Goal: Task Accomplishment & Management: Complete application form

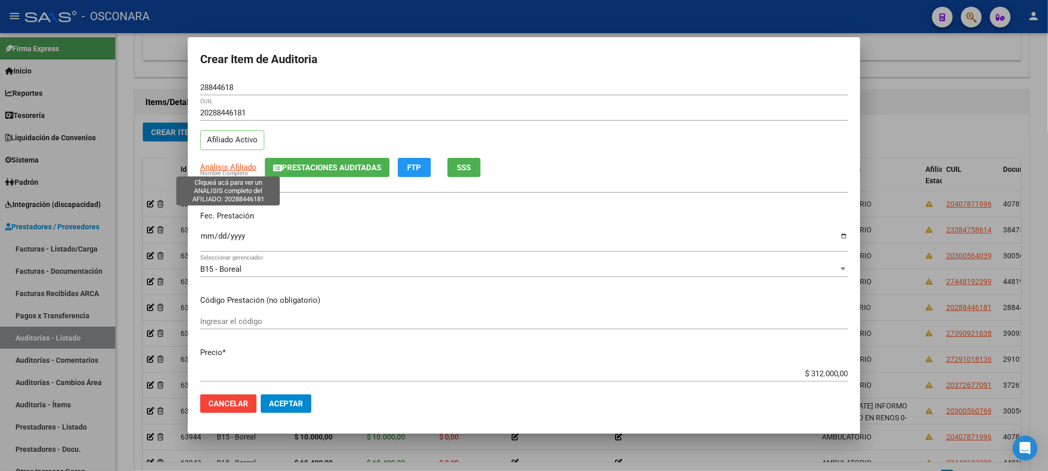
click at [241, 168] on span "Análisis Afiliado" at bounding box center [228, 166] width 56 height 9
type textarea "20288446181"
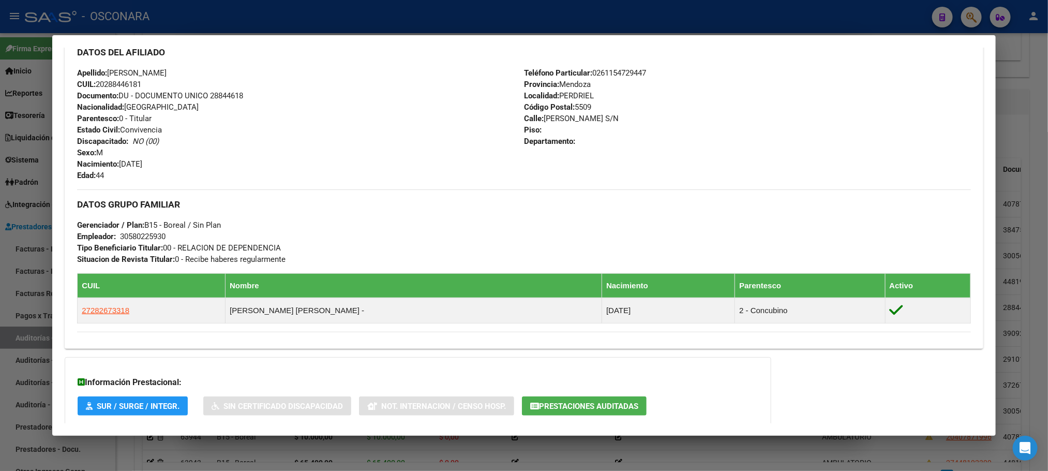
scroll to position [417, 0]
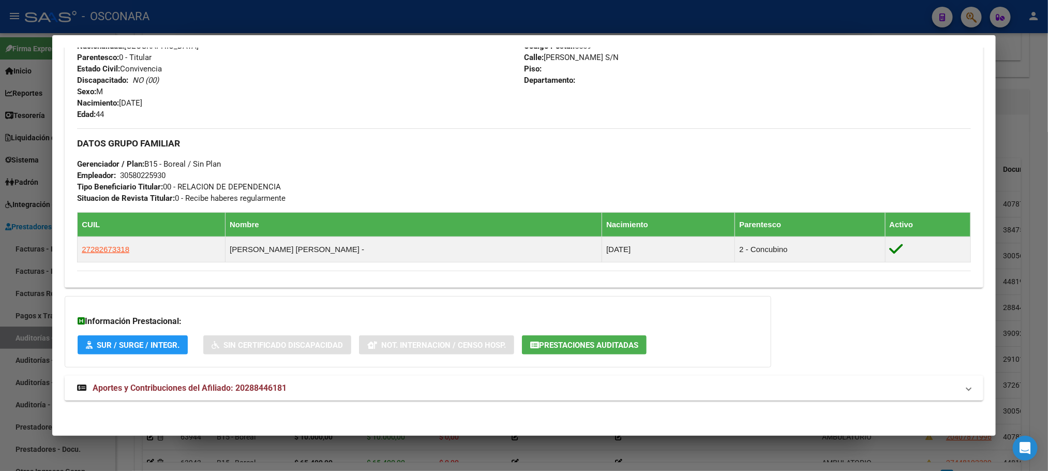
click at [213, 398] on mat-expansion-panel-header "Aportes y Contribuciones del Afiliado: 20288446181" at bounding box center [524, 388] width 918 height 25
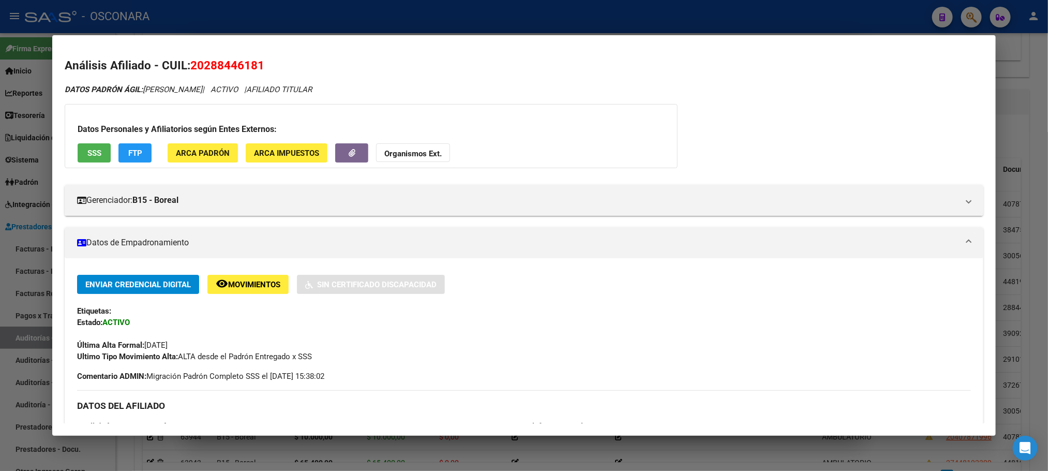
scroll to position [0, 0]
click at [90, 155] on span "SSS" at bounding box center [94, 153] width 14 height 9
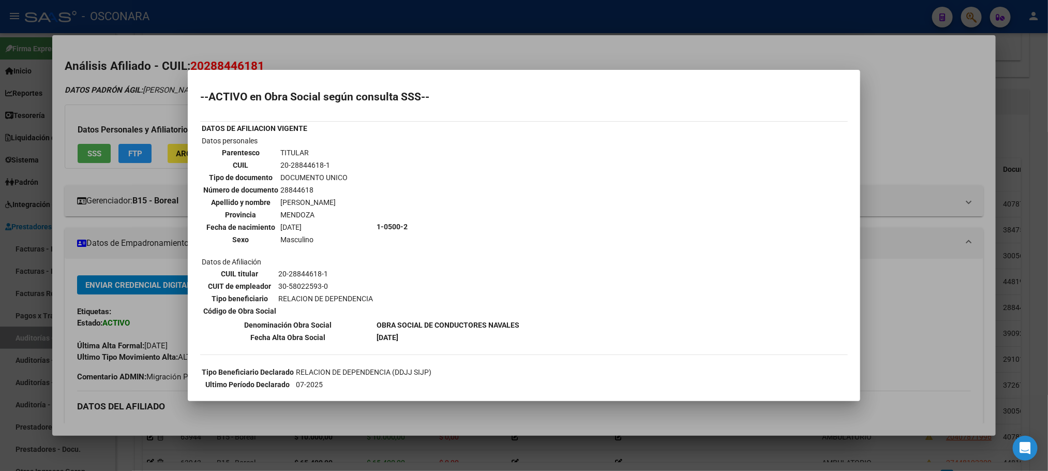
click at [449, 410] on div at bounding box center [524, 235] width 1048 height 471
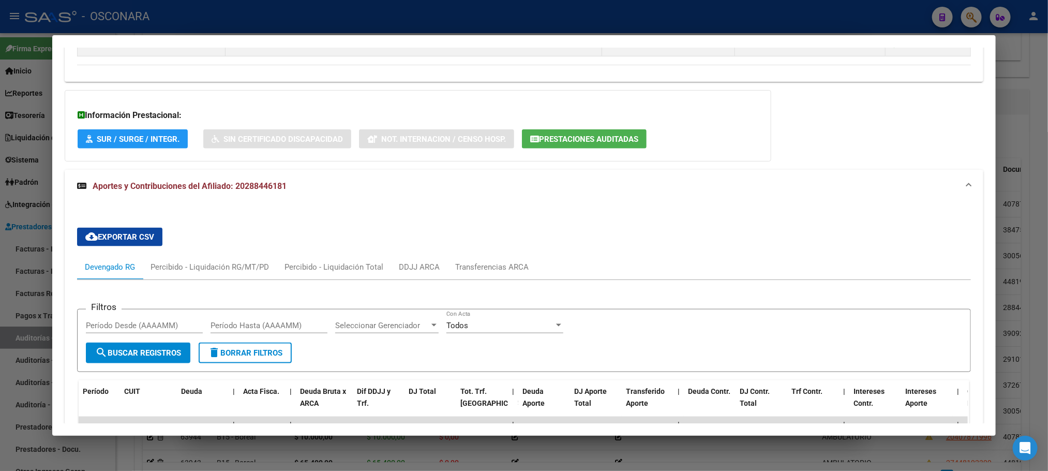
scroll to position [928, 0]
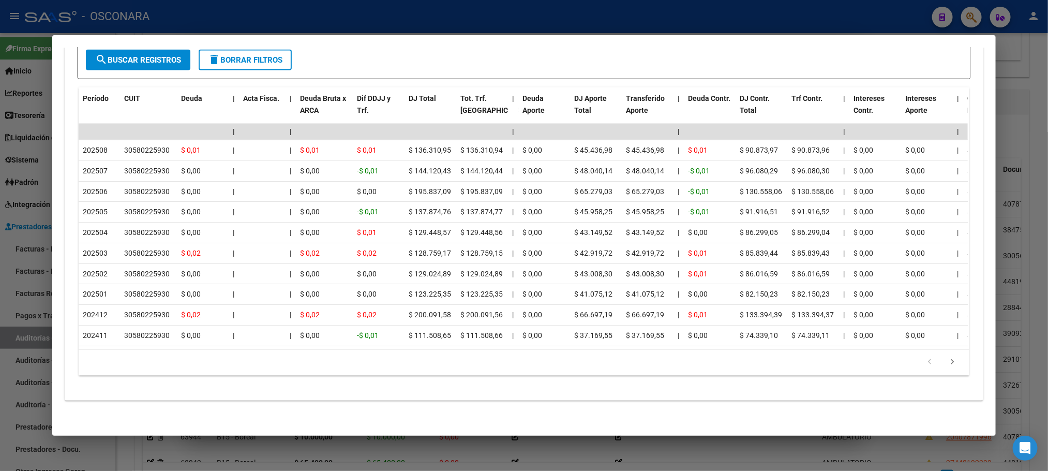
click at [716, 446] on div at bounding box center [524, 235] width 1048 height 471
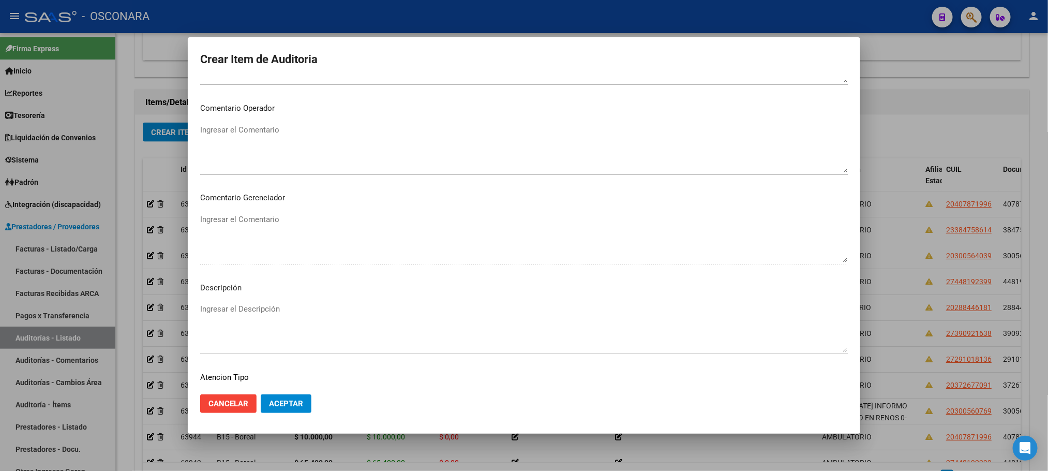
scroll to position [626, 0]
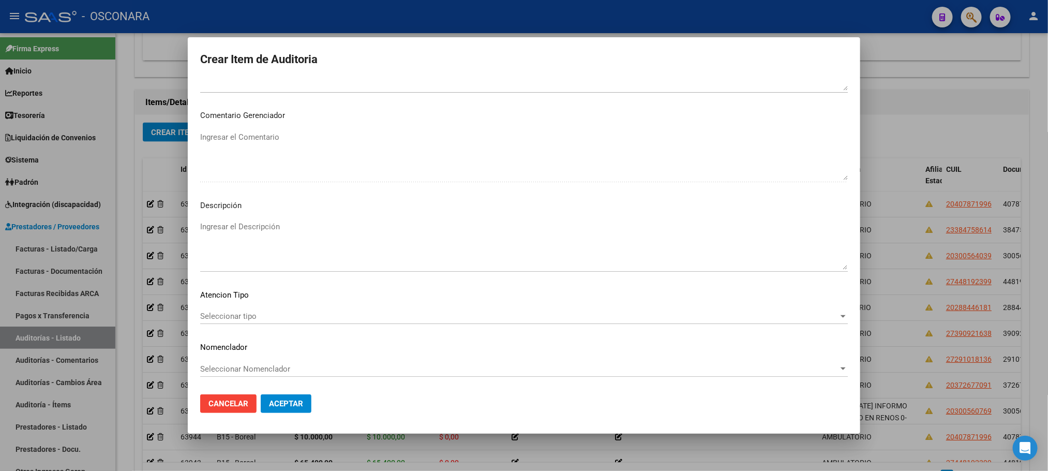
click at [292, 326] on div "Seleccionar tipo Seleccionar tipo" at bounding box center [524, 320] width 648 height 25
click at [271, 314] on span "Seleccionar tipo" at bounding box center [519, 315] width 639 height 9
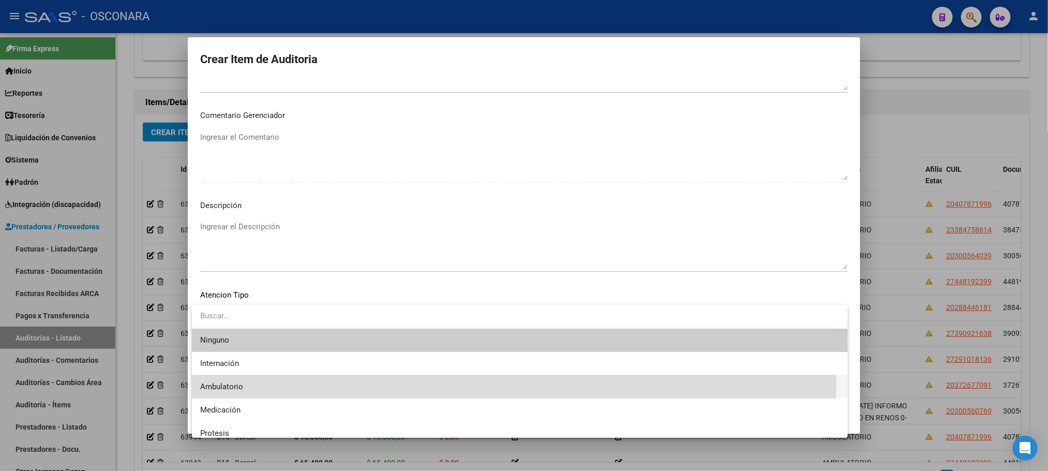
click at [269, 380] on span "Ambulatorio" at bounding box center [520, 386] width 640 height 23
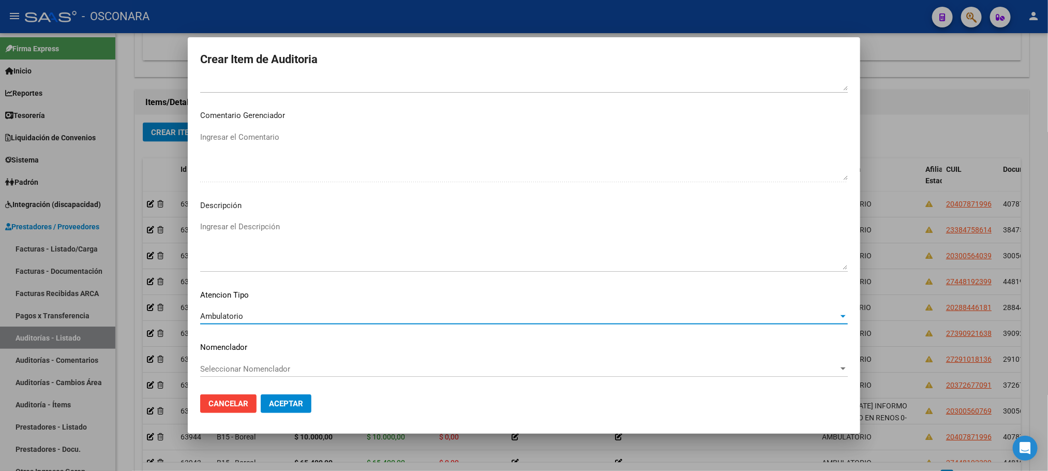
click at [331, 214] on mat-dialog-content "28844618 Nro Documento 20288446181 CUIL Afiliado Activo Análisis Afiliado Prest…" at bounding box center [524, 233] width 673 height 306
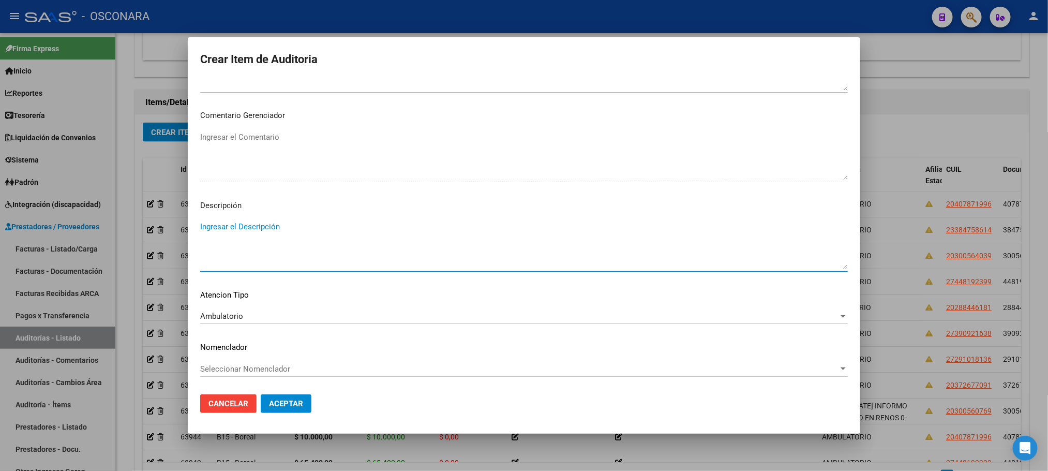
click at [215, 222] on textarea "Ingresar el Descripción" at bounding box center [524, 245] width 648 height 49
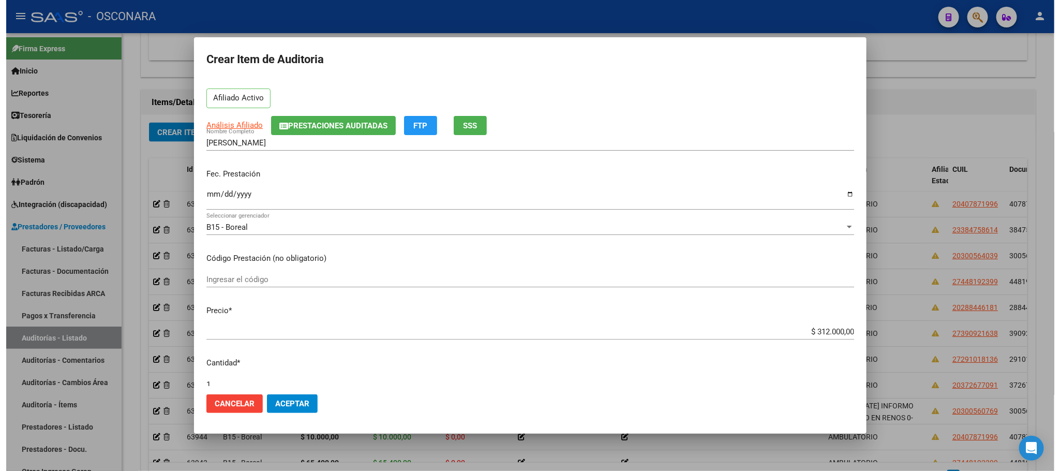
scroll to position [0, 0]
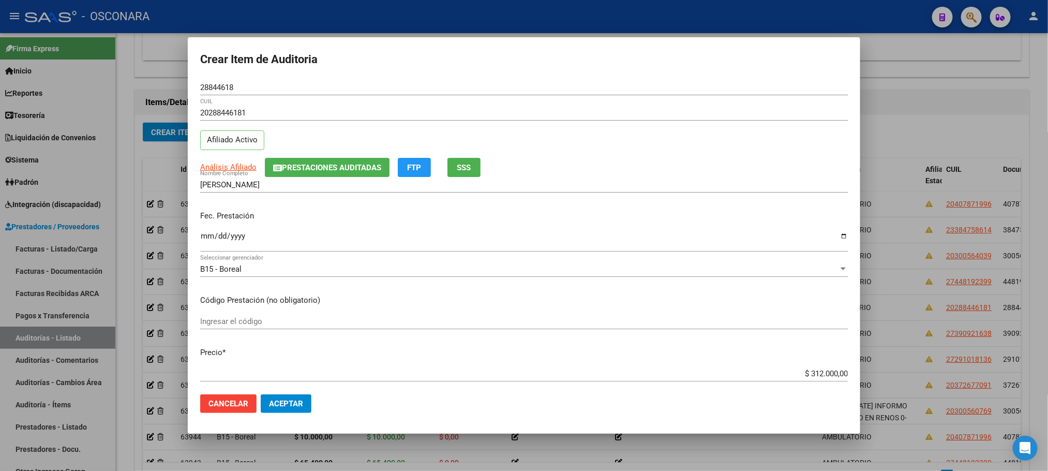
type textarea "AMBULATORIO"
click at [288, 404] on span "Aceptar" at bounding box center [286, 403] width 34 height 9
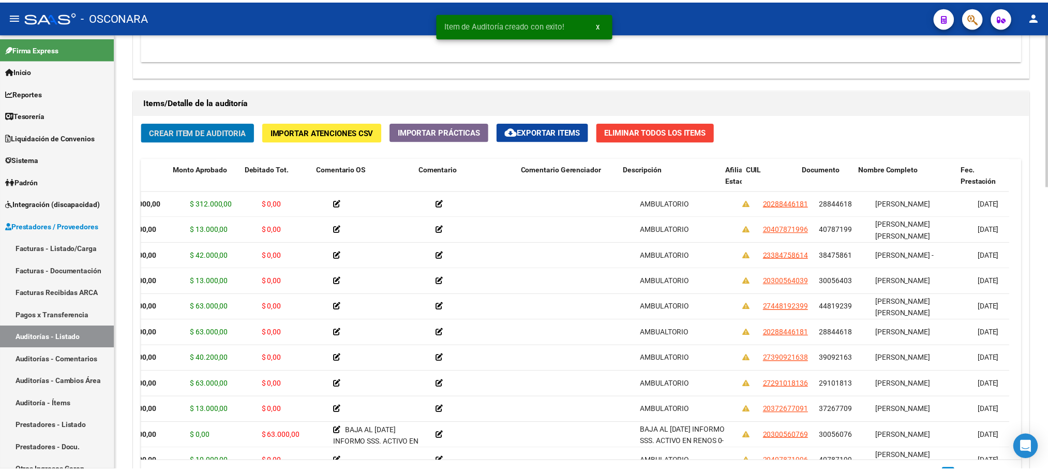
scroll to position [0, 191]
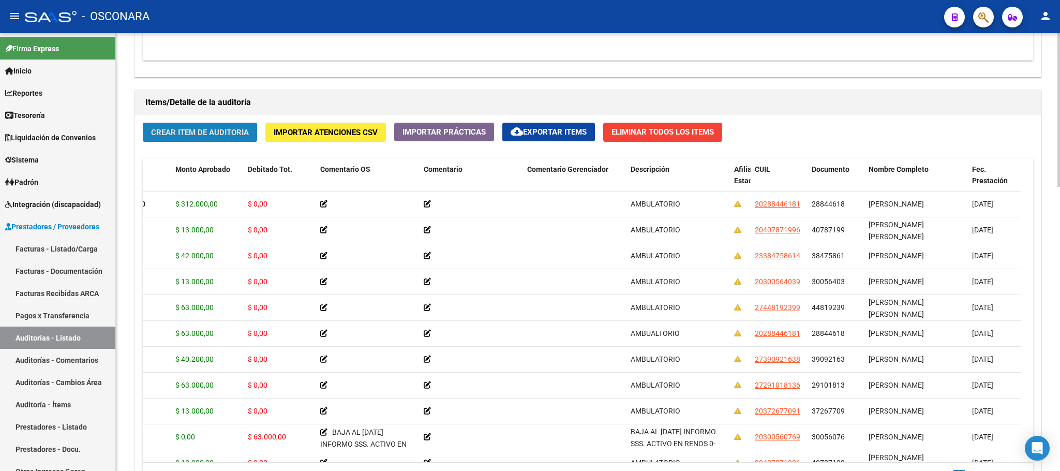
click at [180, 135] on span "Crear Item de Auditoria" at bounding box center [200, 132] width 98 height 9
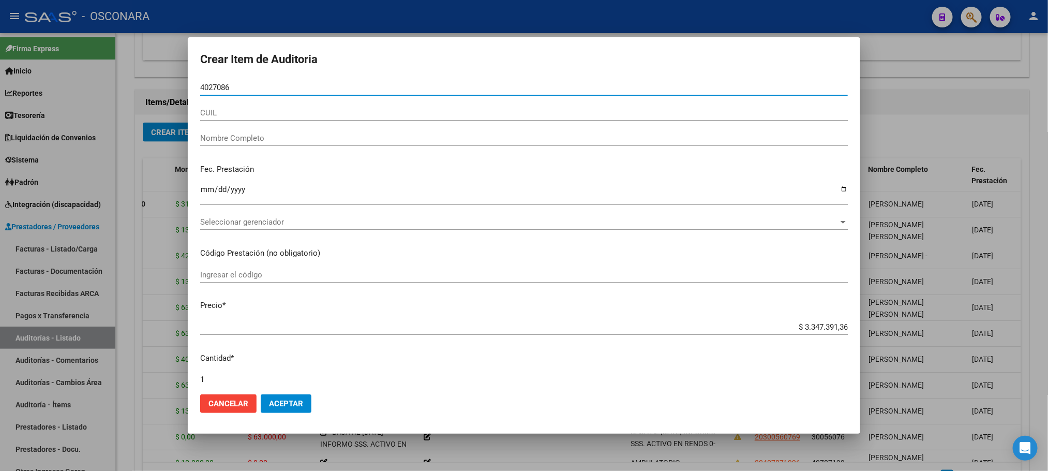
type input "40270863"
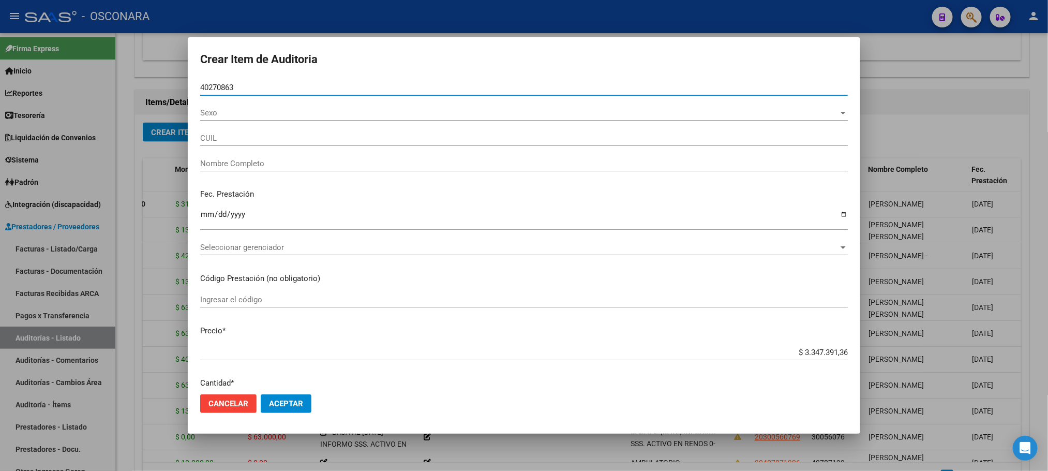
type input "27402708633"
type input "[PERSON_NAME] [PERSON_NAME]"
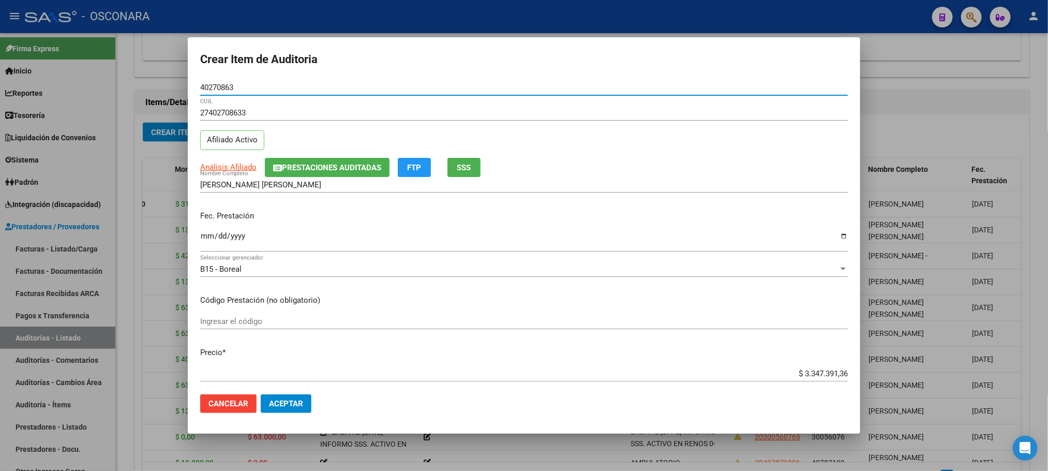
type input "40270863"
click at [210, 238] on input "Ingresar la fecha" at bounding box center [524, 240] width 648 height 17
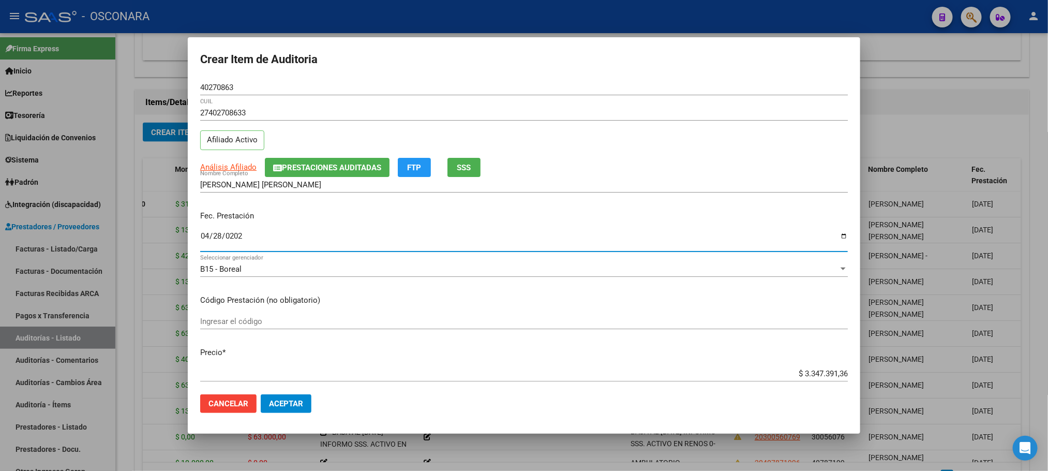
type input "[DATE]"
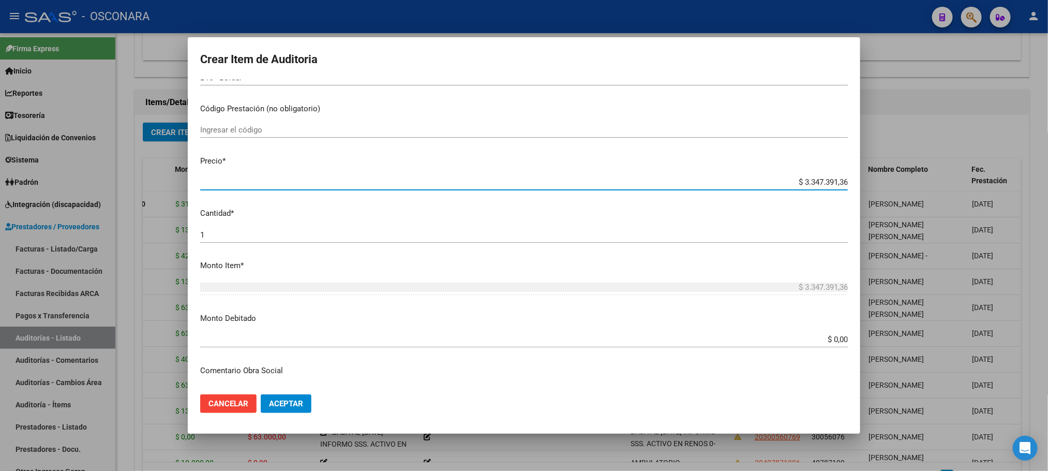
drag, startPoint x: 786, startPoint y: 378, endPoint x: 860, endPoint y: 379, distance: 74.5
click at [860, 379] on div "Crear Item de Auditoria 40270863 Nro Documento 27402708633 CUIL Afiliado Activo…" at bounding box center [524, 235] width 1048 height 471
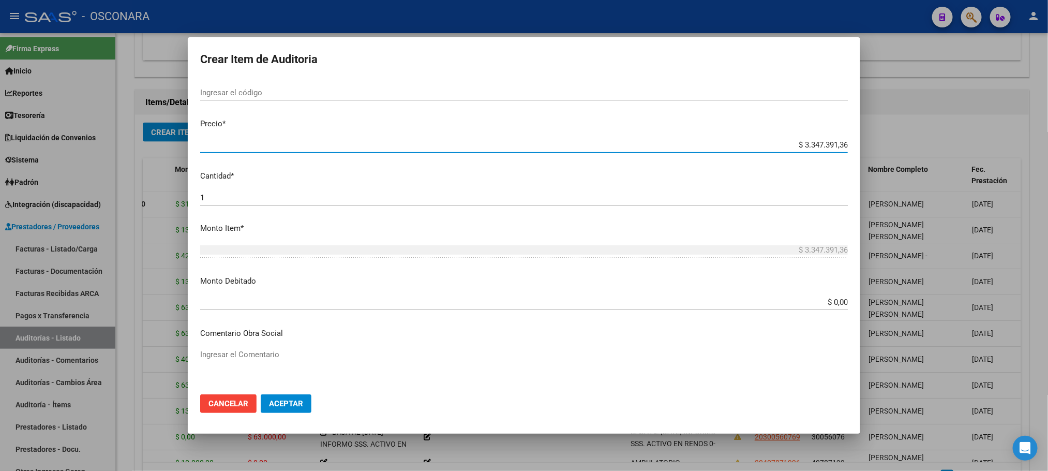
type input "$ 0,01"
type input "$ 0,10"
type input "$ 1,02"
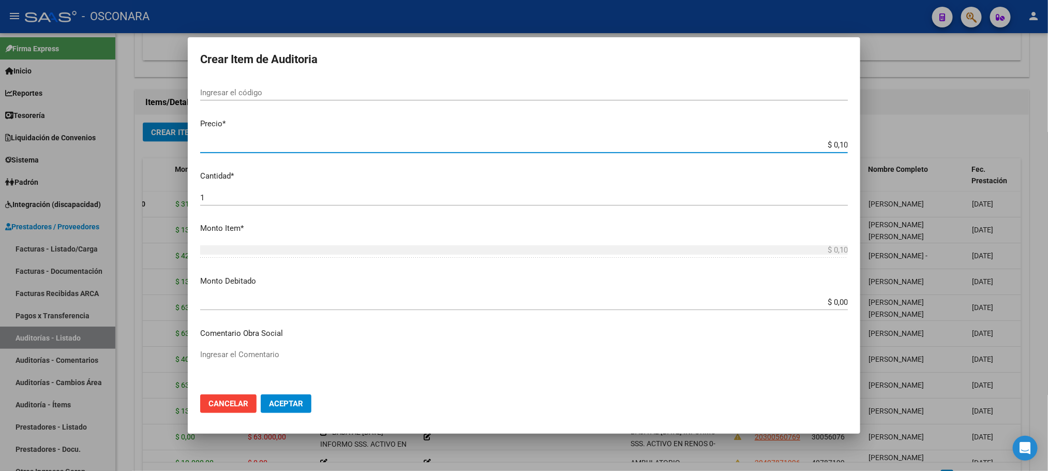
type input "$ 1,02"
type input "$ 10,20"
type input "$ 102,00"
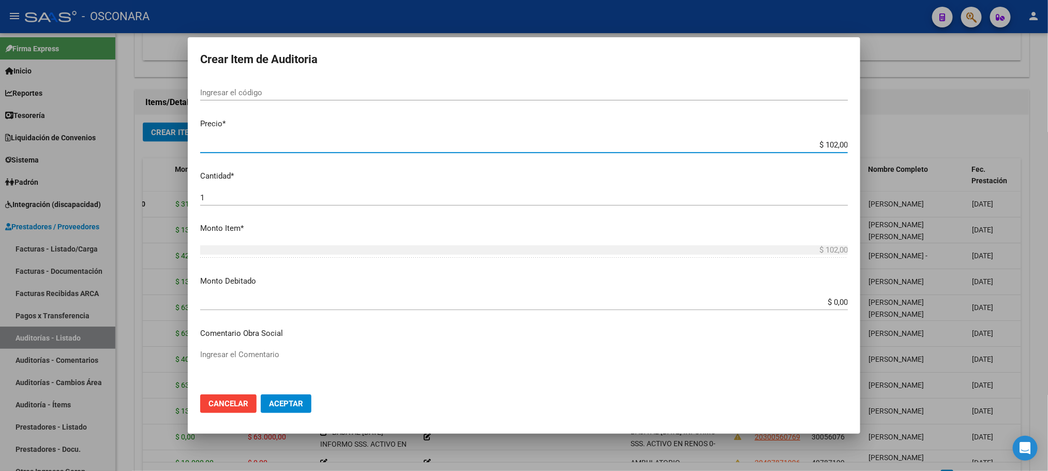
type input "$ 1.020,00"
type input "$ 10.200,00"
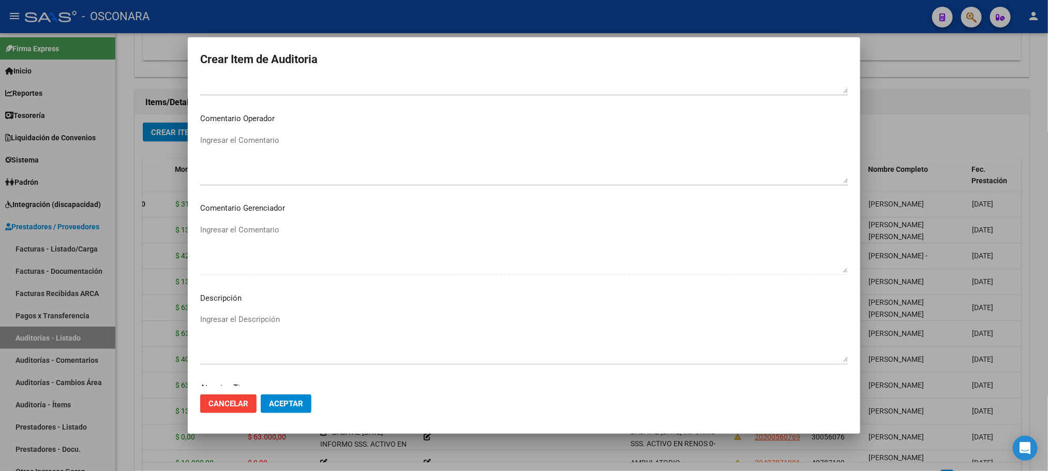
scroll to position [626, 0]
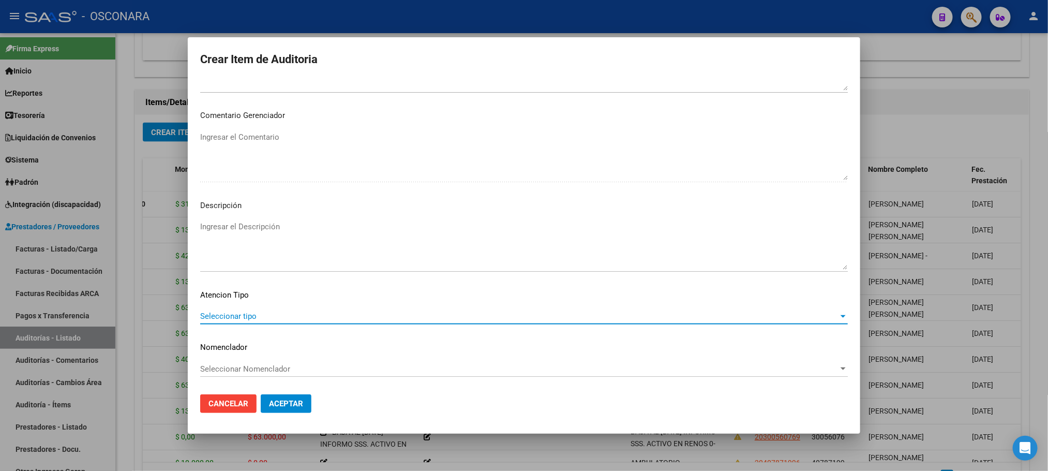
click at [294, 314] on span "Seleccionar tipo" at bounding box center [519, 315] width 639 height 9
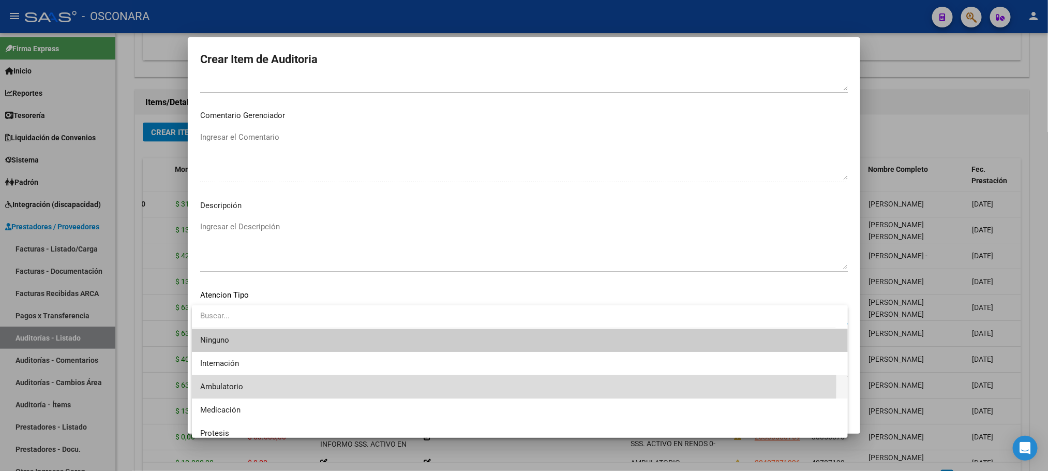
click at [262, 383] on span "Ambulatorio" at bounding box center [520, 386] width 640 height 23
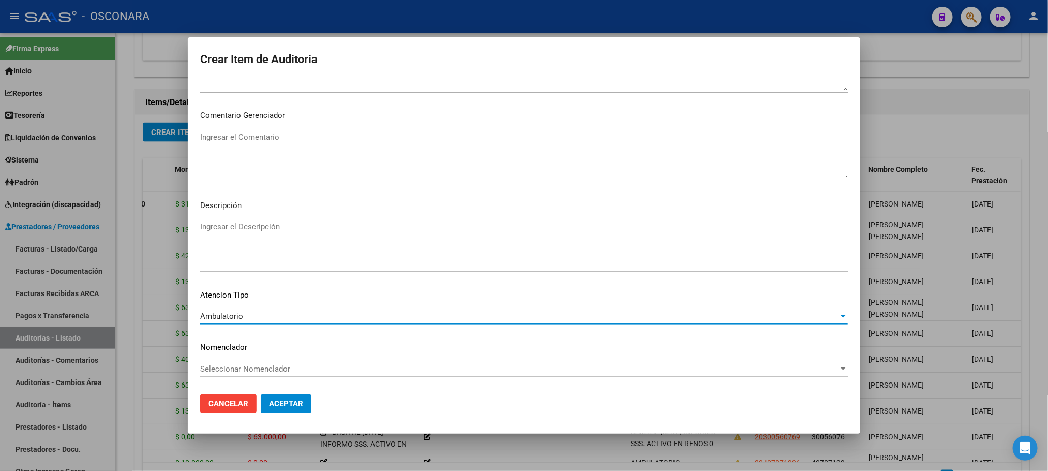
click at [297, 243] on textarea "Ingresar el Descripción" at bounding box center [524, 245] width 648 height 49
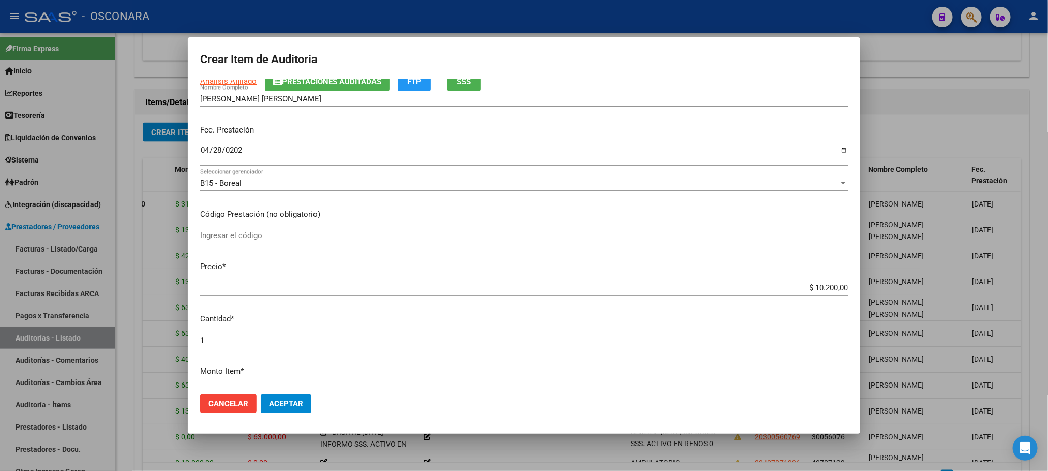
scroll to position [5, 0]
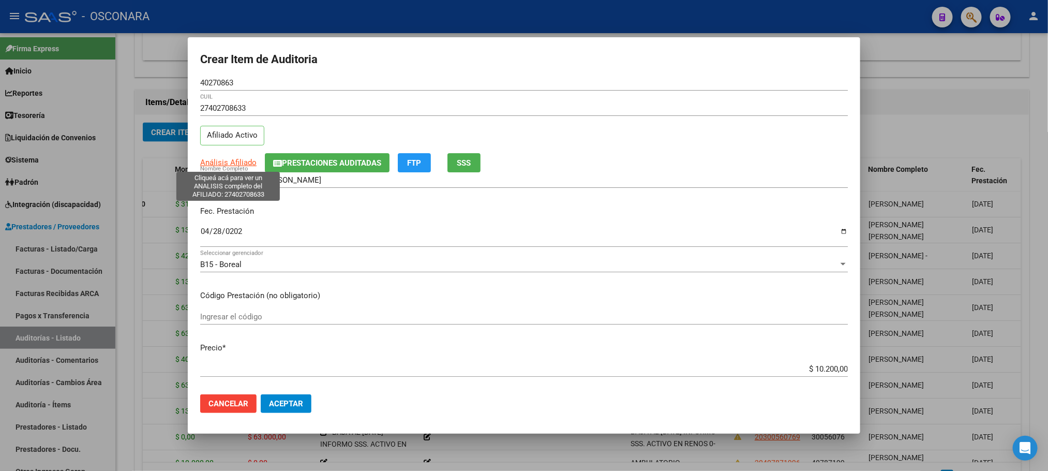
type textarea "AMBULATORIO"
click at [230, 158] on span "Análisis Afiliado" at bounding box center [228, 162] width 56 height 9
type textarea "27402708633"
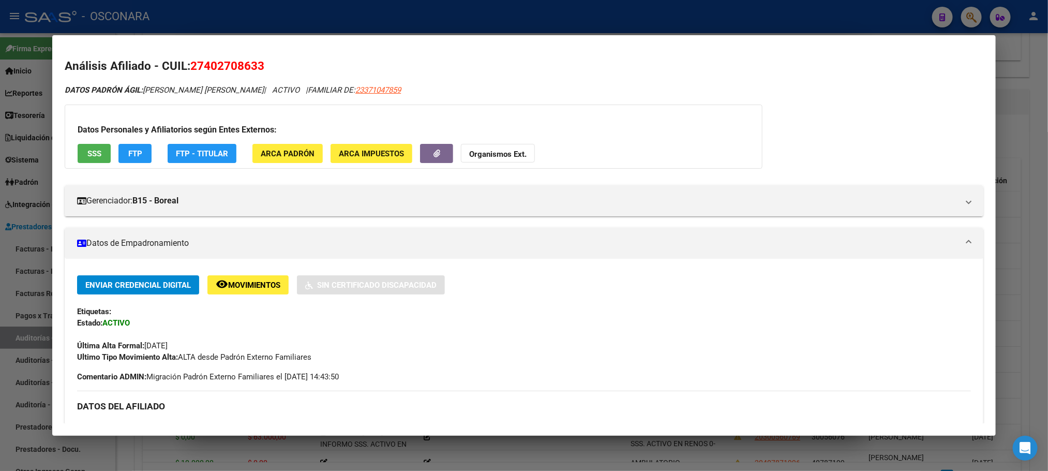
click at [90, 151] on span "SSS" at bounding box center [94, 153] width 14 height 9
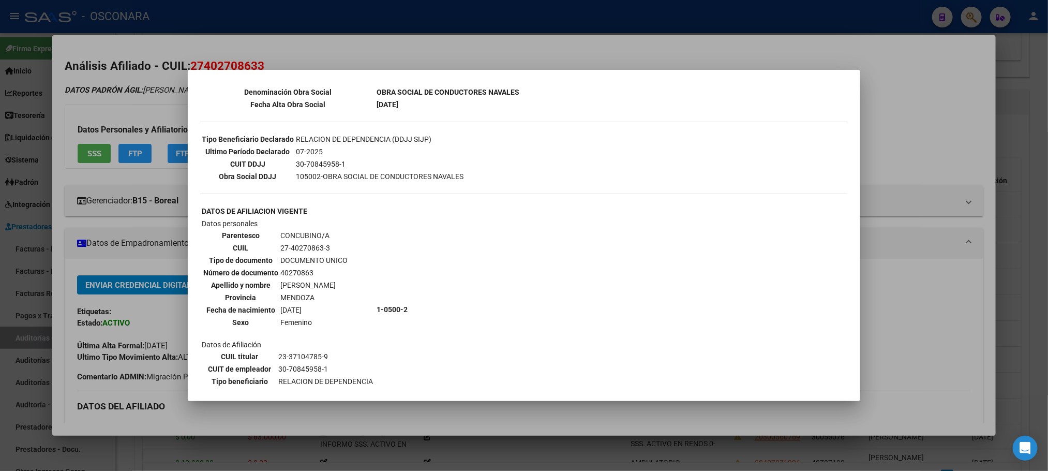
scroll to position [567, 0]
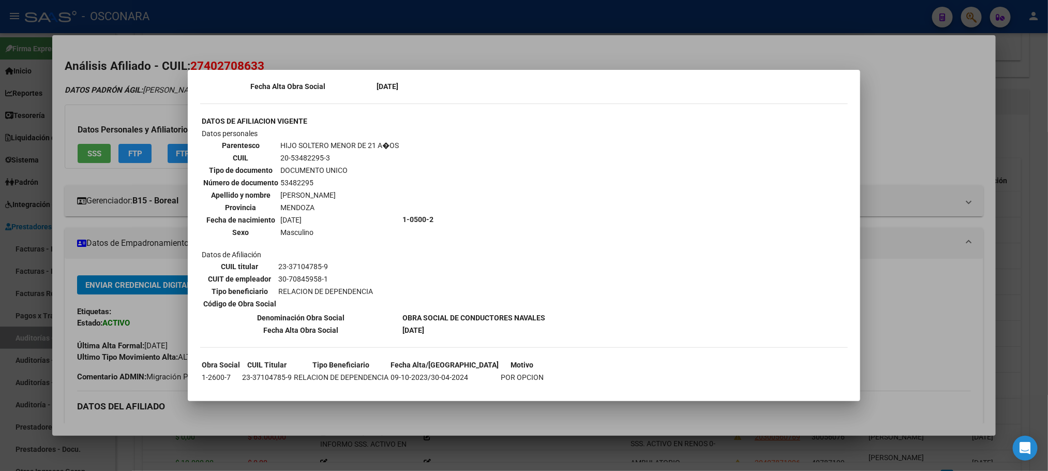
click at [952, 390] on div at bounding box center [524, 235] width 1048 height 471
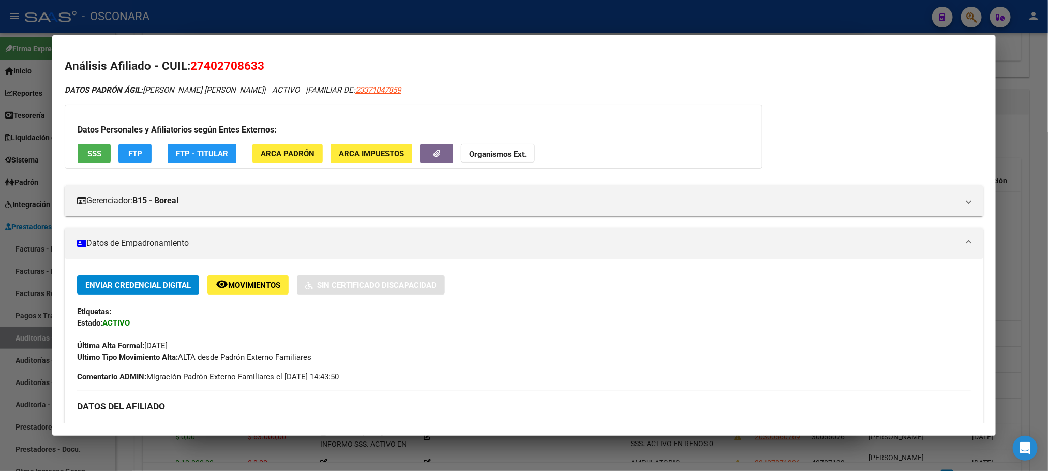
drag, startPoint x: 837, startPoint y: 446, endPoint x: 750, endPoint y: 469, distance: 89.9
click at [837, 448] on div at bounding box center [524, 235] width 1048 height 471
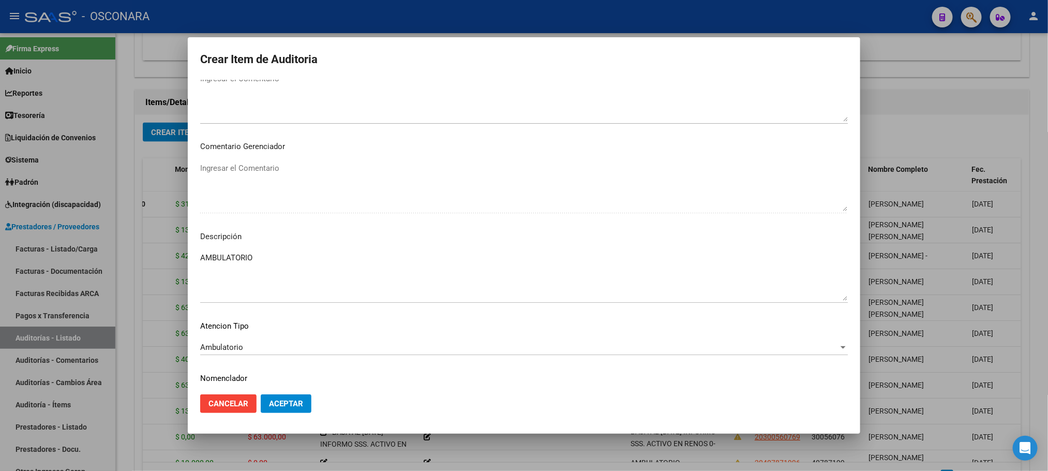
scroll to position [626, 0]
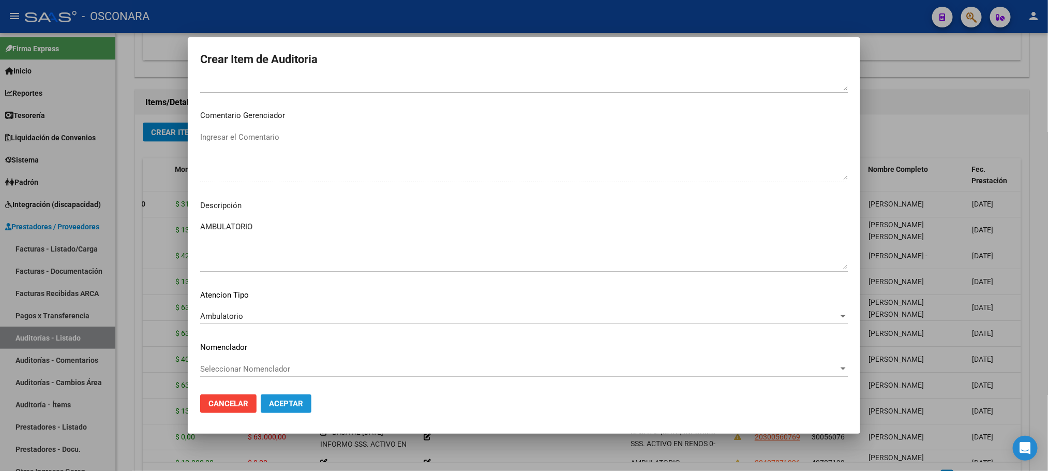
click at [294, 407] on span "Aceptar" at bounding box center [286, 403] width 34 height 9
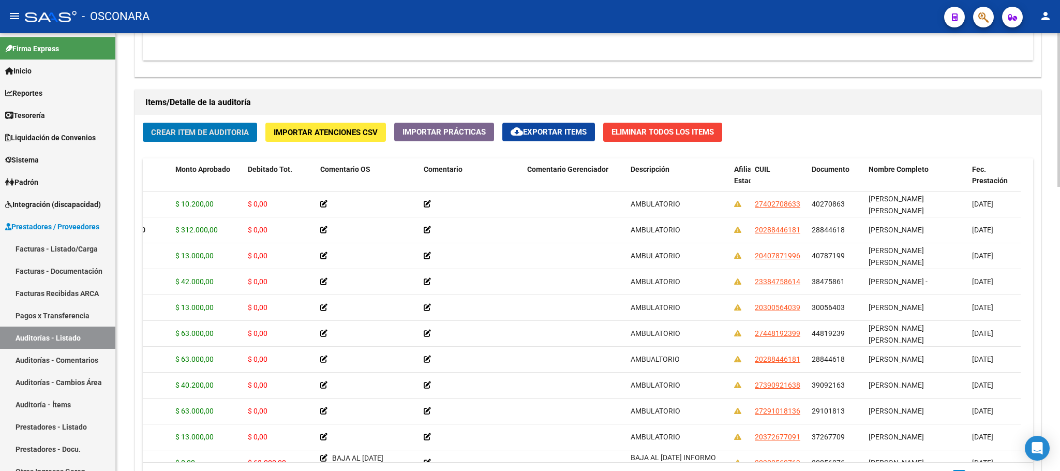
click at [249, 133] on button "Crear Item de Auditoria" at bounding box center [200, 132] width 114 height 19
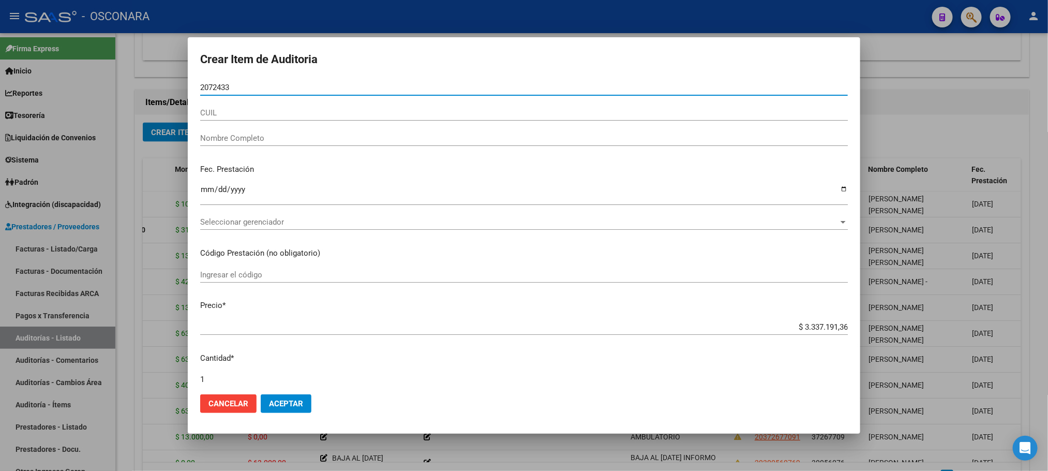
type input "20724338"
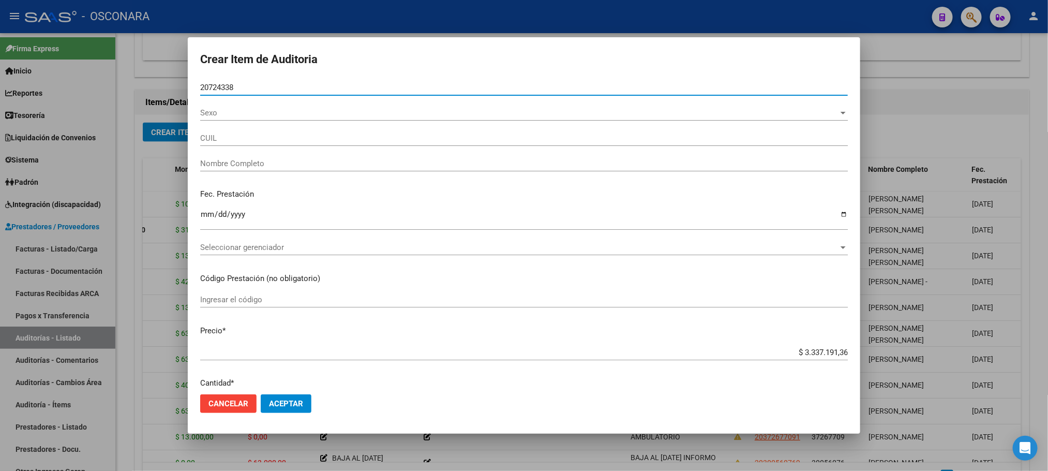
type input "20207243389"
type input "[PERSON_NAME]"
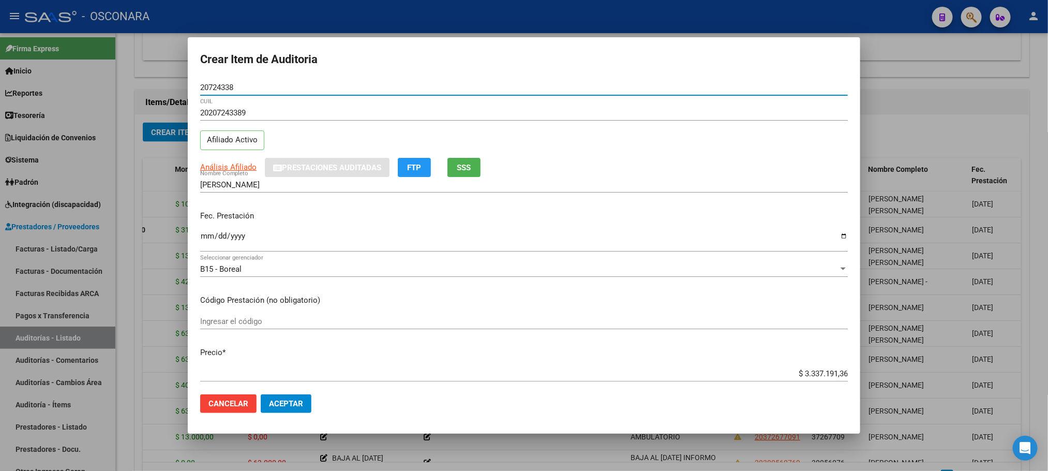
type input "20724338"
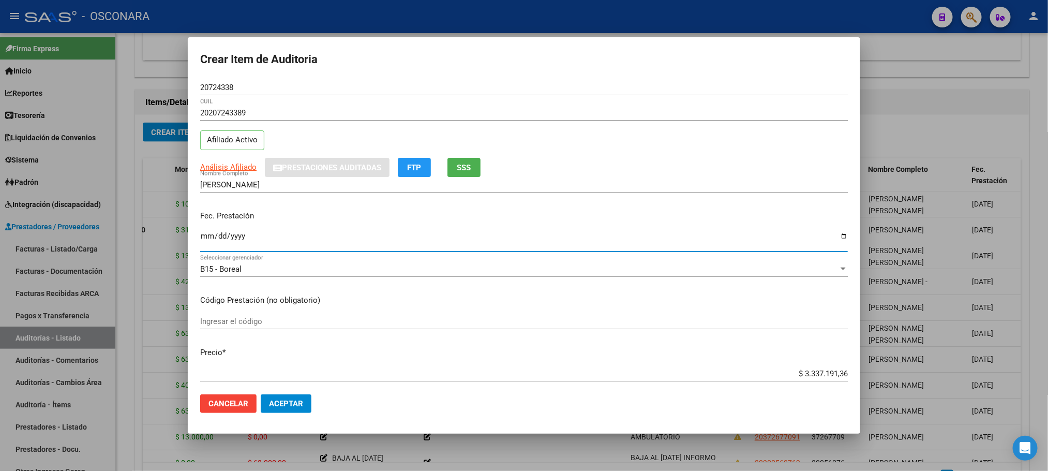
click at [204, 236] on input "Ingresar la fecha" at bounding box center [524, 240] width 648 height 17
click at [241, 166] on span "Análisis Afiliado" at bounding box center [228, 166] width 56 height 9
type textarea "20207243389"
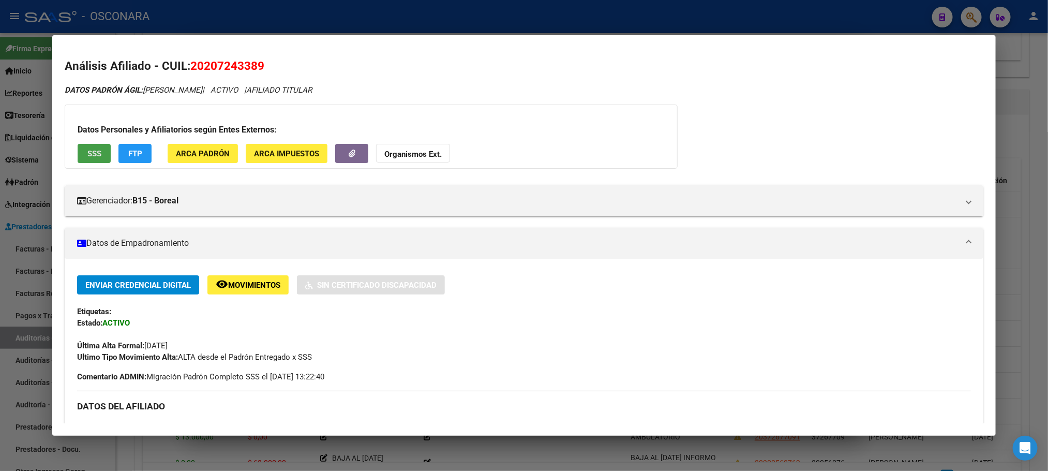
click at [78, 160] on button "SSS" at bounding box center [94, 153] width 33 height 19
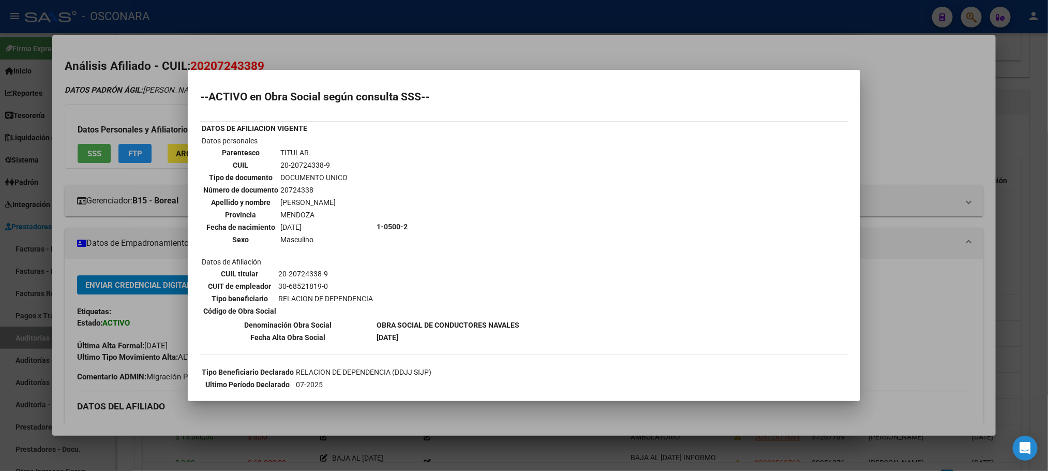
click at [666, 422] on div at bounding box center [524, 235] width 1048 height 471
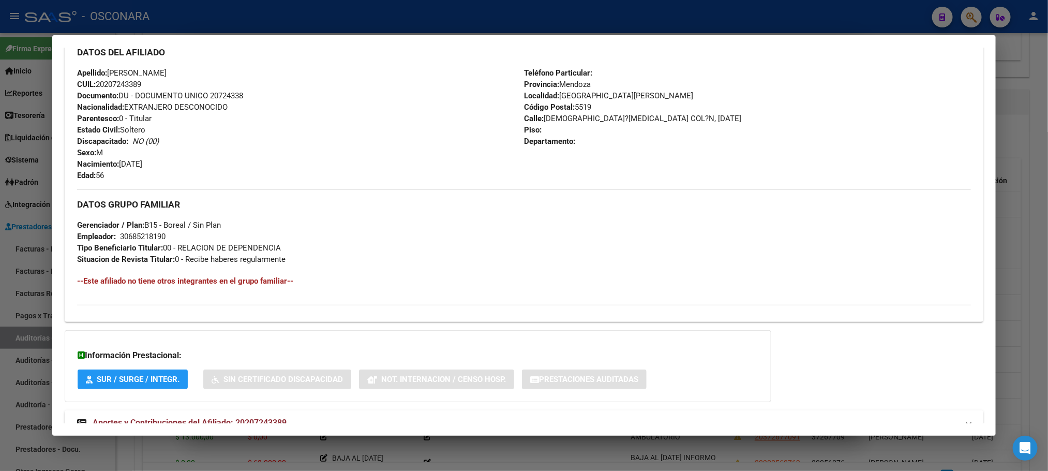
scroll to position [390, 0]
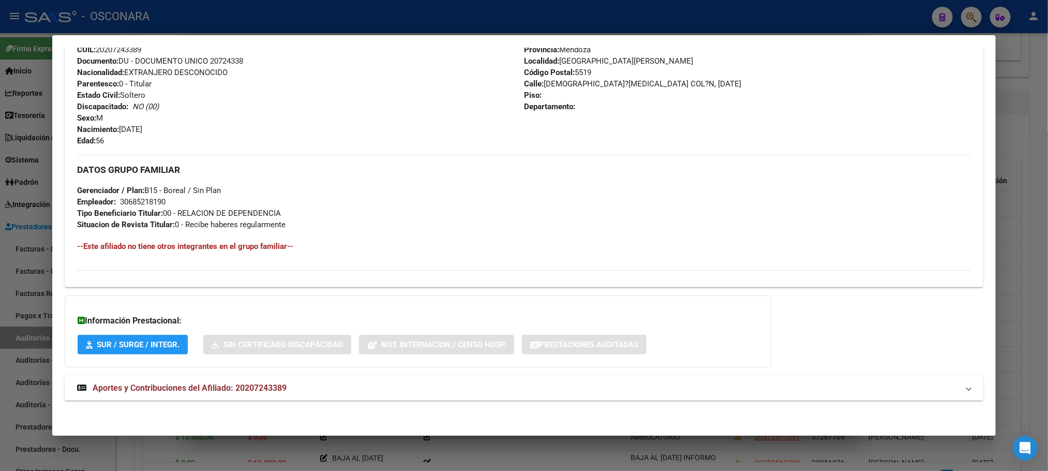
click at [275, 393] on strong "Aportes y Contribuciones del Afiliado: 20207243389" at bounding box center [182, 388] width 210 height 12
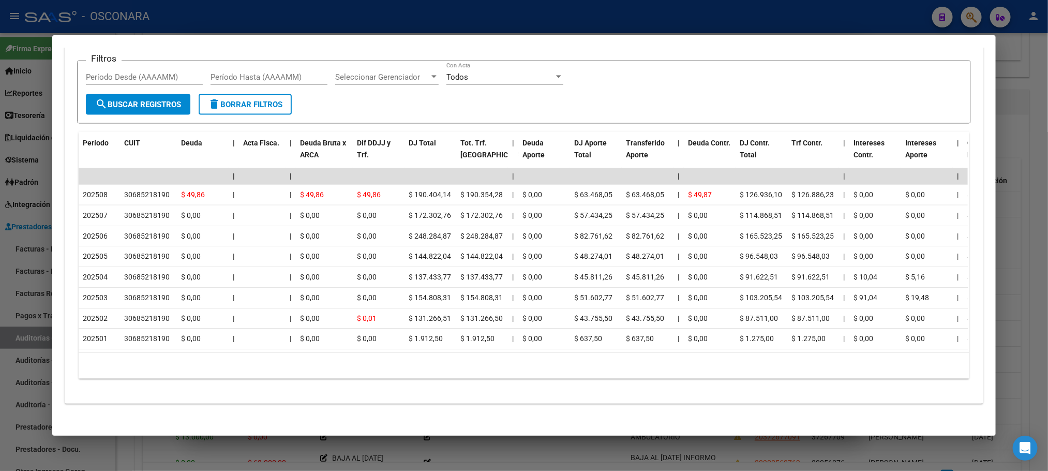
scroll to position [860, 0]
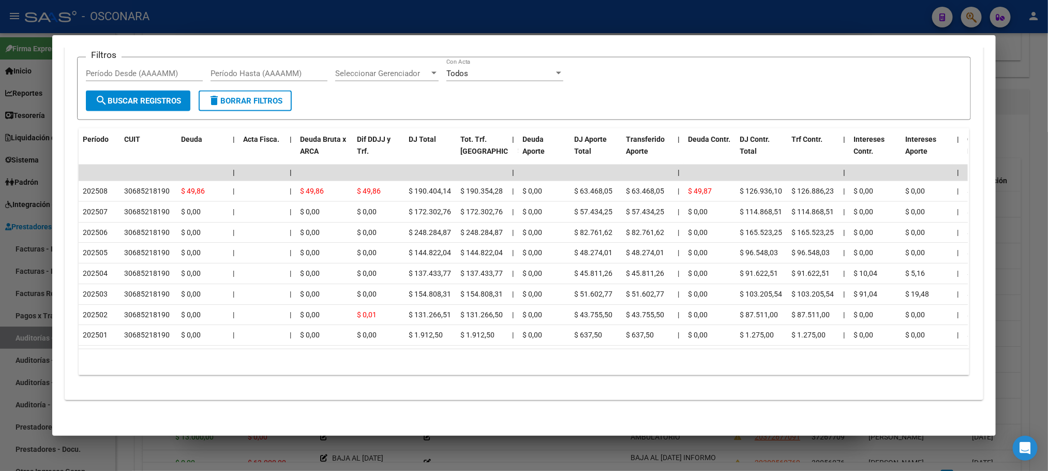
click at [792, 462] on div at bounding box center [524, 235] width 1048 height 471
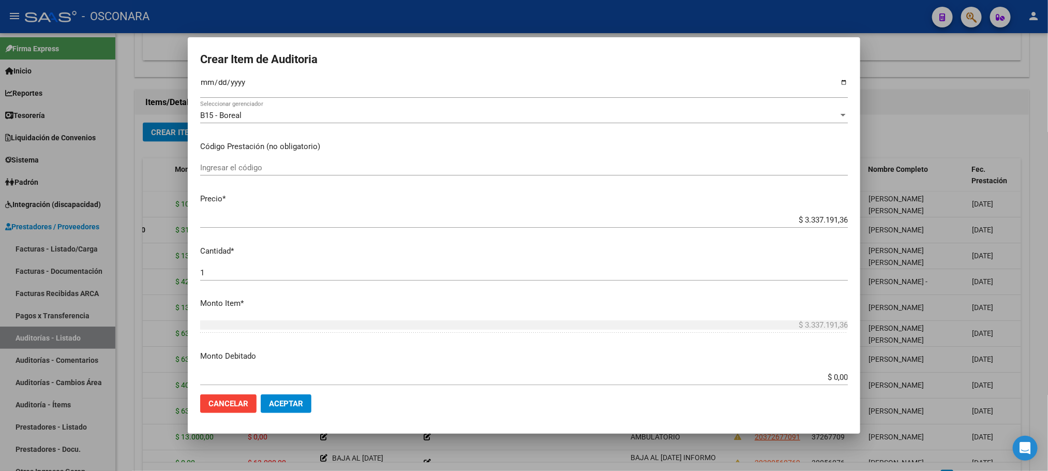
scroll to position [155, 0]
drag, startPoint x: 774, startPoint y: 216, endPoint x: 938, endPoint y: 205, distance: 164.9
click at [938, 205] on div "Crear Item de Auditoria 20724338 Nro Documento 20207243389 CUIL Afiliado Activo…" at bounding box center [524, 235] width 1048 height 471
type input "$ 0,09"
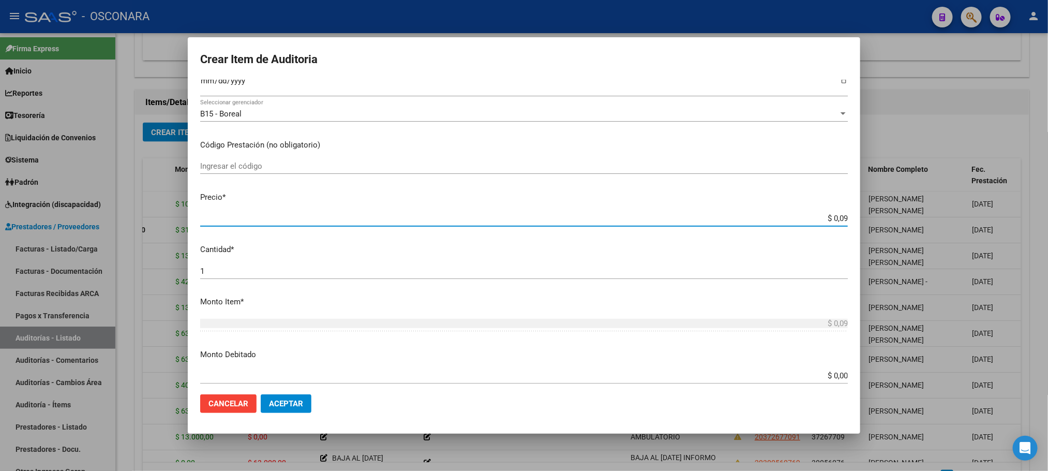
type input "$ 0,95"
type input "$ 95,47"
type input "$ 954,70"
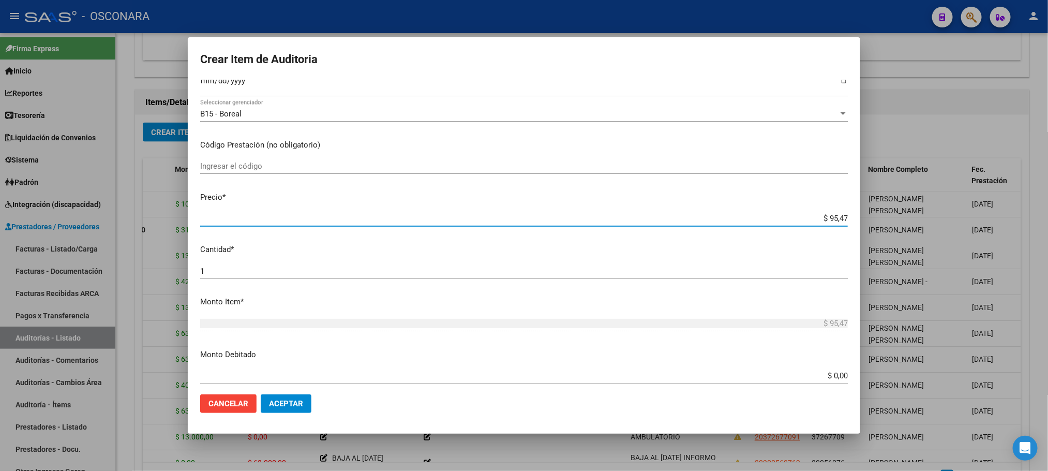
type input "$ 954,70"
type input "$ 9.547,00"
type input "$ 95.470,00"
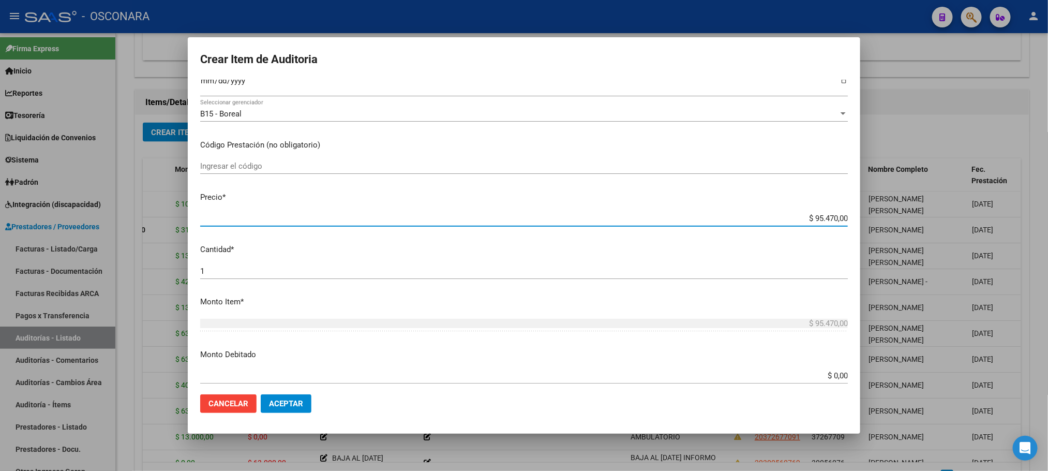
type input "$ 954.700,00"
drag, startPoint x: 817, startPoint y: 217, endPoint x: 843, endPoint y: 218, distance: 25.9
click at [843, 218] on app-form-text-field "Precio * $ 954.700,00 Ingresar el precio" at bounding box center [528, 207] width 656 height 32
type input "$ 9,54"
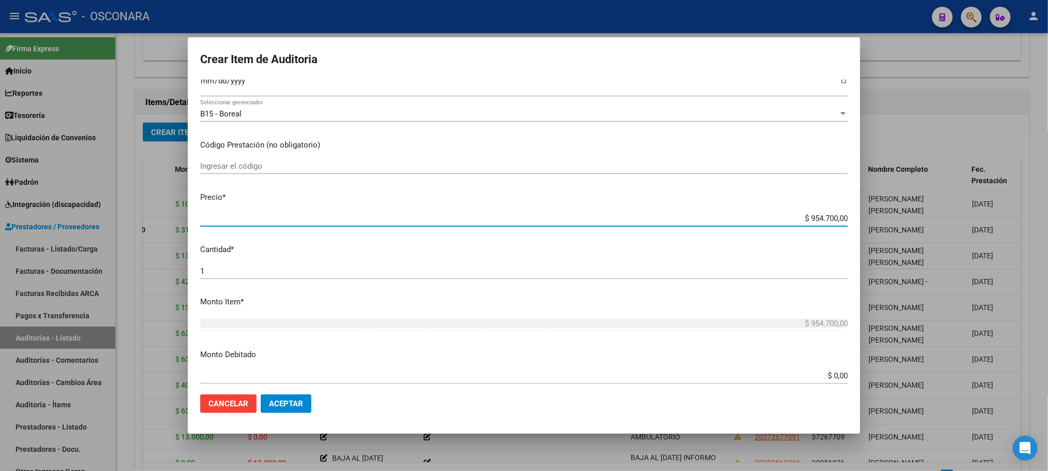
type input "$ 9,54"
type input "$ 95,40"
type input "$ 954,00"
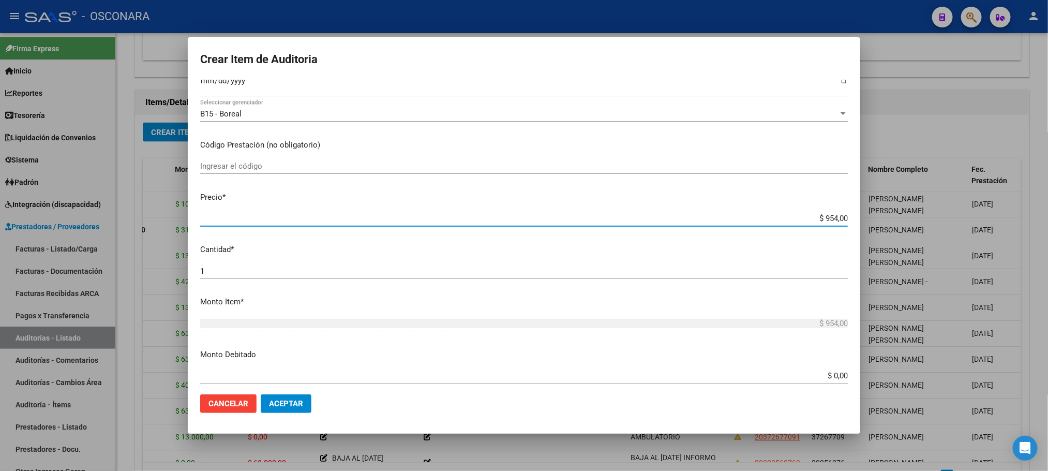
type input "$ 9.540,00"
type input "$ 95.400,00"
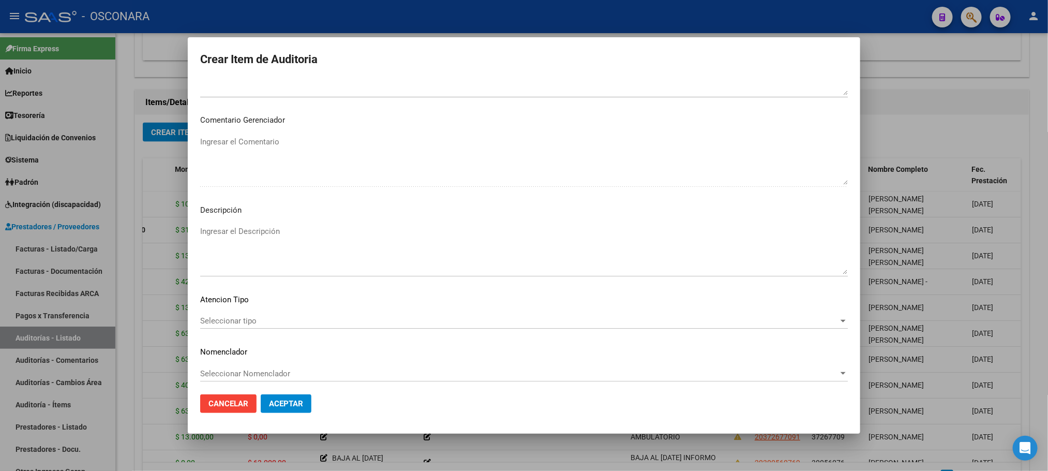
scroll to position [626, 0]
click at [297, 309] on div "Seleccionar tipo Seleccionar tipo" at bounding box center [524, 316] width 648 height 16
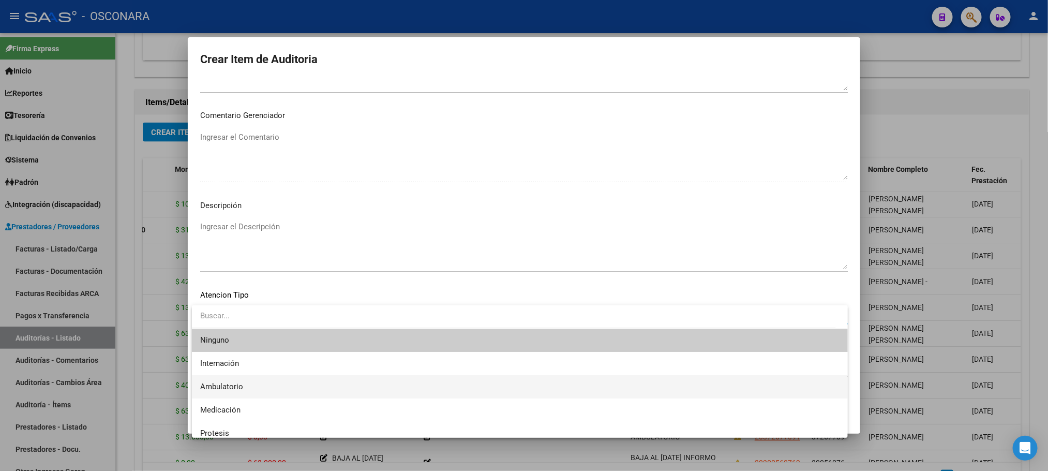
click at [276, 383] on span "Ambulatorio" at bounding box center [520, 386] width 640 height 23
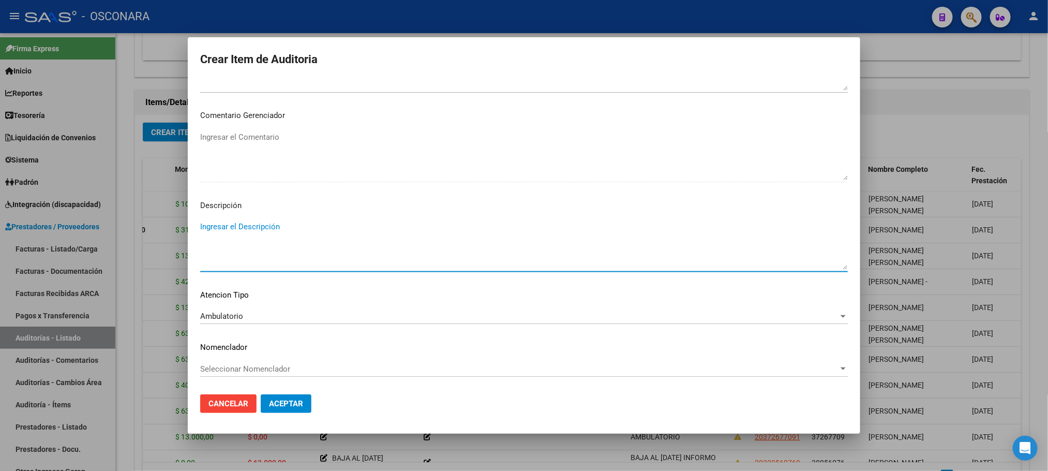
click at [345, 230] on textarea "Ingresar el Descripción" at bounding box center [524, 245] width 648 height 49
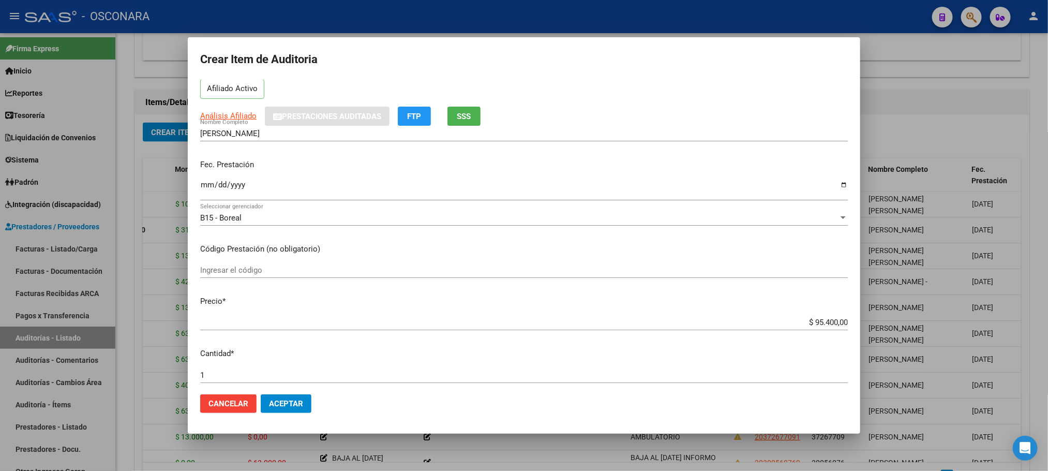
scroll to position [78, 0]
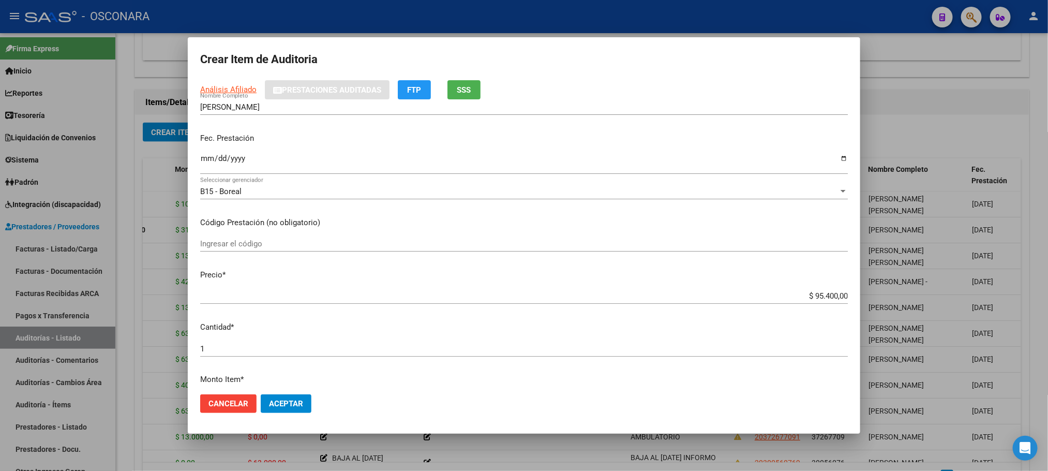
type textarea "AMBULATORIO"
click at [207, 157] on input "Ingresar la fecha" at bounding box center [524, 162] width 648 height 17
type input "[DATE]"
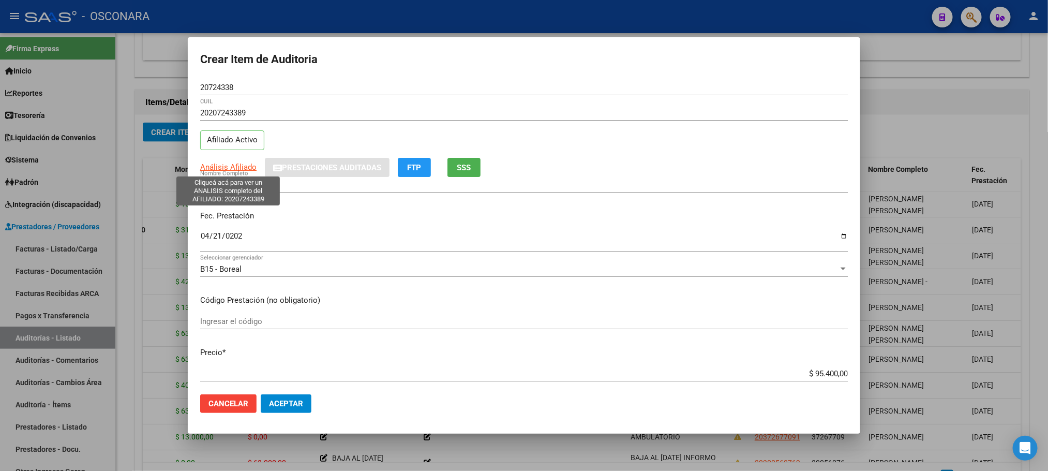
click at [225, 162] on span "Análisis Afiliado" at bounding box center [228, 166] width 56 height 9
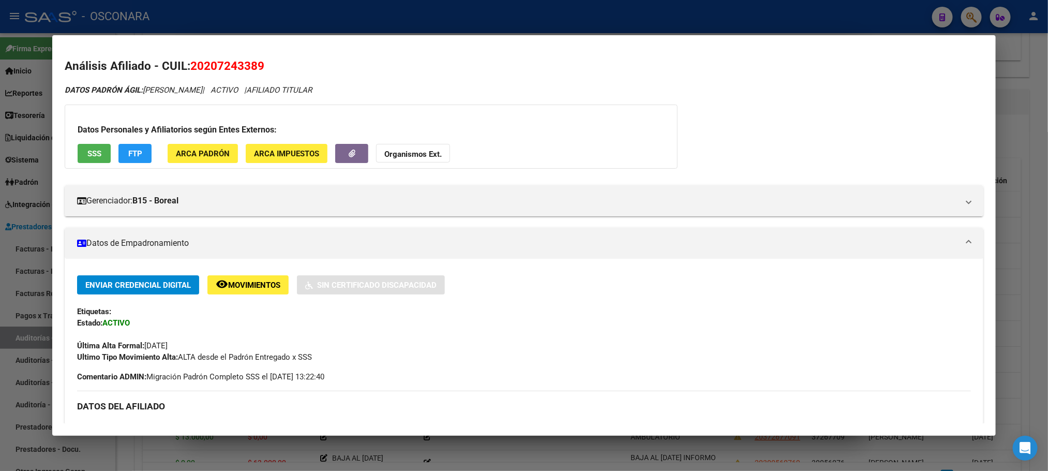
click at [92, 149] on span "SSS" at bounding box center [94, 153] width 14 height 9
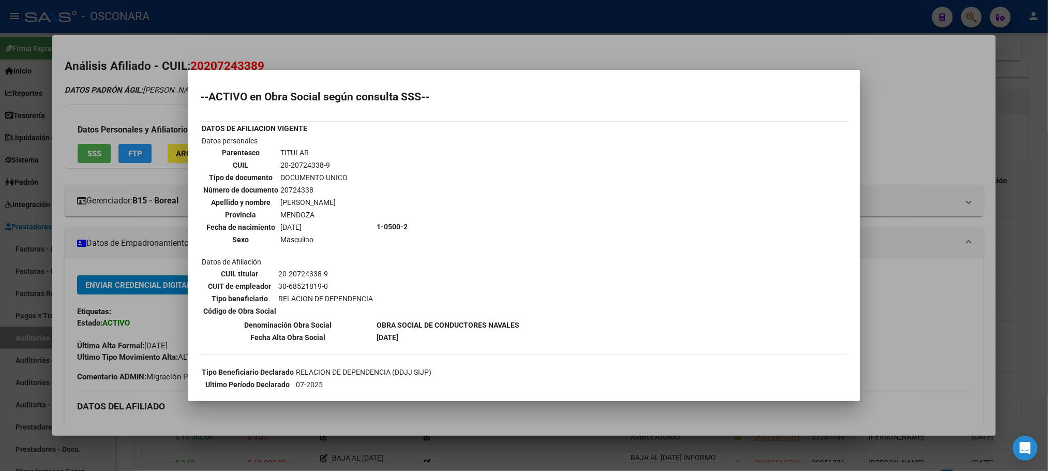
click at [771, 443] on div at bounding box center [524, 235] width 1048 height 471
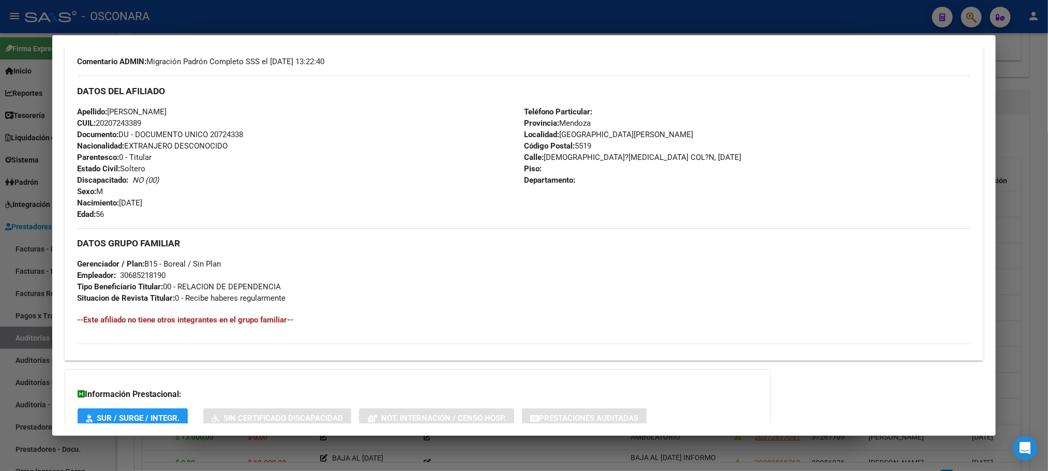
scroll to position [390, 0]
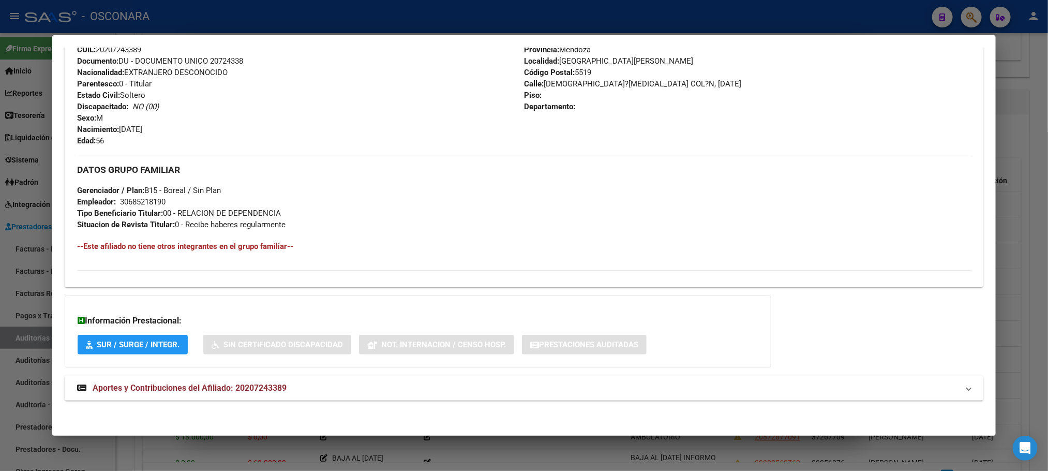
click at [713, 444] on div at bounding box center [524, 235] width 1048 height 471
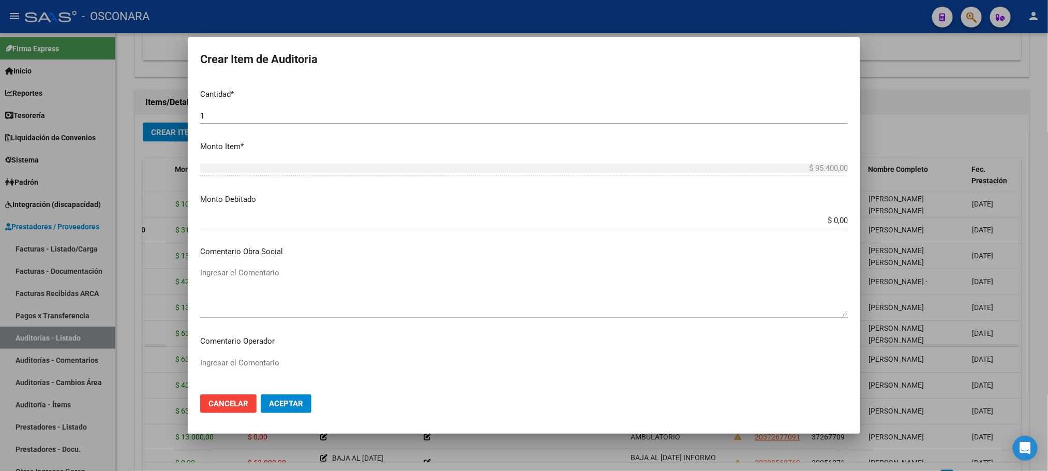
scroll to position [626, 0]
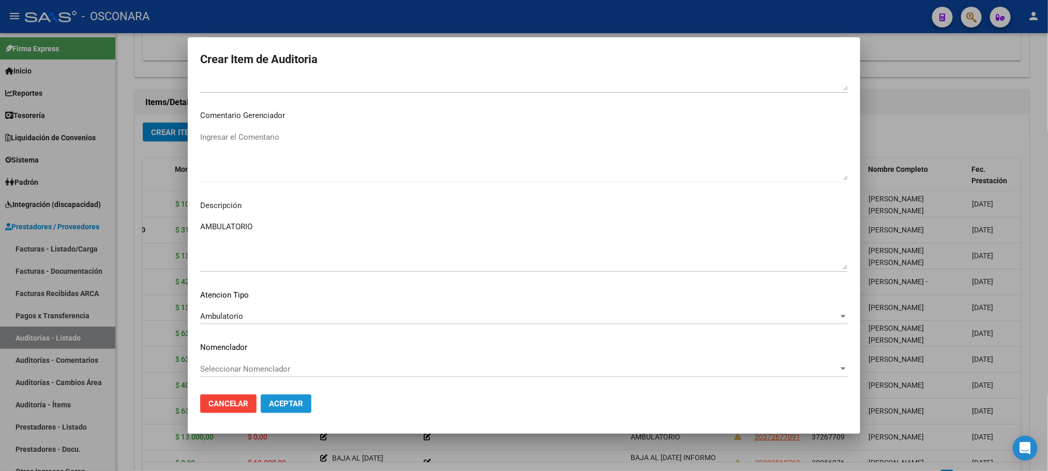
click at [284, 396] on button "Aceptar" at bounding box center [286, 403] width 51 height 19
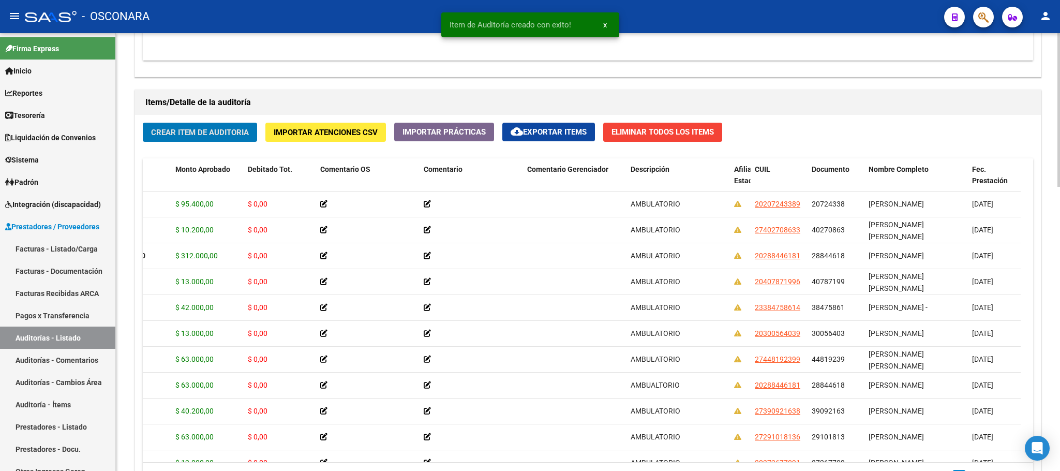
click at [211, 134] on span "Crear Item de Auditoria" at bounding box center [200, 132] width 98 height 9
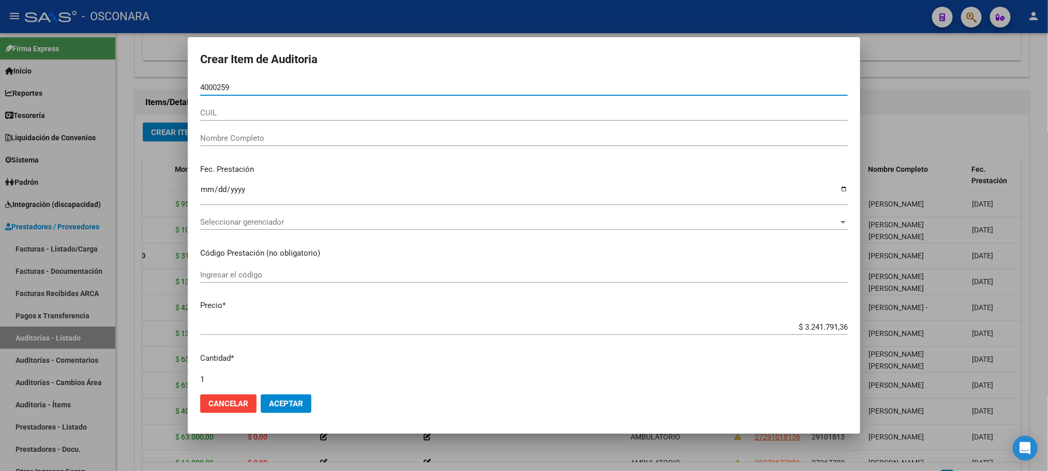
type input "40002598"
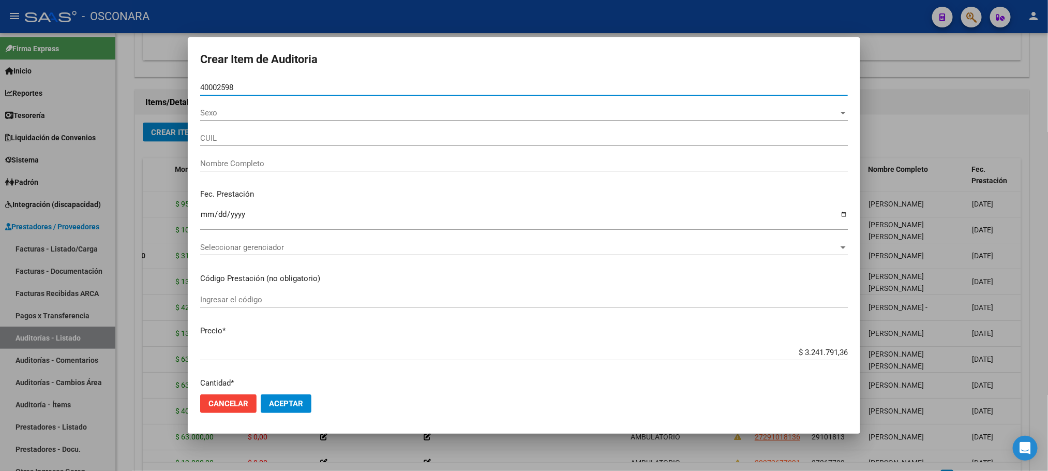
type input "27400025989"
type input "[PERSON_NAME]"
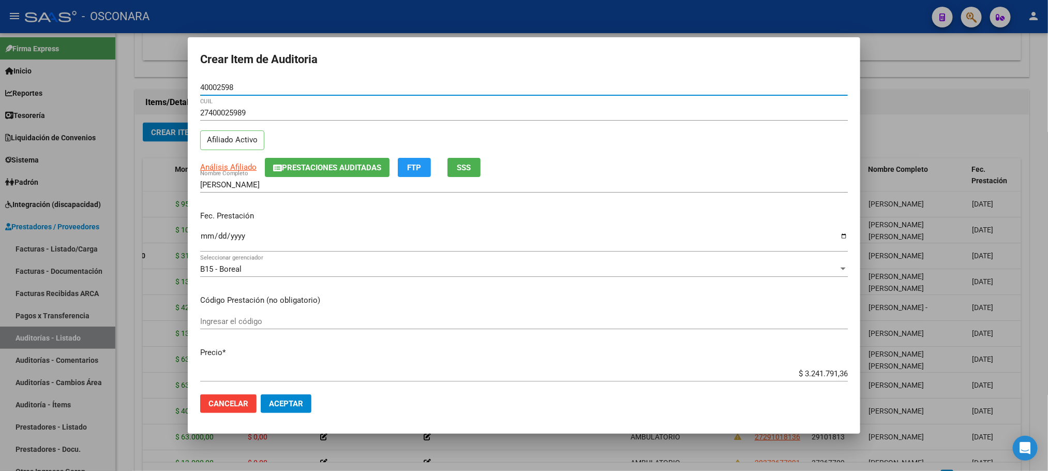
type input "40002598"
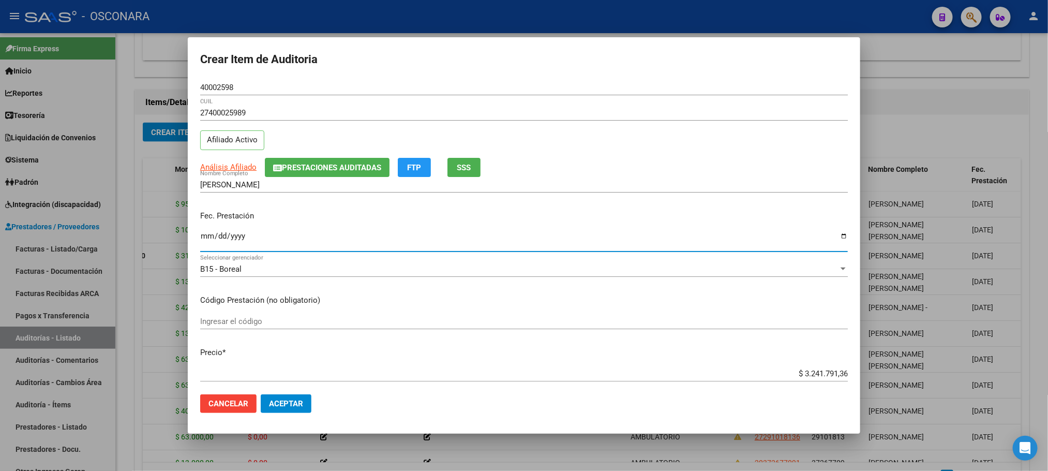
click at [210, 236] on input "Ingresar la fecha" at bounding box center [524, 240] width 648 height 17
type input "[DATE]"
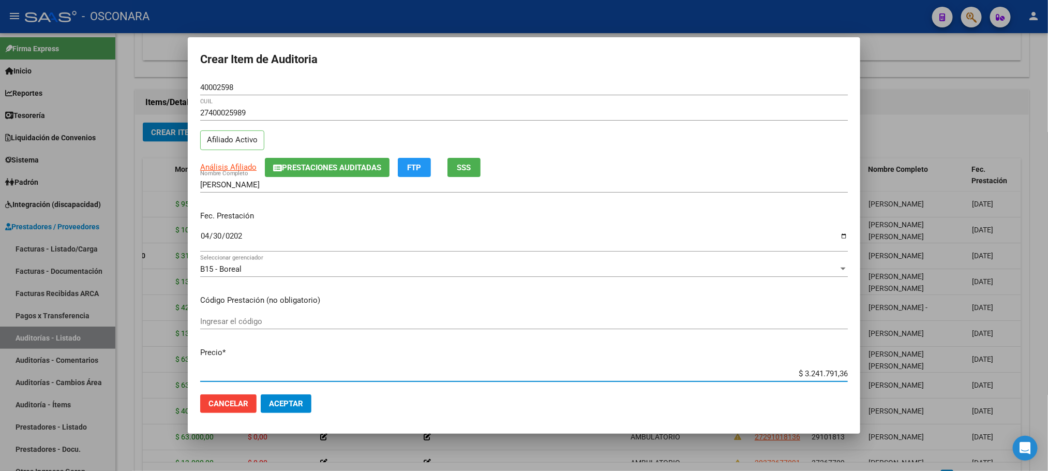
scroll to position [16, 0]
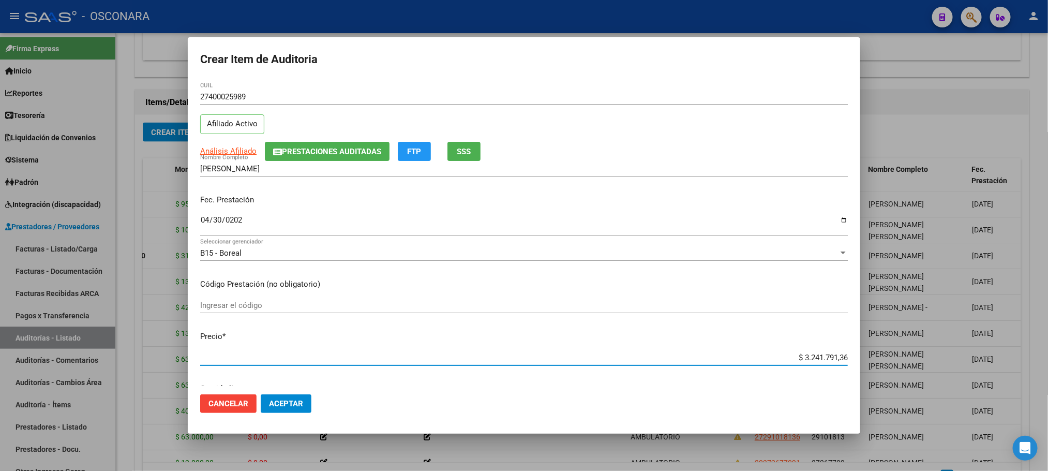
drag, startPoint x: 792, startPoint y: 371, endPoint x: 891, endPoint y: 361, distance: 99.9
click at [889, 364] on div "Crear Item de Auditoria 40002598 Nro Documento 27400025989 CUIL Afiliado Activo…" at bounding box center [524, 235] width 1048 height 471
type input "$ 0,02"
type input "$ 0,03"
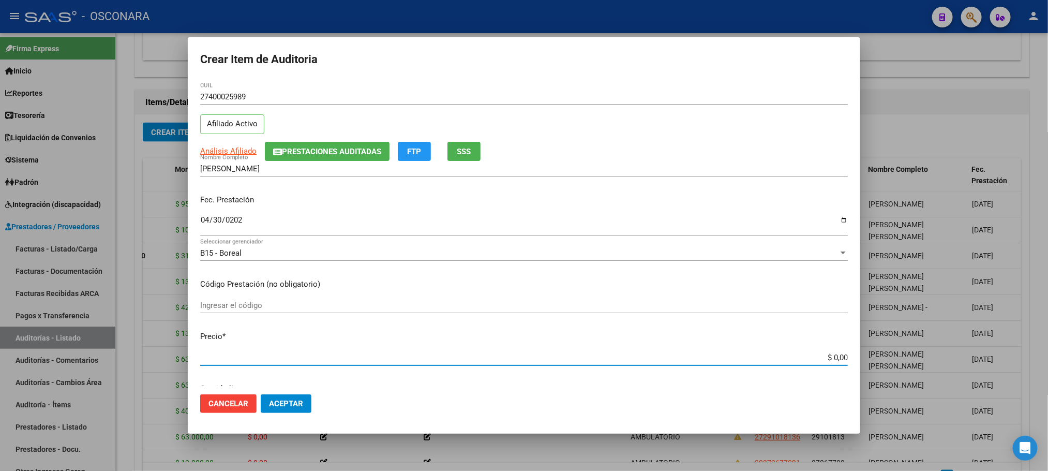
type input "$ 0,03"
type input "$ 0,34"
type input "$ 3,42"
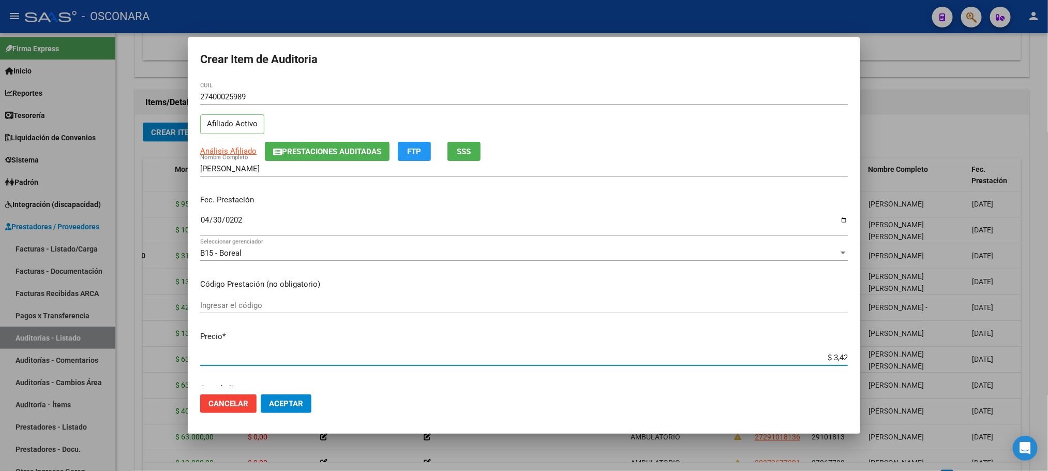
type input "$ 34,20"
type input "$ 342,00"
type input "$ 3.420,00"
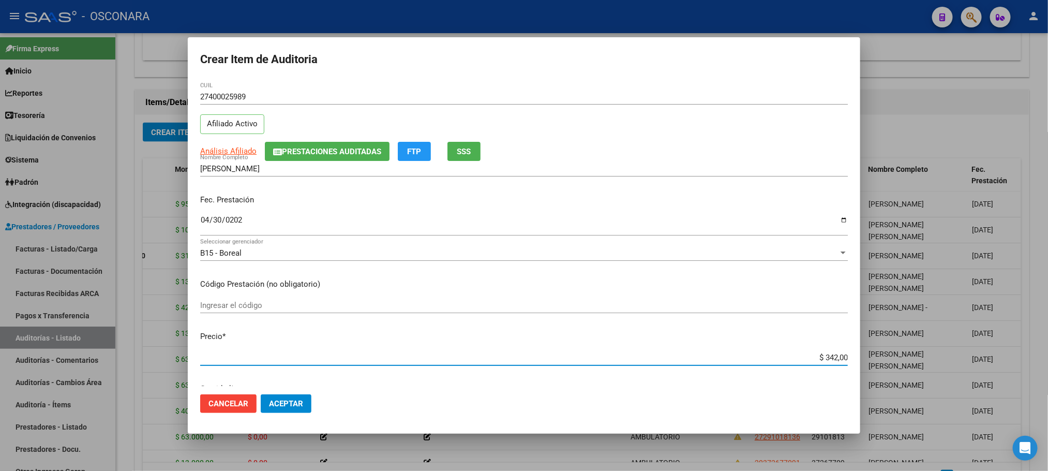
type input "$ 3.420,00"
type input "$ 34.200,00"
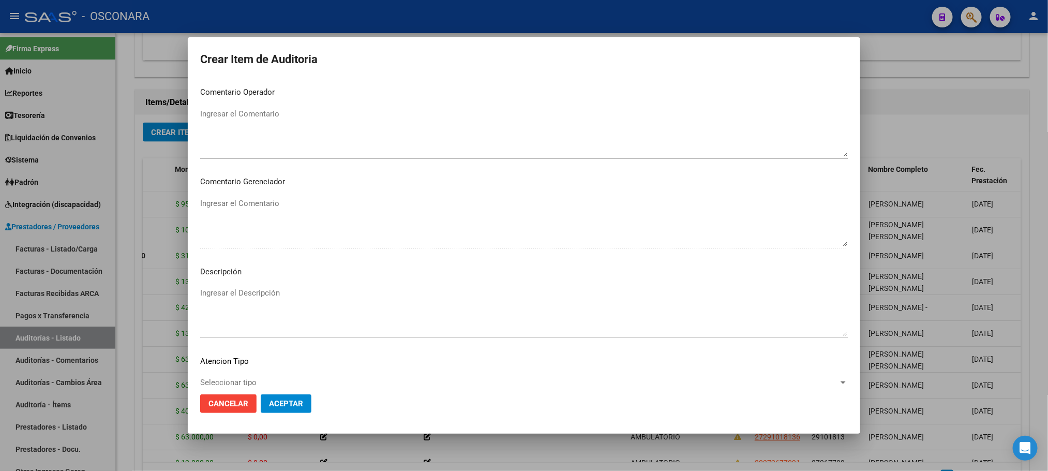
scroll to position [626, 0]
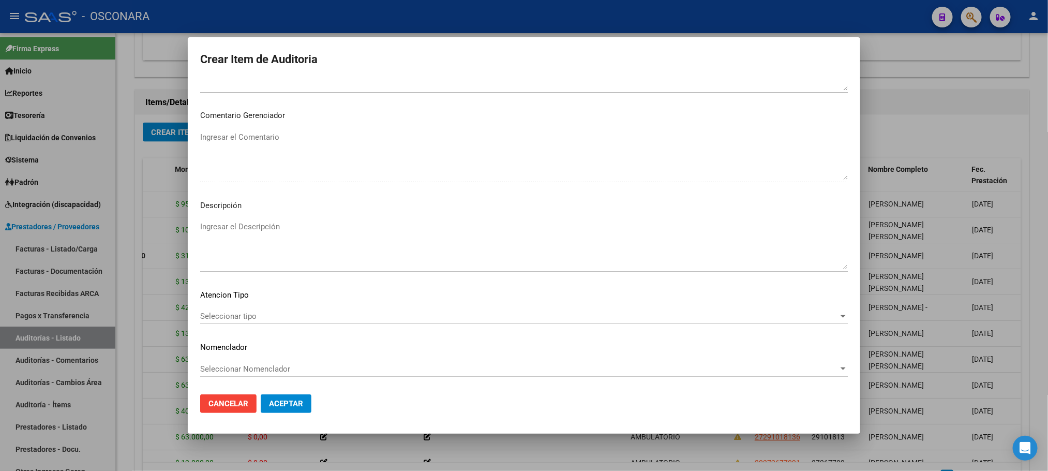
click at [270, 323] on div "Seleccionar tipo Seleccionar tipo" at bounding box center [524, 316] width 648 height 16
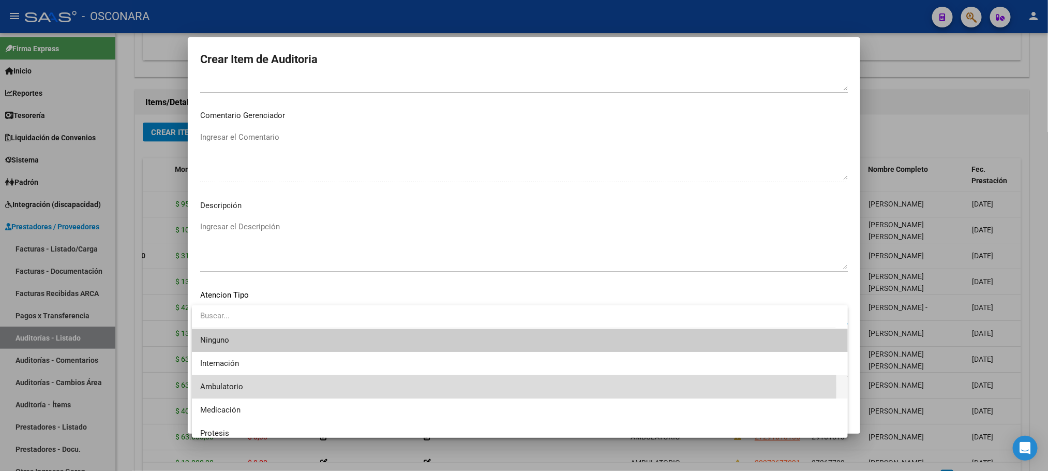
click at [250, 387] on span "Ambulatorio" at bounding box center [520, 386] width 640 height 23
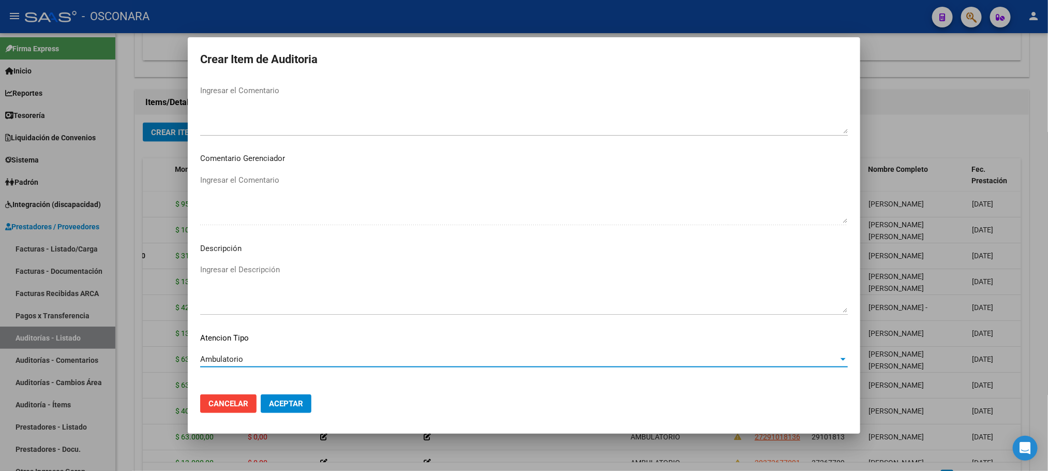
scroll to position [548, 0]
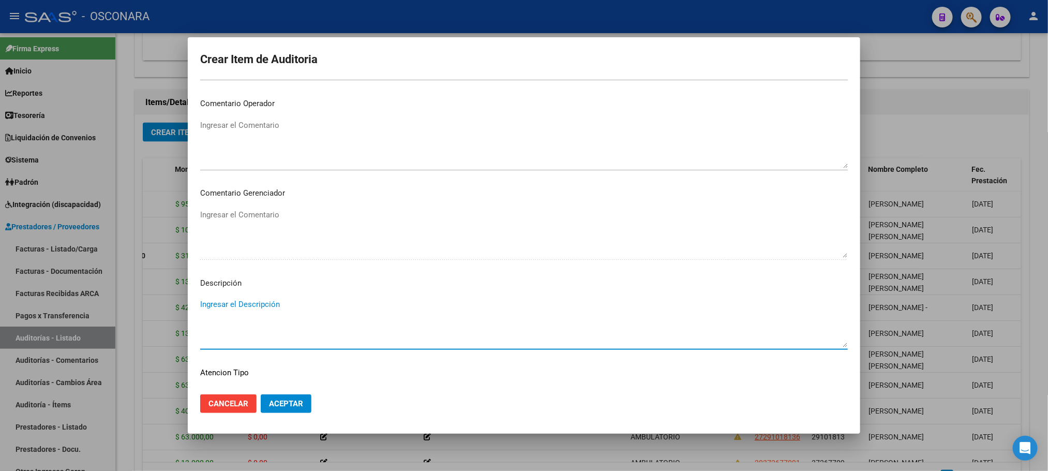
click at [269, 309] on textarea "Ingresar el Descripción" at bounding box center [524, 323] width 648 height 49
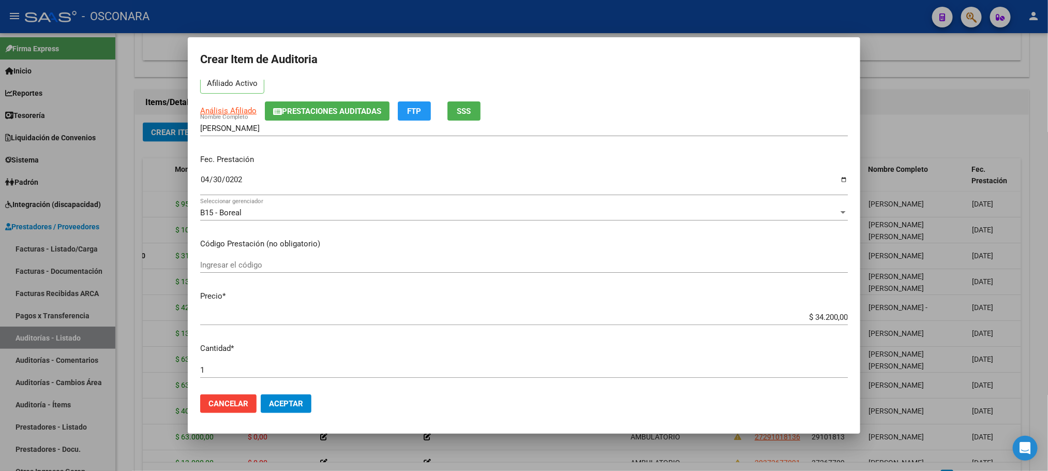
scroll to position [0, 0]
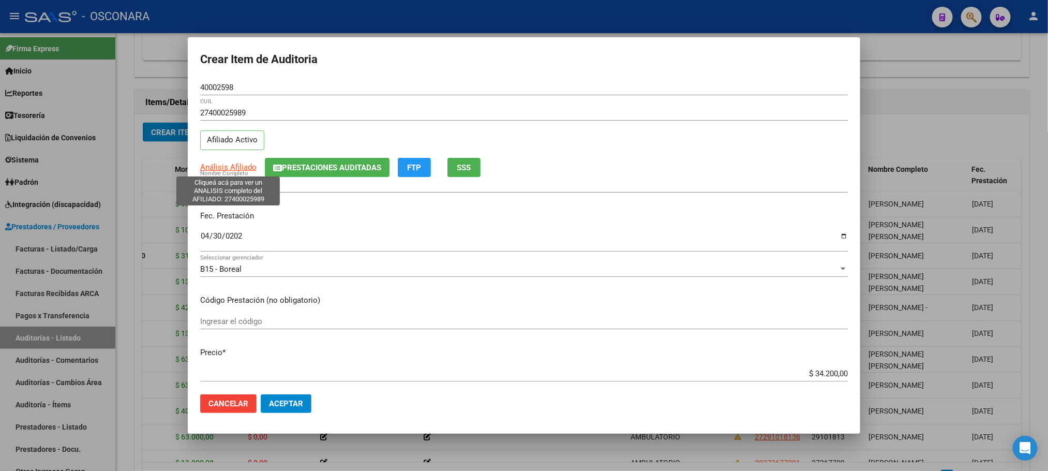
type textarea "AMBULATORIO"
click at [247, 169] on span "Análisis Afiliado" at bounding box center [228, 166] width 56 height 9
type textarea "27400025989"
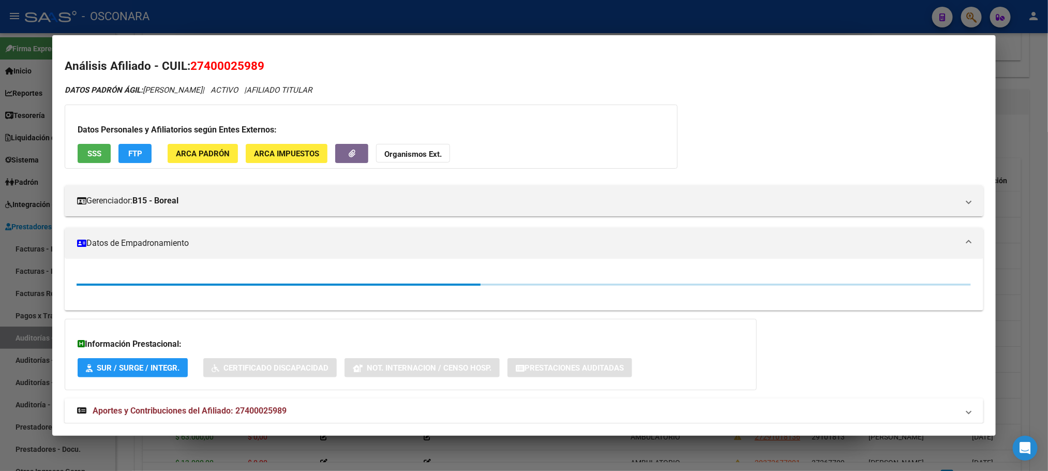
click at [99, 155] on button "SSS" at bounding box center [94, 153] width 33 height 19
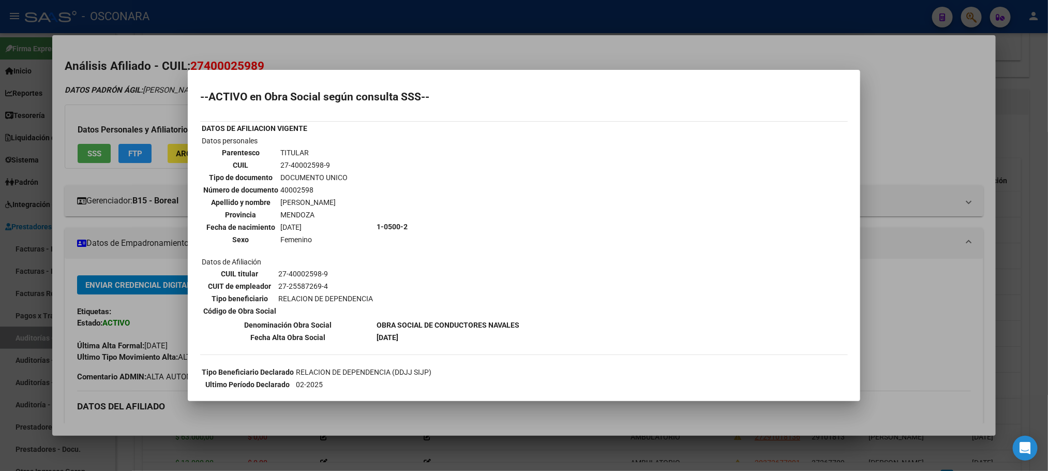
click at [758, 451] on div at bounding box center [524, 235] width 1048 height 471
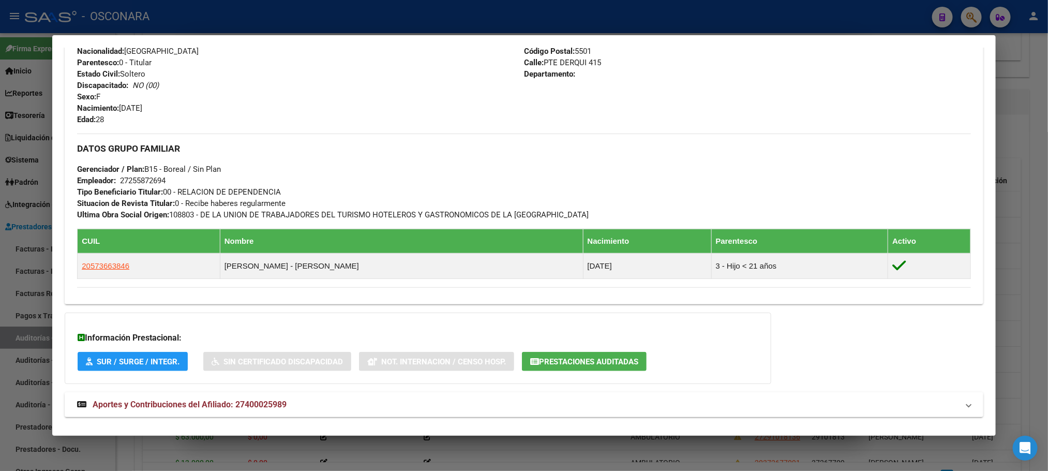
scroll to position [428, 0]
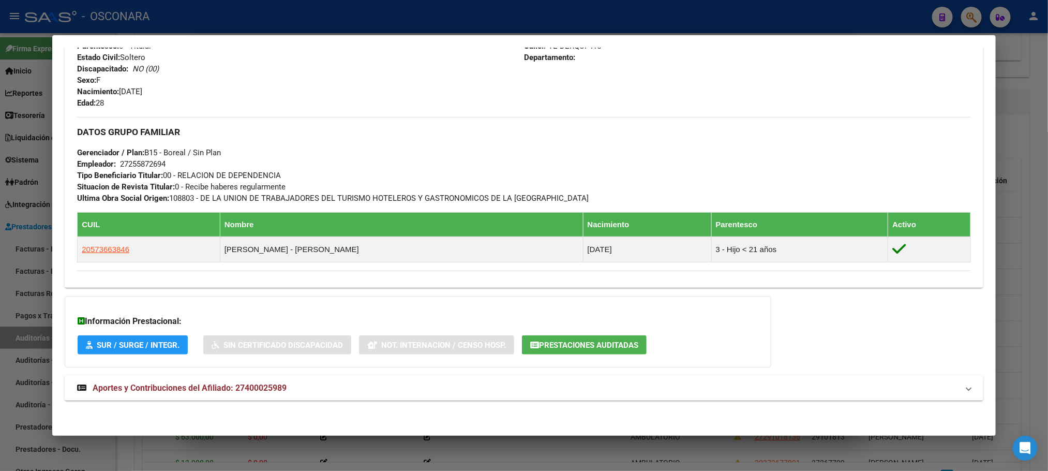
click at [780, 452] on div at bounding box center [524, 235] width 1048 height 471
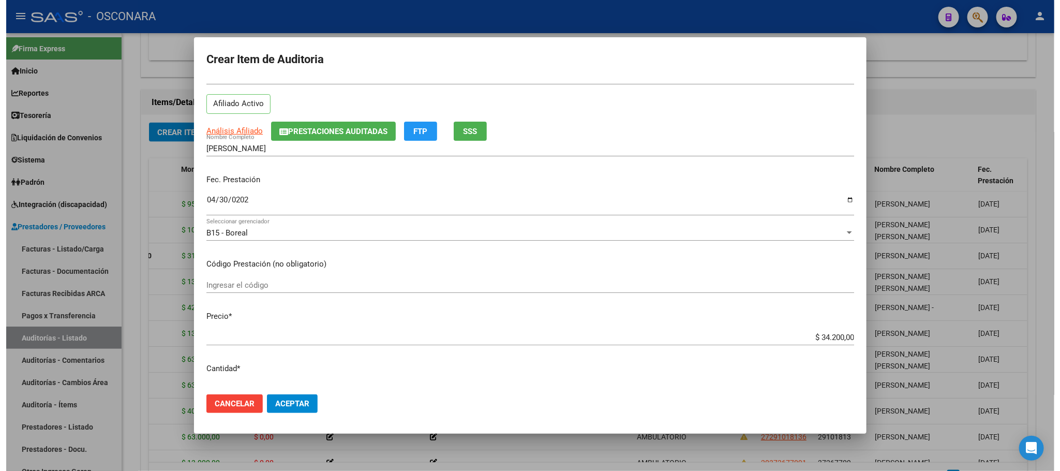
scroll to position [0, 0]
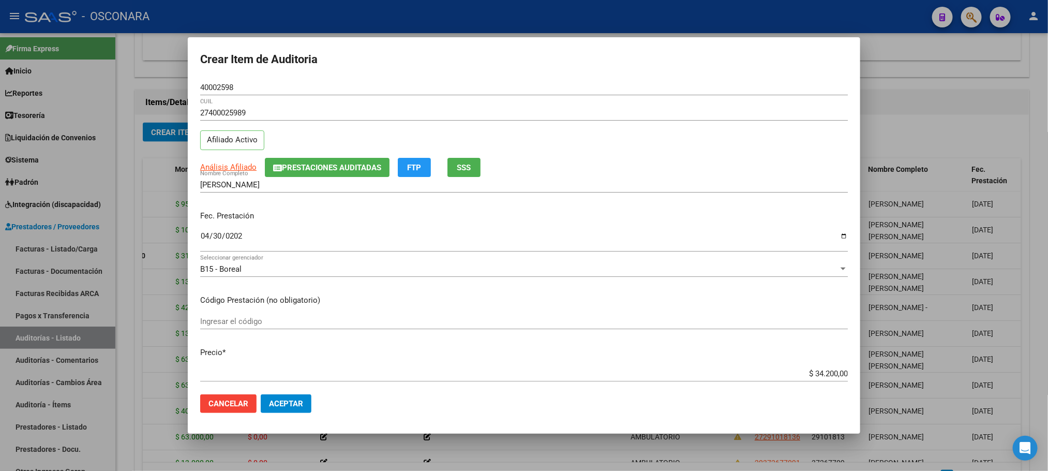
click at [287, 401] on span "Aceptar" at bounding box center [286, 403] width 34 height 9
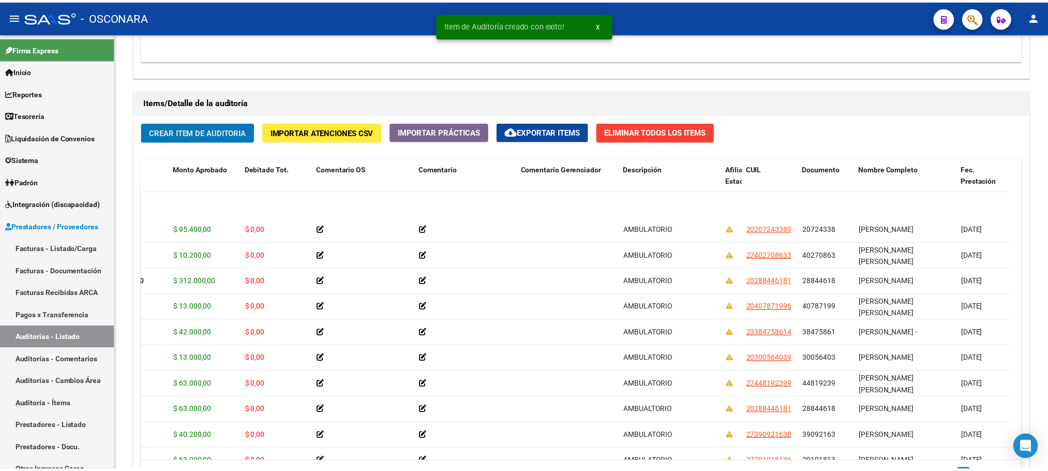
scroll to position [210, 191]
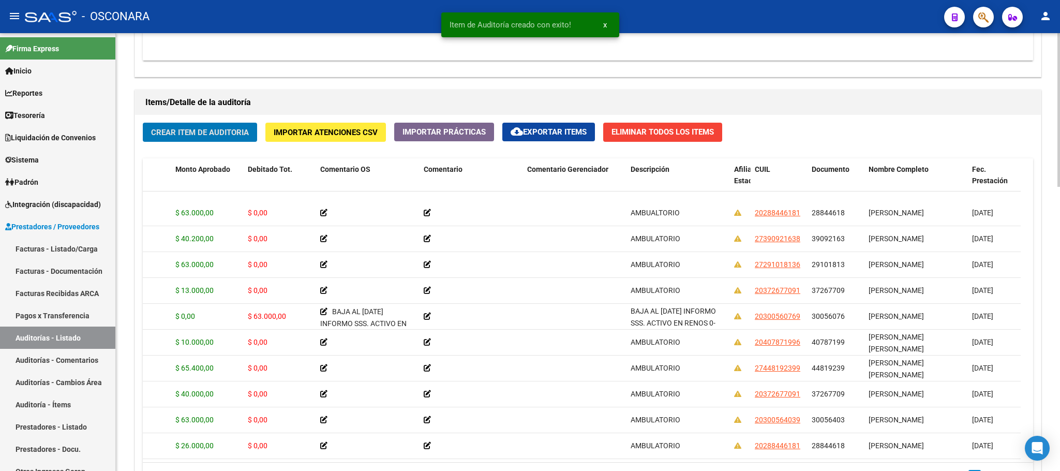
click at [213, 129] on span "Crear Item de Auditoria" at bounding box center [200, 132] width 98 height 9
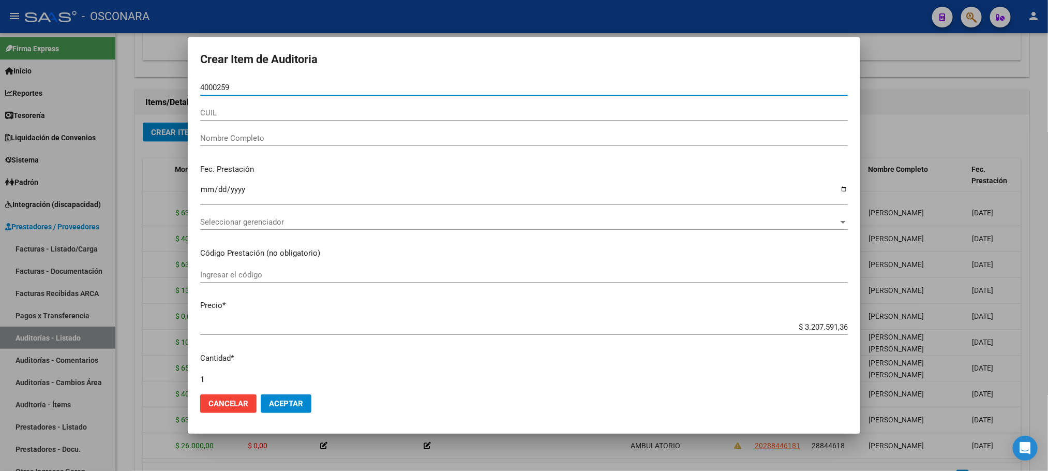
type input "40002598"
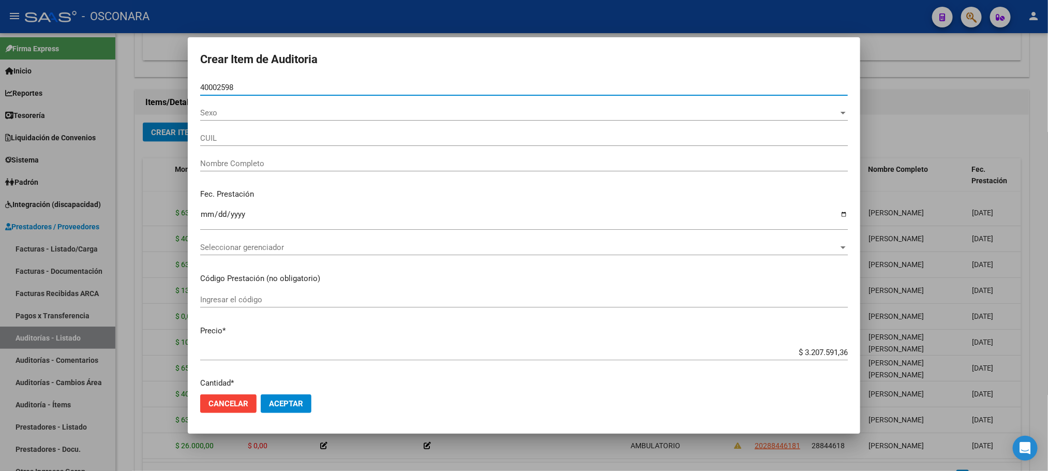
type input "27400025989"
type input "[PERSON_NAME]"
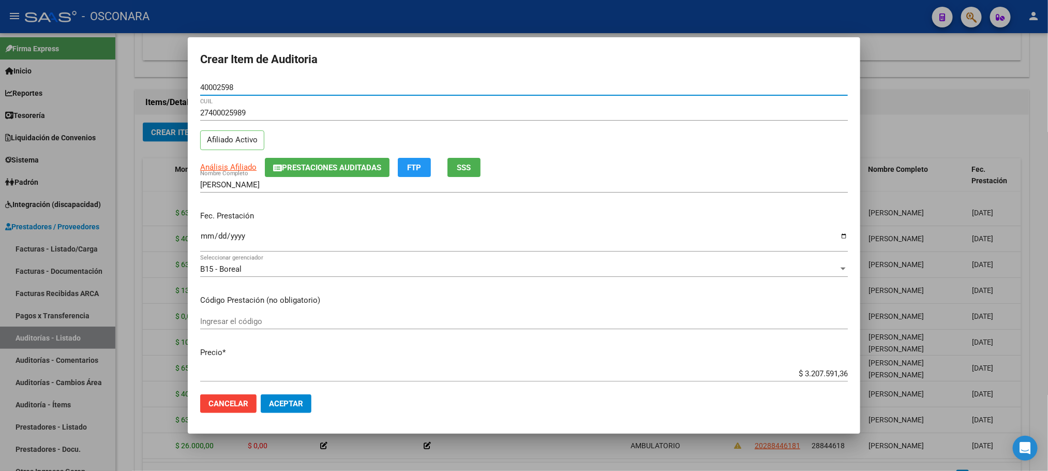
type input "40002598"
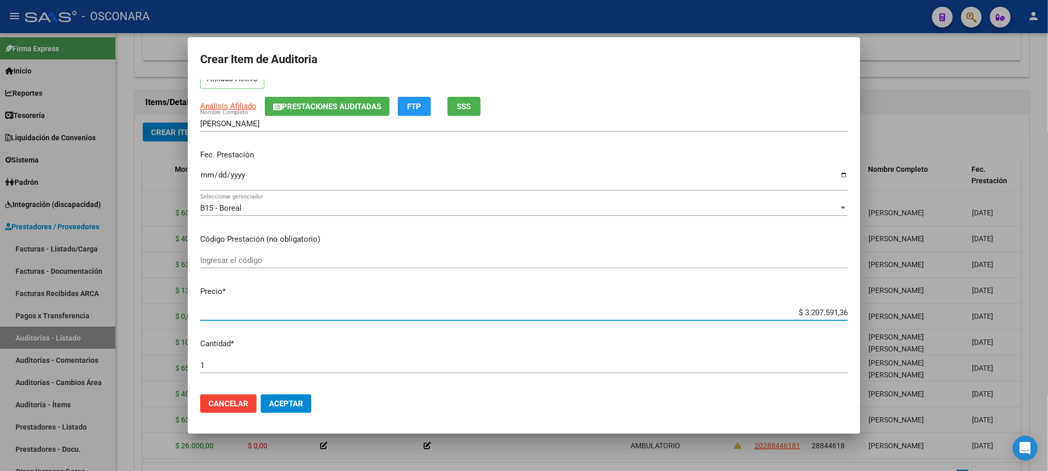
drag, startPoint x: 784, startPoint y: 375, endPoint x: 919, endPoint y: 369, distance: 135.1
click at [919, 369] on div "Crear Item de Auditoria 40002598 Nro Documento 27400025989 CUIL Afiliado Activo…" at bounding box center [524, 235] width 1048 height 471
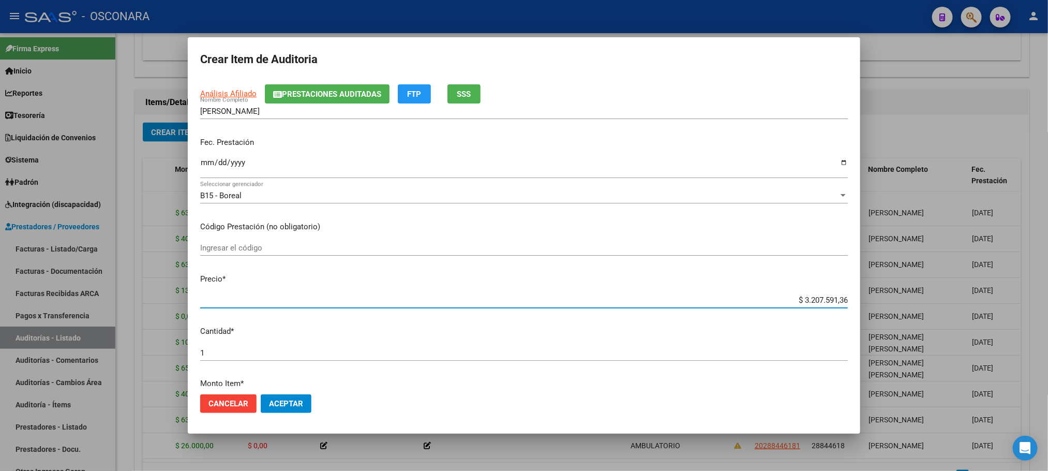
type input "$ 0,02"
type input "$ 0,24"
type input "$ 24,06"
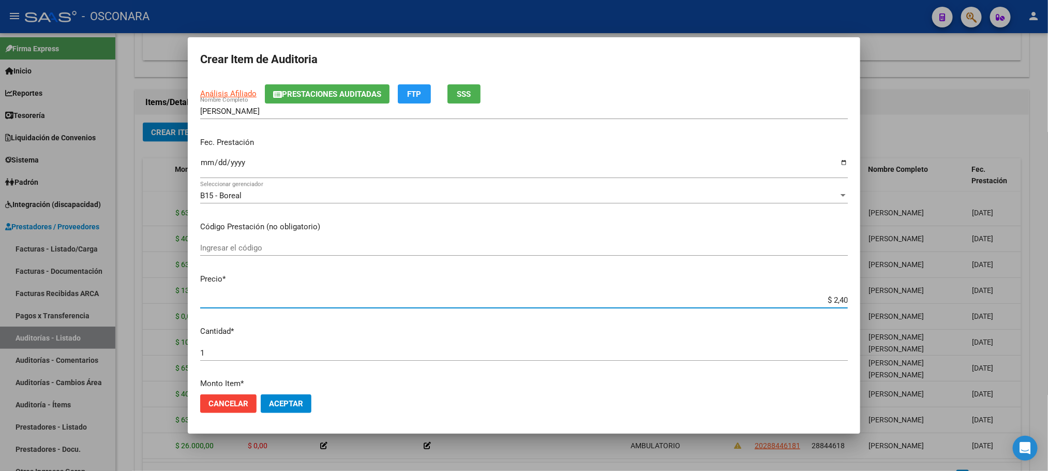
type input "$ 24,06"
type input "$ 240,60"
type input "$ 2.406,00"
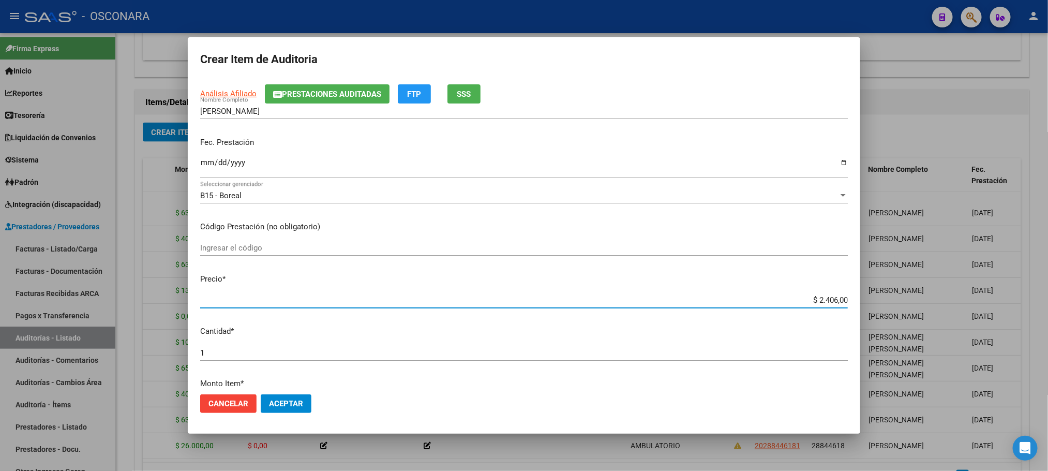
type input "$ 24.060,00"
type input "$ 2.406,00"
type input "$ 240,60"
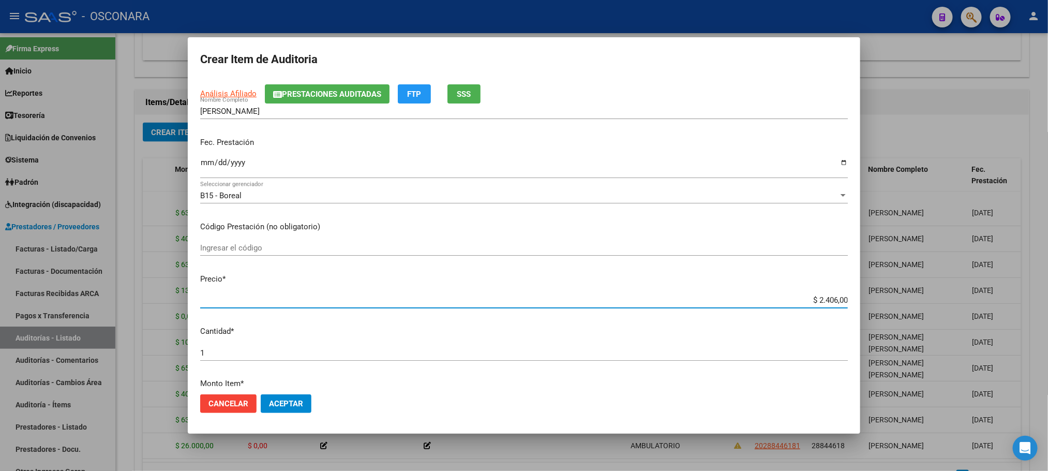
type input "$ 240,60"
type input "$ 24,06"
type input "$ 2,40"
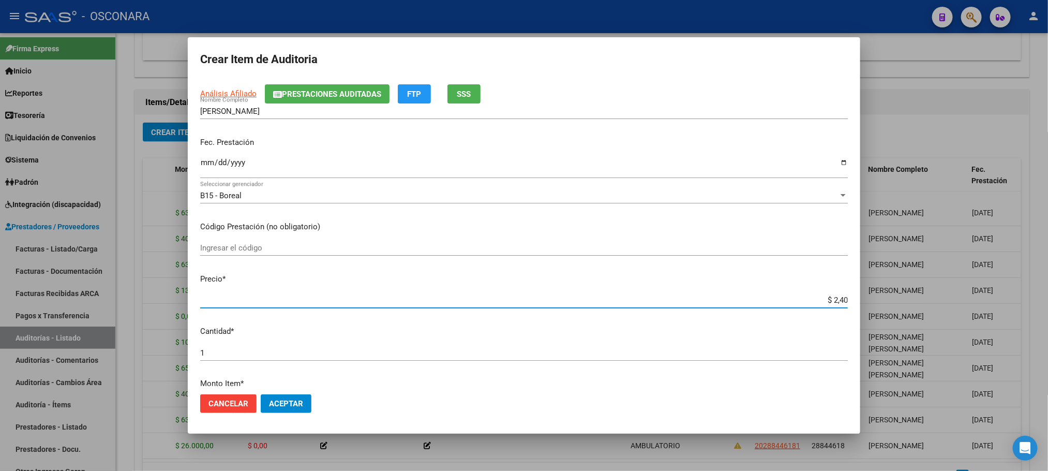
type input "$ 0,24"
type input "$ 2,46"
type input "$ 24,60"
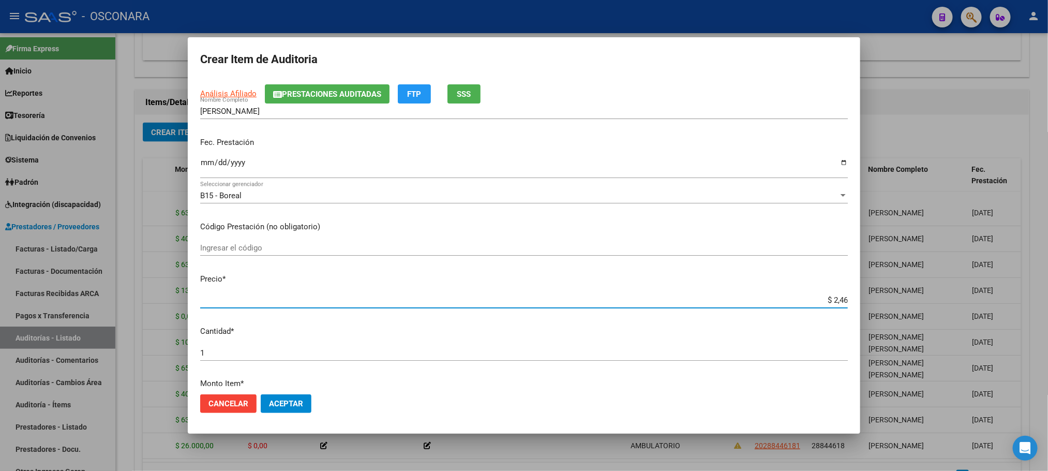
type input "$ 24,60"
type input "$ 246,00"
type input "$ 2.460,00"
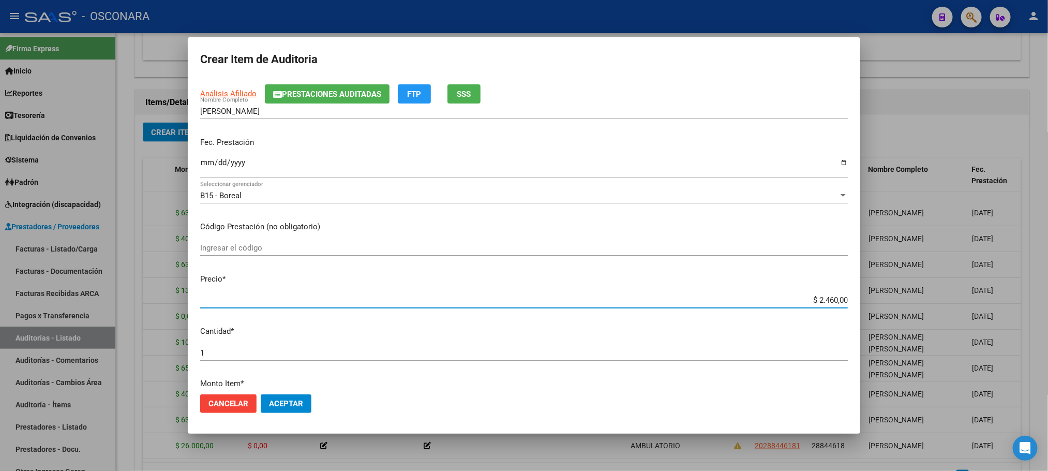
type input "$ 24.600,00"
click at [204, 165] on input "Ingresar la fecha" at bounding box center [524, 166] width 648 height 17
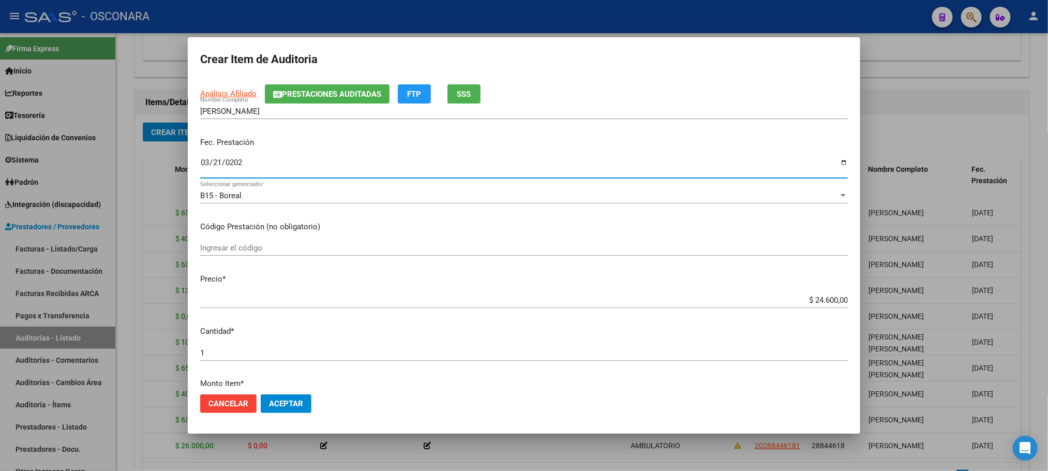
type input "[DATE]"
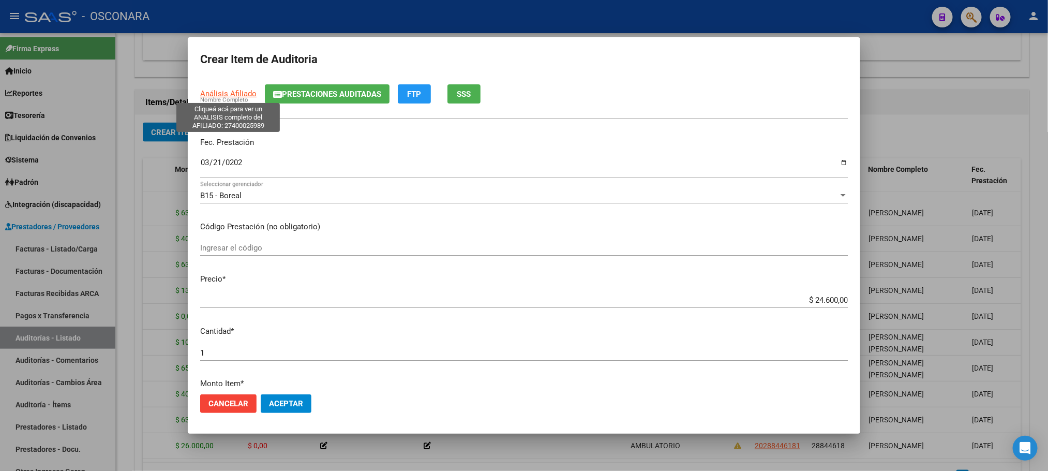
click at [230, 91] on span "Análisis Afiliado" at bounding box center [228, 93] width 56 height 9
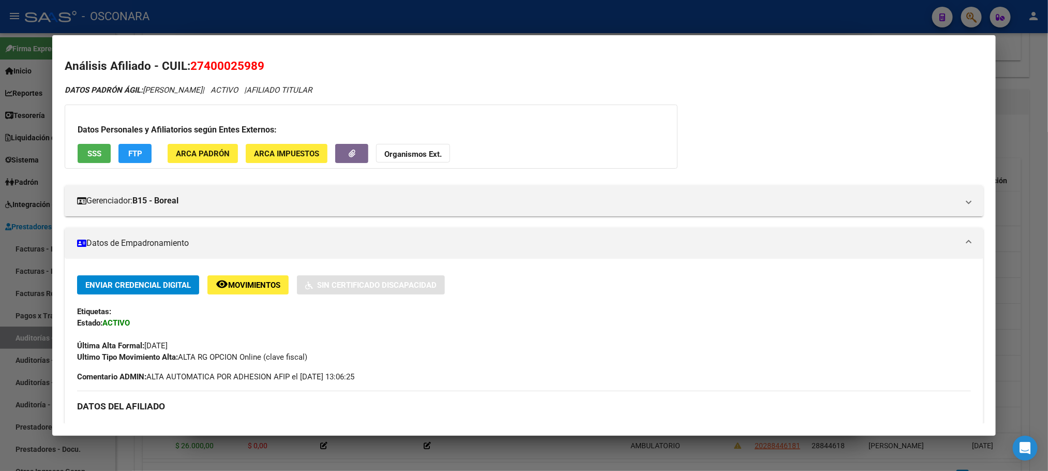
click at [90, 153] on span "SSS" at bounding box center [94, 153] width 14 height 9
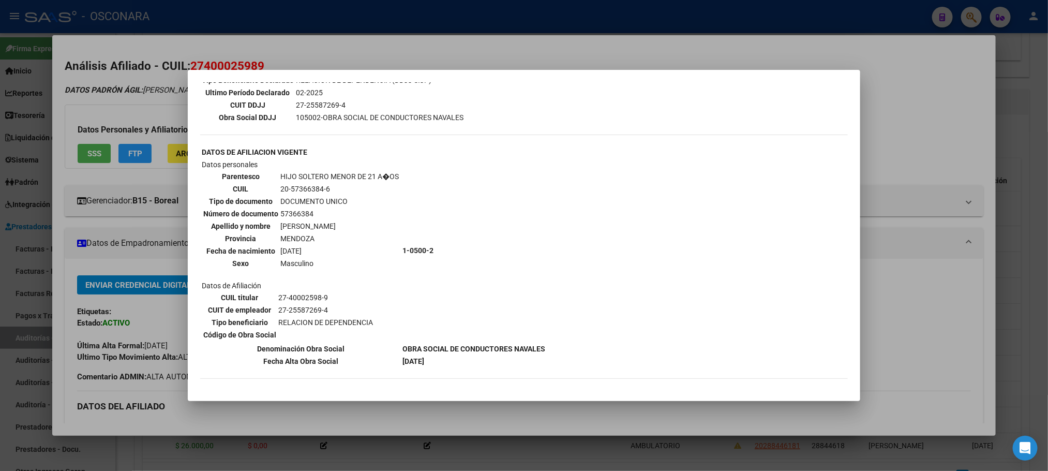
scroll to position [364, 0]
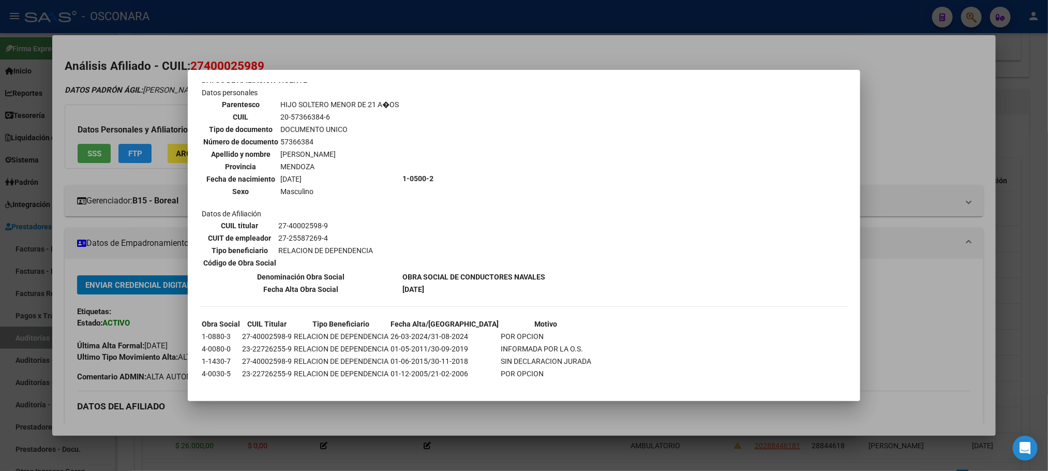
click at [905, 457] on div at bounding box center [524, 235] width 1048 height 471
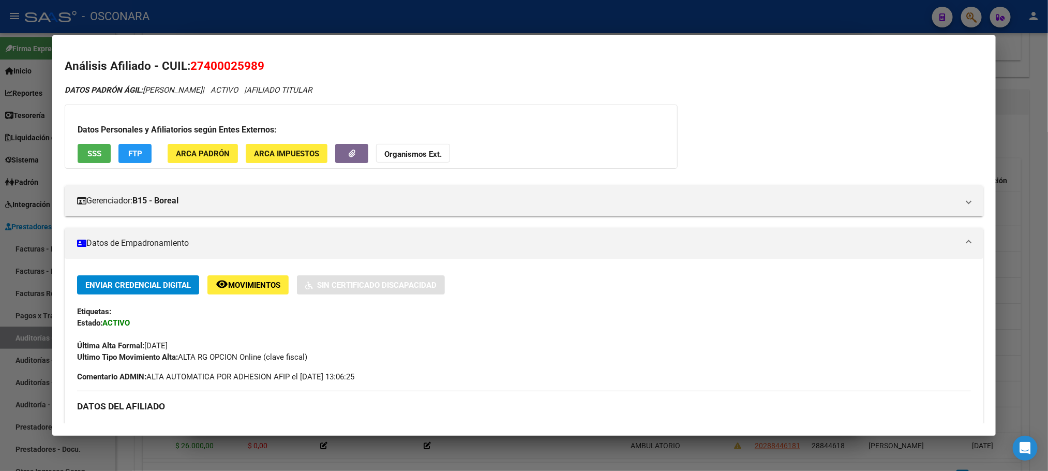
click at [858, 453] on div at bounding box center [524, 235] width 1048 height 471
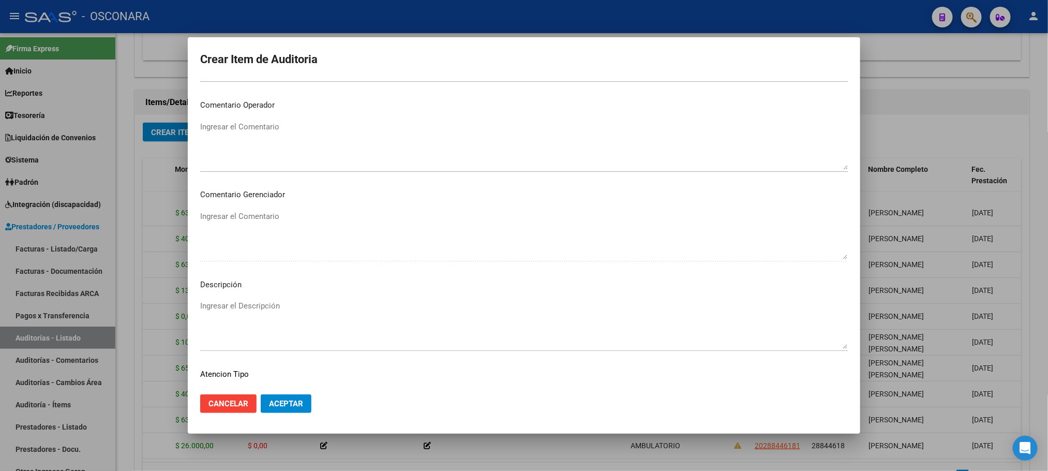
scroll to position [626, 0]
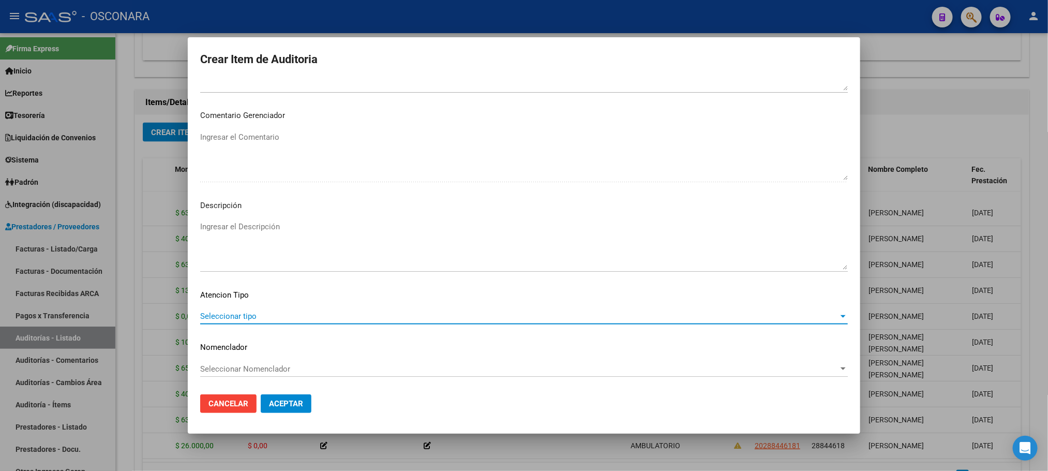
click at [269, 317] on span "Seleccionar tipo" at bounding box center [519, 315] width 639 height 9
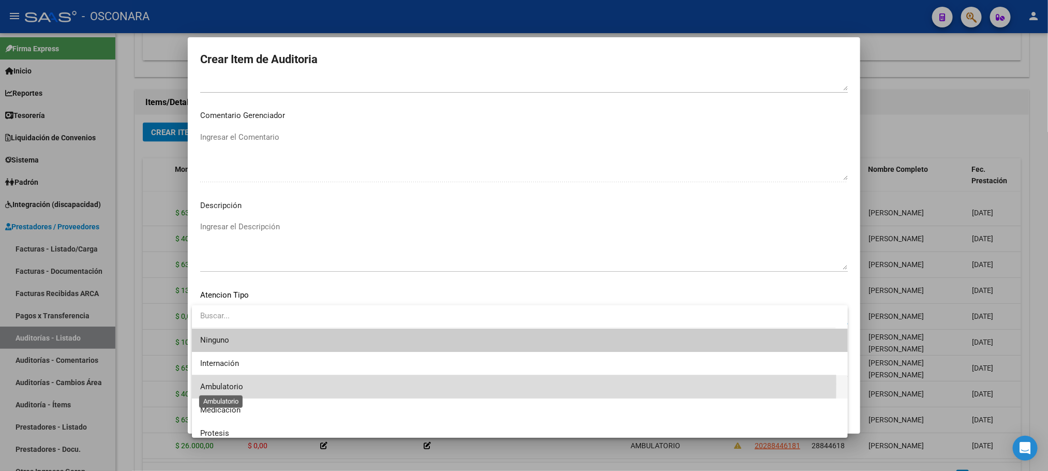
click at [238, 383] on span "Ambulatorio" at bounding box center [221, 386] width 43 height 9
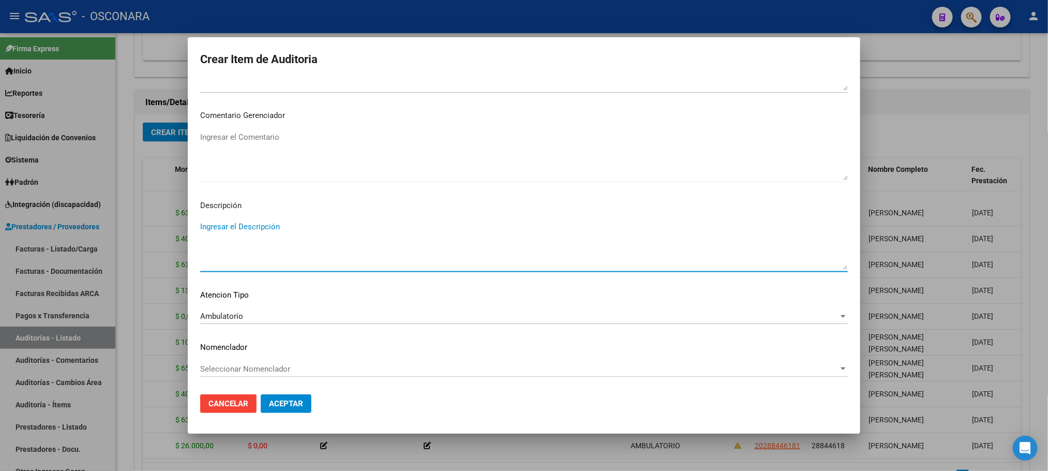
click at [250, 231] on textarea "Ingresar el Descripción" at bounding box center [524, 245] width 648 height 49
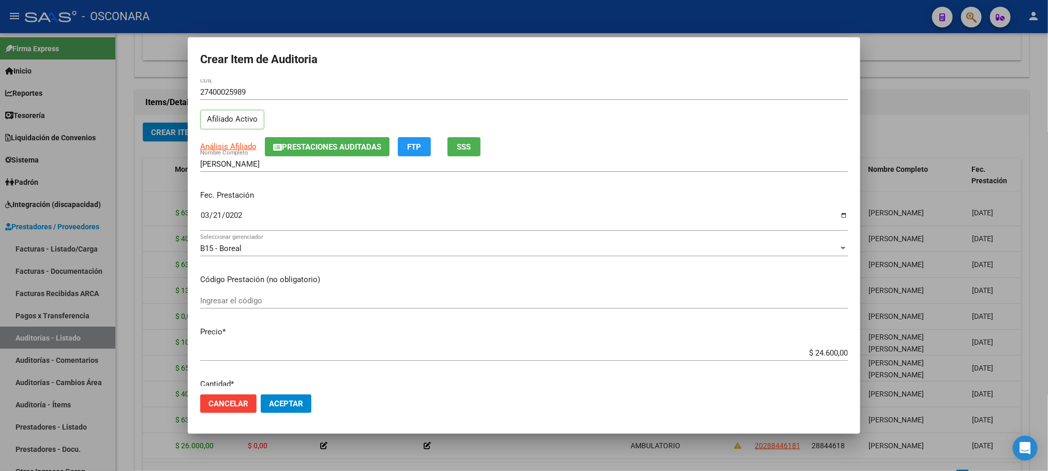
scroll to position [0, 0]
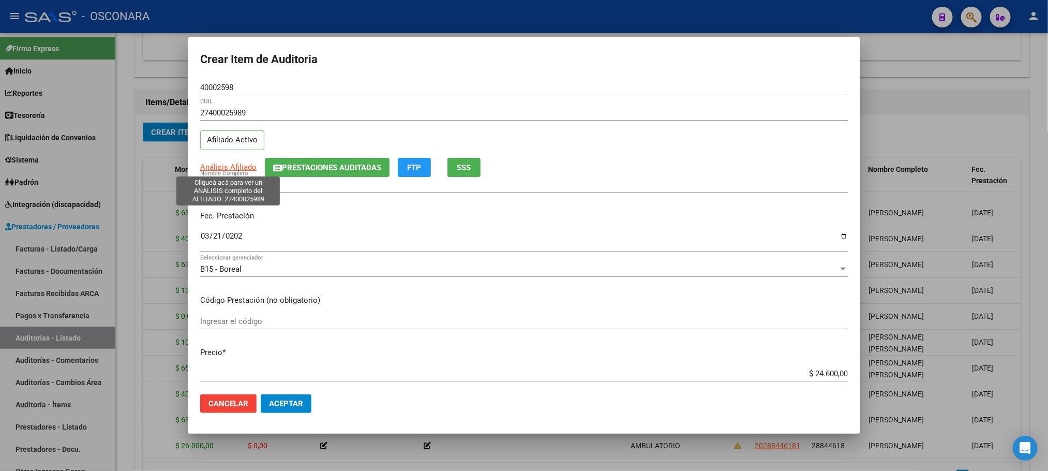
type textarea "AMBULATORIO"
click at [243, 168] on span "Análisis Afiliado" at bounding box center [228, 166] width 56 height 9
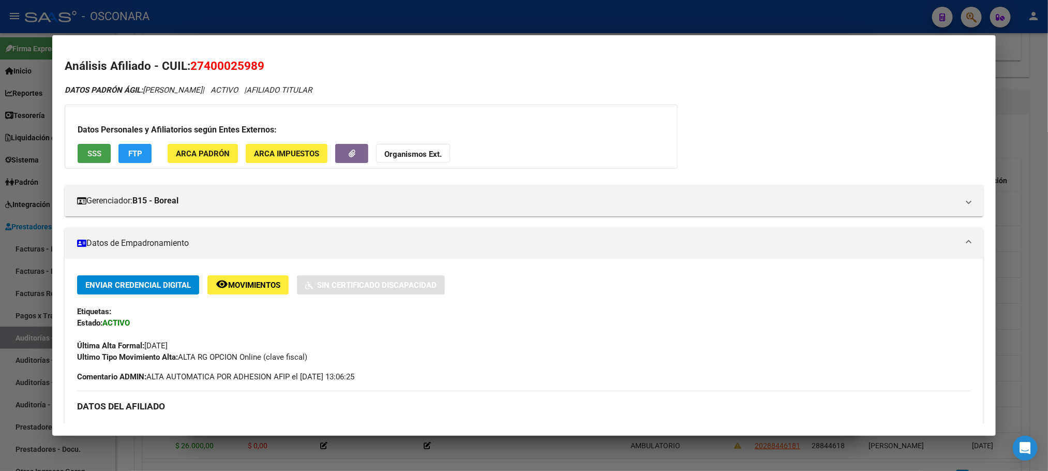
click at [93, 151] on span "SSS" at bounding box center [94, 153] width 14 height 9
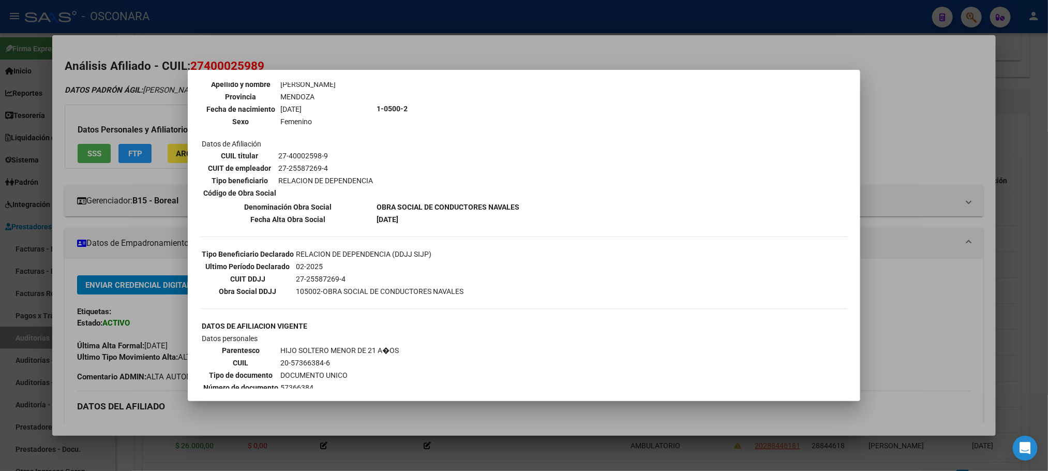
scroll to position [233, 0]
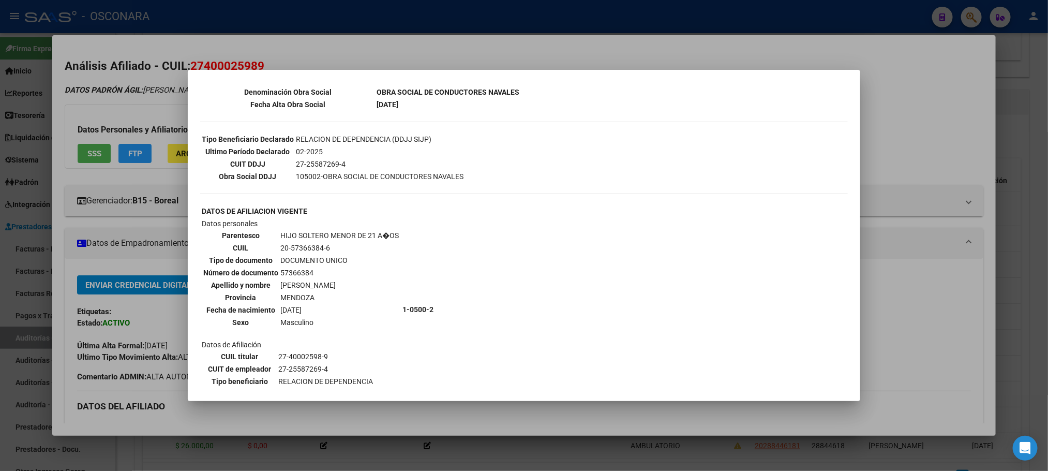
click at [759, 444] on div at bounding box center [524, 235] width 1048 height 471
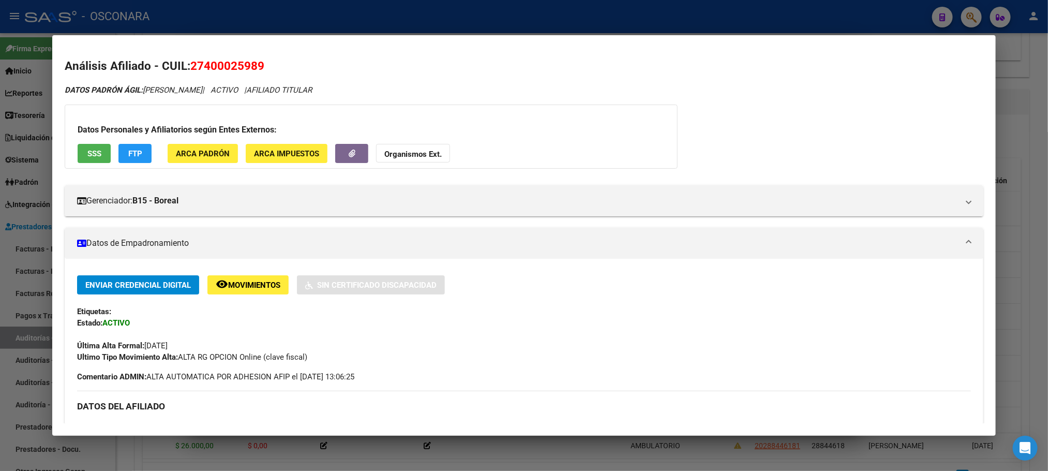
click at [760, 449] on div at bounding box center [524, 235] width 1048 height 471
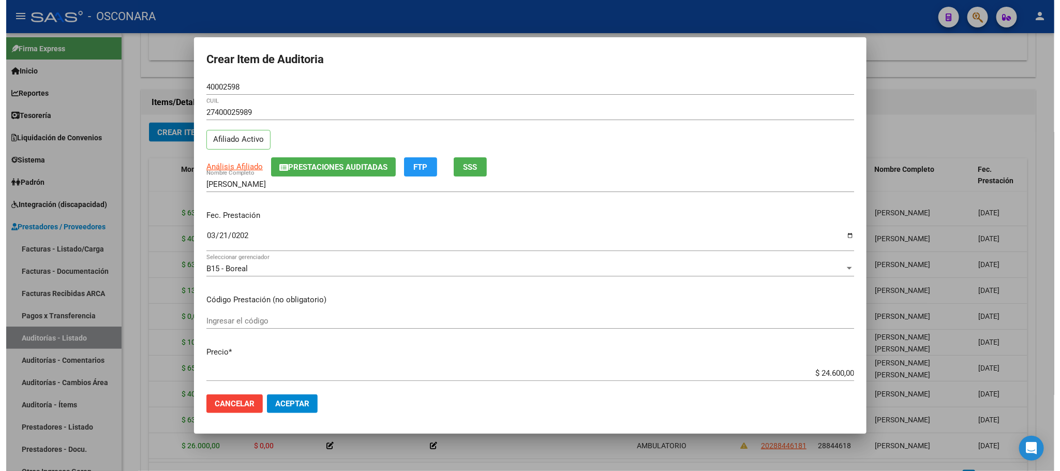
scroll to position [0, 0]
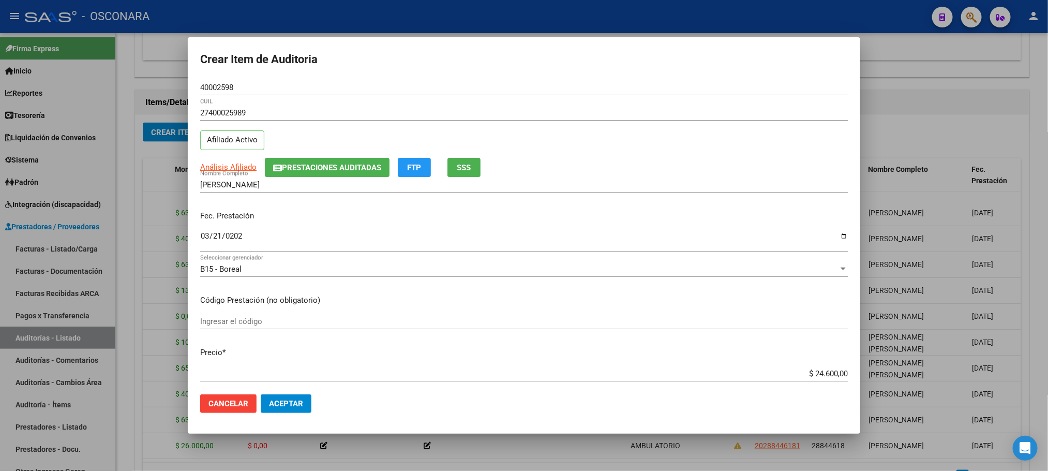
click at [292, 404] on span "Aceptar" at bounding box center [286, 403] width 34 height 9
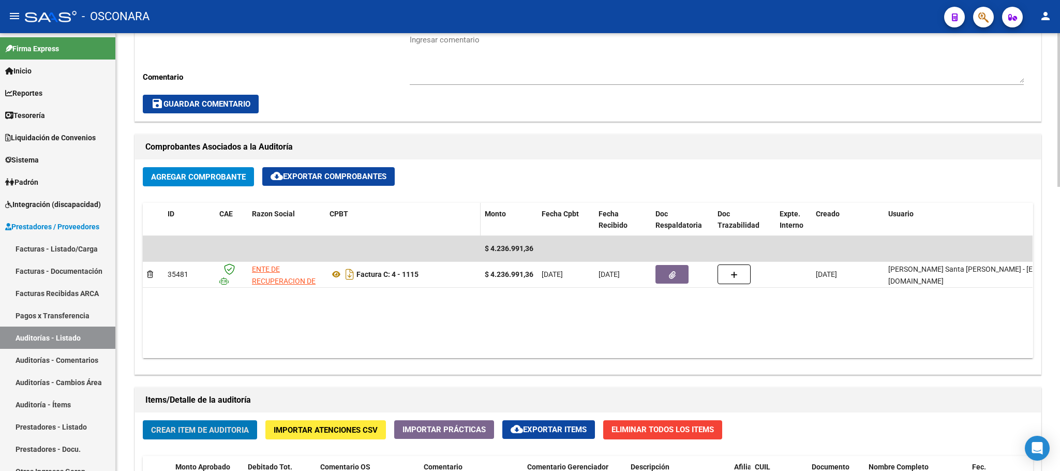
scroll to position [388, 0]
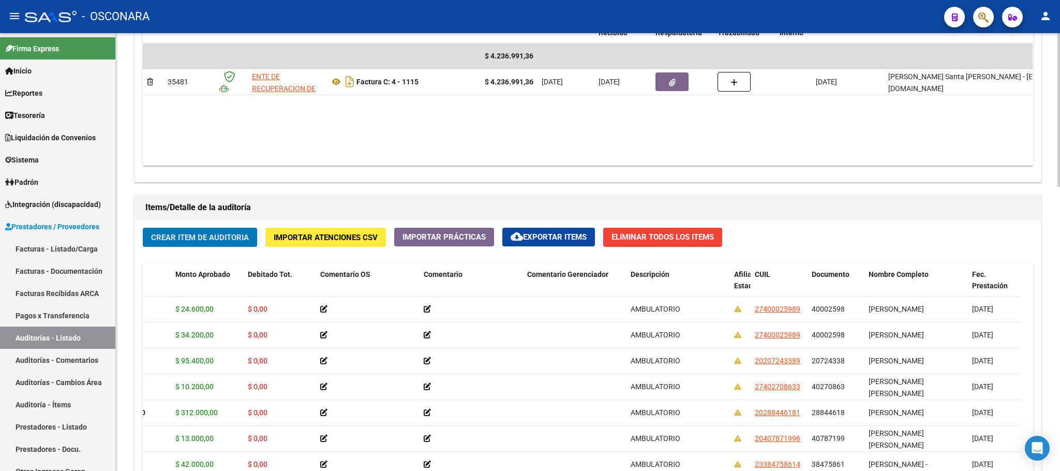
click at [1042, 362] on div "arrow_back Editar 10108 cloud_download Generar informe Puede notificar al geren…" at bounding box center [589, 61] width 947 height 1243
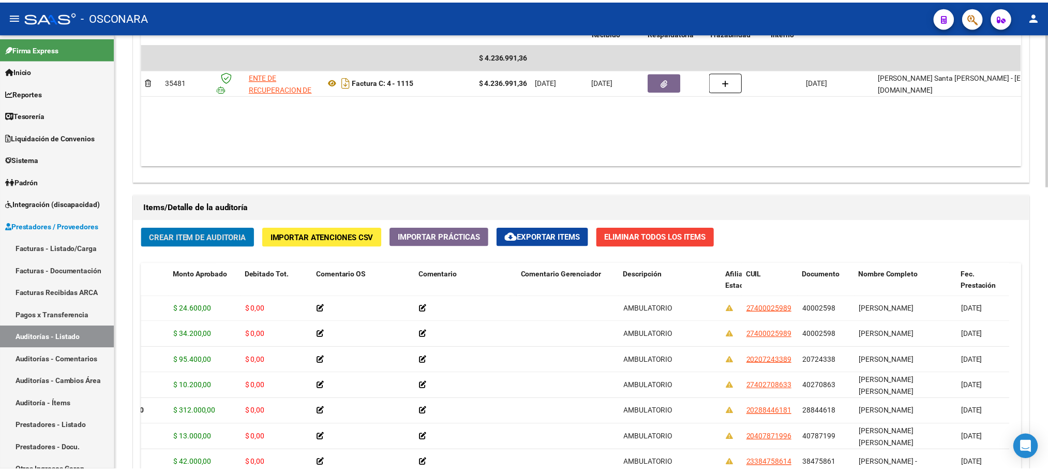
scroll to position [591, 0]
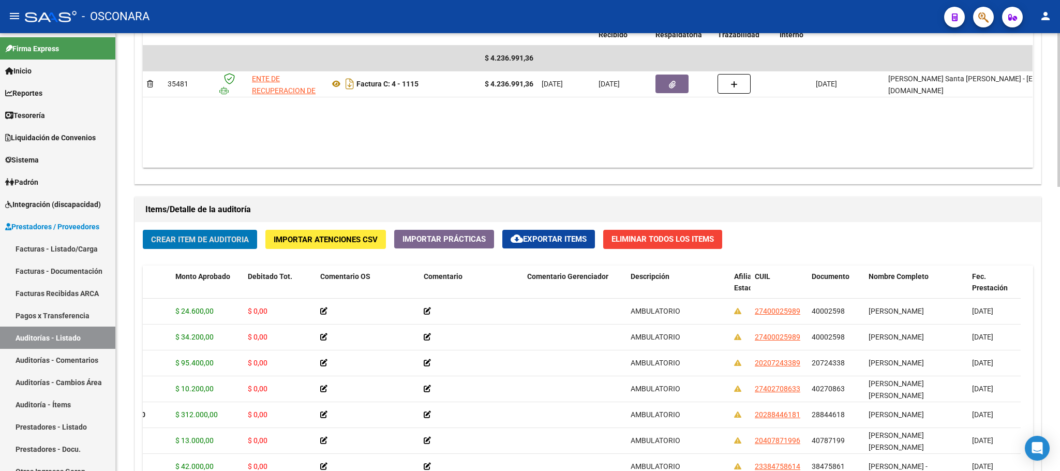
click at [232, 232] on button "Crear Item de Auditoria" at bounding box center [200, 239] width 114 height 19
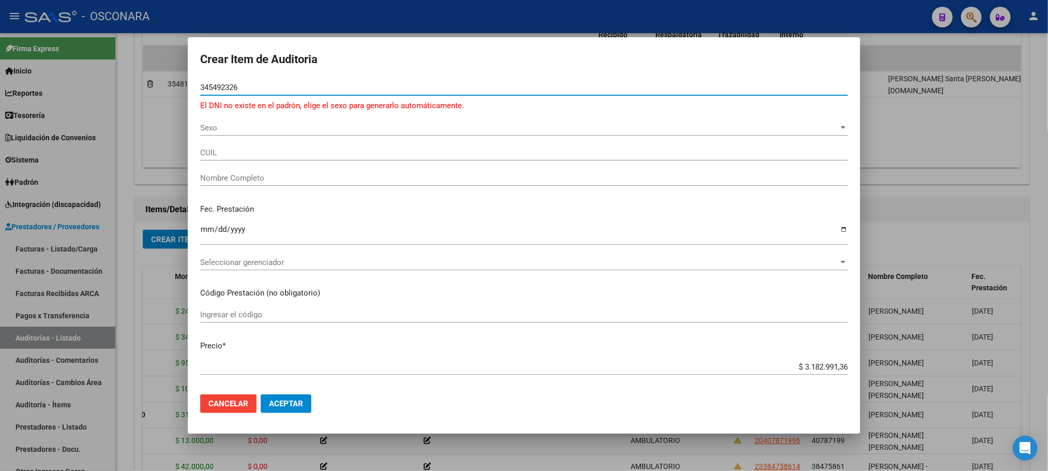
click at [214, 90] on input "345492326" at bounding box center [524, 87] width 648 height 9
type input "34492326"
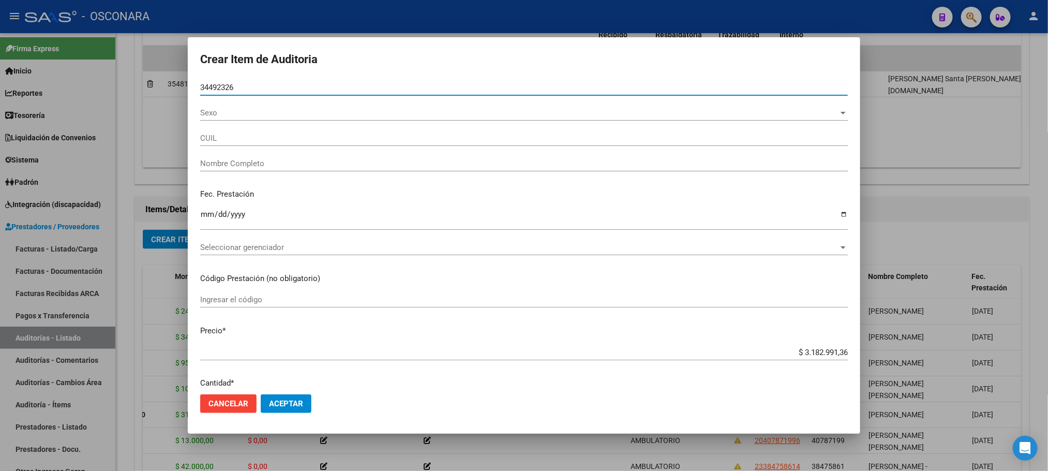
type input "23344923264"
type input "[PERSON_NAME] [PERSON_NAME]"
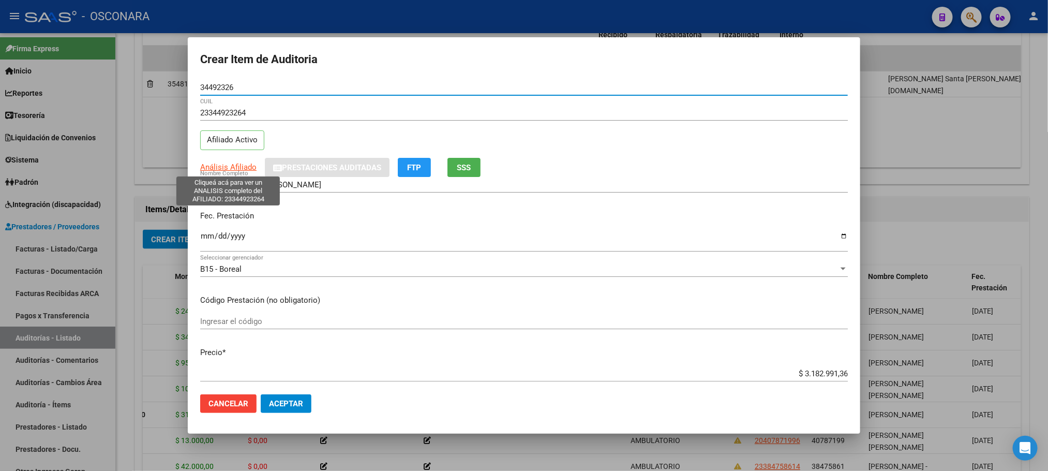
type input "34492326"
click at [241, 171] on span "Análisis Afiliado" at bounding box center [228, 166] width 56 height 9
type textarea "23344923264"
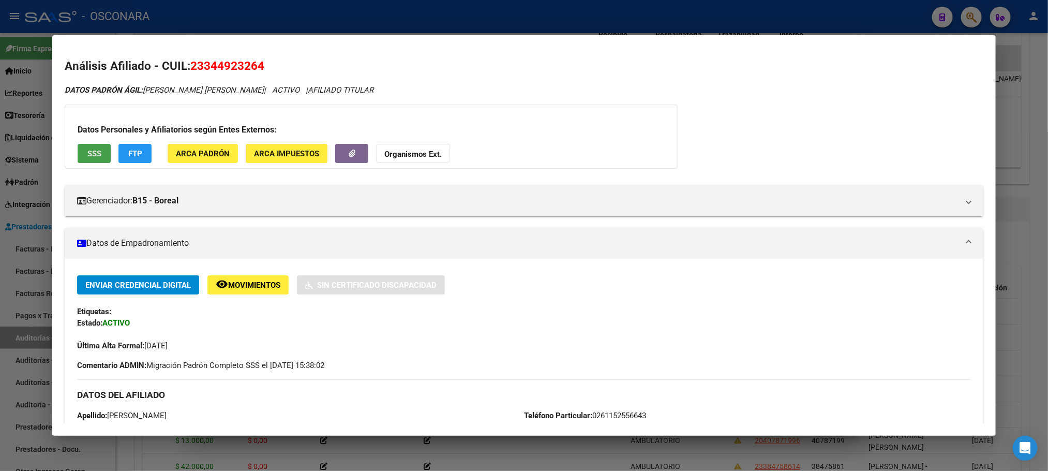
click at [99, 157] on button "SSS" at bounding box center [94, 153] width 33 height 19
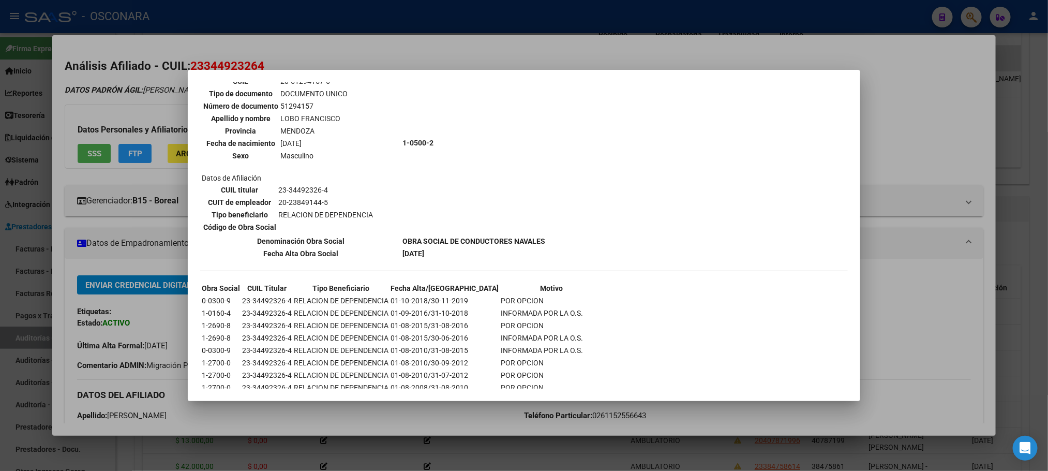
scroll to position [437, 0]
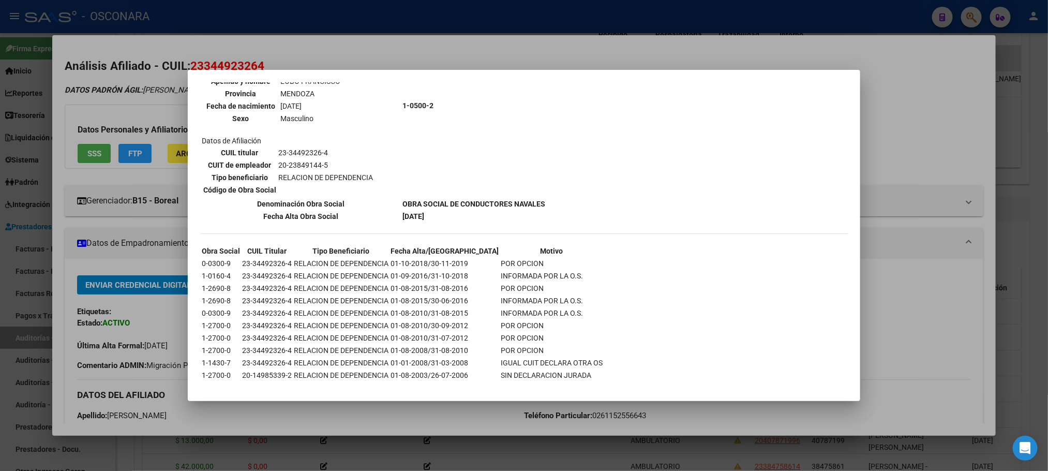
click at [1020, 114] on div at bounding box center [524, 235] width 1048 height 471
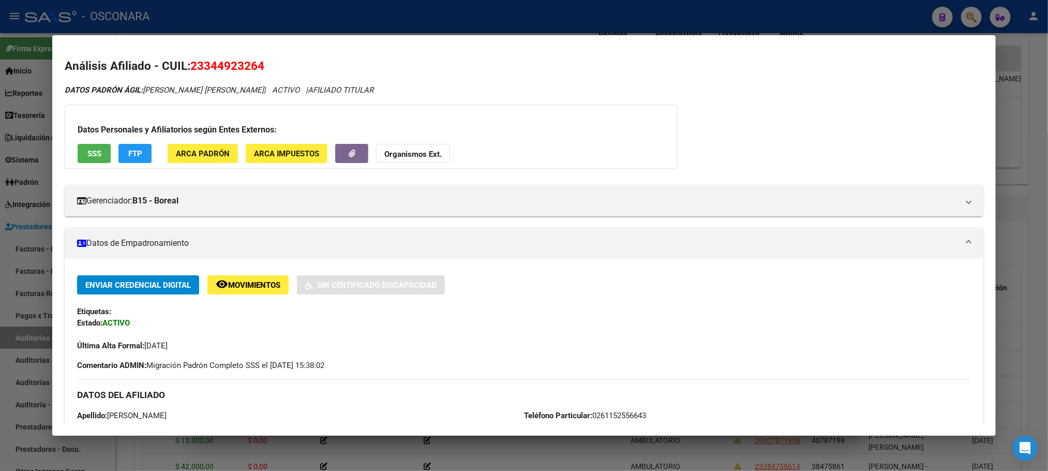
click at [1021, 115] on div at bounding box center [524, 235] width 1048 height 471
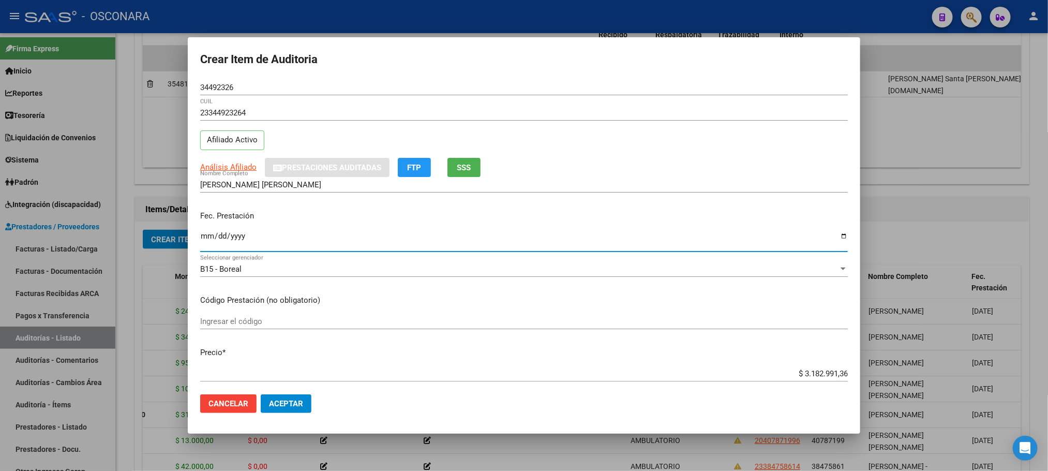
click at [200, 238] on input "Ingresar la fecha" at bounding box center [524, 240] width 648 height 17
type input "[DATE]"
click at [244, 172] on span "Análisis Afiliado" at bounding box center [228, 166] width 56 height 9
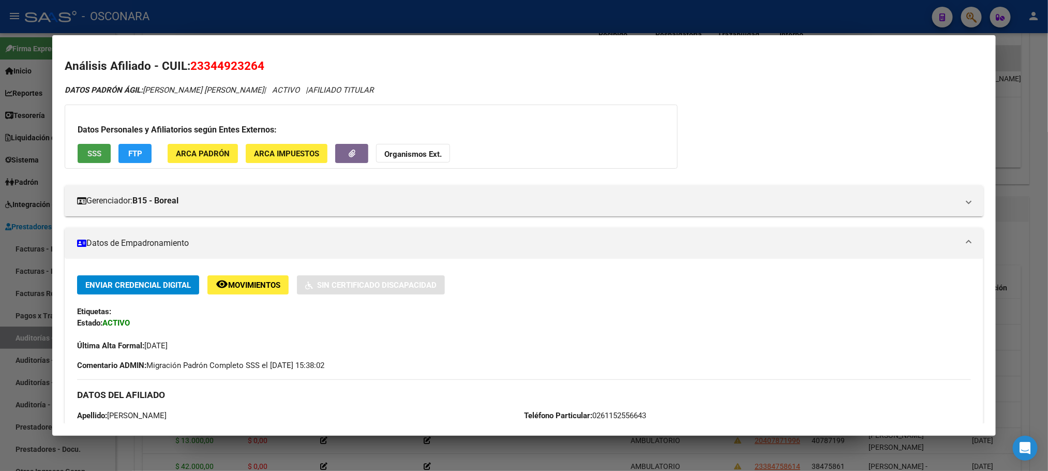
click at [80, 149] on button "SSS" at bounding box center [94, 153] width 33 height 19
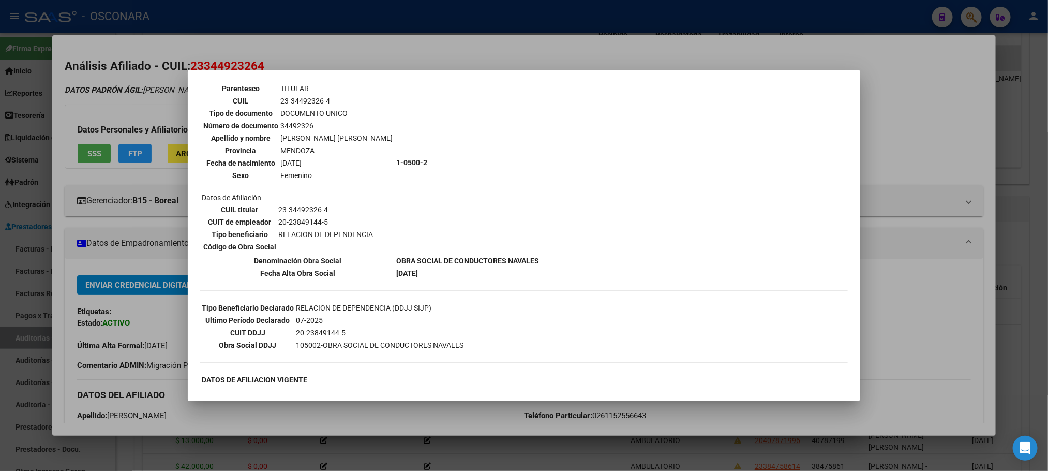
scroll to position [49, 0]
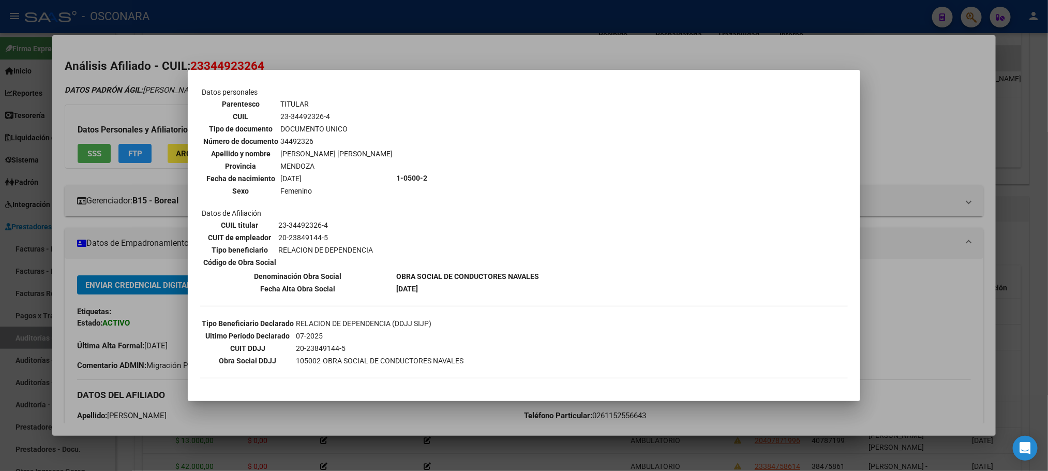
drag, startPoint x: 921, startPoint y: 154, endPoint x: 903, endPoint y: 155, distance: 17.1
click at [919, 154] on div at bounding box center [524, 235] width 1048 height 471
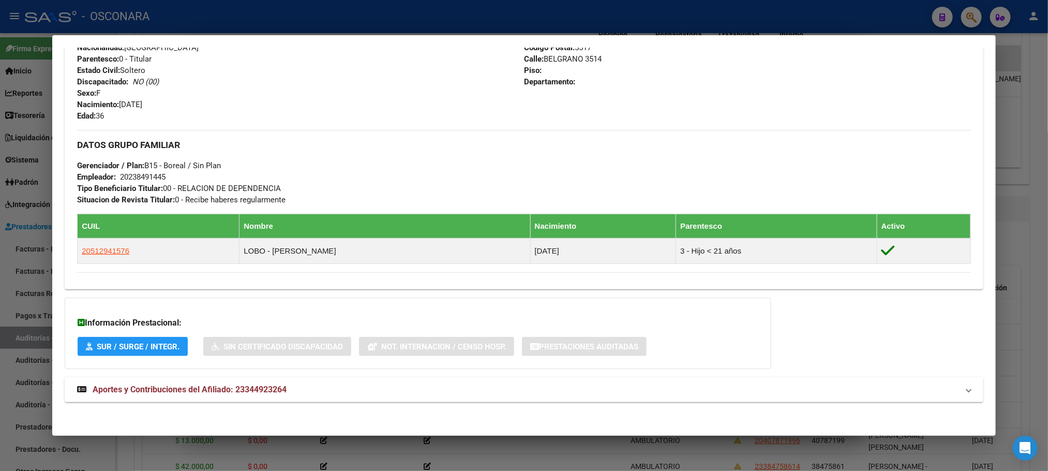
scroll to position [406, 0]
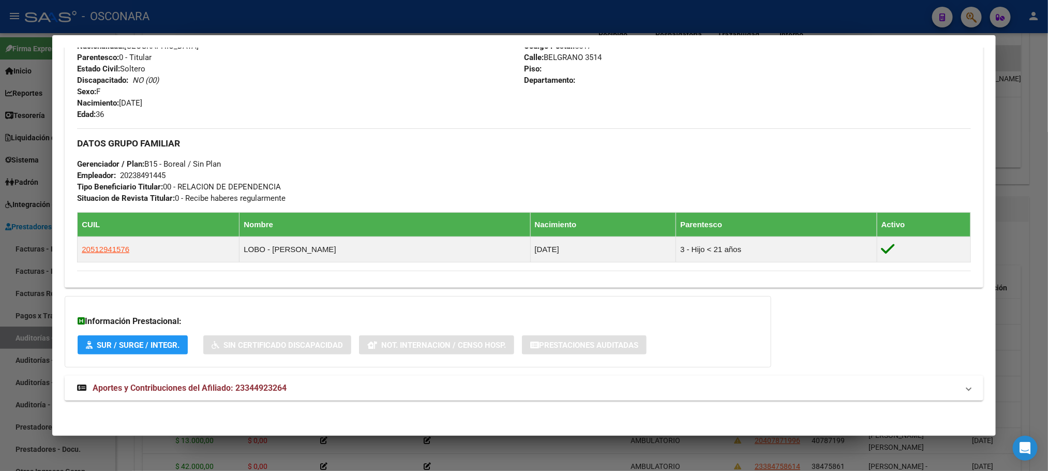
click at [218, 385] on span "Aportes y Contribuciones del Afiliado: 23344923264" at bounding box center [190, 388] width 194 height 10
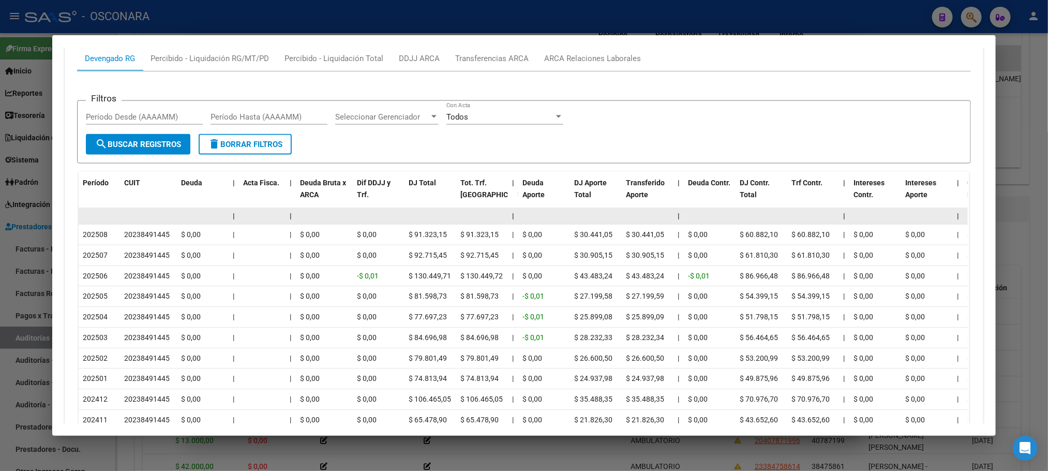
scroll to position [917, 0]
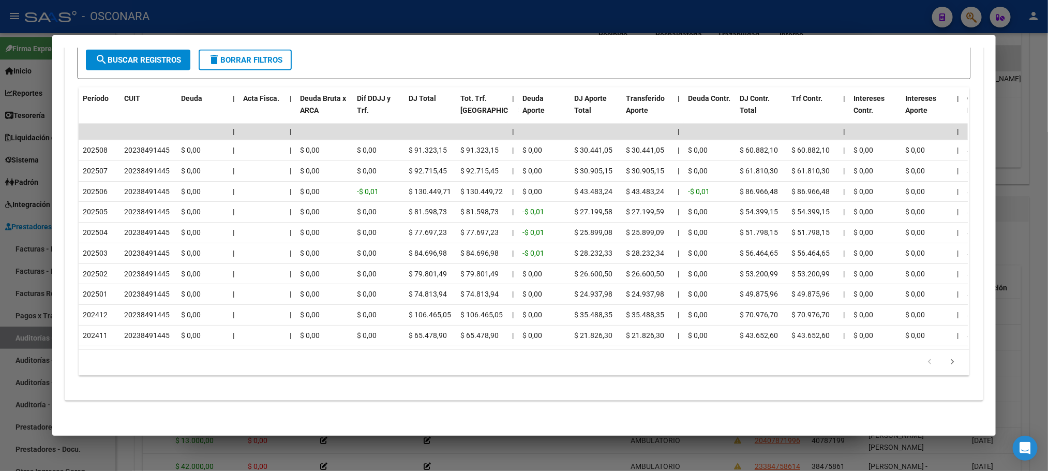
click at [1036, 150] on div at bounding box center [524, 235] width 1048 height 471
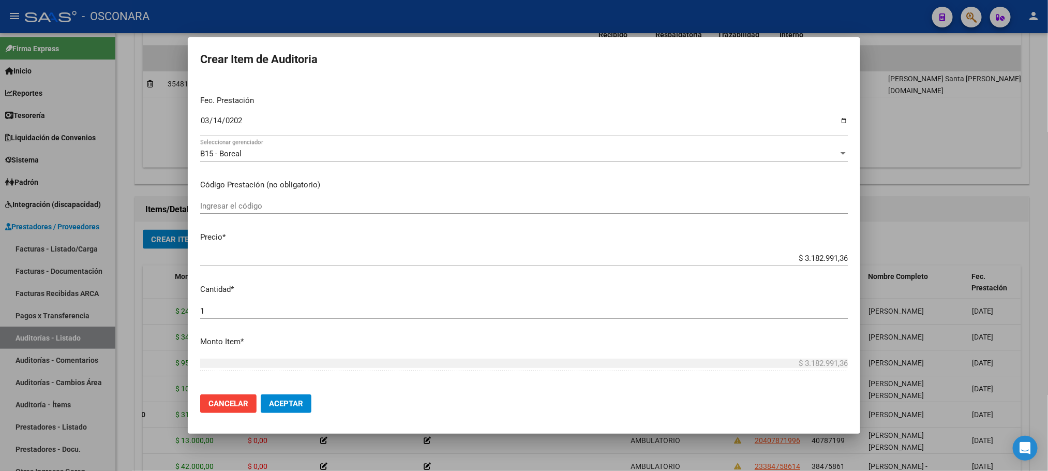
scroll to position [233, 0]
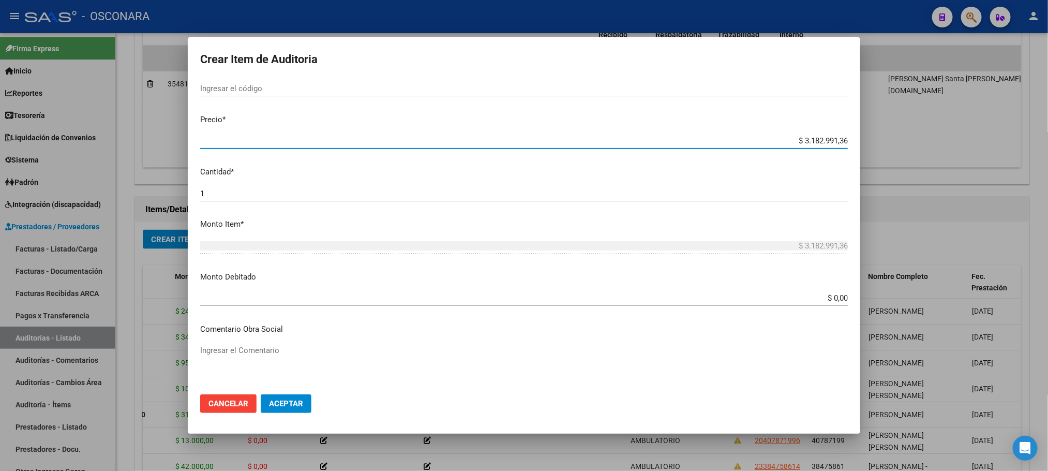
drag, startPoint x: 784, startPoint y: 139, endPoint x: 874, endPoint y: 136, distance: 89.6
click at [874, 136] on div "Crear Item de Auditoria 34492326 Nro Documento 23344923264 CUIL Afiliado Activo…" at bounding box center [524, 235] width 1048 height 471
type input "$ 0,01"
type input "$ 0,16"
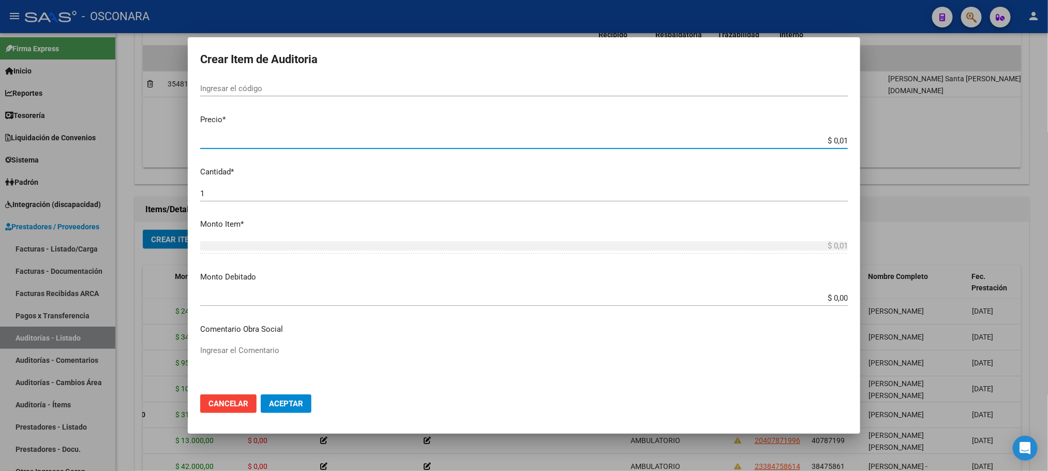
type input "$ 0,16"
type input "$ 1,68"
type input "$ 16,80"
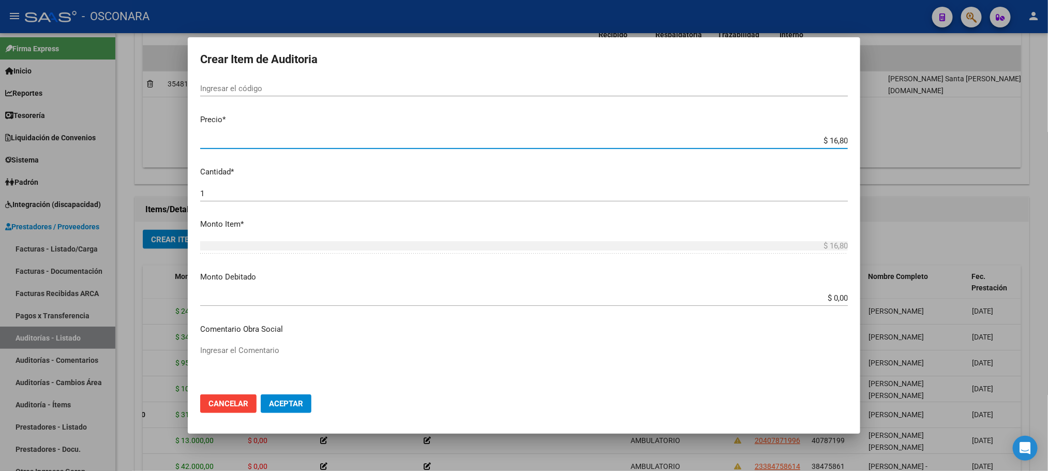
type input "$ 168,00"
type input "$ 1.680,00"
type input "$ 16.800,00"
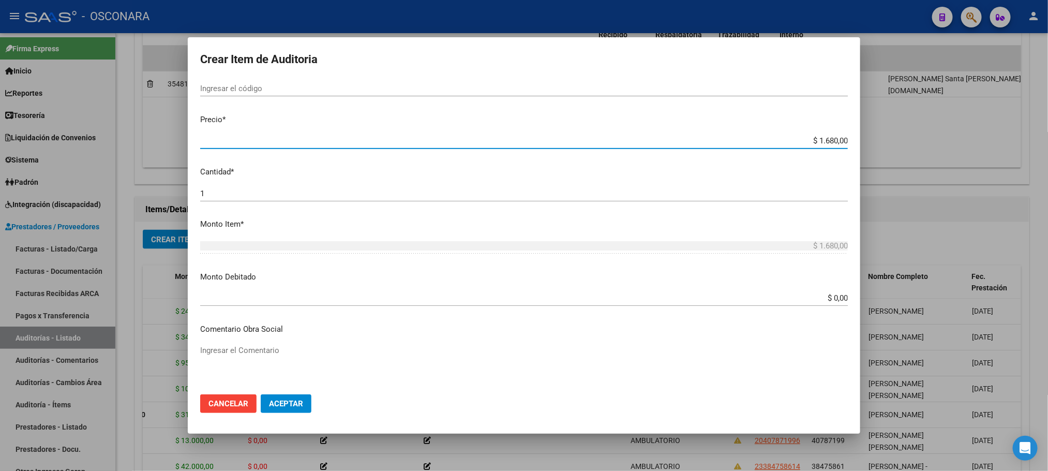
type input "$ 16.800,00"
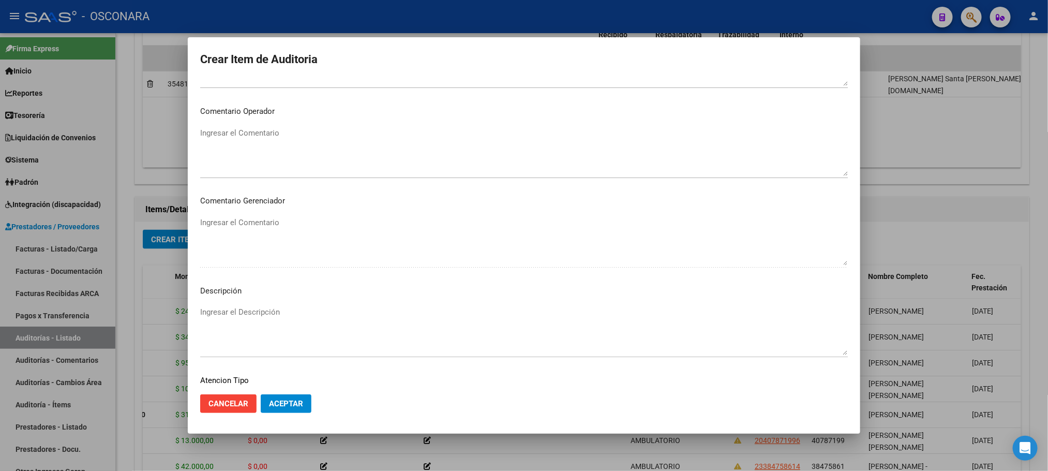
scroll to position [626, 0]
click at [240, 317] on span "Seleccionar tipo" at bounding box center [519, 315] width 639 height 9
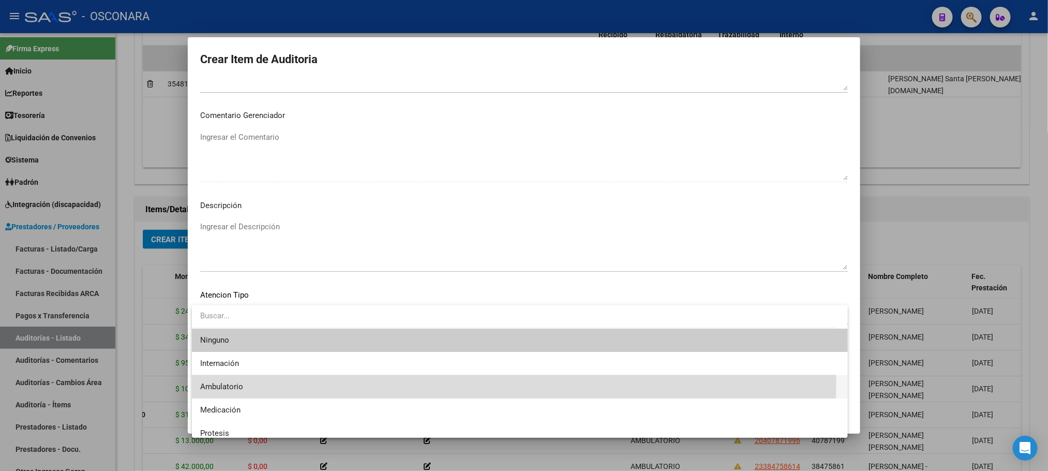
click at [249, 379] on span "Ambulatorio" at bounding box center [520, 386] width 640 height 23
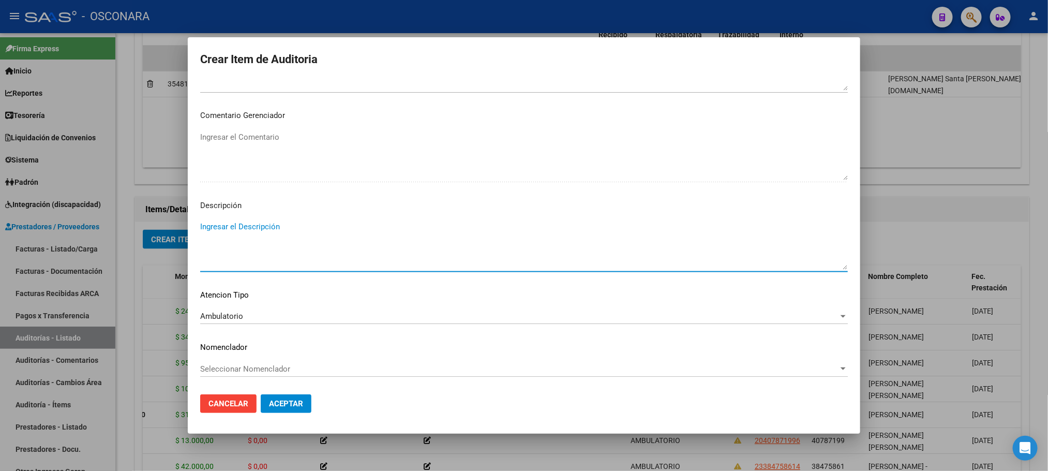
click at [285, 247] on textarea "Ingresar el Descripción" at bounding box center [524, 245] width 648 height 49
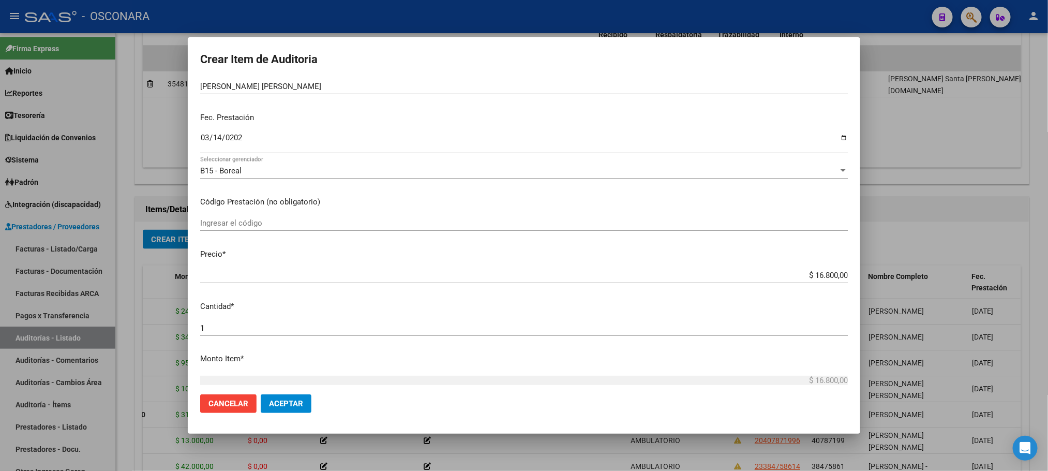
scroll to position [0, 0]
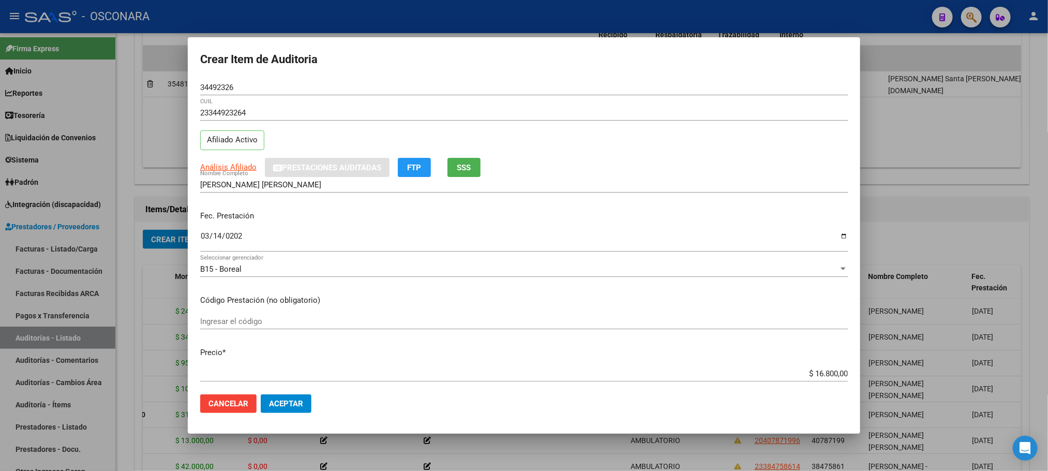
type textarea "AMBULATORIO"
click at [281, 407] on span "Aceptar" at bounding box center [286, 403] width 34 height 9
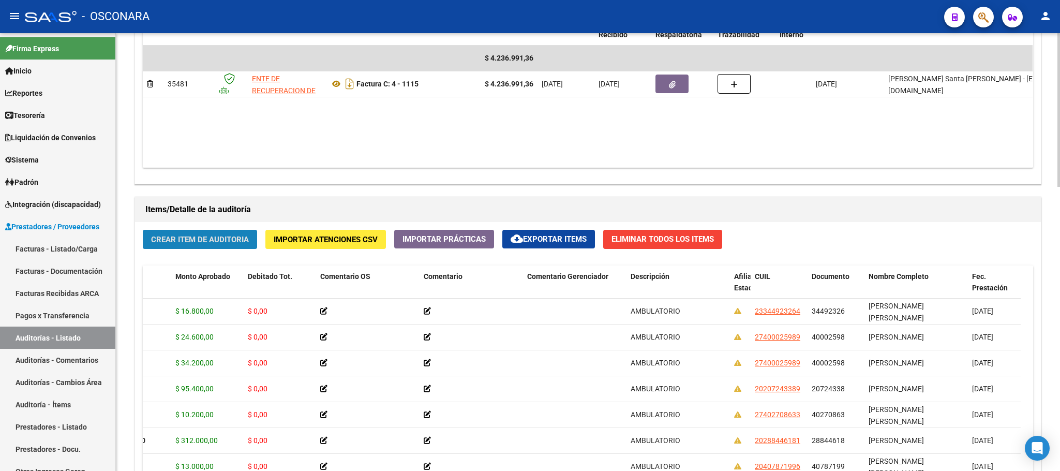
click at [228, 236] on span "Crear Item de Auditoria" at bounding box center [200, 239] width 98 height 9
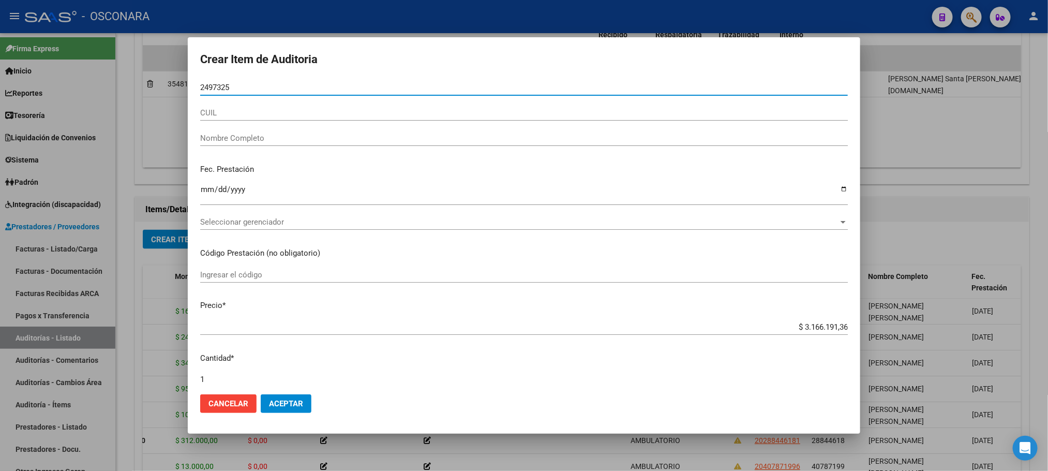
type input "24973255"
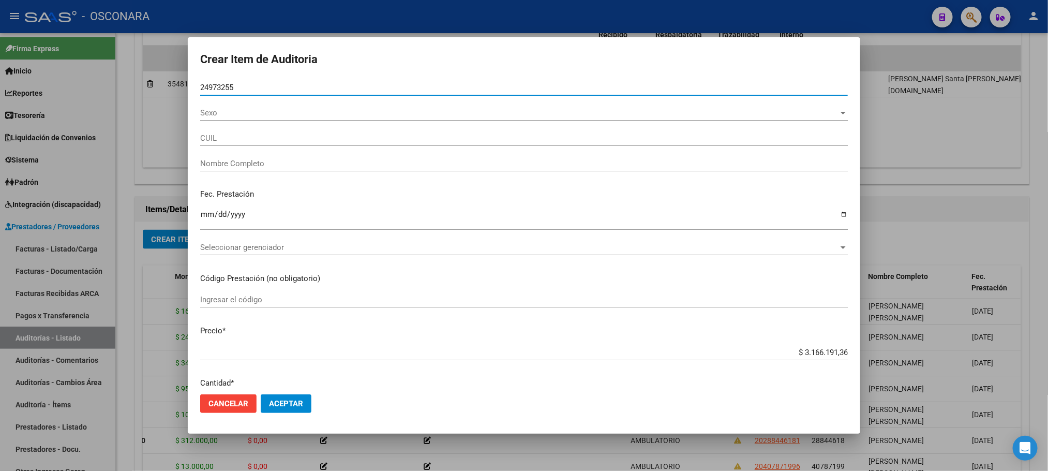
type input "23249732559"
type input "[PERSON_NAME] [PERSON_NAME]"
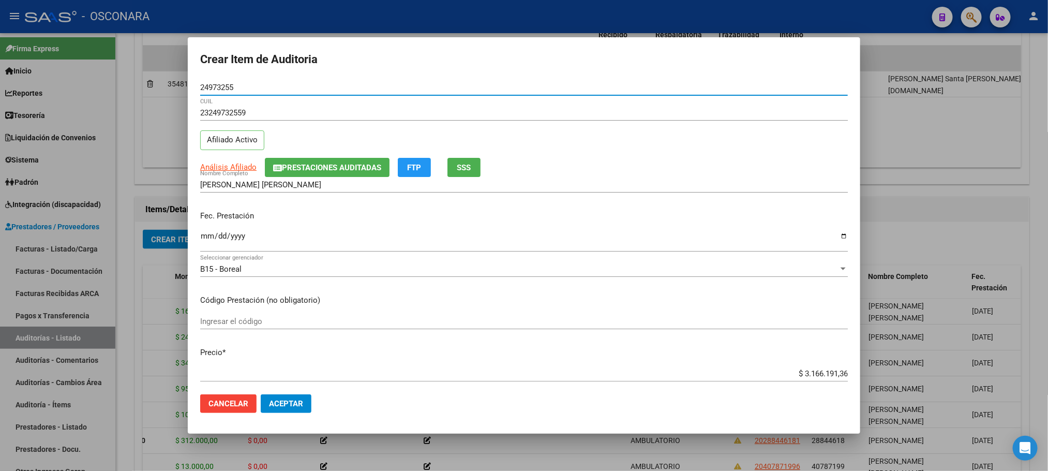
type input "24973255"
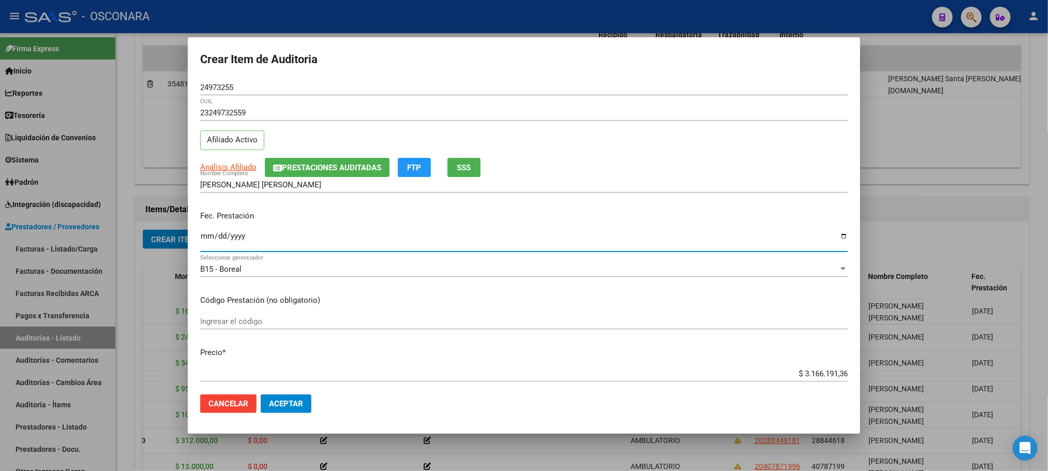
click at [209, 233] on input "Ingresar la fecha" at bounding box center [524, 240] width 648 height 17
type input "[DATE]"
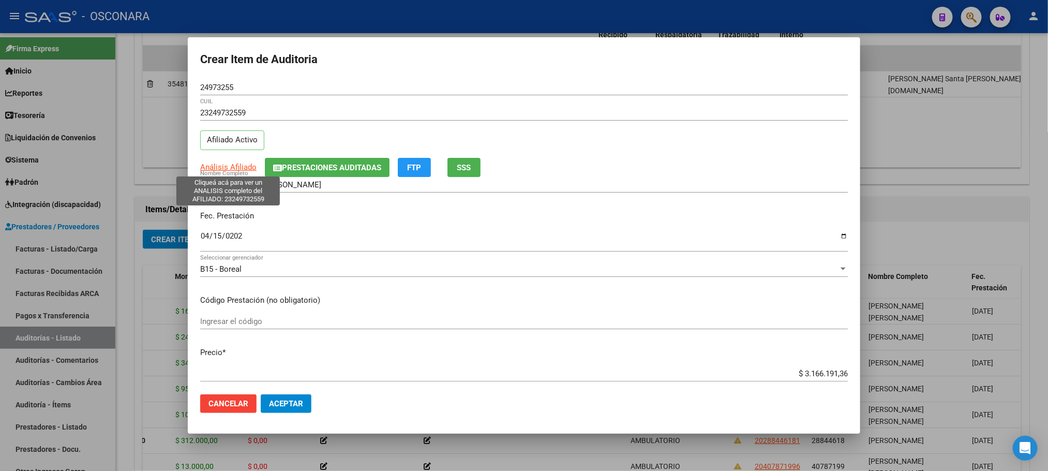
click at [255, 168] on span "Análisis Afiliado" at bounding box center [228, 166] width 56 height 9
type textarea "23249732559"
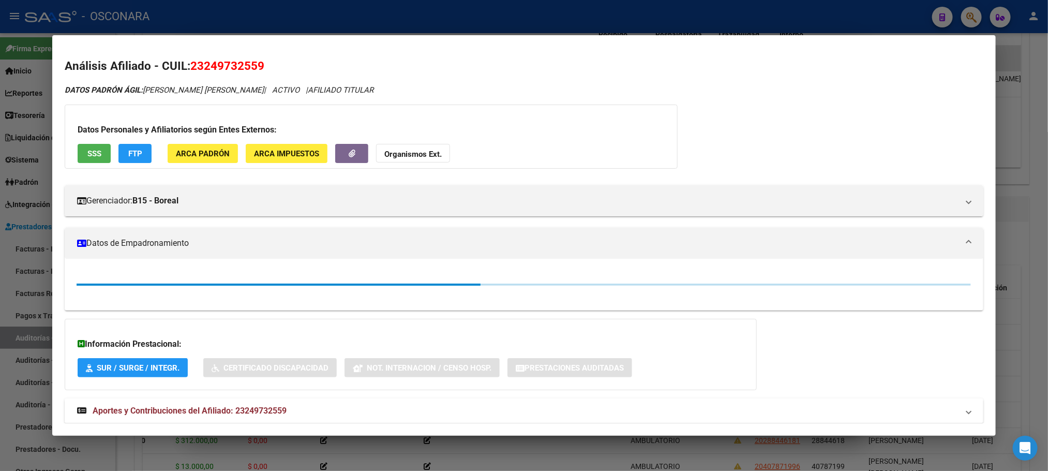
click at [87, 153] on span "SSS" at bounding box center [94, 153] width 14 height 9
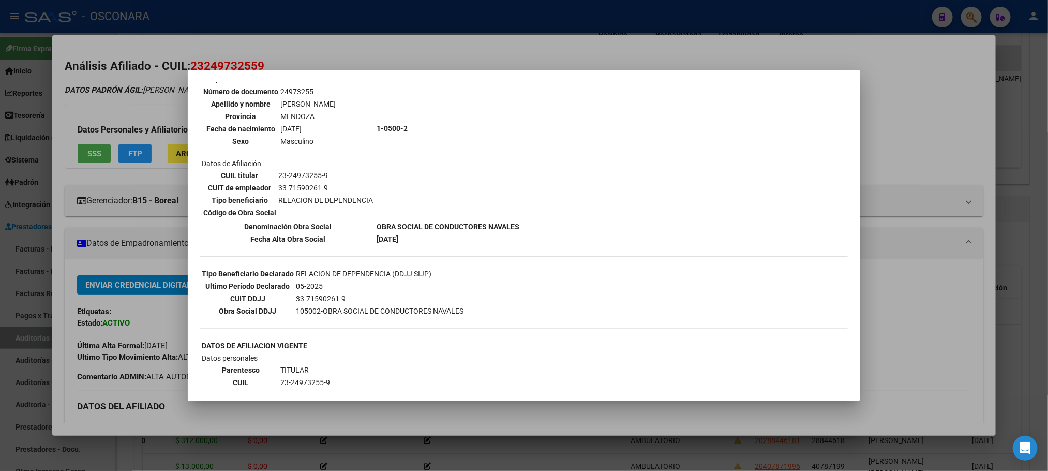
scroll to position [155, 0]
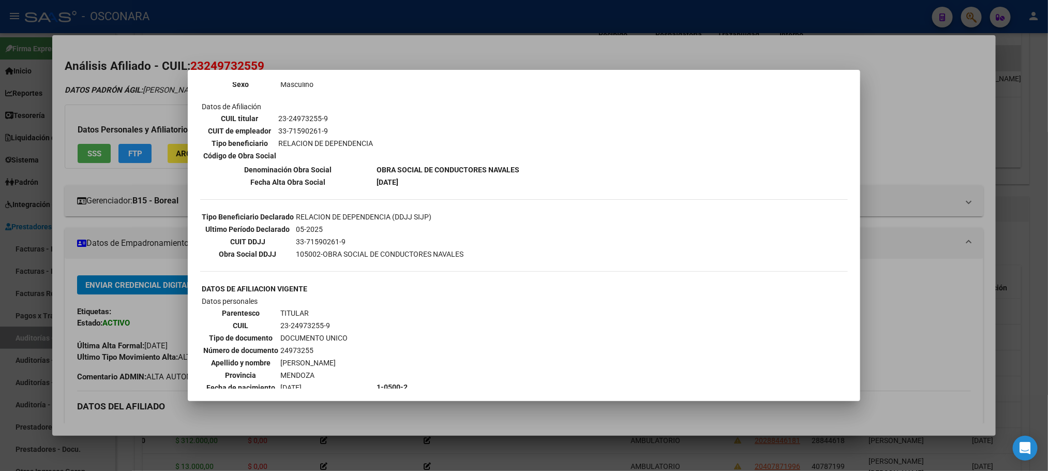
click at [1047, 270] on div at bounding box center [524, 235] width 1048 height 471
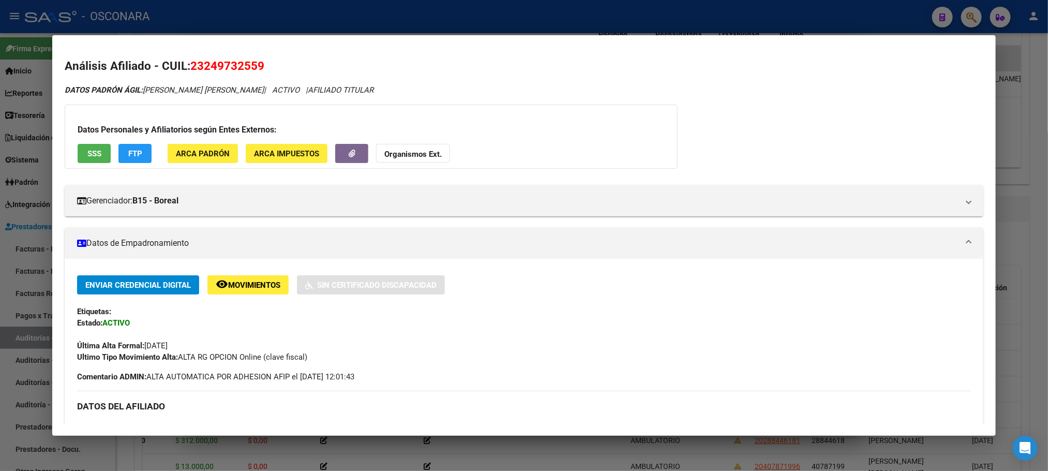
scroll to position [401, 0]
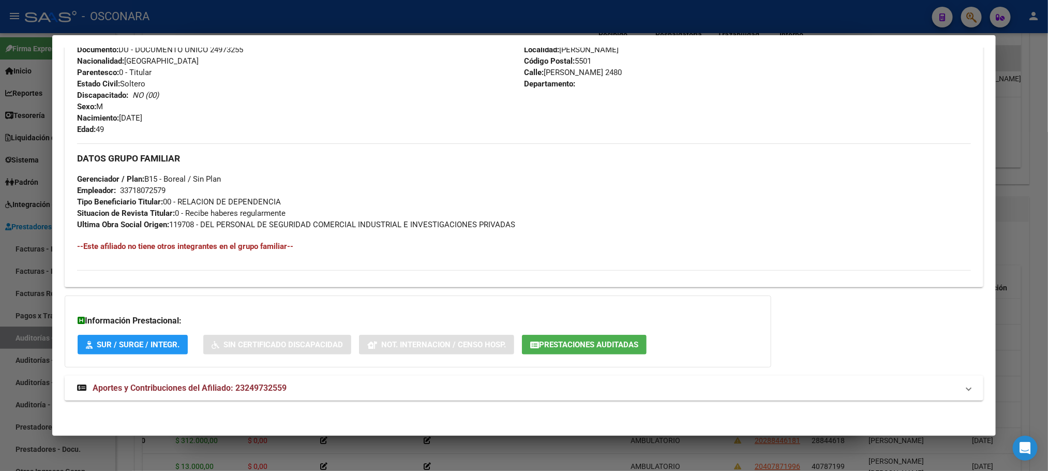
click at [244, 393] on strong "Aportes y Contribuciones del Afiliado: 23249732559" at bounding box center [182, 388] width 210 height 12
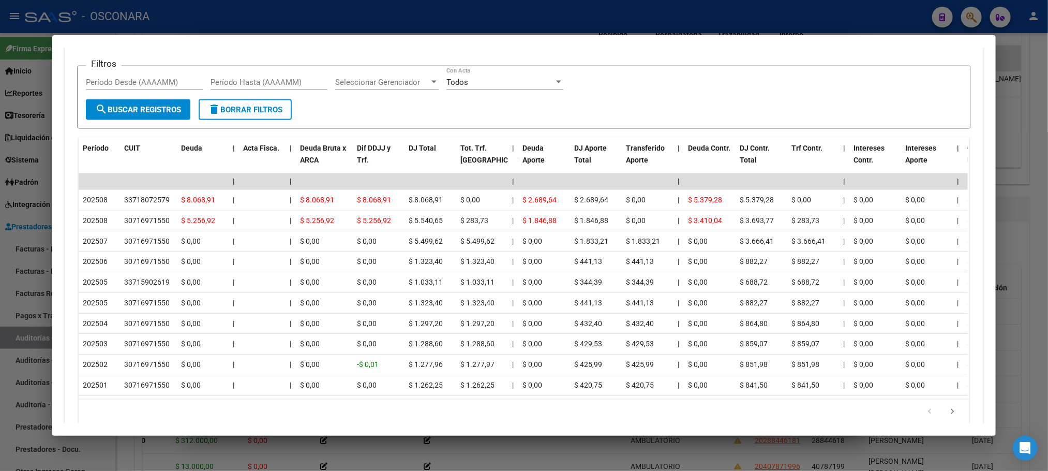
scroll to position [913, 0]
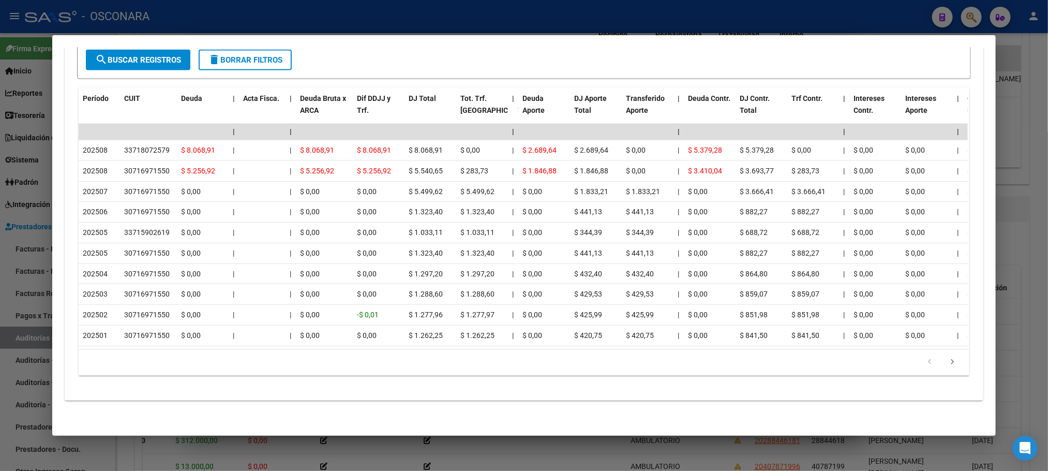
click at [1030, 202] on div at bounding box center [524, 235] width 1048 height 471
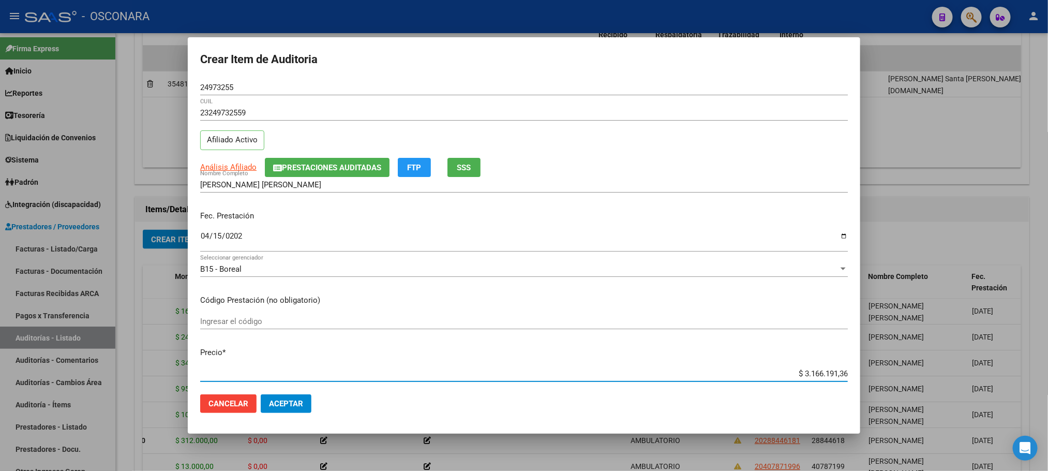
drag, startPoint x: 792, startPoint y: 371, endPoint x: 870, endPoint y: 348, distance: 81.5
click at [870, 348] on div "Crear Item de Auditoria 24973255 Nro Documento 23249732559 CUIL Afiliado Activo…" at bounding box center [524, 235] width 1048 height 471
type input "$ 0,06"
type input "$ 0,64"
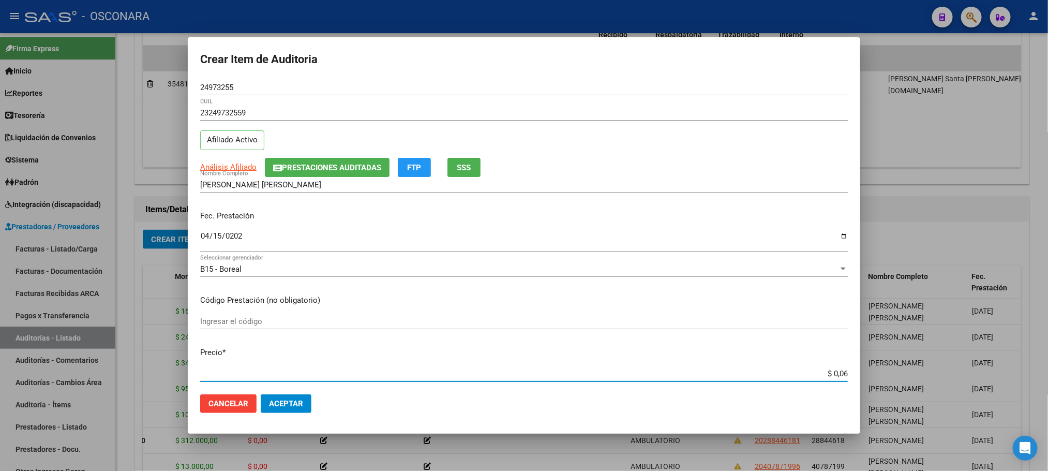
type input "$ 0,64"
type input "$ 6,48"
type input "$ 64,80"
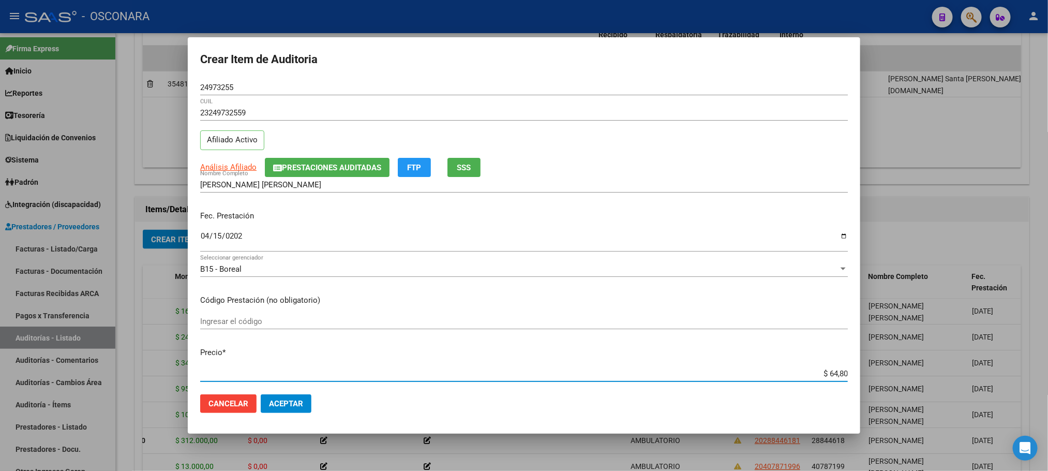
type input "$ 648,00"
type input "$ 6.480,00"
type input "$ 64.800,00"
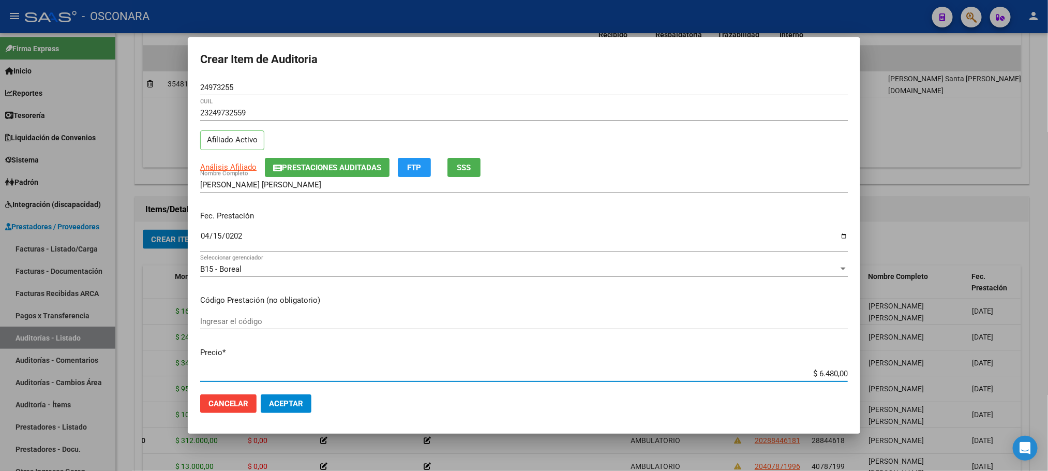
type input "$ 64.800,00"
type input "$ 648.000,00"
type input "$ 64.800,00"
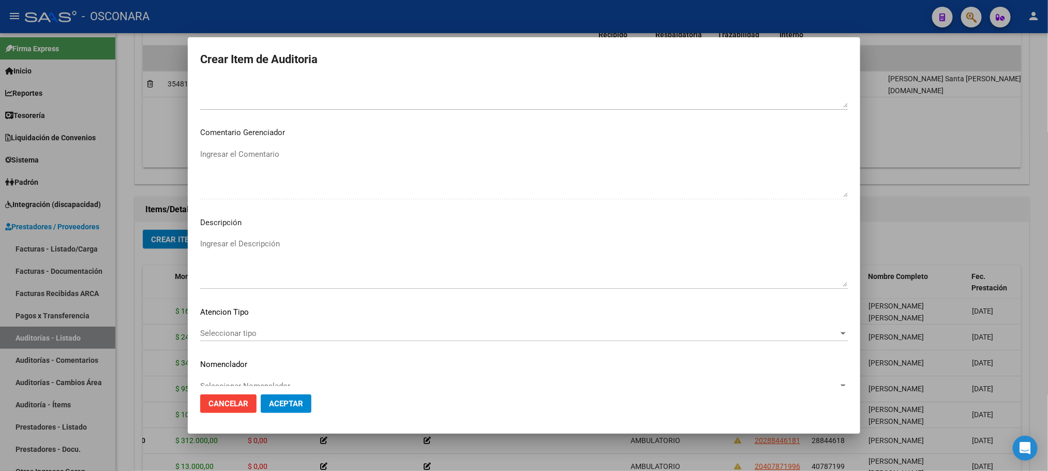
scroll to position [626, 0]
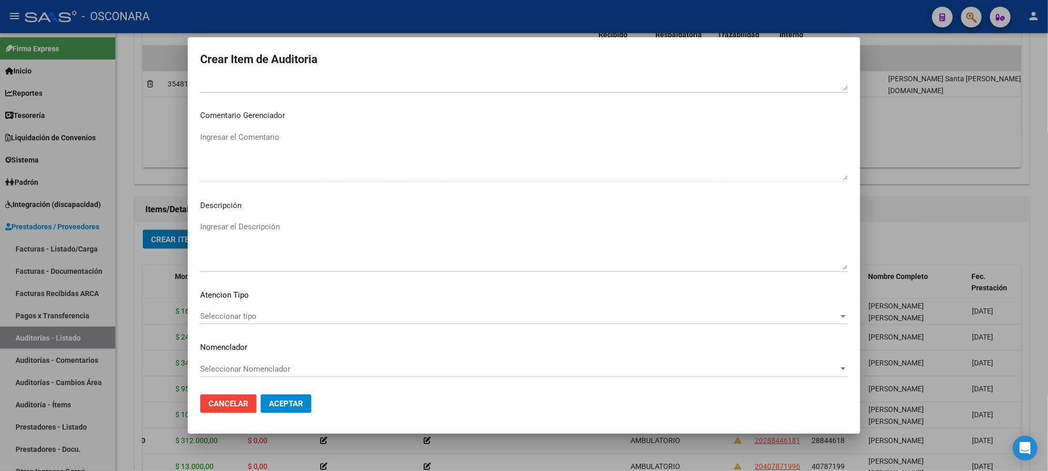
click at [234, 321] on div "Seleccionar tipo Seleccionar tipo" at bounding box center [524, 316] width 648 height 16
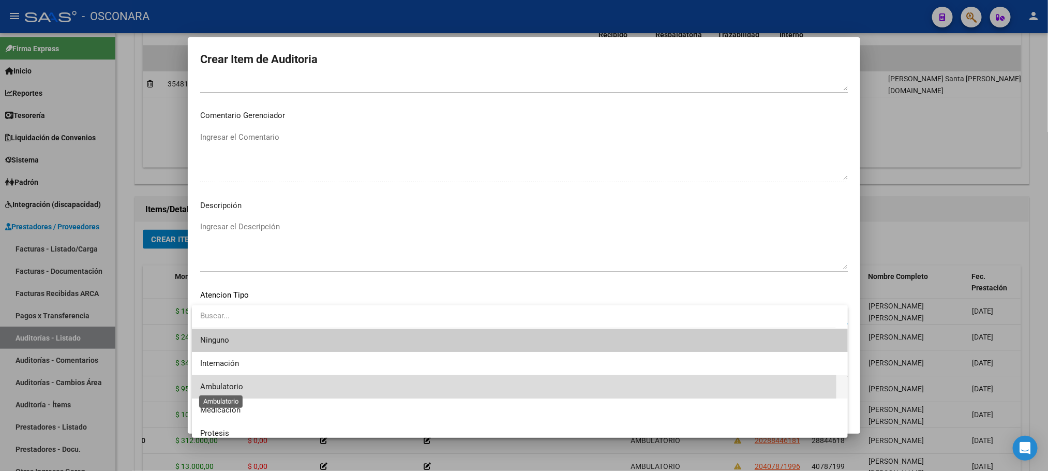
click at [227, 387] on span "Ambulatorio" at bounding box center [221, 386] width 43 height 9
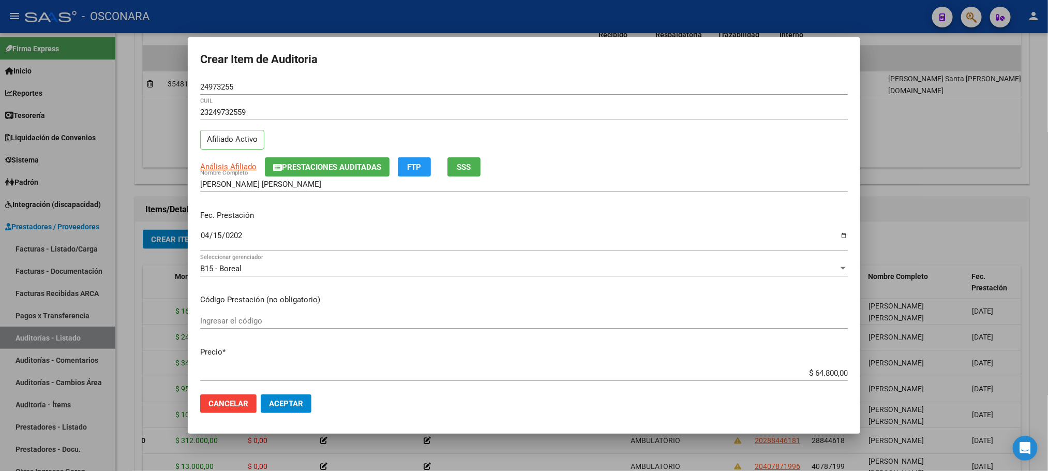
scroll to position [0, 0]
click at [219, 171] on span "Análisis Afiliado" at bounding box center [228, 166] width 56 height 9
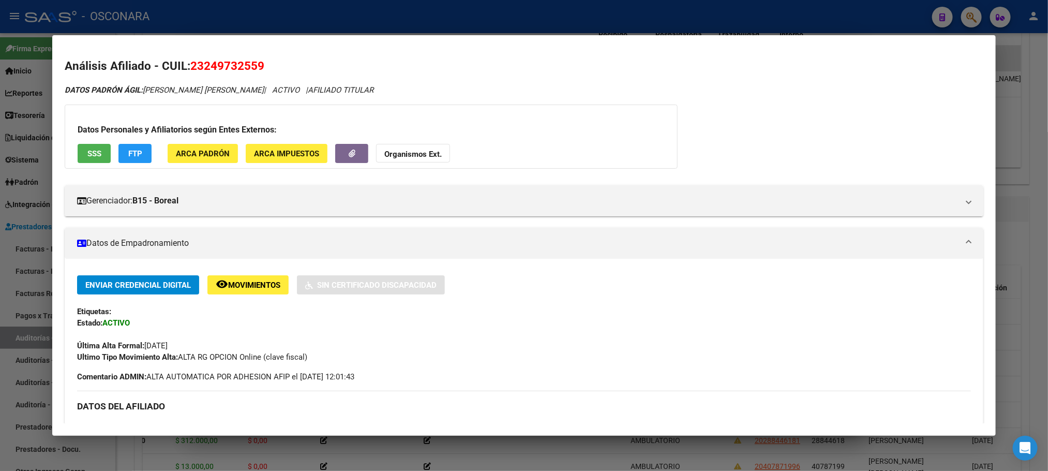
click at [65, 164] on div "Datos Personales y Afiliatorios según Entes Externos: SSS FTP ARCA Padrón ARCA …" at bounding box center [371, 137] width 613 height 64
click at [78, 155] on button "SSS" at bounding box center [94, 153] width 33 height 19
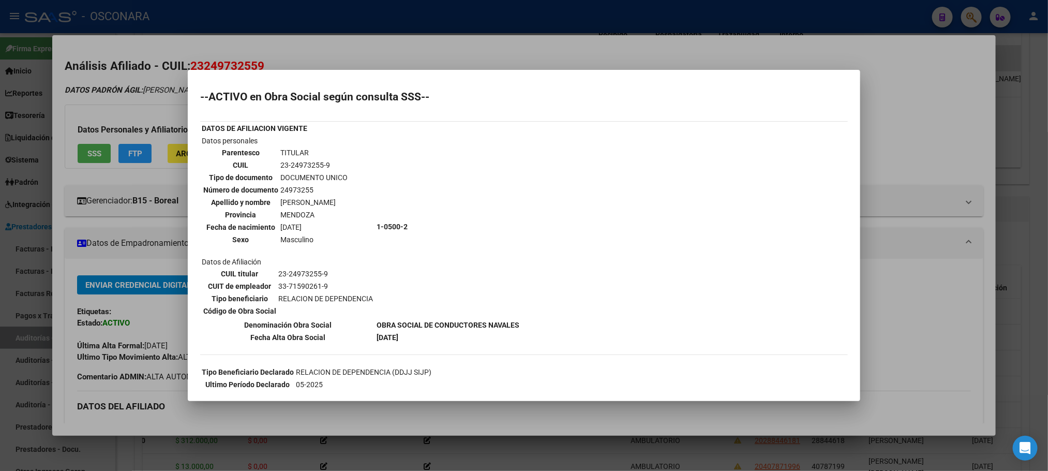
click at [964, 304] on div at bounding box center [524, 235] width 1048 height 471
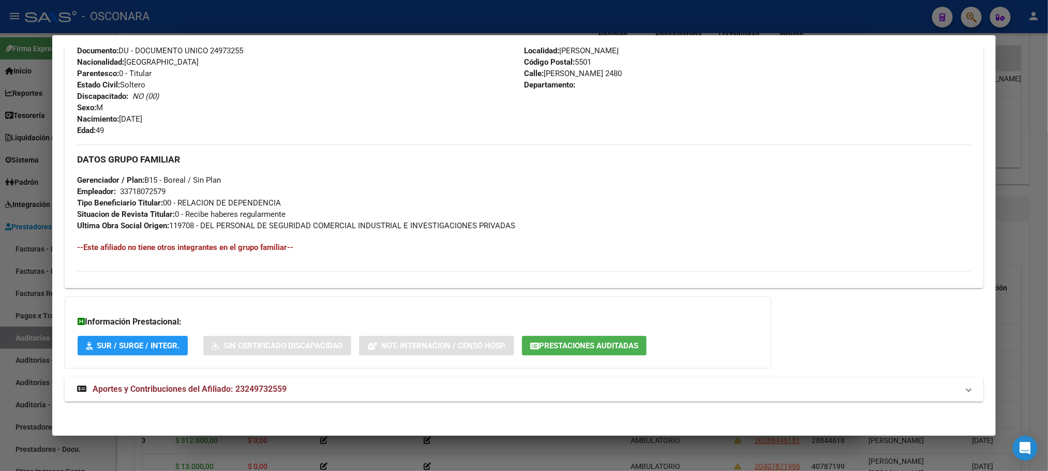
scroll to position [401, 0]
click at [494, 446] on div at bounding box center [524, 235] width 1048 height 471
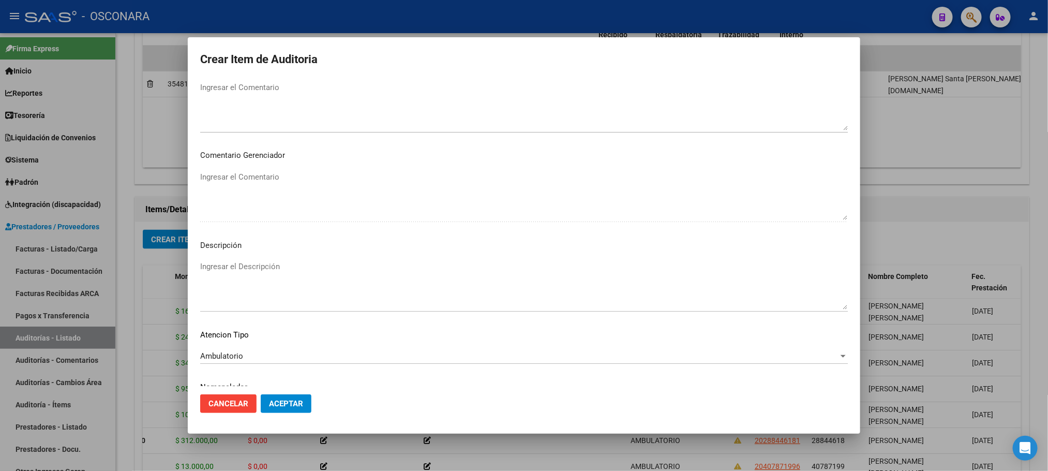
scroll to position [626, 0]
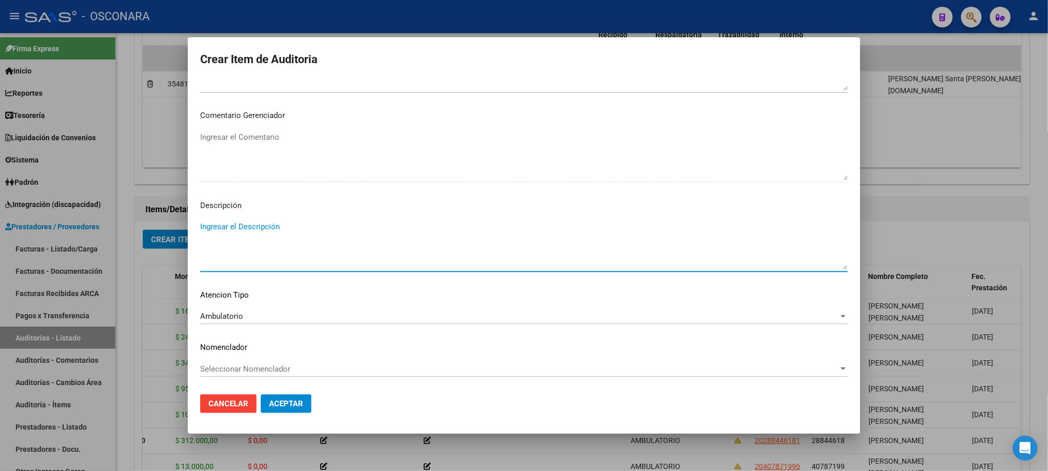
click at [361, 238] on textarea "Ingresar el Descripción" at bounding box center [524, 245] width 648 height 49
type textarea "AMBULATORIO"
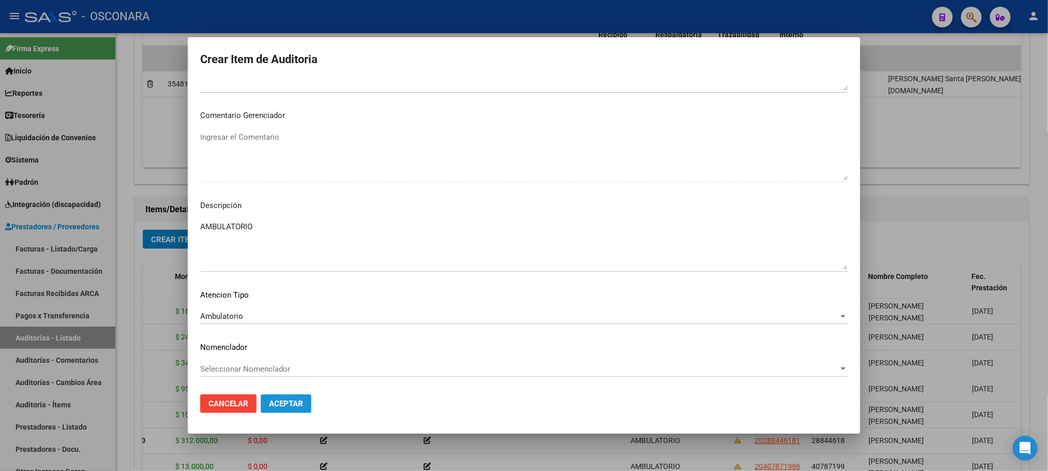
click at [293, 396] on button "Aceptar" at bounding box center [286, 403] width 51 height 19
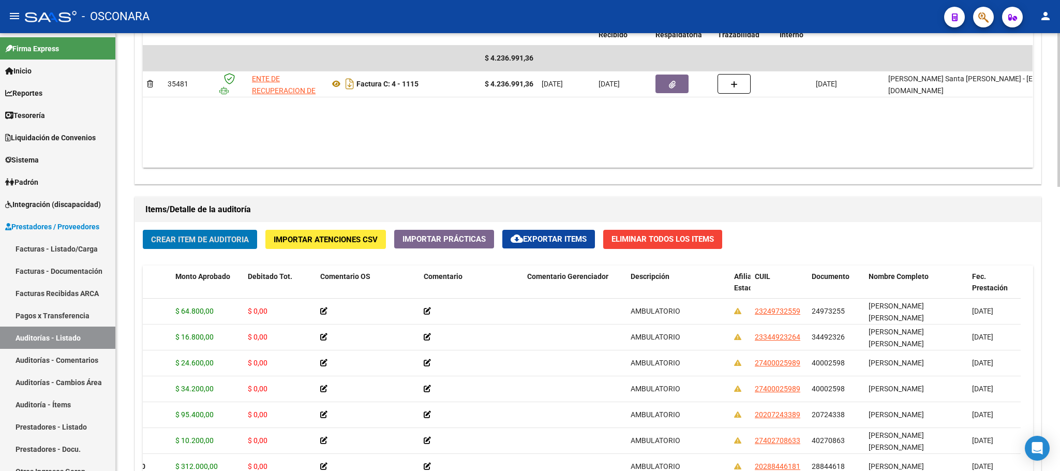
click at [202, 244] on span "Crear Item de Auditoria" at bounding box center [200, 239] width 98 height 9
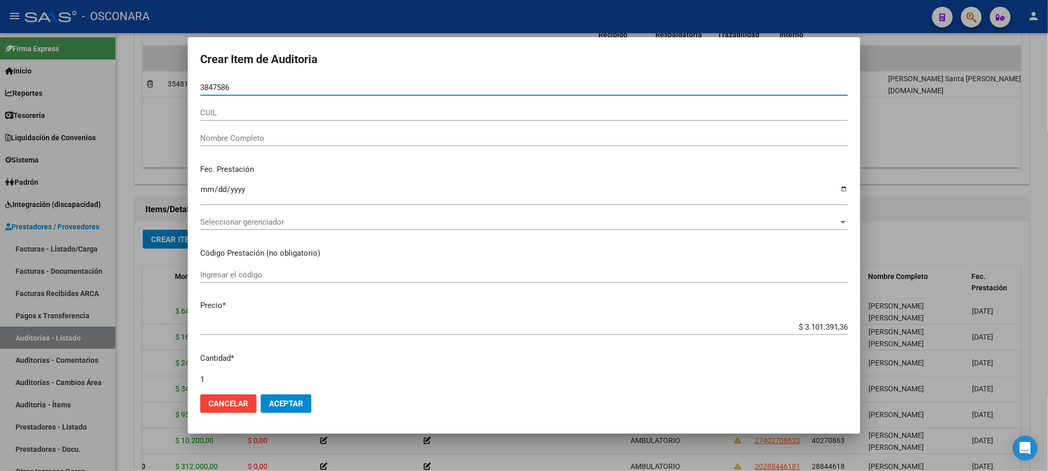
type input "38475861"
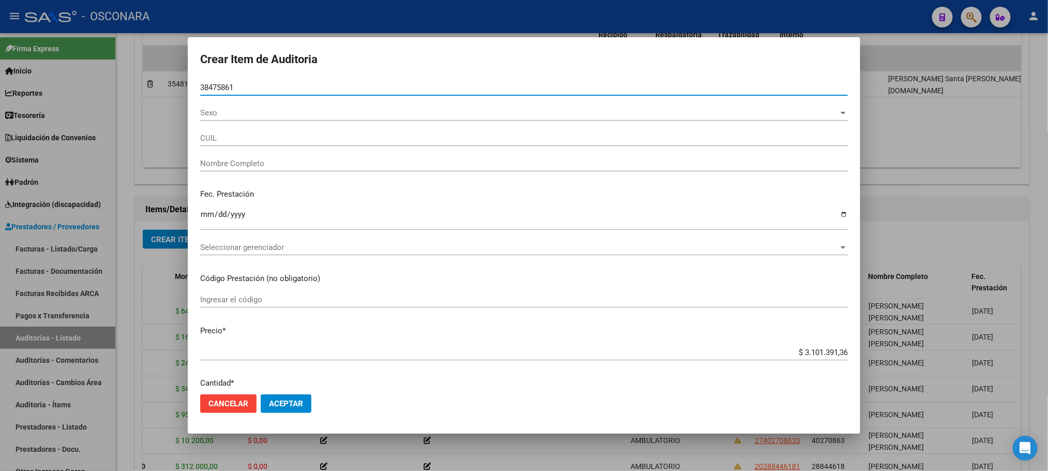
type input "23384758614"
type input "[PERSON_NAME] -"
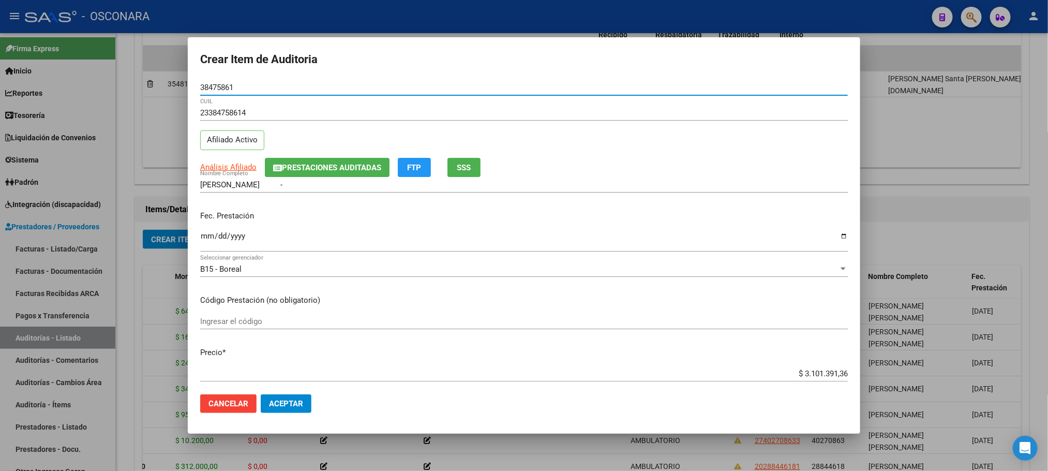
type input "38475861"
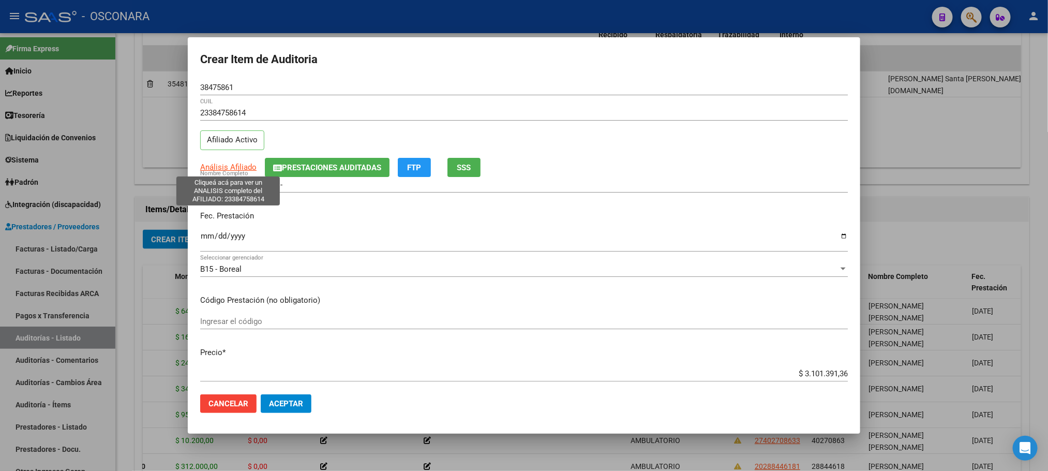
click at [240, 169] on span "Análisis Afiliado" at bounding box center [228, 166] width 56 height 9
type textarea "23384758614"
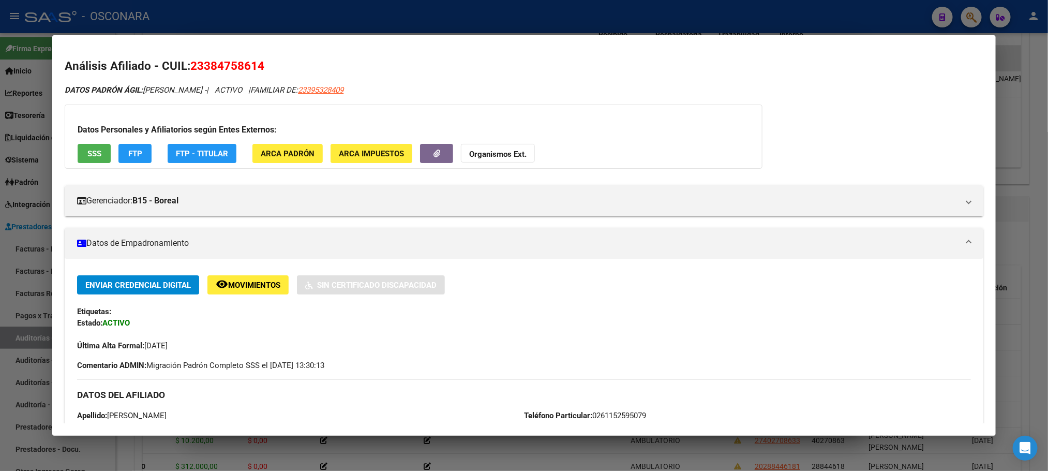
click at [1038, 201] on div at bounding box center [524, 235] width 1048 height 471
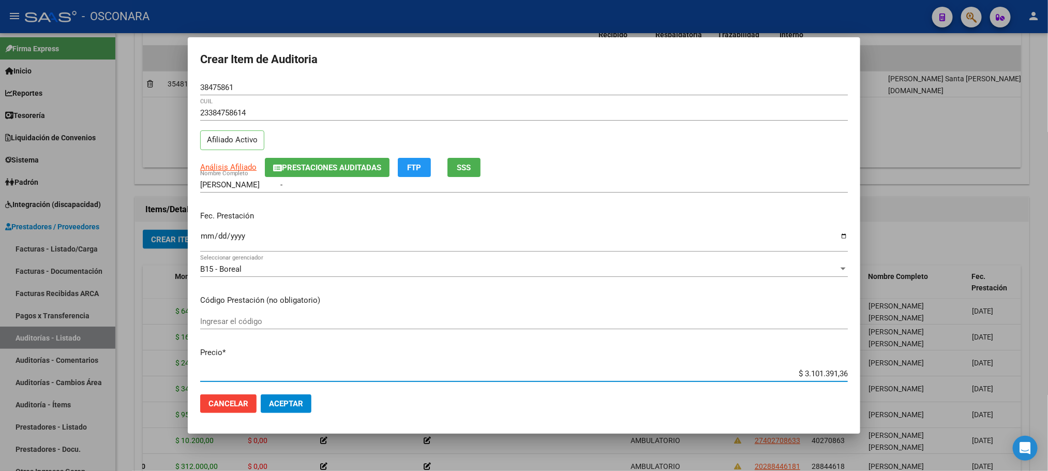
scroll to position [19, 0]
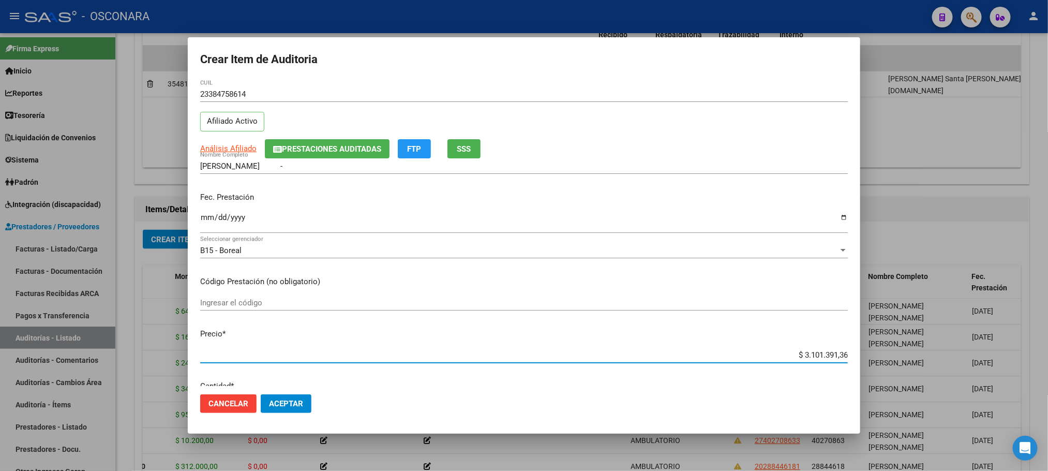
drag, startPoint x: 787, startPoint y: 373, endPoint x: 876, endPoint y: 371, distance: 89.0
click at [876, 371] on div "Crear Item de Auditoria 38475861 Nro Documento 23384758614 CUIL Afiliado Activo…" at bounding box center [524, 235] width 1048 height 471
type input "$ 0,07"
type input "$ 0,76"
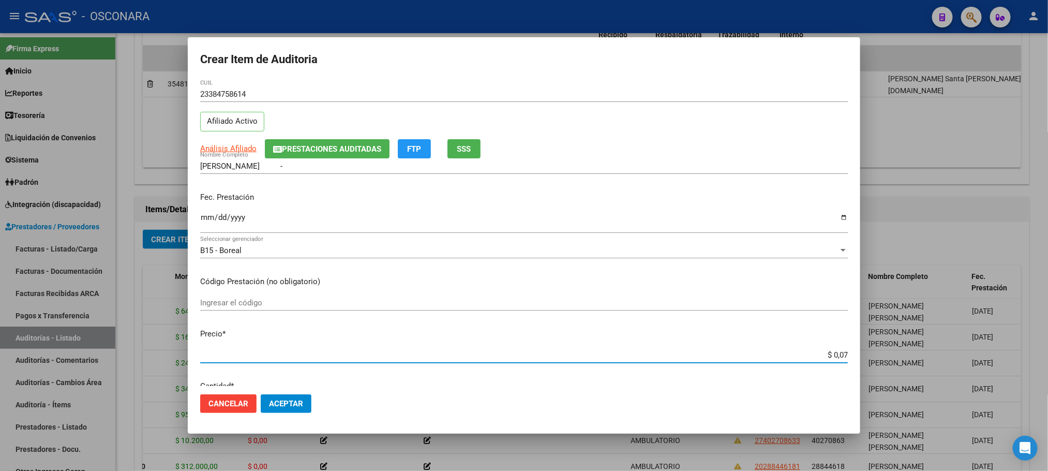
type input "$ 0,76"
type input "$ 7,68"
type input "$ 76,80"
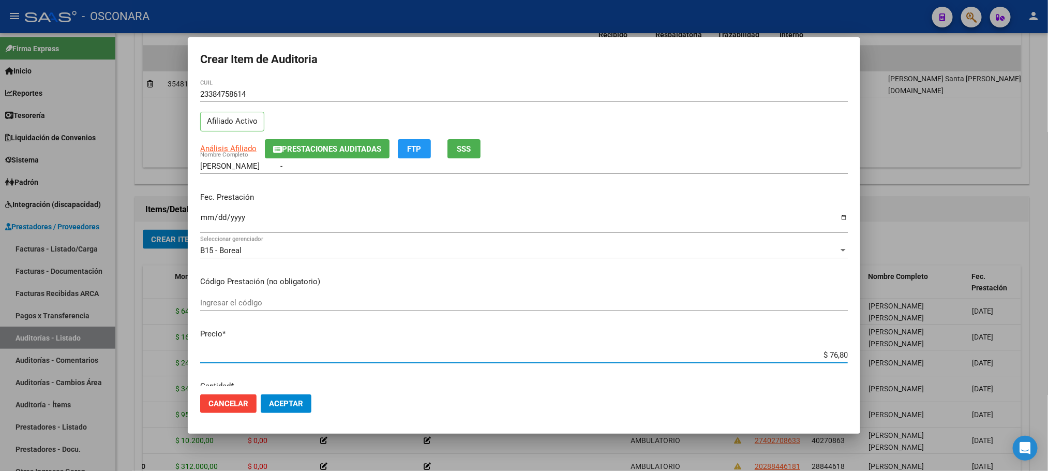
type input "$ 768,00"
type input "$ 7.680,00"
type input "$ 76.800,00"
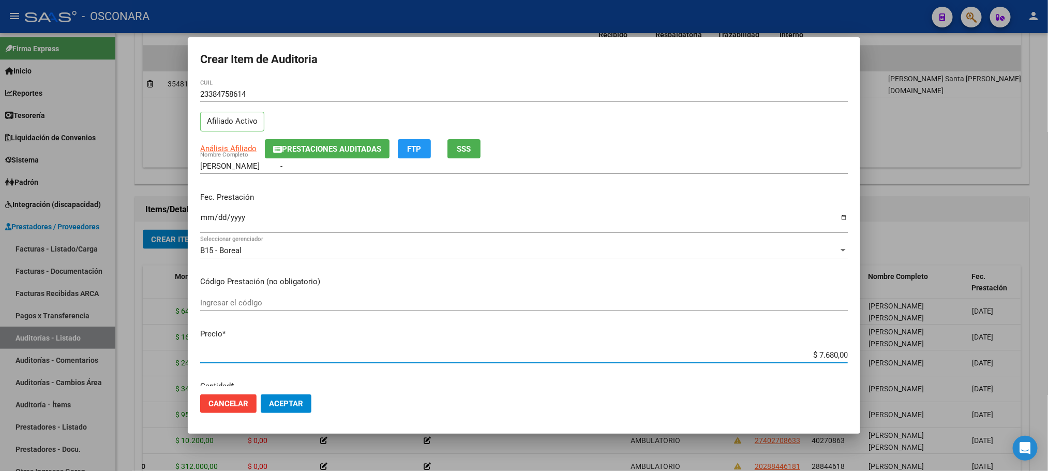
type input "$ 76.800,00"
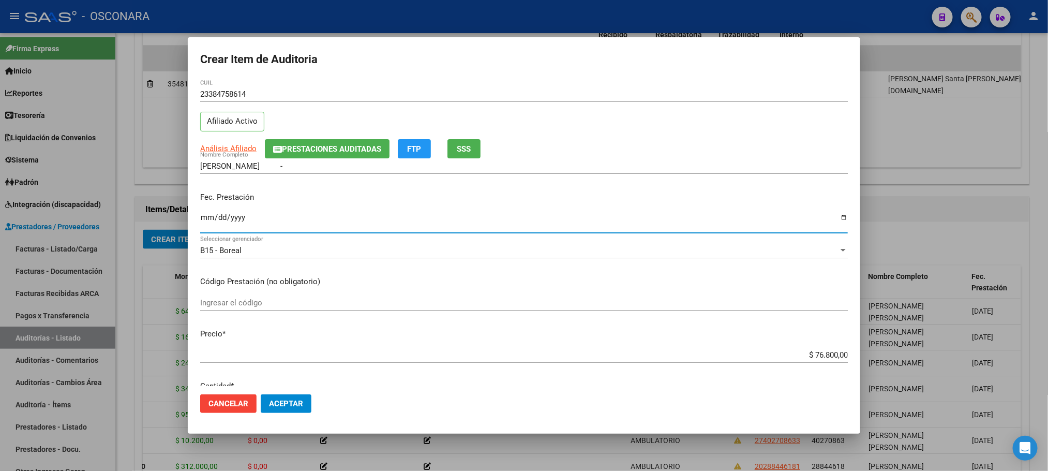
click at [206, 221] on input "Ingresar la fecha" at bounding box center [524, 221] width 648 height 17
type input "[DATE]"
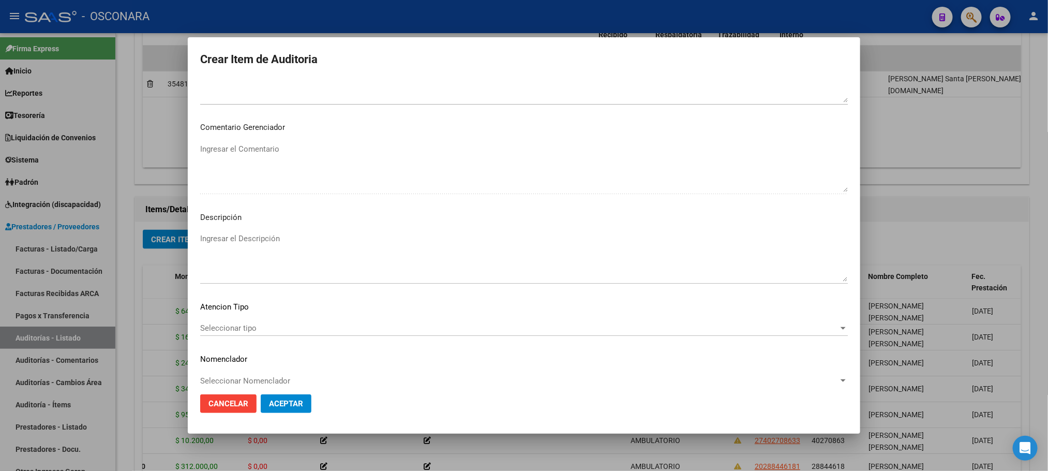
scroll to position [626, 0]
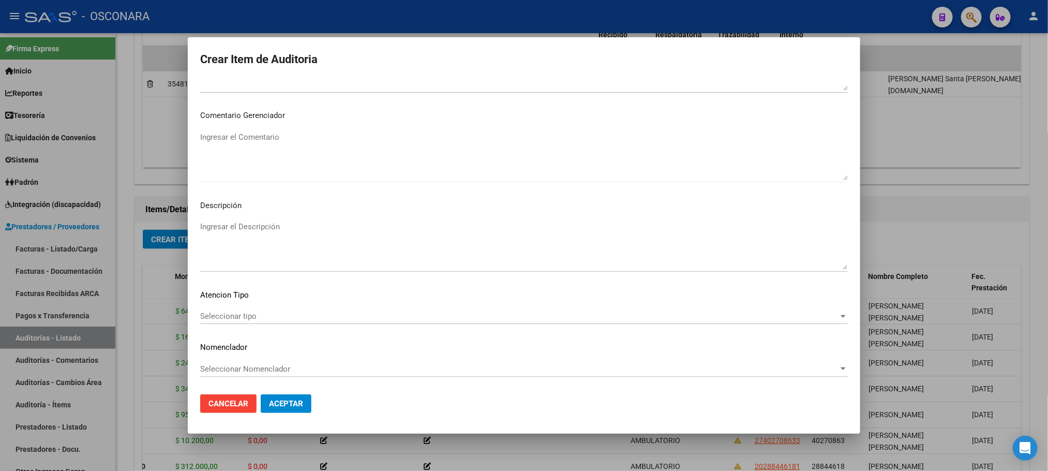
click at [285, 323] on div "Seleccionar tipo Seleccionar tipo" at bounding box center [524, 316] width 648 height 16
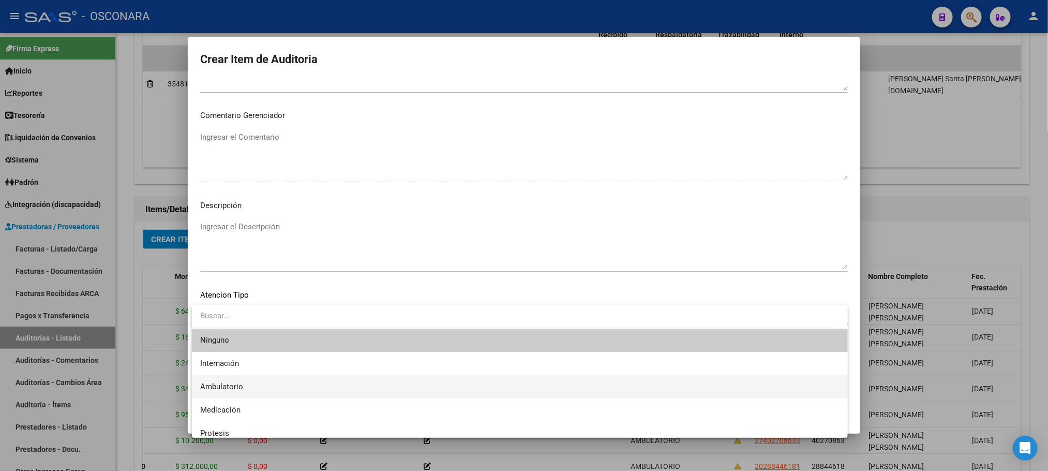
click at [277, 382] on span "Ambulatorio" at bounding box center [520, 386] width 640 height 23
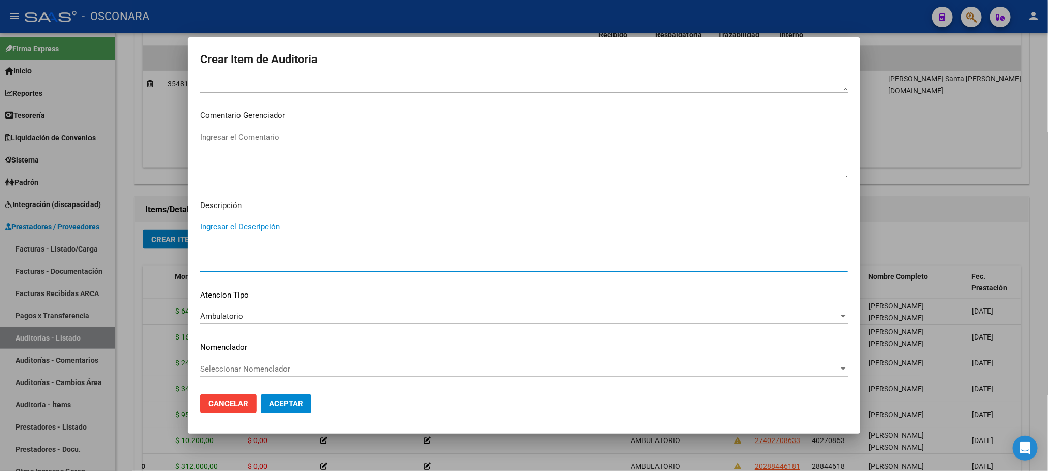
click at [306, 233] on textarea "Ingresar el Descripción" at bounding box center [524, 245] width 648 height 49
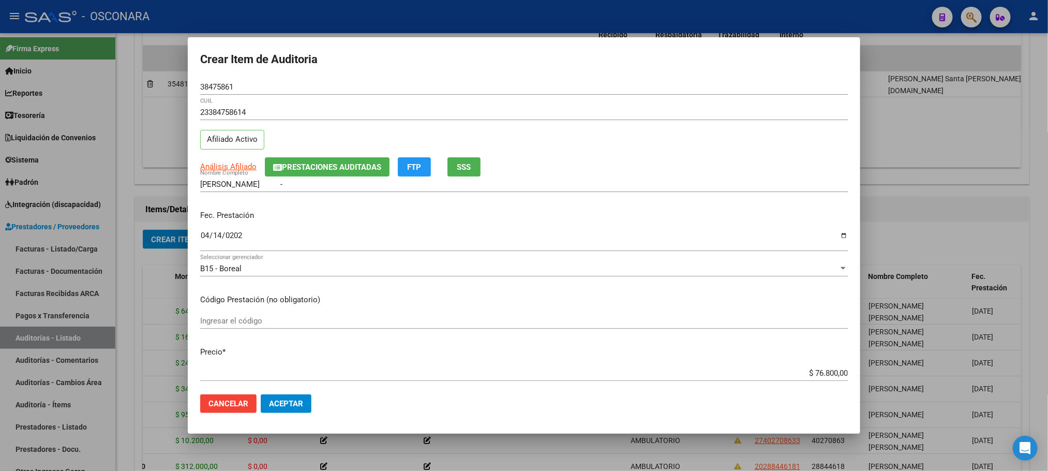
scroll to position [0, 0]
type textarea "AMBULATORIO"
click at [227, 164] on span "Análisis Afiliado" at bounding box center [228, 166] width 56 height 9
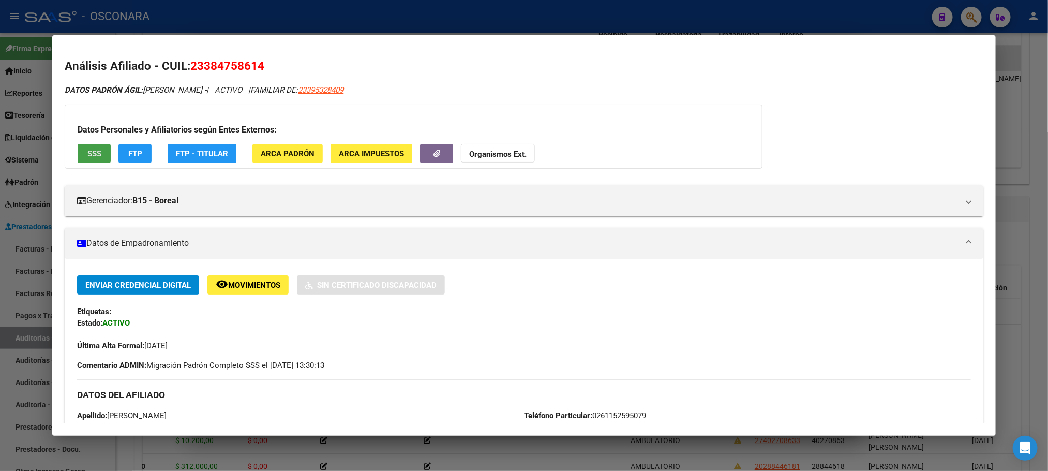
click at [88, 144] on button "SSS" at bounding box center [94, 153] width 33 height 19
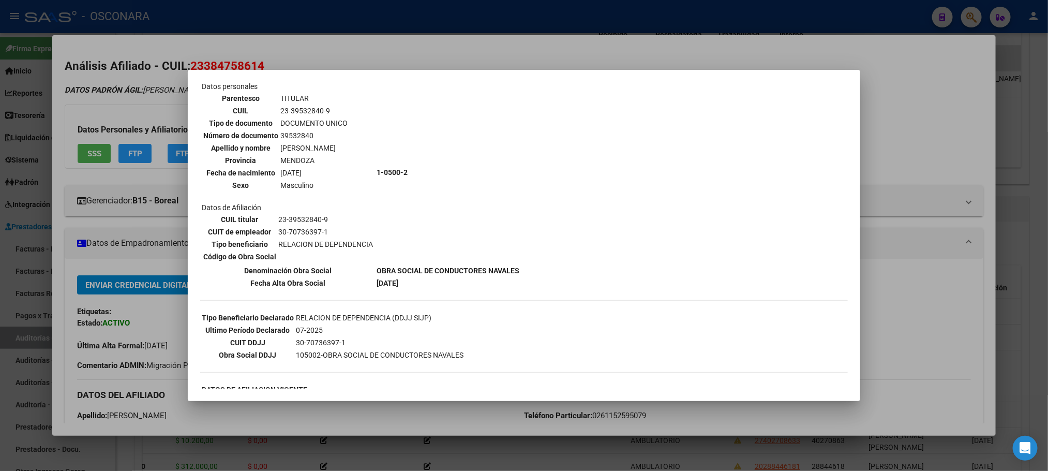
scroll to position [78, 0]
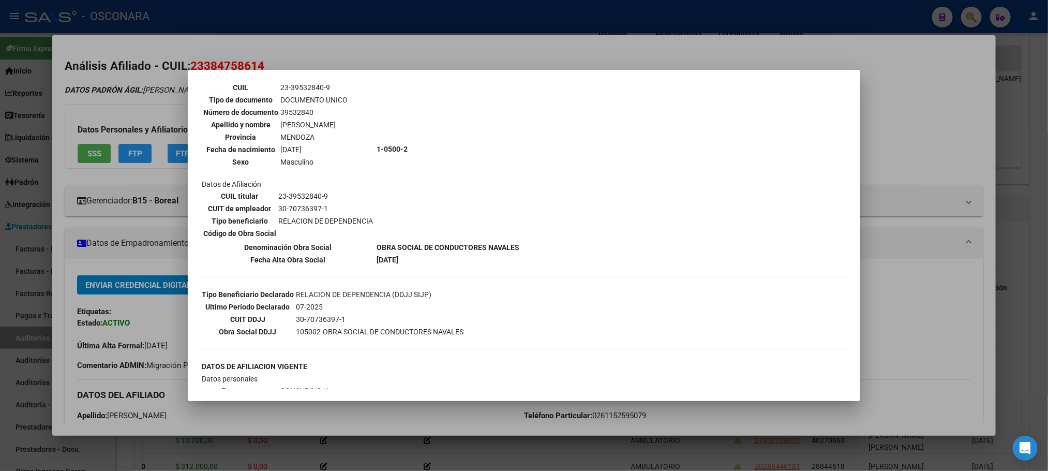
click at [1026, 200] on div at bounding box center [524, 235] width 1048 height 471
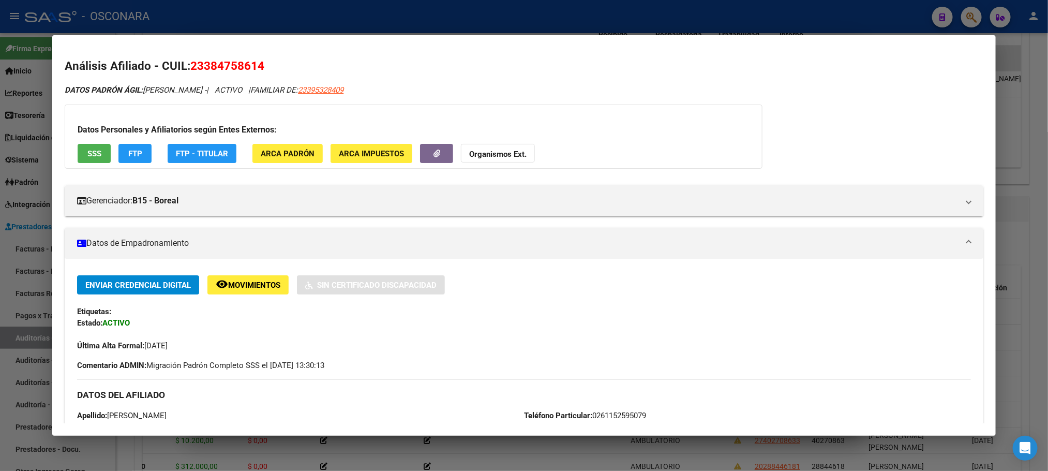
click at [1027, 199] on div at bounding box center [524, 235] width 1048 height 471
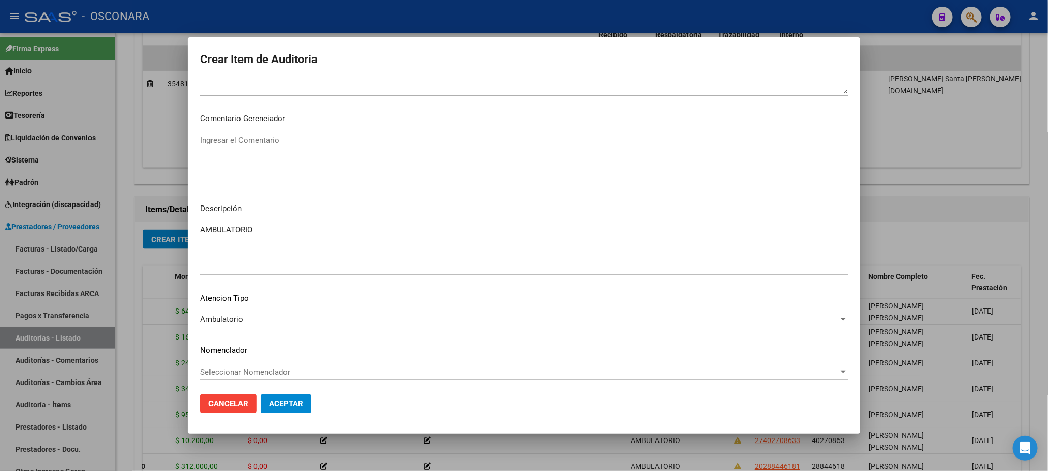
scroll to position [626, 0]
click at [300, 396] on button "Aceptar" at bounding box center [286, 403] width 51 height 19
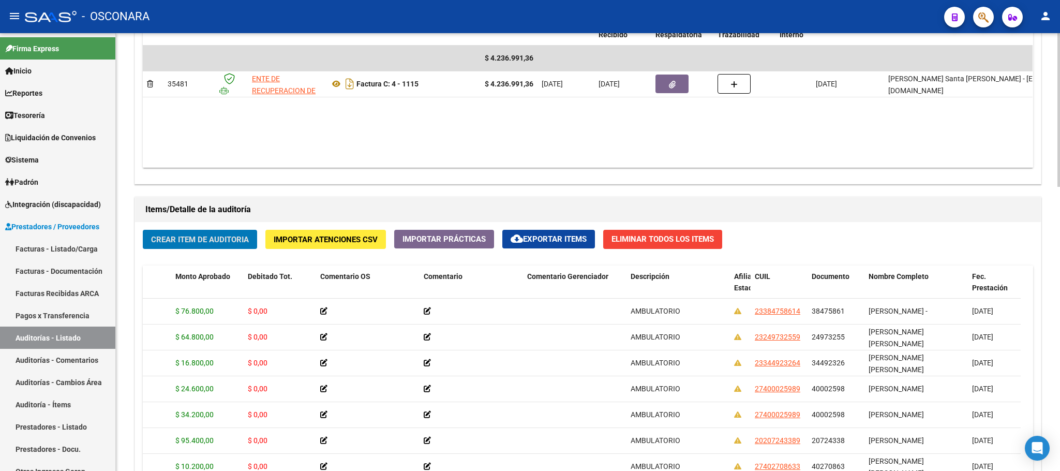
click at [171, 244] on span "Crear Item de Auditoria" at bounding box center [200, 239] width 98 height 9
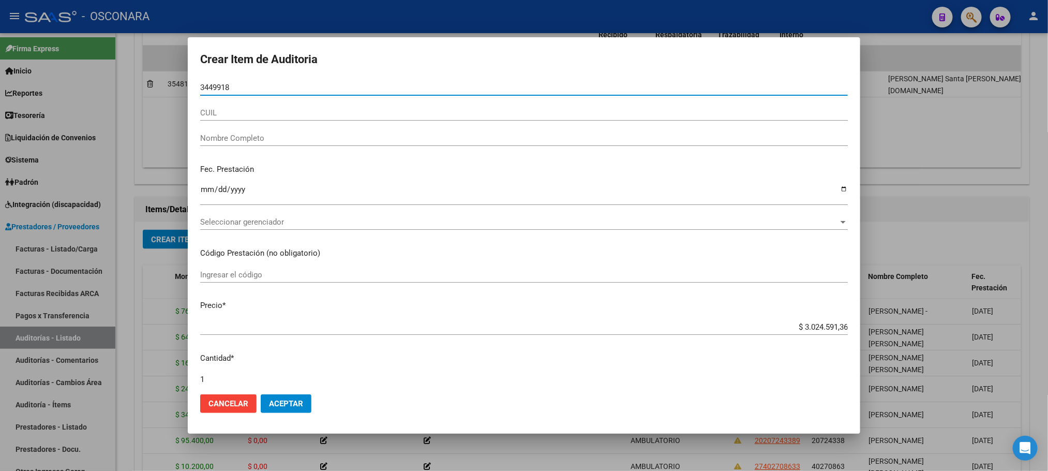
type input "34499180"
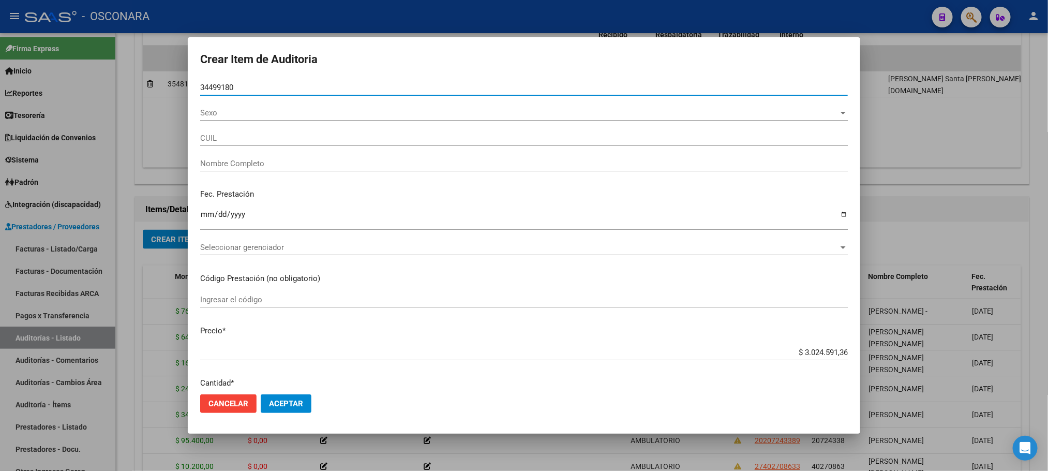
type input "20344991805"
type input "[PERSON_NAME]"
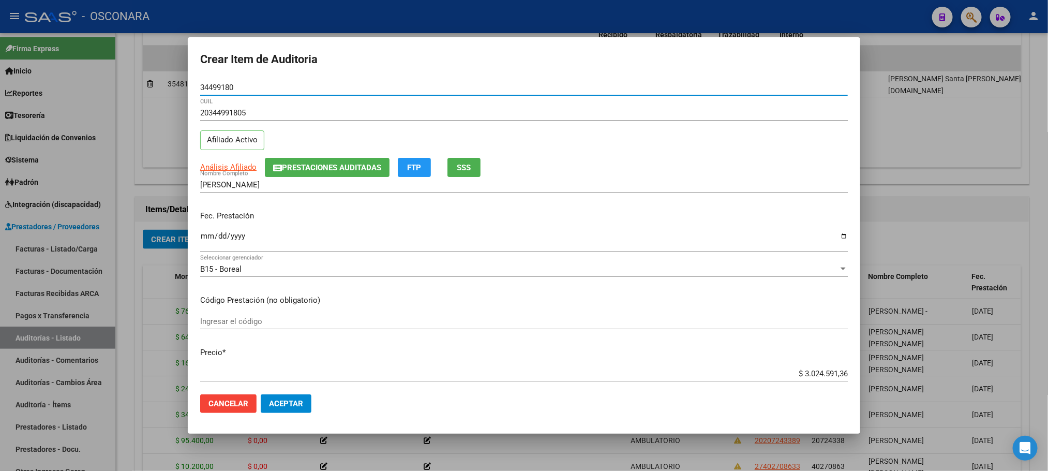
type input "34499180"
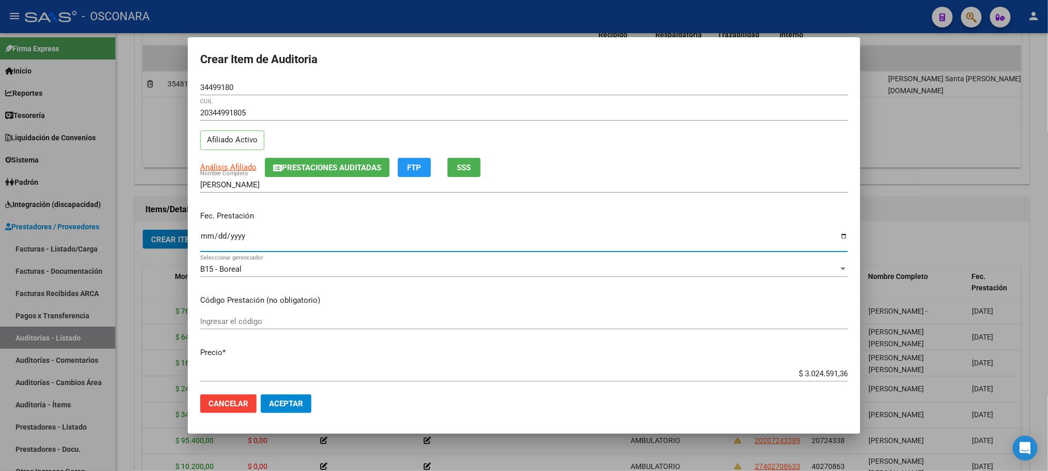
click at [202, 239] on input "Ingresar la fecha" at bounding box center [524, 240] width 648 height 17
type input "[DATE]"
click at [254, 165] on span "Análisis Afiliado" at bounding box center [228, 166] width 56 height 9
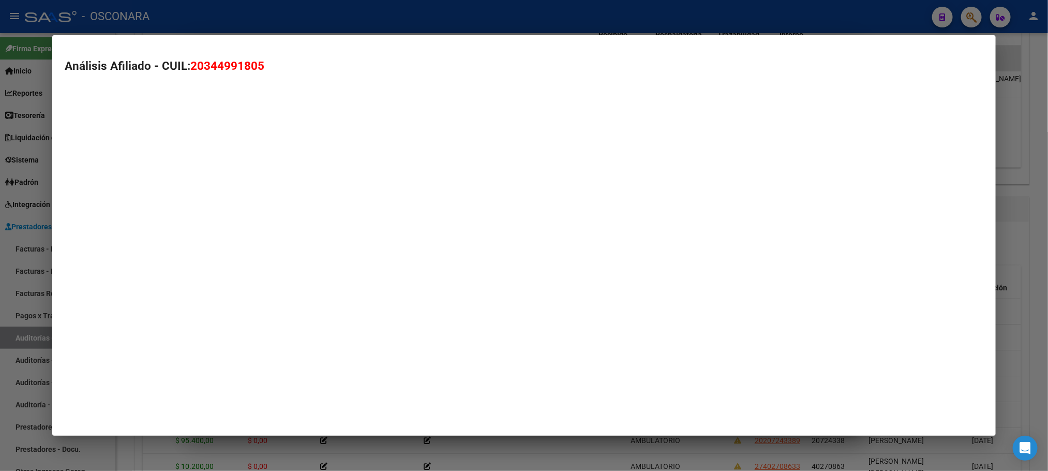
type textarea "20344991805"
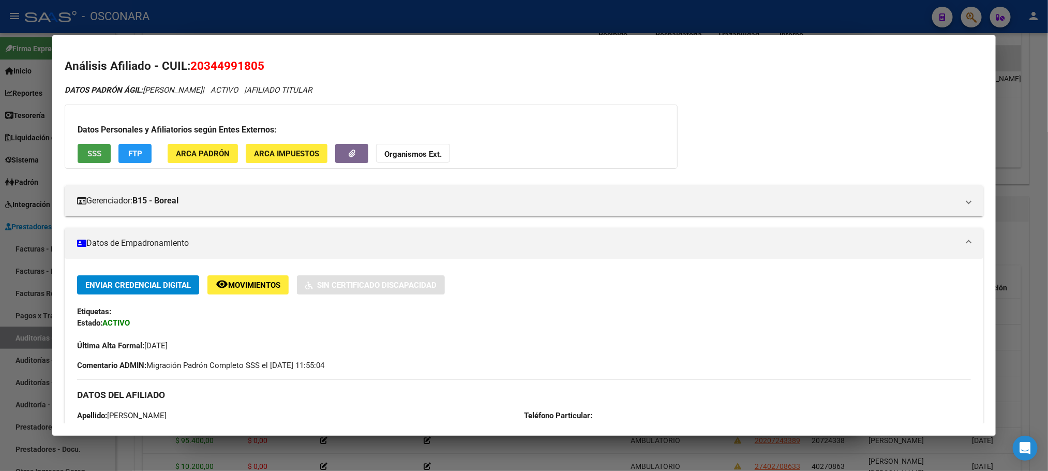
click at [79, 146] on button "SSS" at bounding box center [94, 153] width 33 height 19
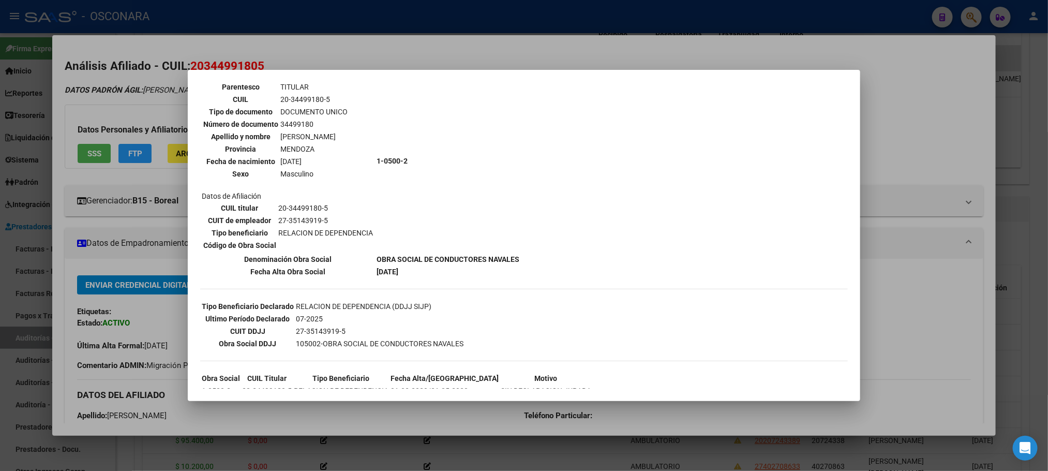
scroll to position [150, 0]
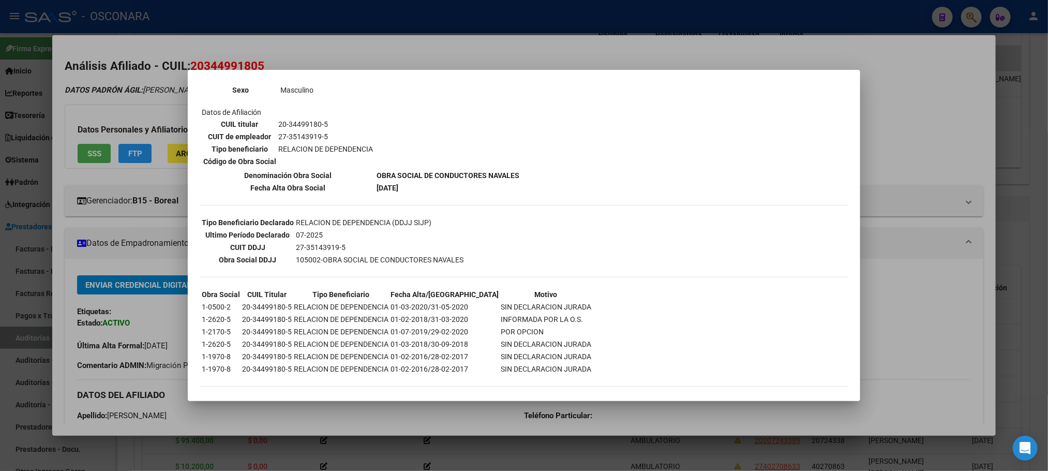
click at [1027, 267] on div at bounding box center [524, 235] width 1048 height 471
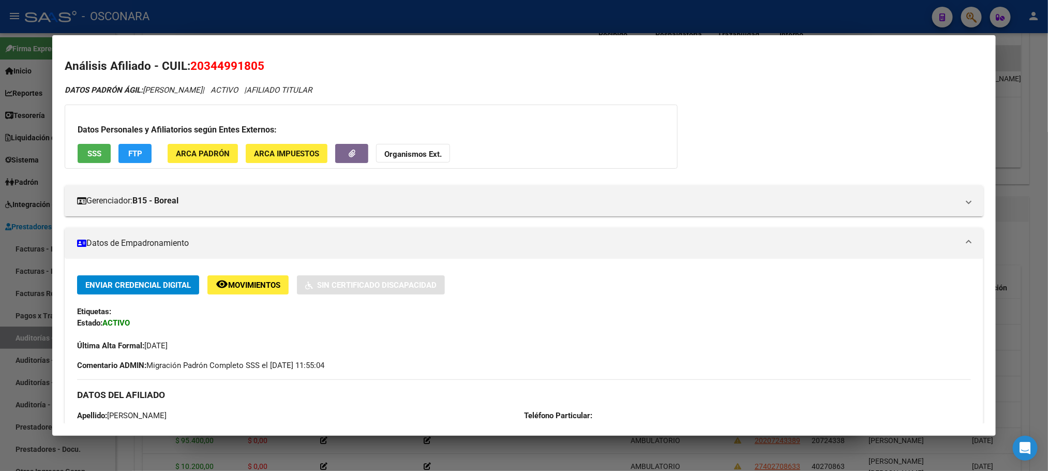
click at [1023, 278] on div at bounding box center [524, 235] width 1048 height 471
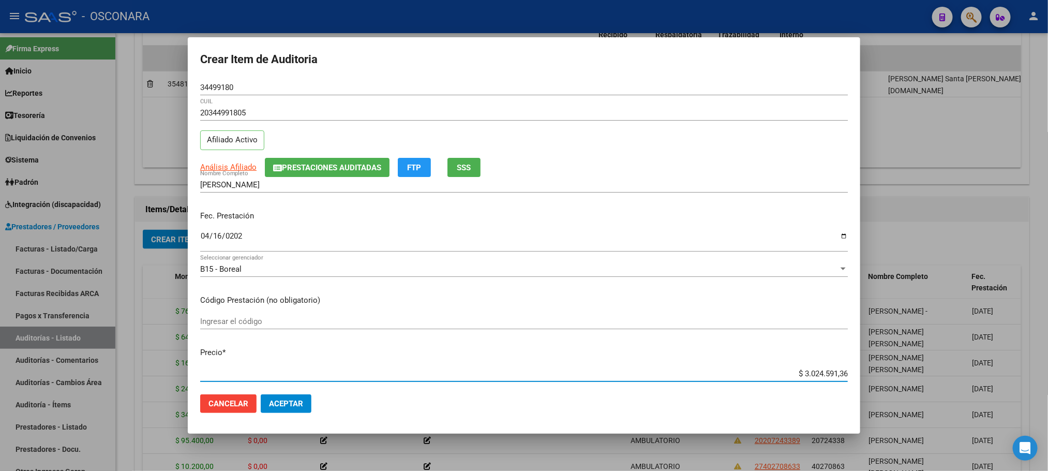
scroll to position [11, 0]
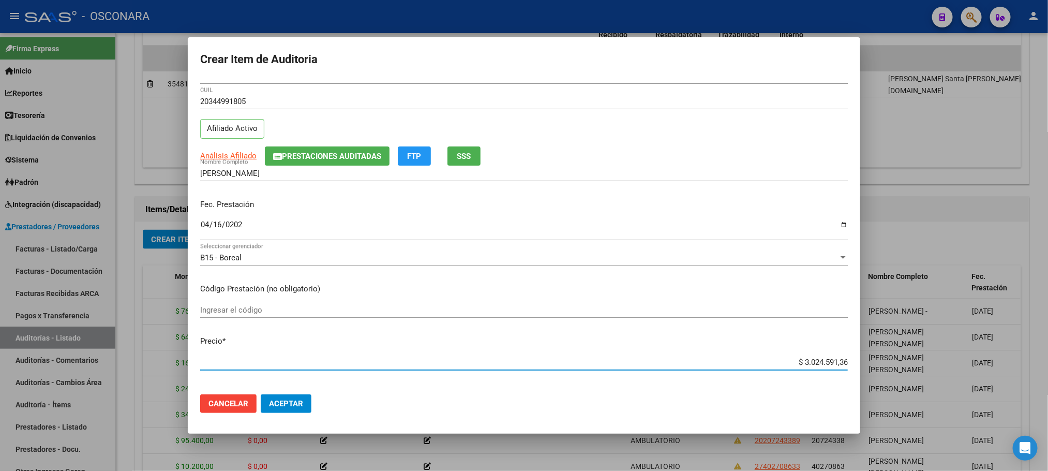
drag, startPoint x: 789, startPoint y: 371, endPoint x: 923, endPoint y: 362, distance: 134.3
click at [921, 365] on div "Crear Item de Auditoria 34499180 Nro Documento 20344991805 CUIL Afiliado Activo…" at bounding box center [524, 235] width 1048 height 471
type input "$ 0,03"
type input "$ 0,36"
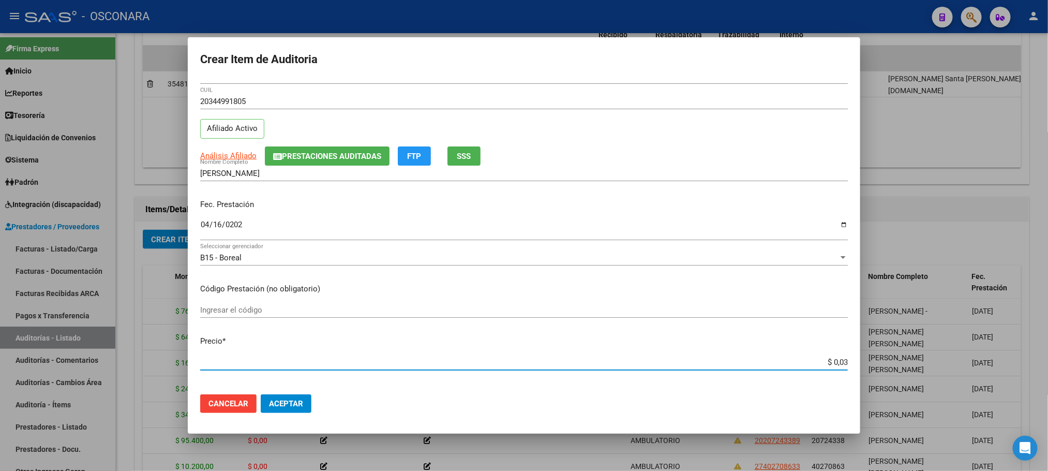
type input "$ 0,36"
type input "$ 3,66"
type input "$ 36,60"
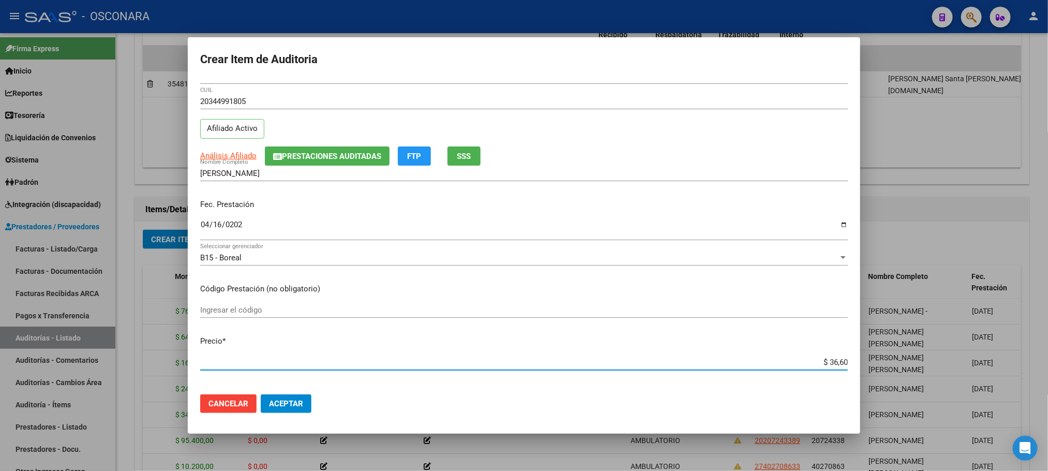
type input "$ 366,00"
type input "$ 3.660,00"
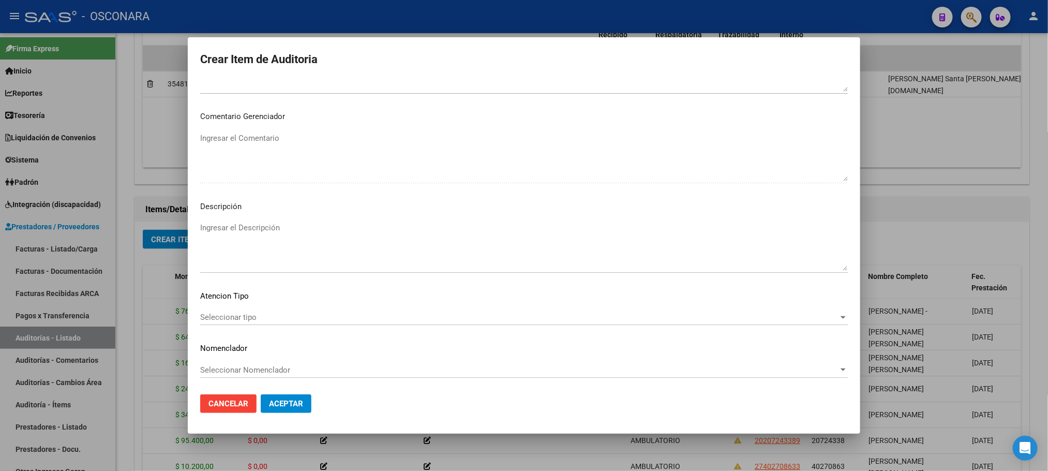
scroll to position [626, 0]
click at [230, 317] on span "Seleccionar tipo" at bounding box center [519, 315] width 639 height 9
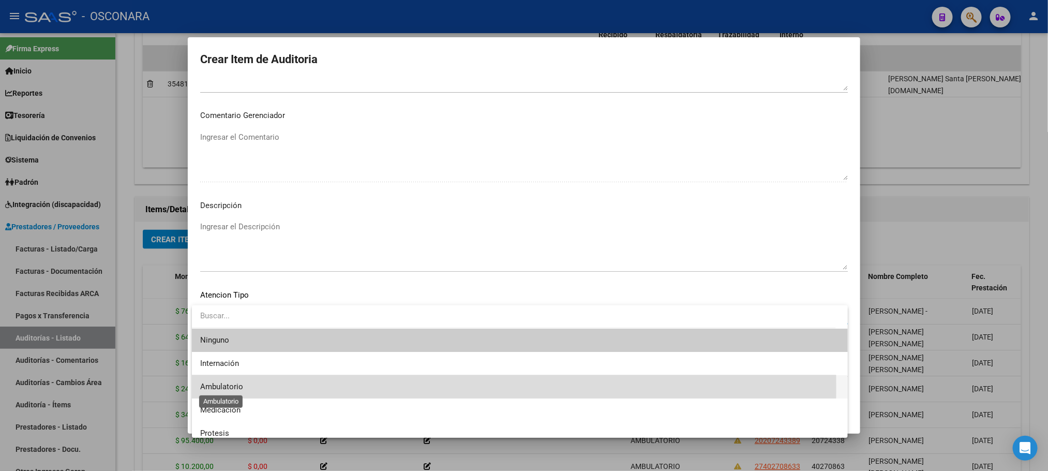
click at [227, 388] on span "Ambulatorio" at bounding box center [221, 386] width 43 height 9
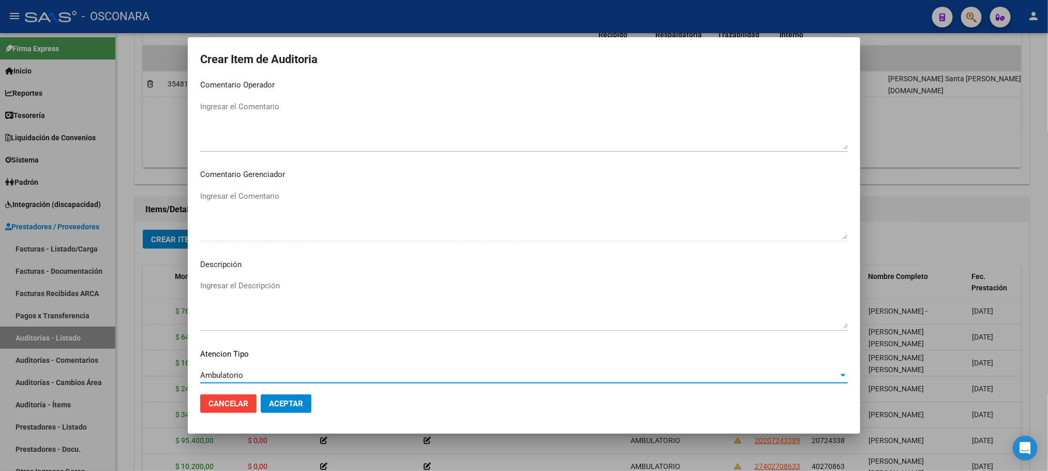
scroll to position [548, 0]
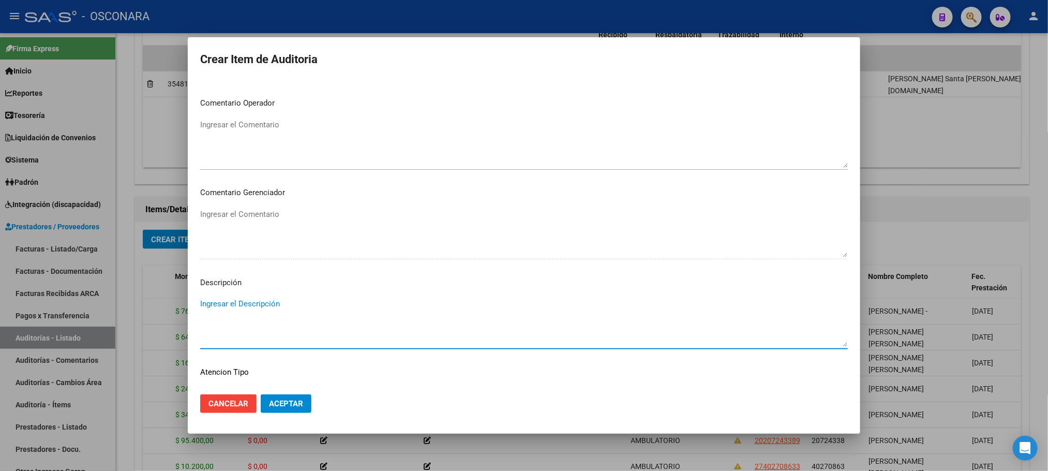
click at [233, 308] on textarea "Ingresar el Descripción" at bounding box center [524, 322] width 648 height 49
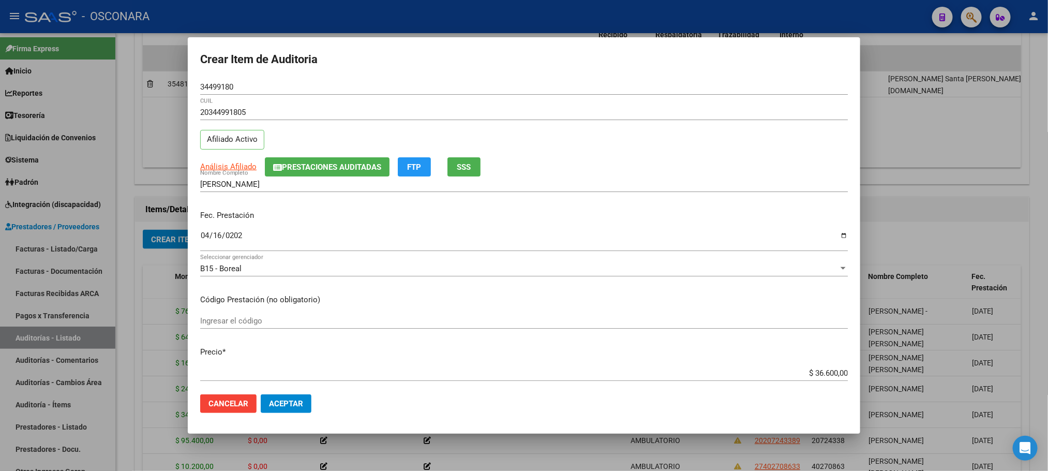
scroll to position [0, 0]
click at [221, 165] on span "Análisis Afiliado" at bounding box center [228, 166] width 56 height 9
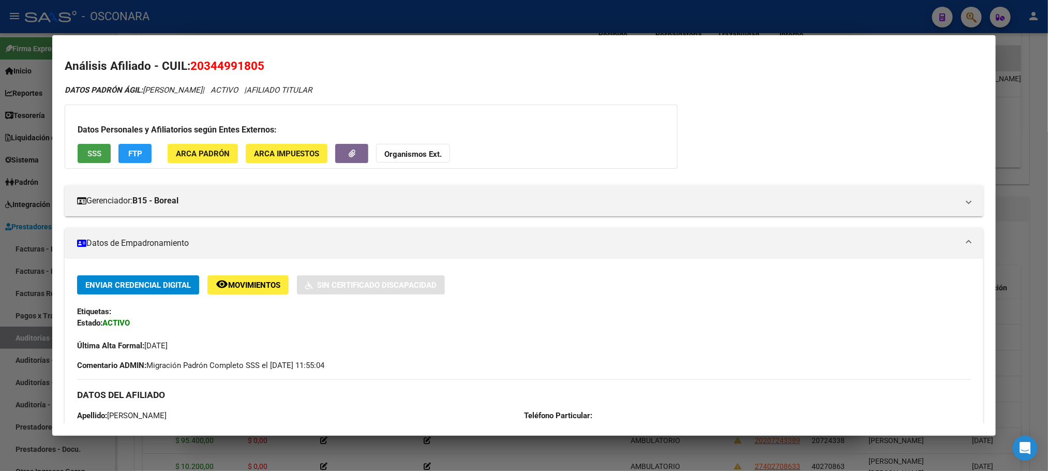
click at [96, 152] on span "SSS" at bounding box center [94, 153] width 14 height 9
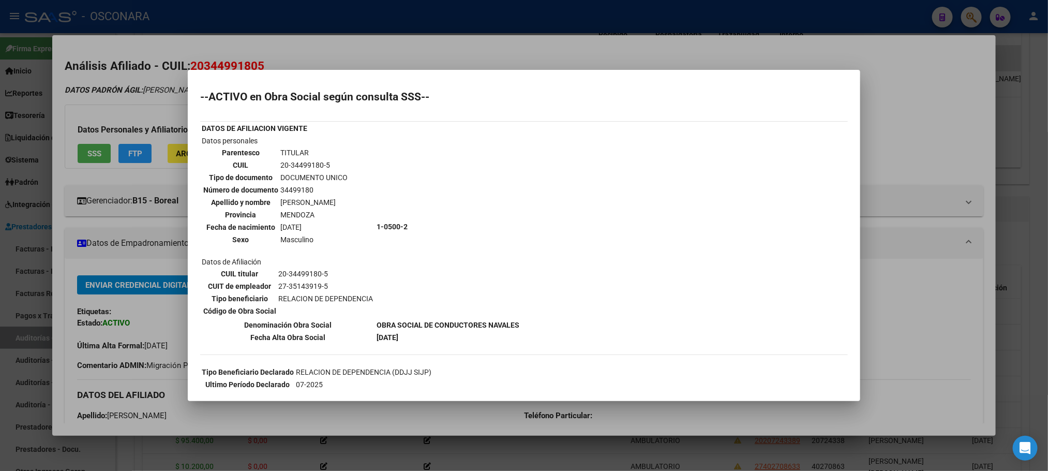
scroll to position [150, 0]
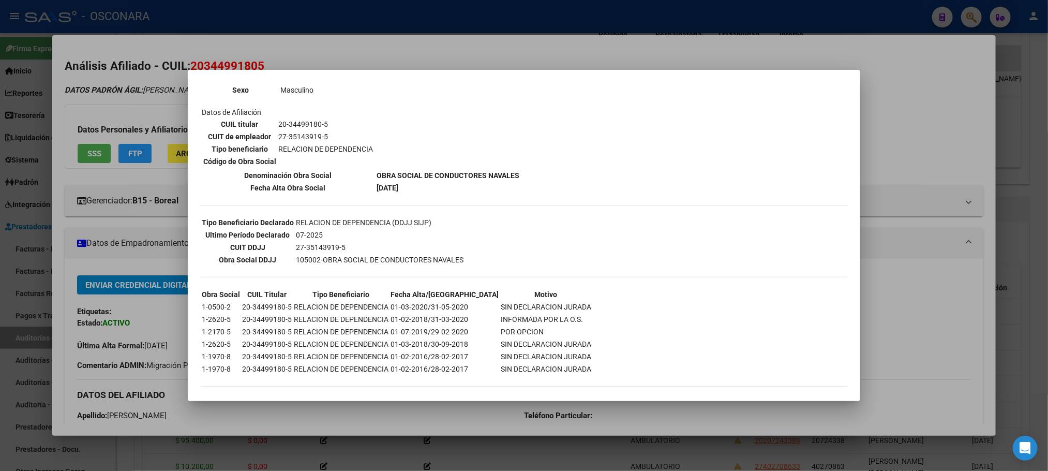
click at [958, 328] on div at bounding box center [524, 235] width 1048 height 471
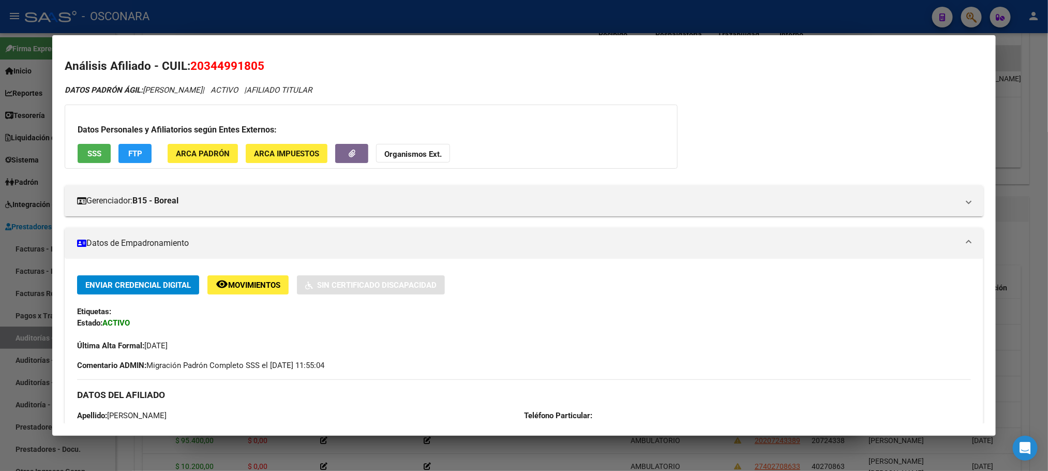
click at [1023, 250] on div at bounding box center [524, 235] width 1048 height 471
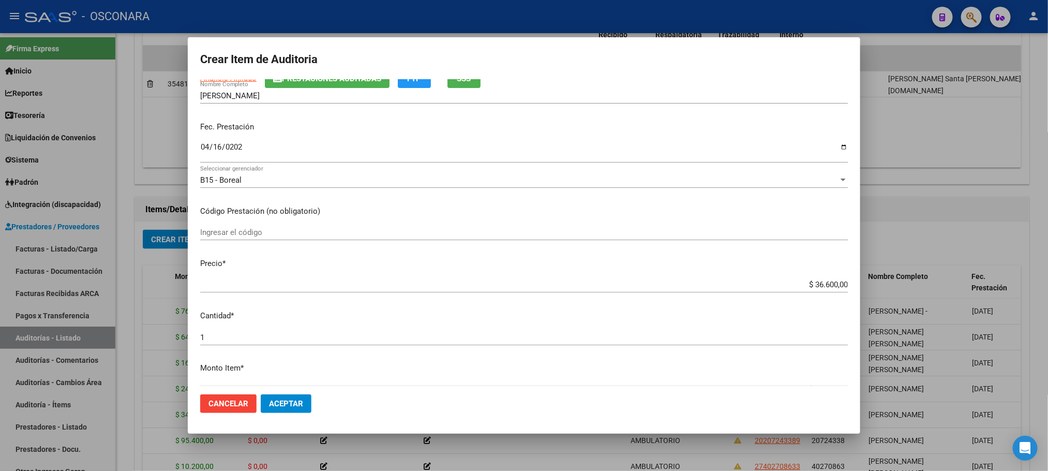
scroll to position [0, 0]
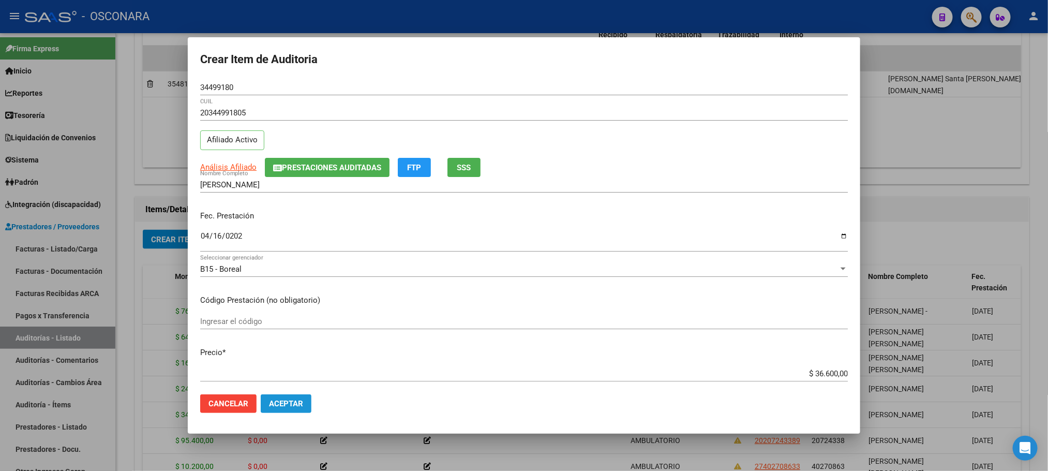
click at [295, 400] on span "Aceptar" at bounding box center [286, 403] width 34 height 9
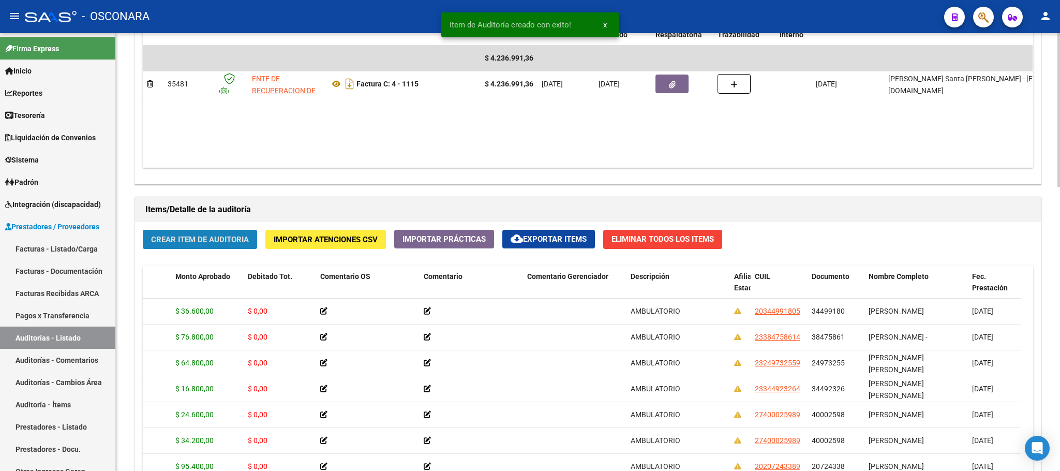
click at [201, 244] on span "Crear Item de Auditoria" at bounding box center [200, 239] width 98 height 9
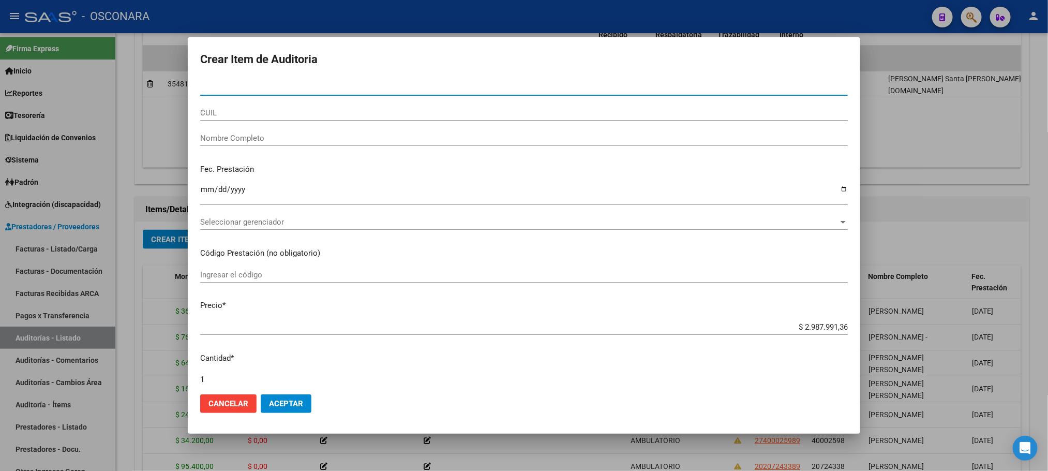
click at [266, 104] on div "Nro Documento" at bounding box center [524, 92] width 648 height 25
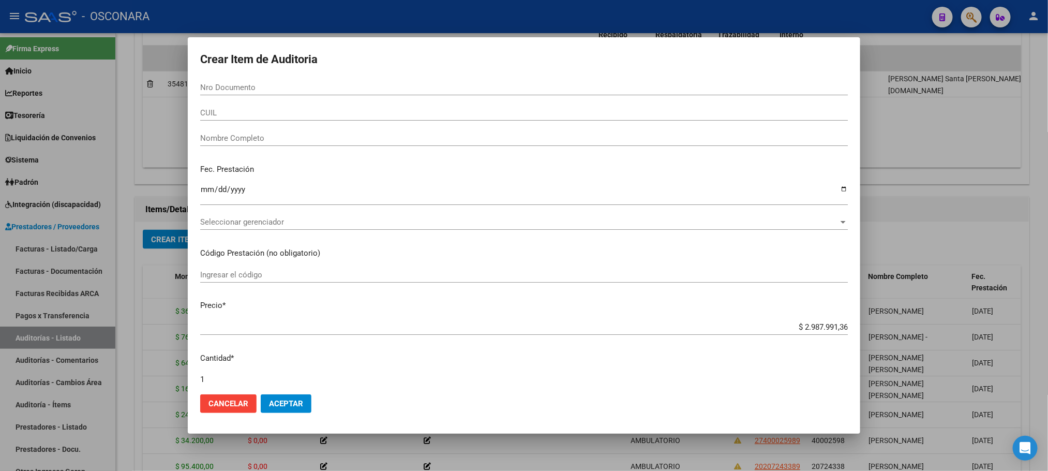
click at [210, 88] on input "Nro Documento" at bounding box center [524, 87] width 648 height 9
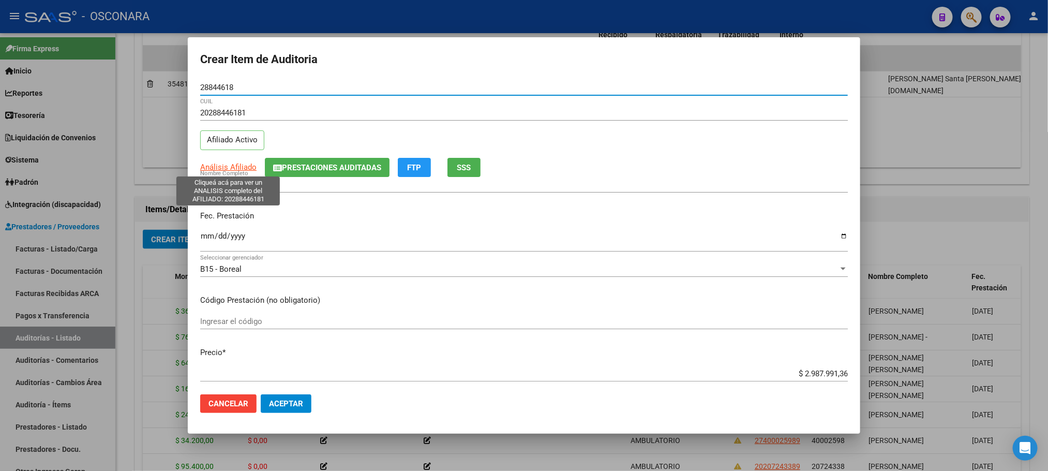
click at [227, 168] on span "Análisis Afiliado" at bounding box center [228, 166] width 56 height 9
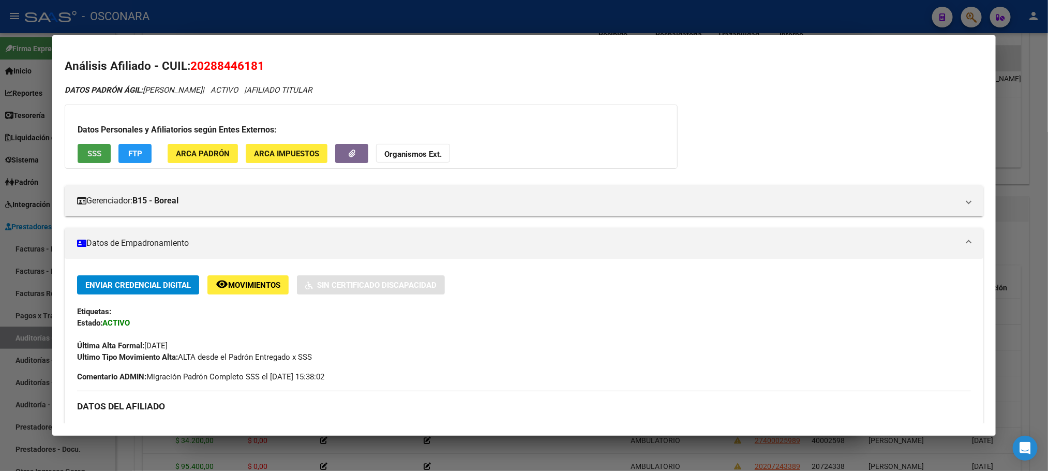
click at [100, 157] on button "SSS" at bounding box center [94, 153] width 33 height 19
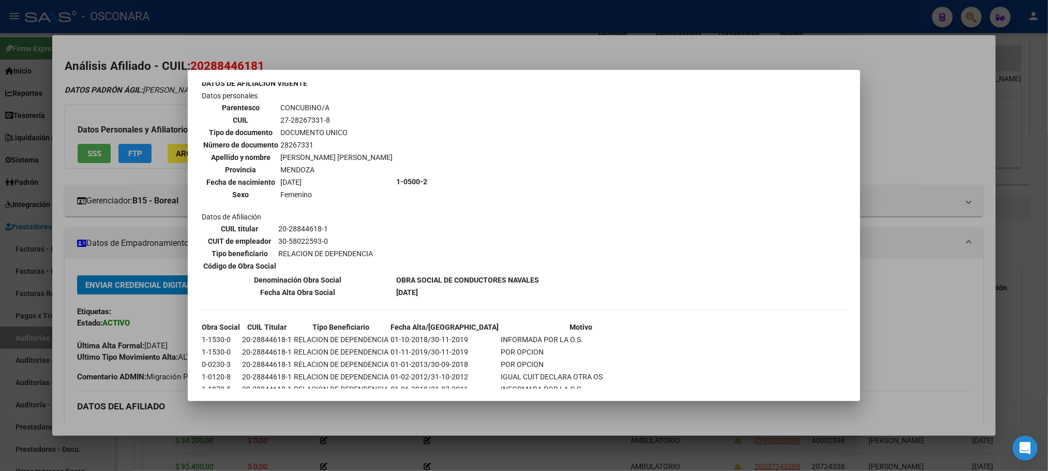
scroll to position [400, 0]
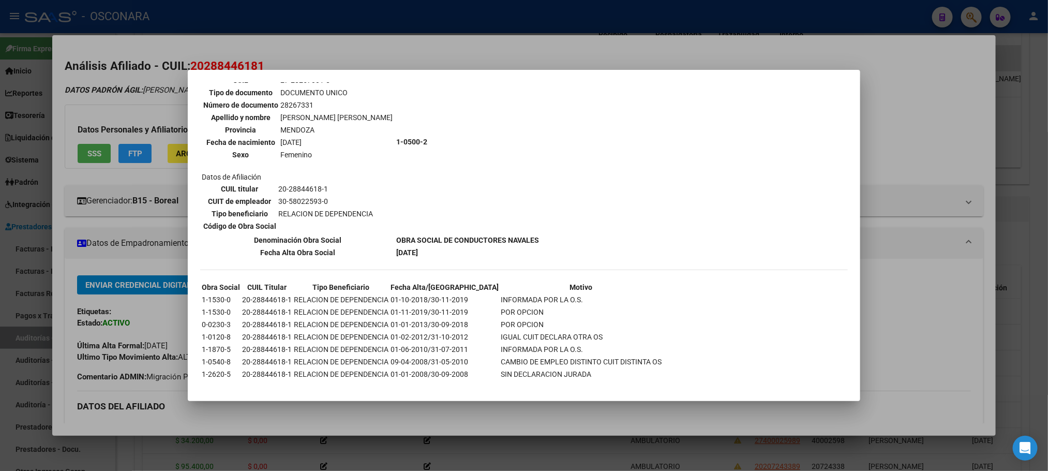
click at [1033, 244] on div at bounding box center [524, 235] width 1048 height 471
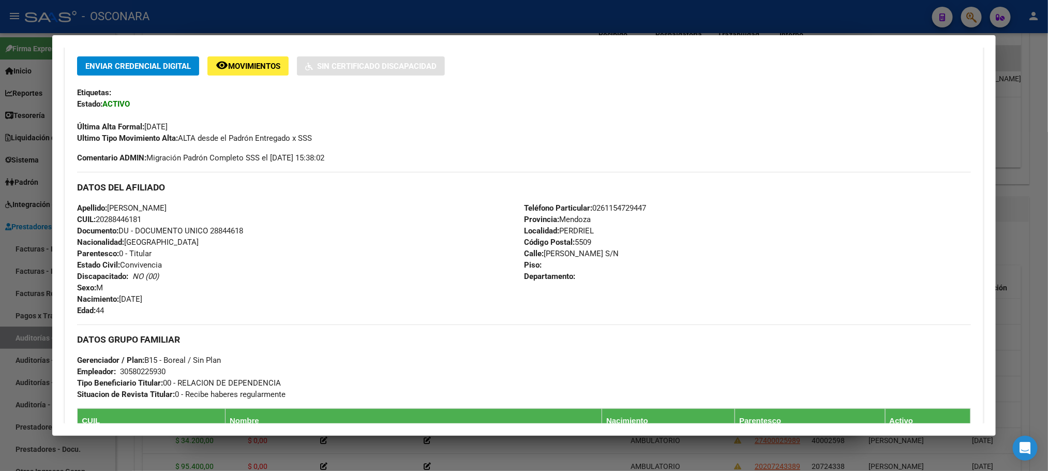
scroll to position [388, 0]
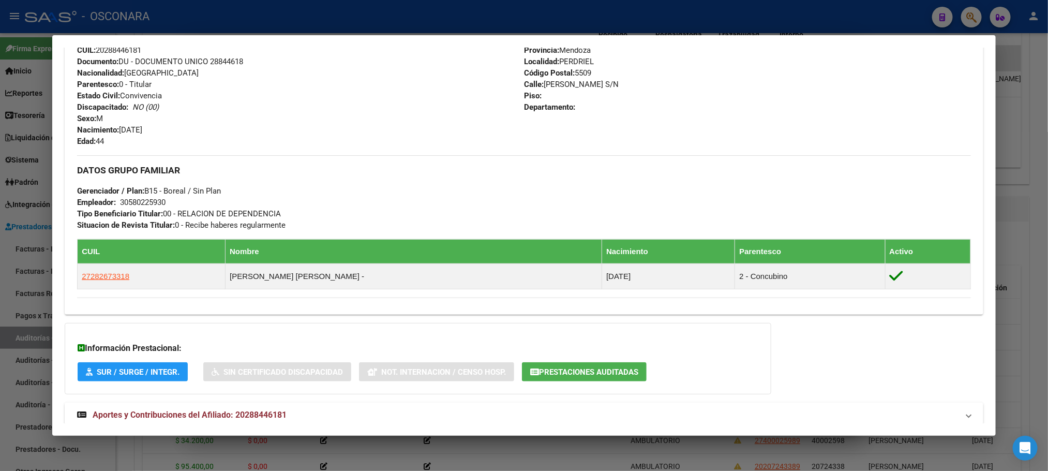
click at [1028, 171] on div at bounding box center [524, 235] width 1048 height 471
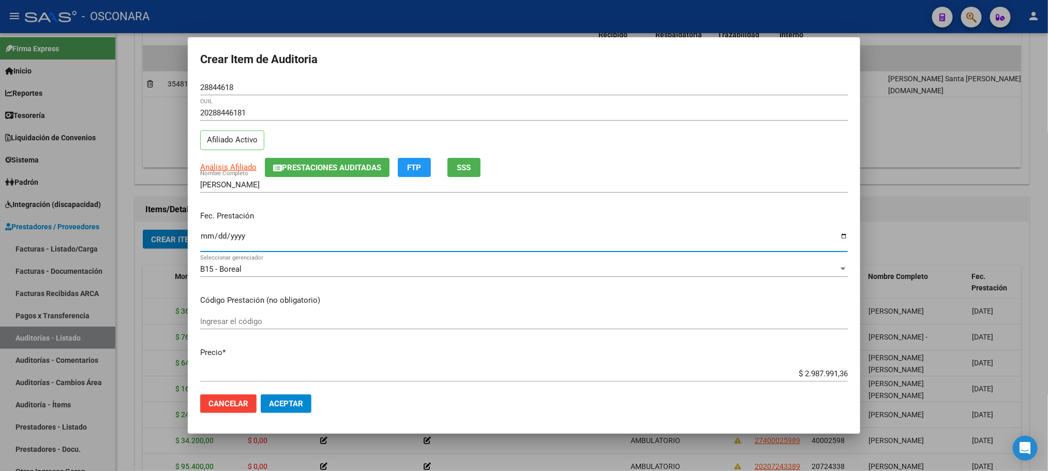
click at [208, 243] on input "Ingresar la fecha" at bounding box center [524, 240] width 648 height 17
click at [209, 166] on span "Análisis Afiliado" at bounding box center [228, 166] width 56 height 9
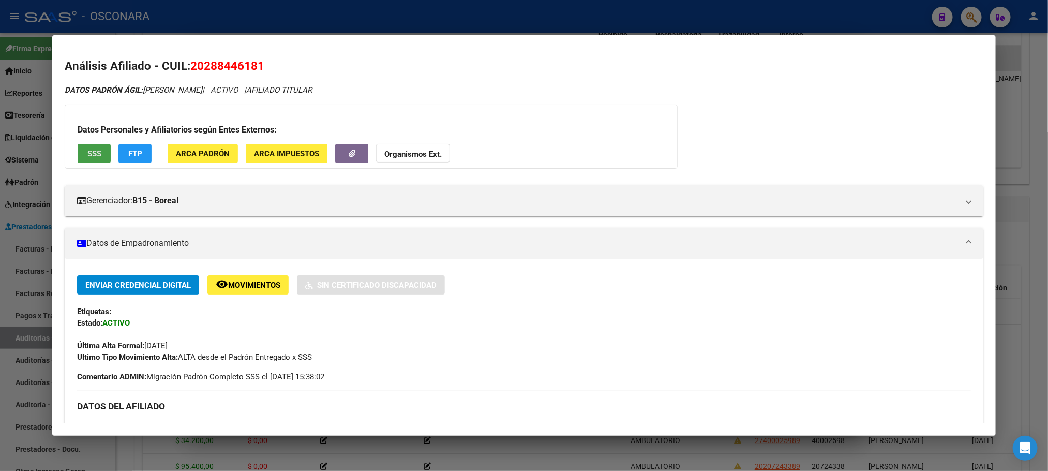
click at [87, 149] on span "SSS" at bounding box center [94, 153] width 14 height 9
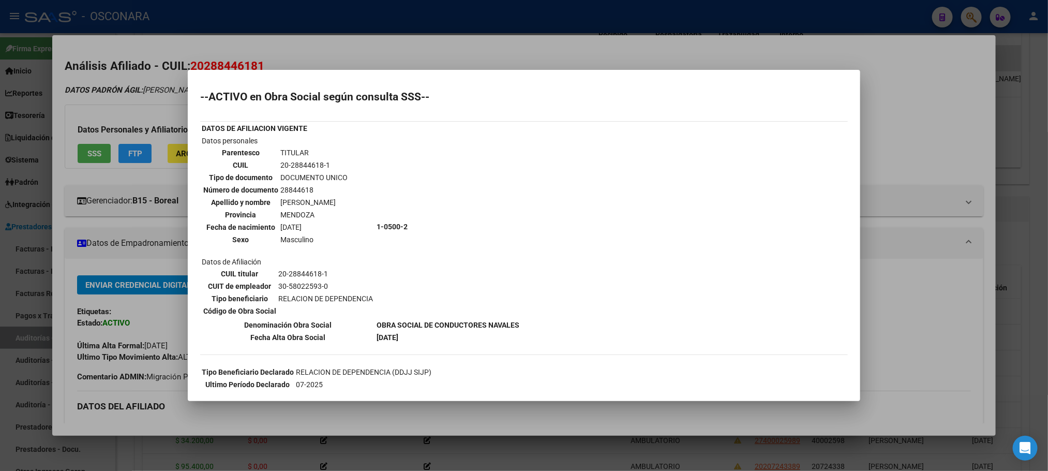
click at [1037, 280] on div at bounding box center [524, 235] width 1048 height 471
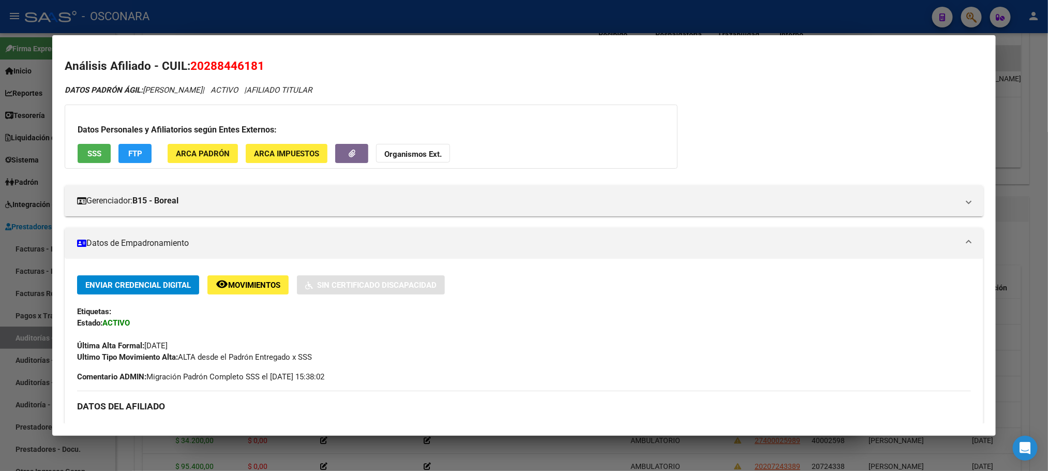
click at [78, 154] on button "SSS" at bounding box center [94, 153] width 33 height 19
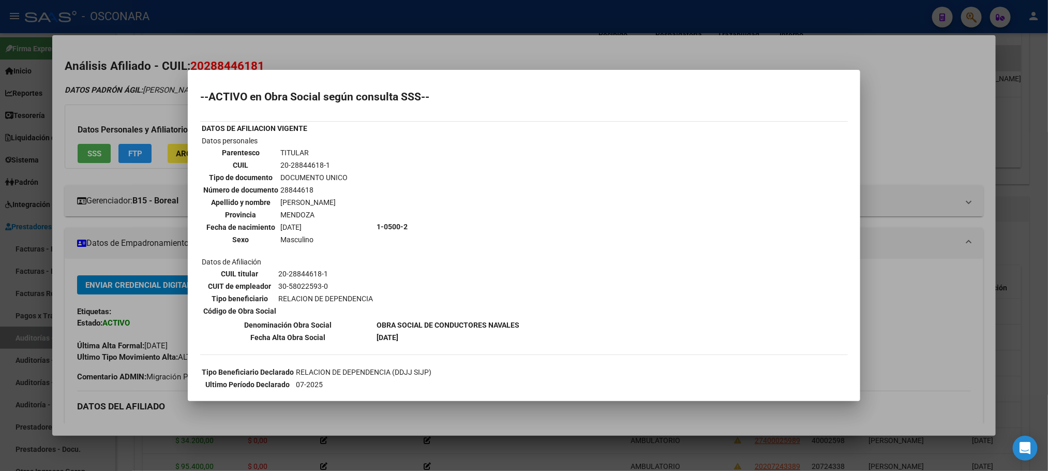
click at [1015, 271] on div at bounding box center [524, 235] width 1048 height 471
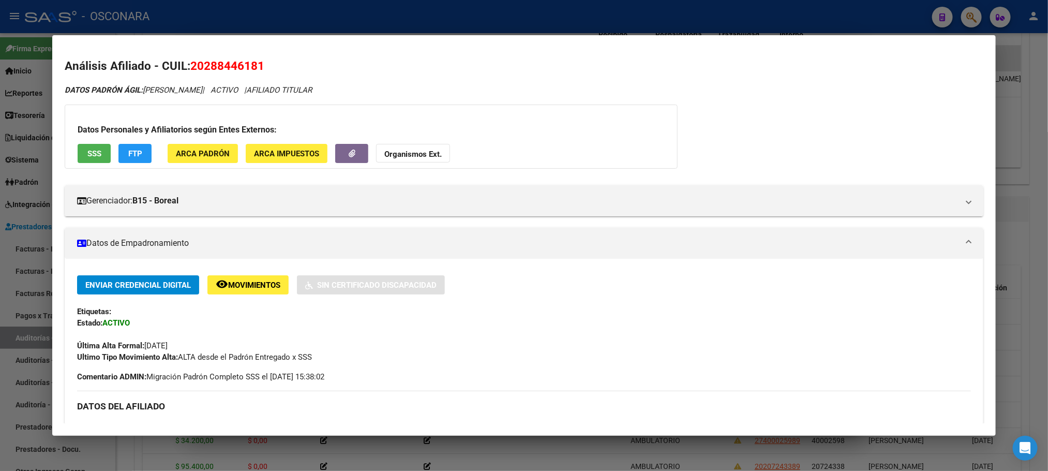
click at [1029, 270] on div at bounding box center [524, 235] width 1048 height 471
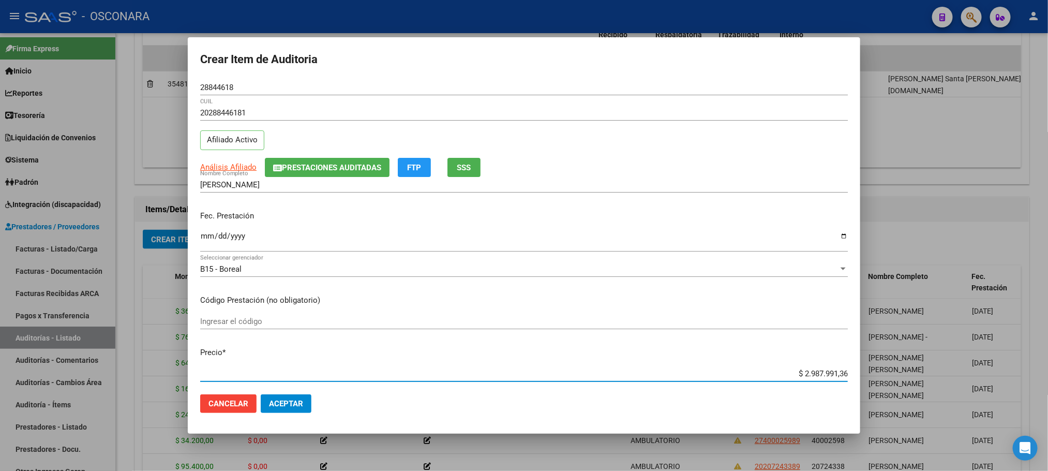
scroll to position [11, 0]
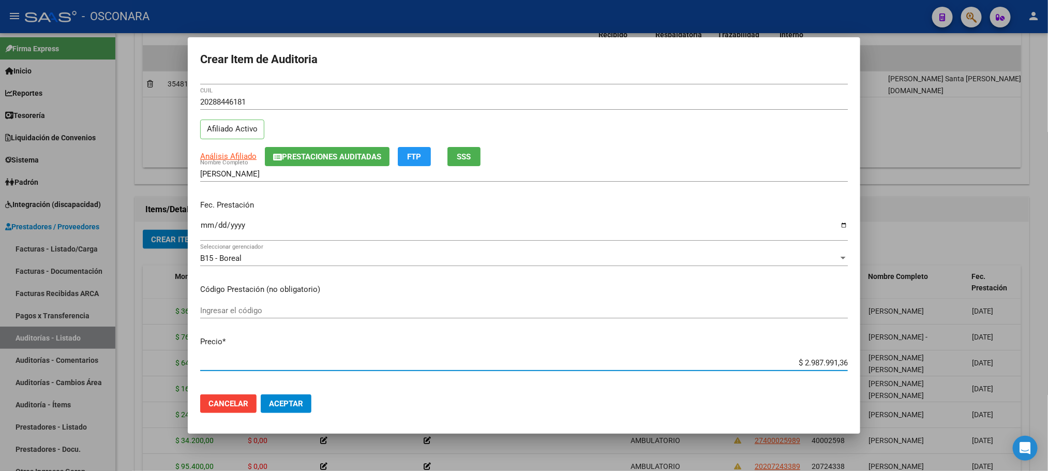
drag, startPoint x: 775, startPoint y: 374, endPoint x: 932, endPoint y: 359, distance: 157.5
click at [932, 359] on div "Crear Item de Auditoria 28844618 Nro Documento 20288446181 CUIL Afiliado Activo…" at bounding box center [524, 235] width 1048 height 471
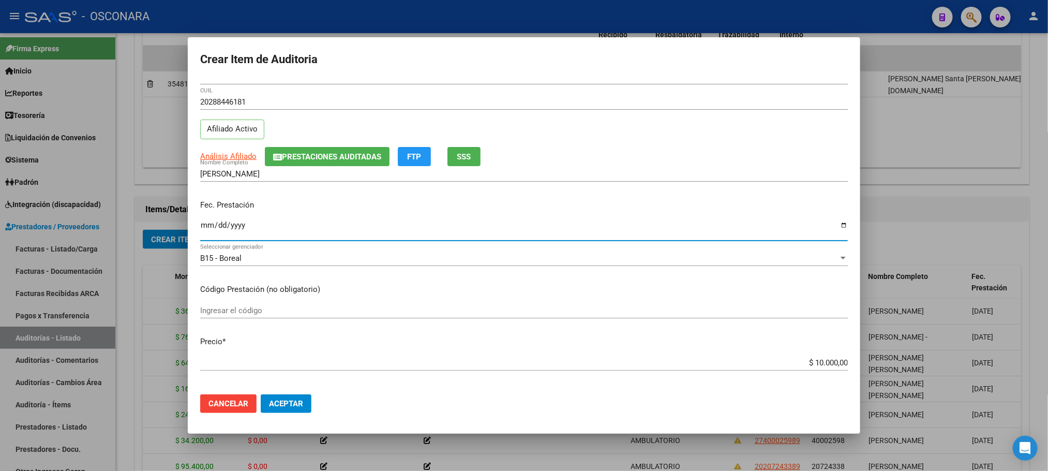
click at [212, 229] on input "Ingresar la fecha" at bounding box center [524, 229] width 648 height 17
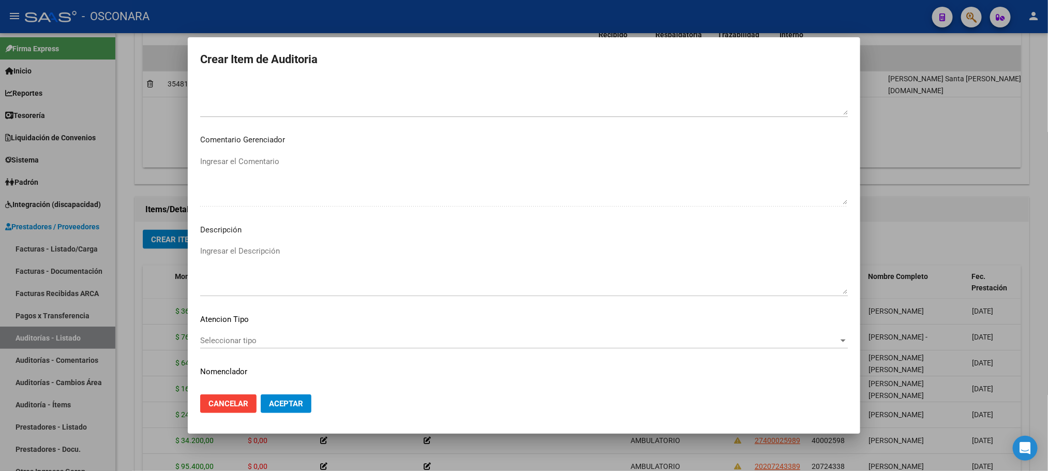
scroll to position [626, 0]
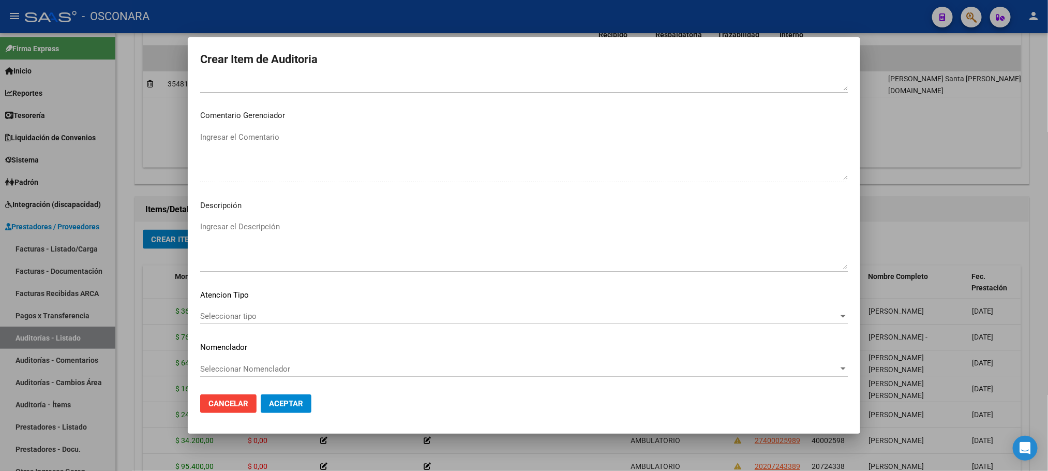
click at [236, 309] on div "Seleccionar tipo Seleccionar tipo" at bounding box center [524, 316] width 648 height 16
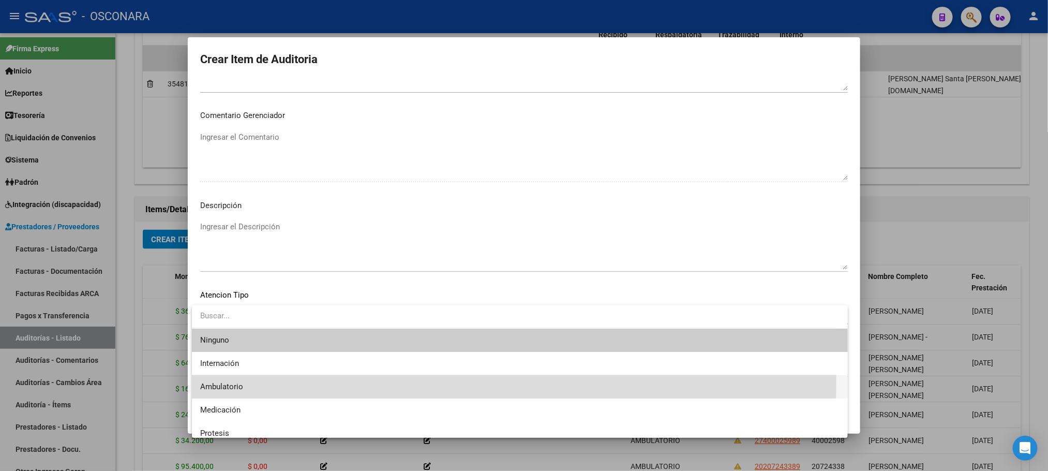
click at [236, 379] on span "Ambulatorio" at bounding box center [520, 386] width 640 height 23
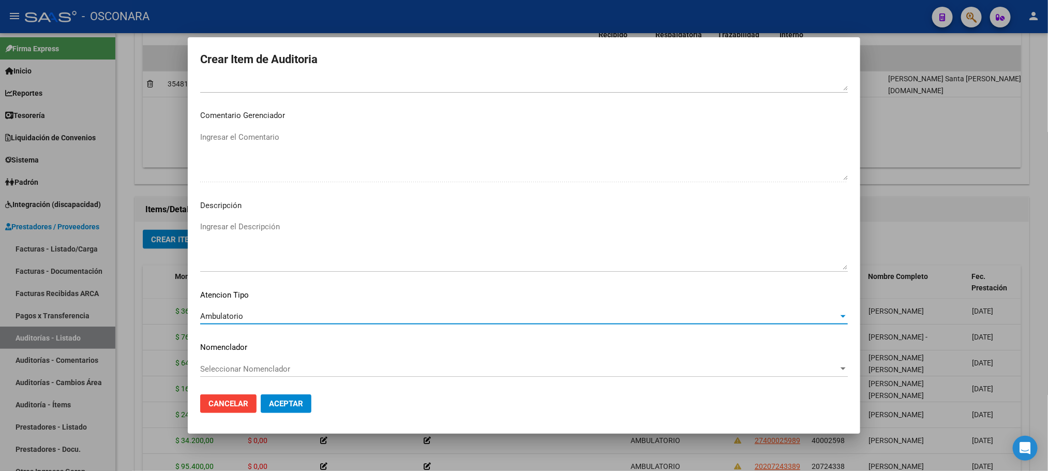
click at [265, 215] on mat-dialog-content "28844618 Nro Documento 20288446181 CUIL Afiliado Activo Análisis Afiliado Prest…" at bounding box center [524, 233] width 673 height 306
click at [276, 222] on textarea "Ingresar el Descripción" at bounding box center [524, 245] width 648 height 49
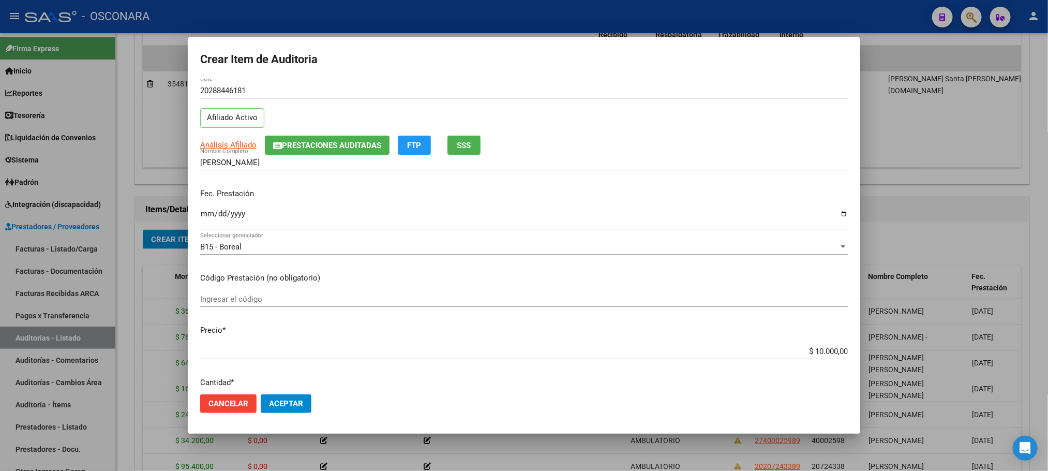
scroll to position [0, 0]
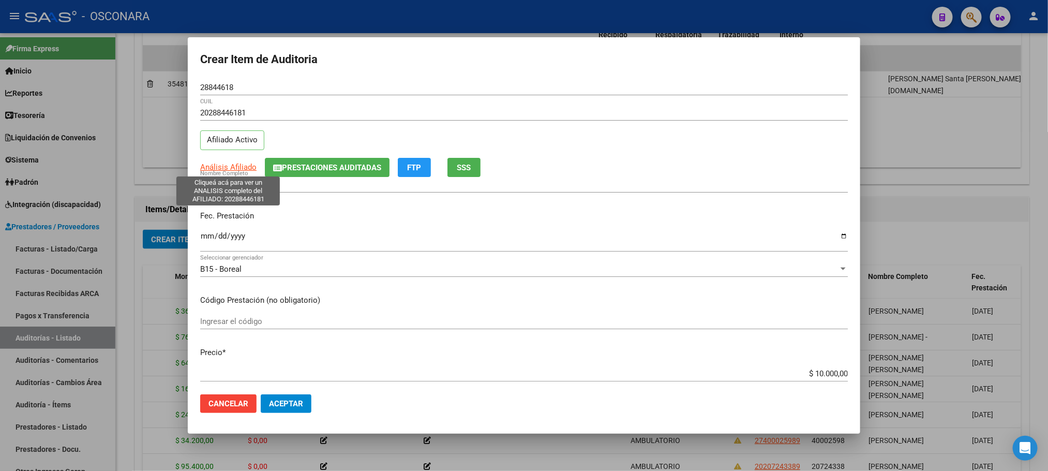
click at [231, 172] on span "Análisis Afiliado" at bounding box center [228, 166] width 56 height 9
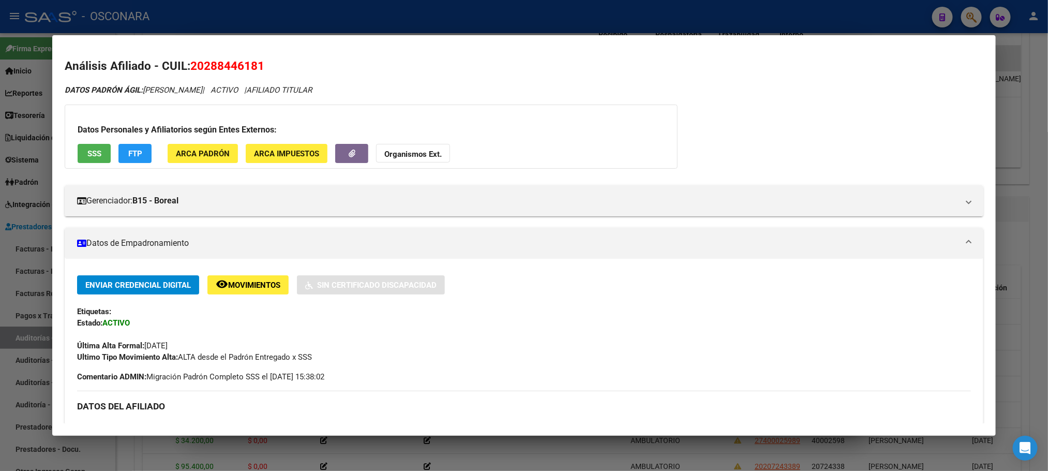
click at [101, 143] on div "Datos Personales y Afiliatorios según Entes Externos: SSS FTP ARCA Padrón ARCA …" at bounding box center [371, 137] width 613 height 64
click at [81, 147] on button "SSS" at bounding box center [94, 153] width 33 height 19
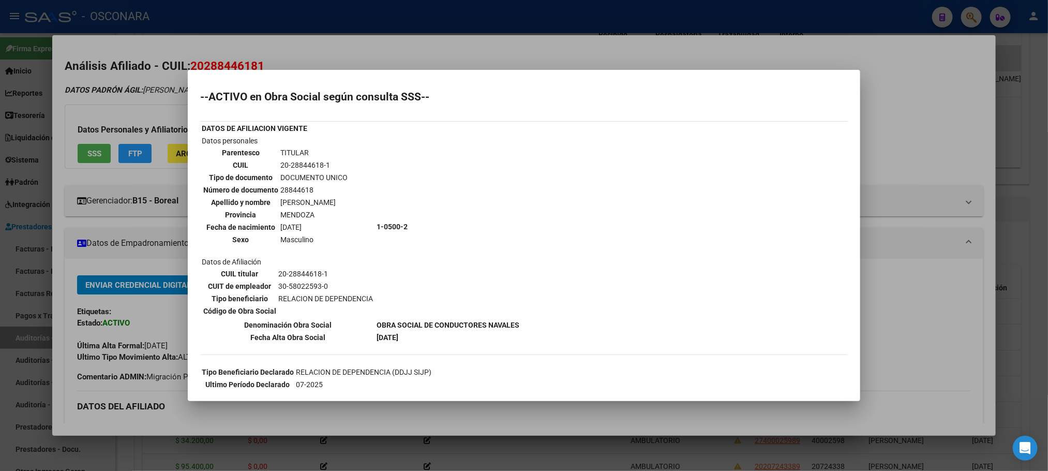
click at [836, 449] on div at bounding box center [524, 235] width 1048 height 471
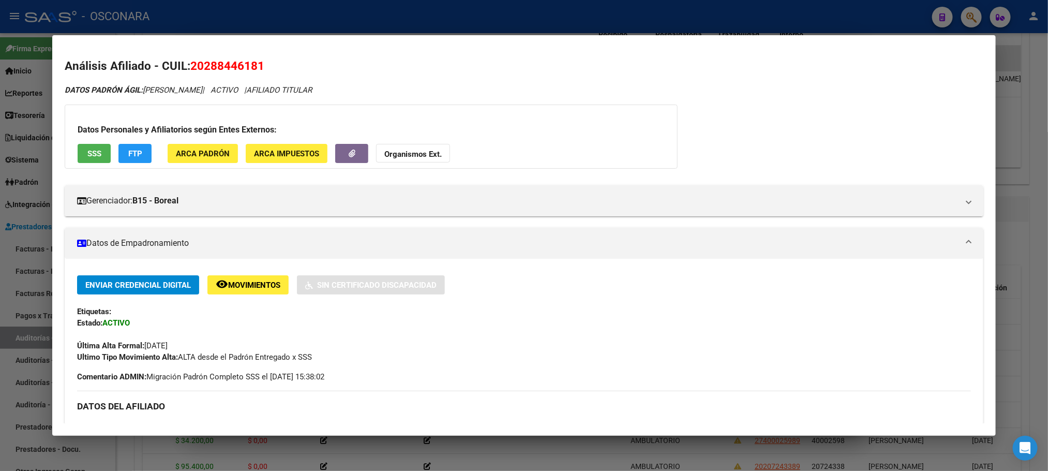
click at [836, 451] on div at bounding box center [524, 235] width 1048 height 471
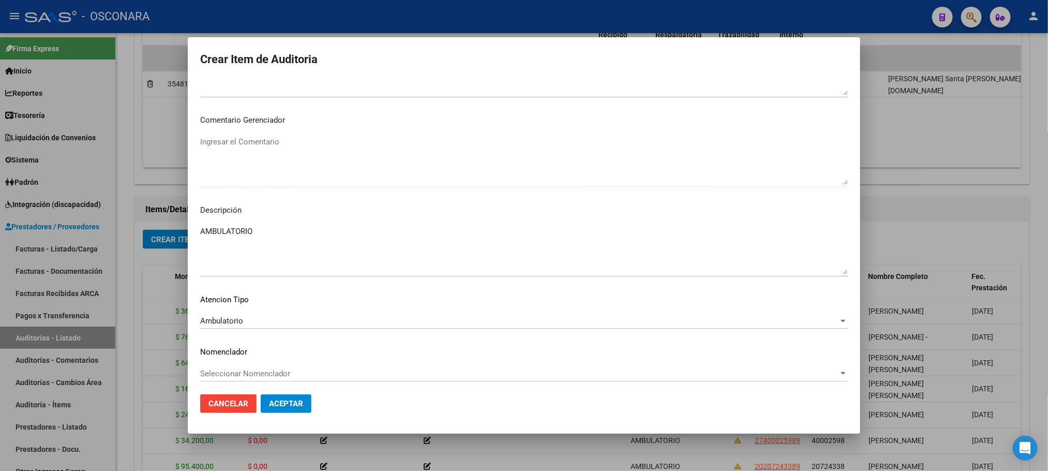
scroll to position [626, 0]
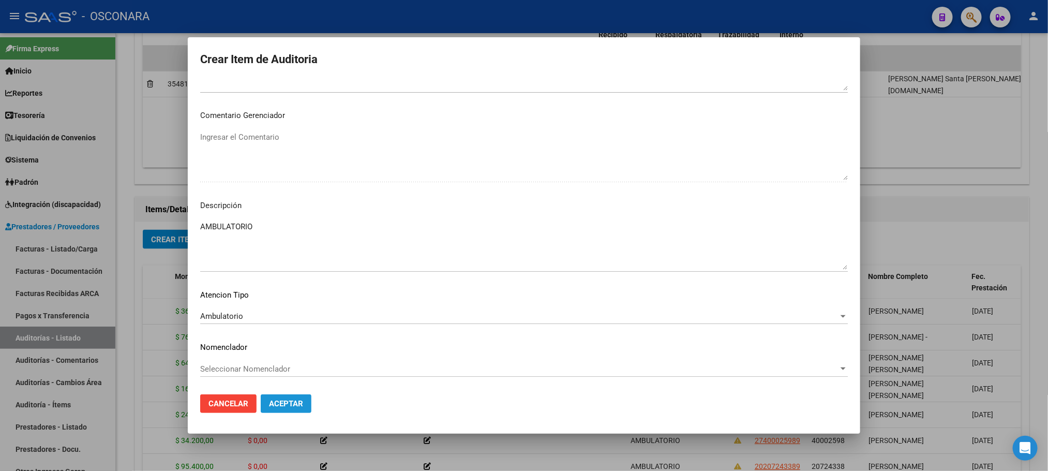
click at [285, 401] on span "Aceptar" at bounding box center [286, 403] width 34 height 9
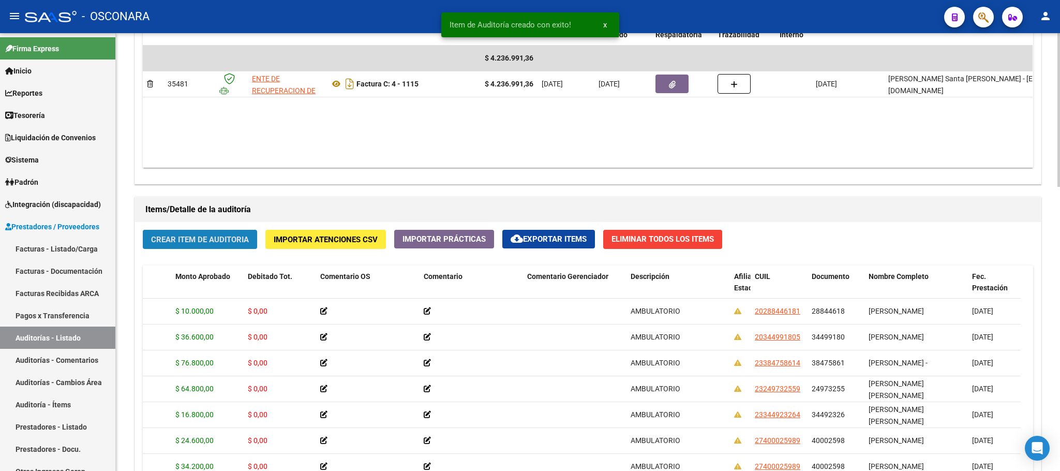
click at [235, 239] on span "Crear Item de Auditoria" at bounding box center [200, 239] width 98 height 9
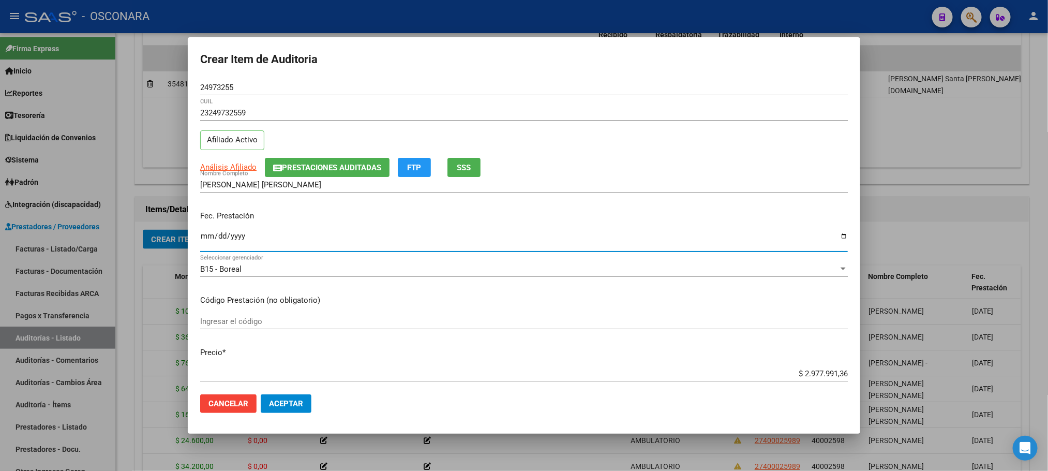
click at [209, 236] on input "Ingresar la fecha" at bounding box center [524, 240] width 648 height 17
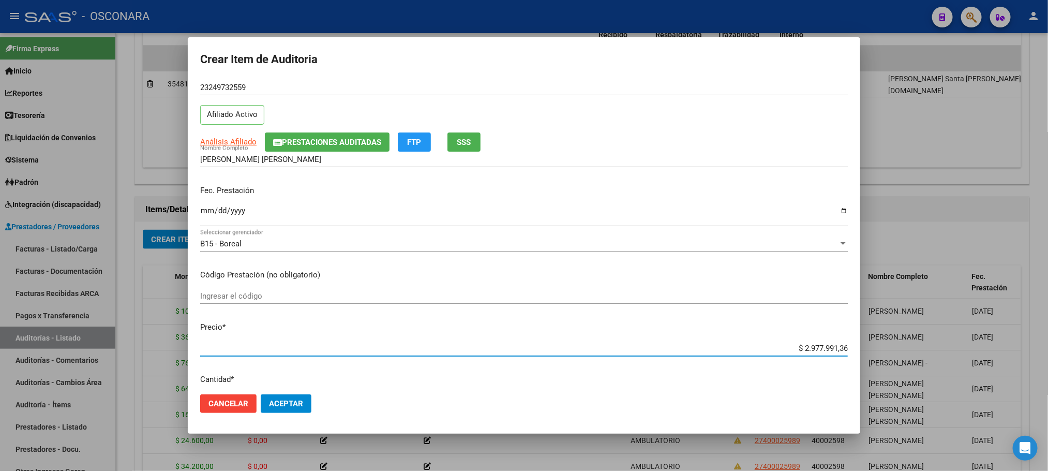
drag, startPoint x: 788, startPoint y: 371, endPoint x: 863, endPoint y: 372, distance: 75.5
click at [863, 372] on div "Crear Item de Auditoria 24973255 Nro Documento 23249732559 CUIL Afiliado Activo…" at bounding box center [524, 235] width 1048 height 471
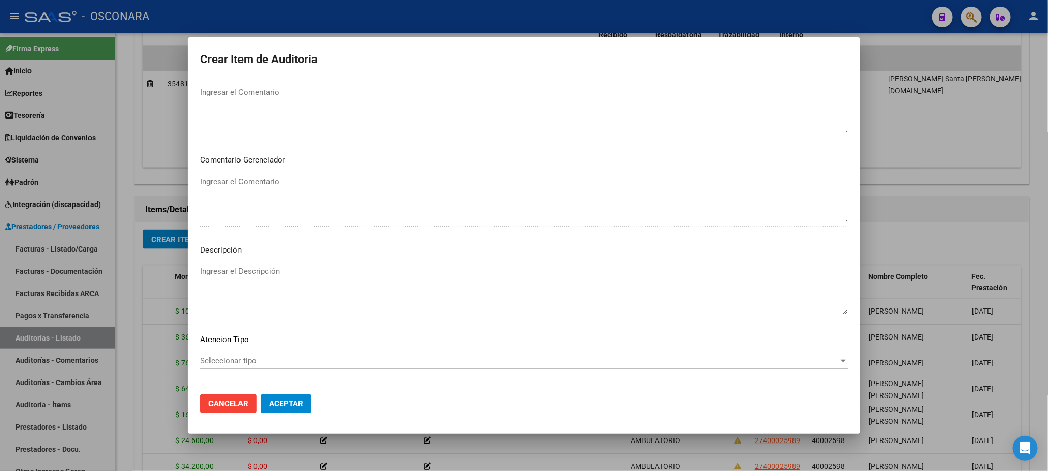
scroll to position [589, 0]
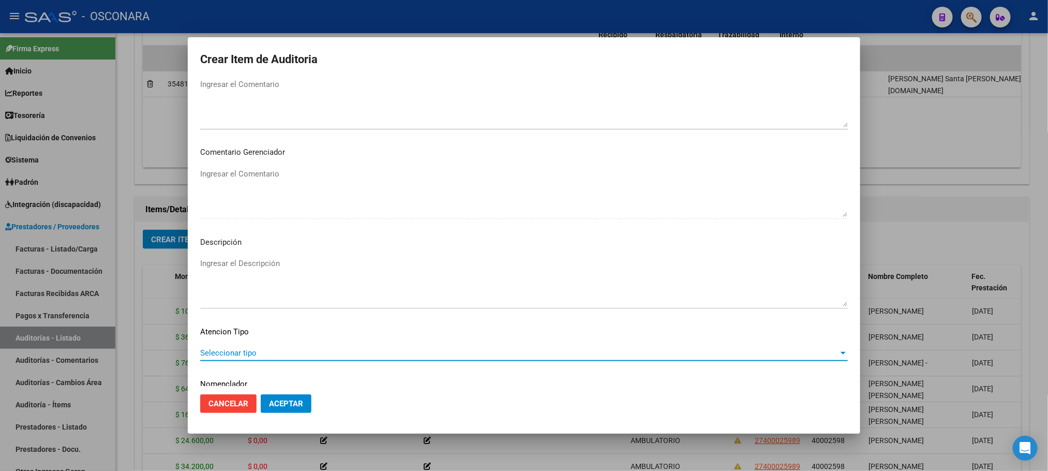
click at [292, 351] on span "Seleccionar tipo" at bounding box center [519, 352] width 639 height 9
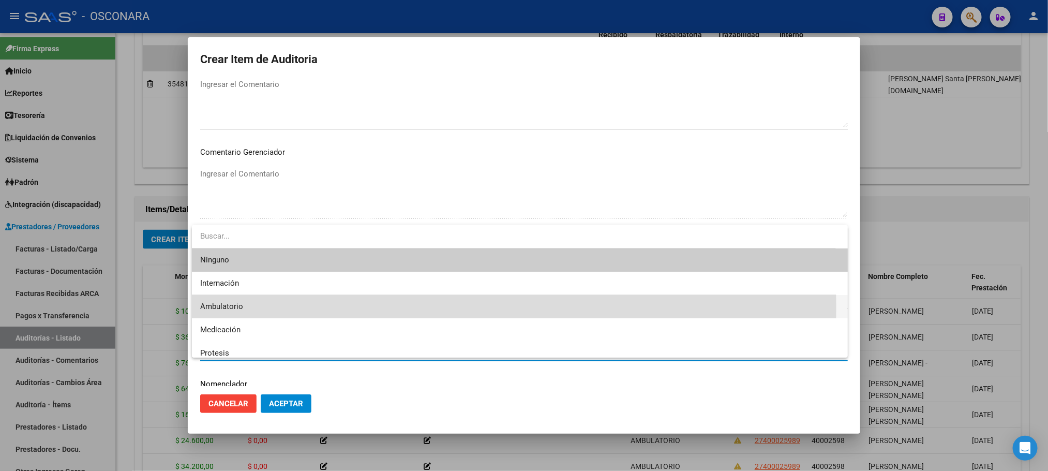
click at [257, 308] on span "Ambulatorio" at bounding box center [520, 306] width 640 height 23
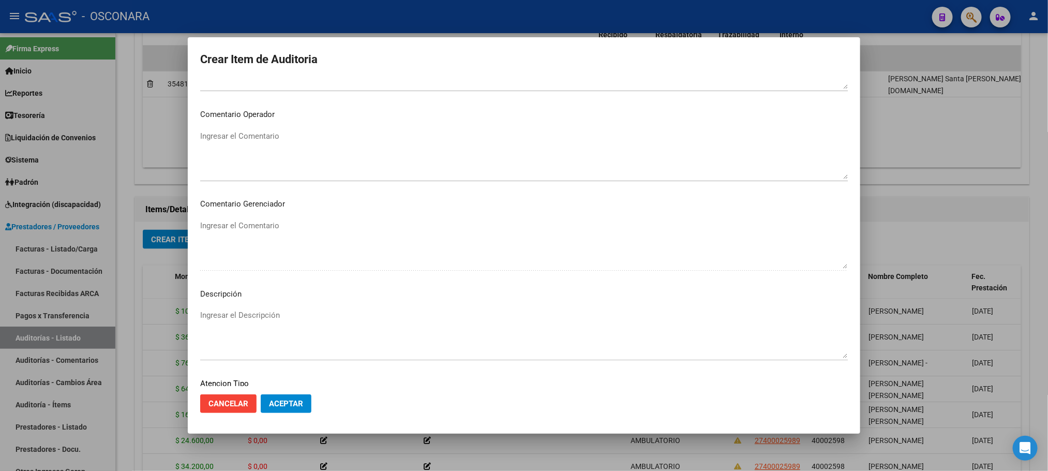
scroll to position [511, 0]
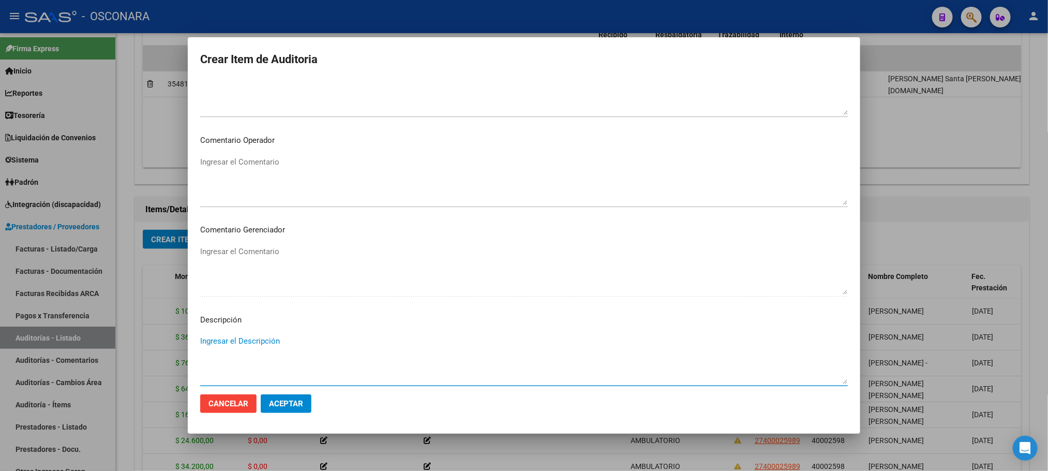
click at [273, 343] on textarea "Ingresar el Descripción" at bounding box center [524, 359] width 648 height 49
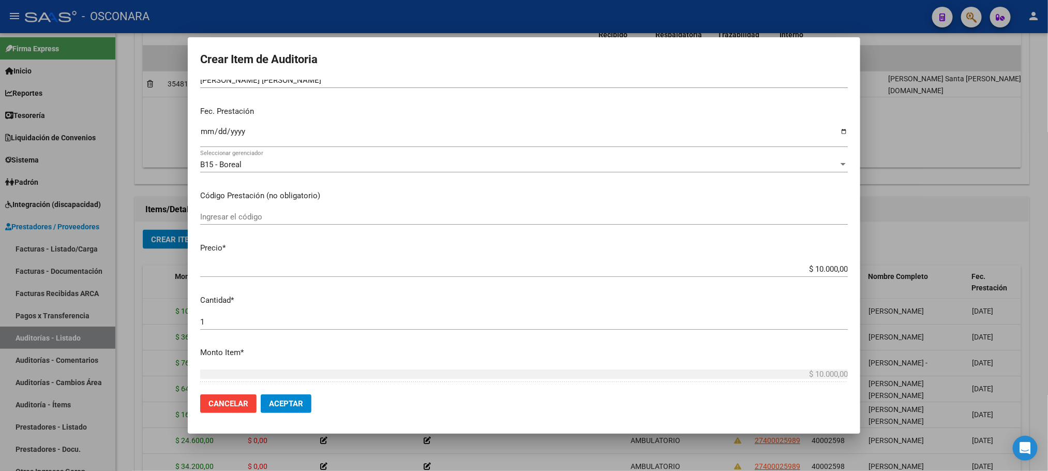
scroll to position [0, 0]
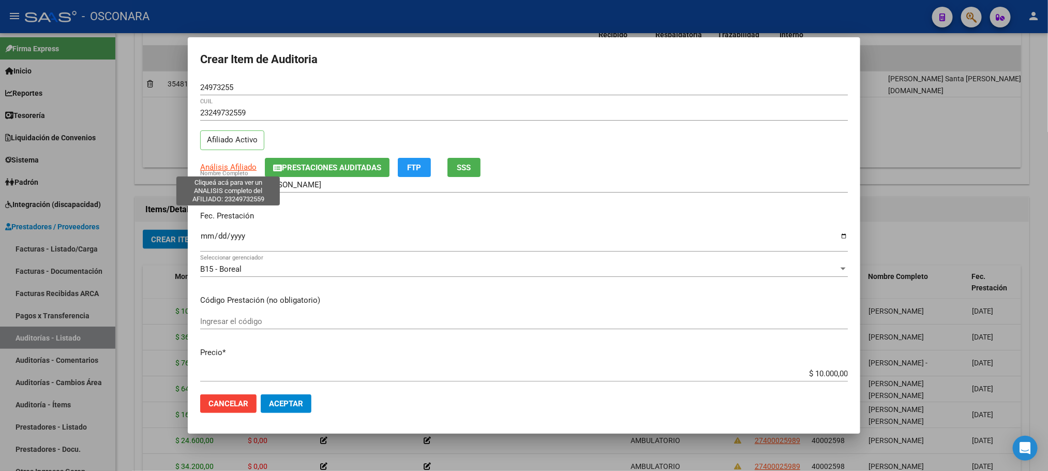
click at [247, 165] on span "Análisis Afiliado" at bounding box center [228, 166] width 56 height 9
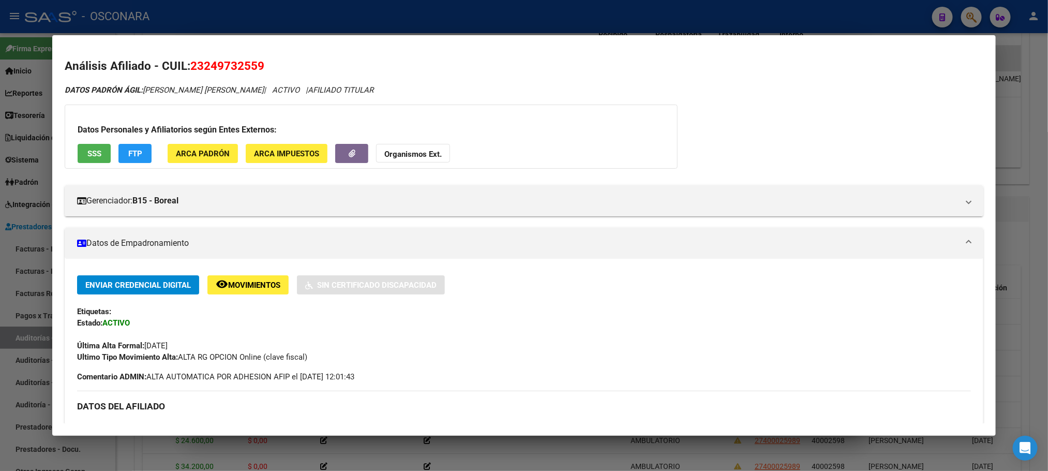
click at [91, 146] on button "SSS" at bounding box center [94, 153] width 33 height 19
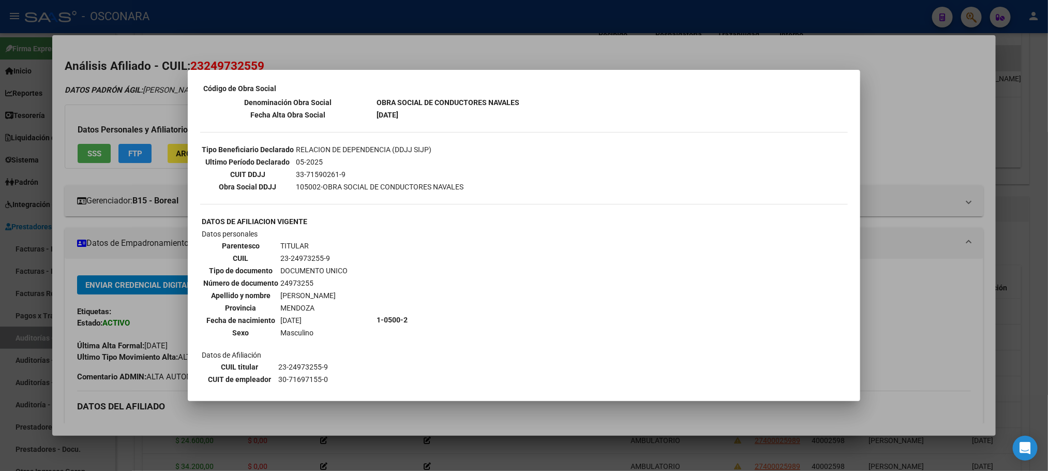
scroll to position [466, 0]
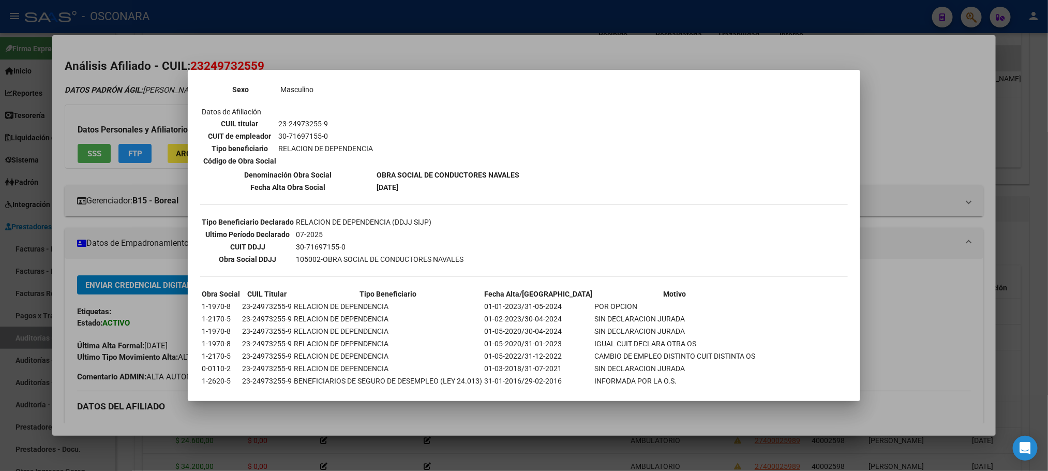
click at [1039, 303] on div at bounding box center [524, 235] width 1048 height 471
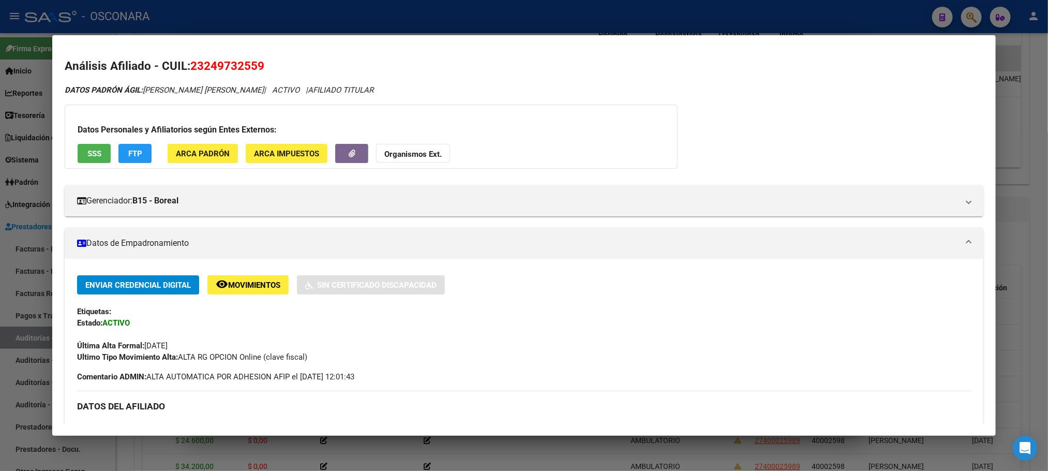
click at [1031, 262] on div at bounding box center [524, 235] width 1048 height 471
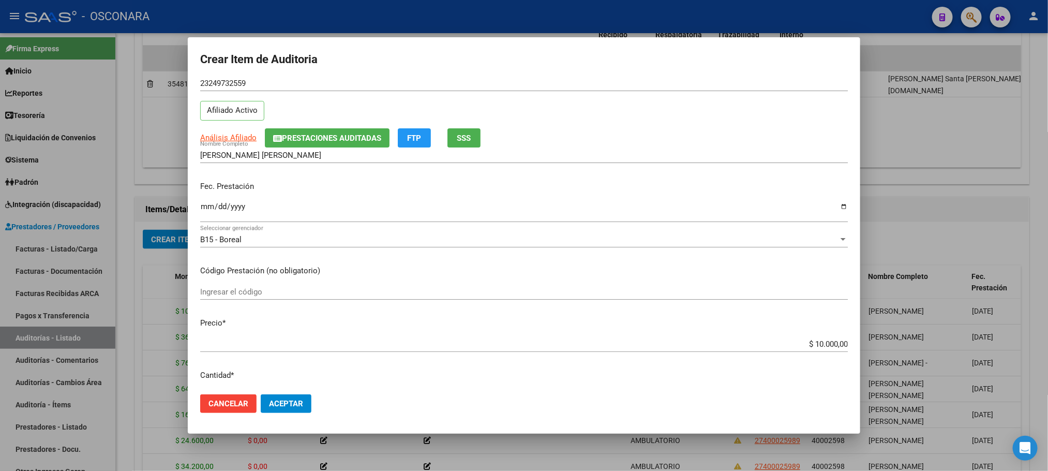
scroll to position [0, 0]
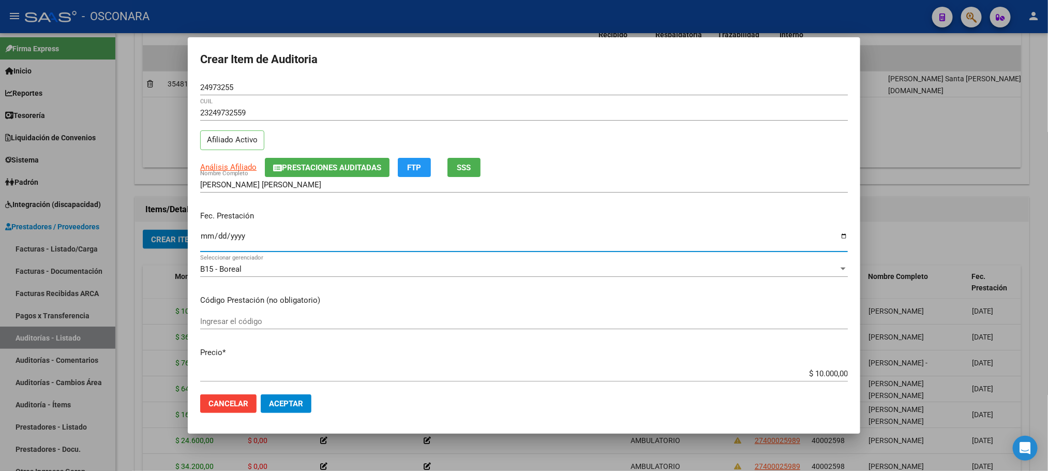
drag, startPoint x: 224, startPoint y: 233, endPoint x: 182, endPoint y: 229, distance: 42.6
click at [182, 229] on div "Crear Item de Auditoria 24973255 Nro Documento 23249732559 CUIL Afiliado Activo…" at bounding box center [524, 235] width 1048 height 471
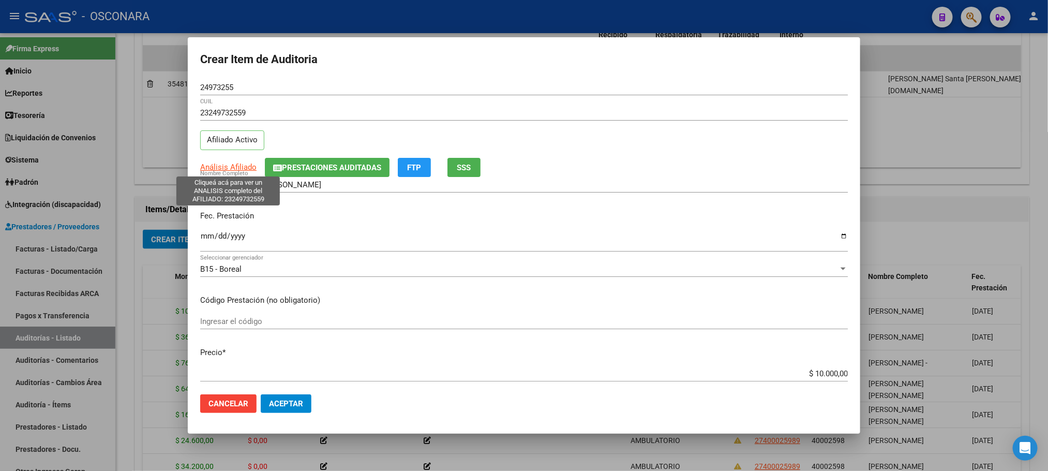
click at [234, 171] on span "Análisis Afiliado" at bounding box center [228, 166] width 56 height 9
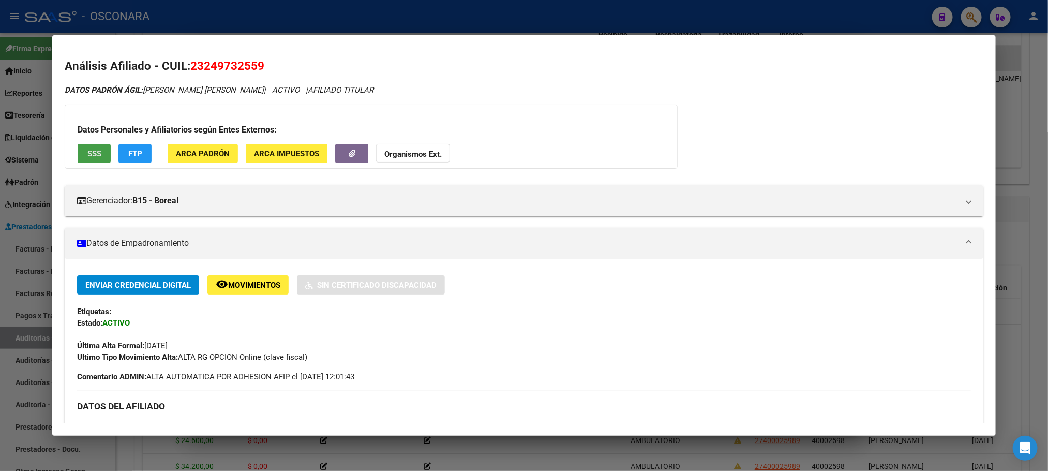
click at [98, 157] on button "SSS" at bounding box center [94, 153] width 33 height 19
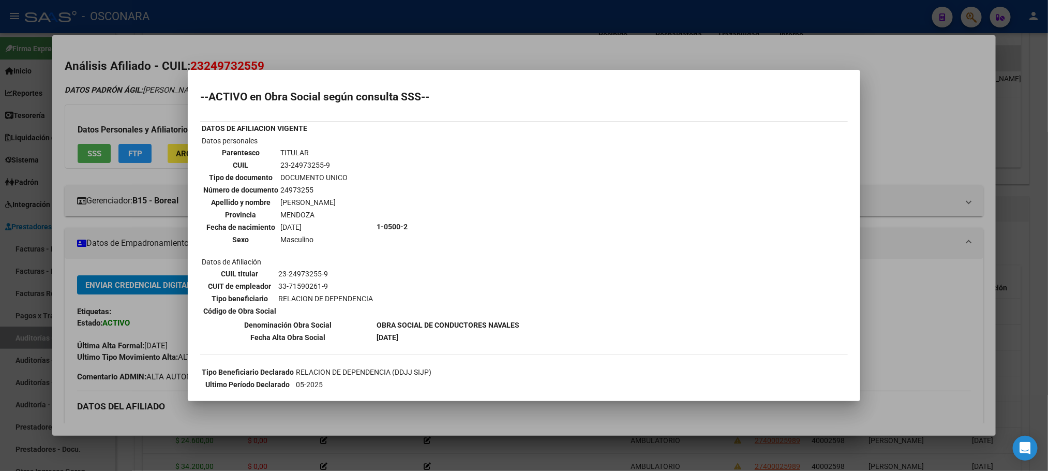
click at [910, 347] on div at bounding box center [524, 235] width 1048 height 471
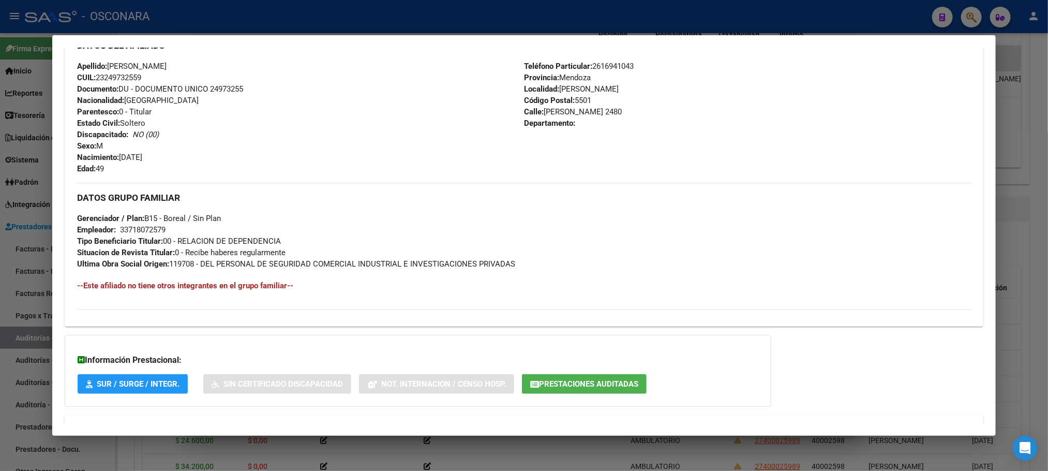
scroll to position [401, 0]
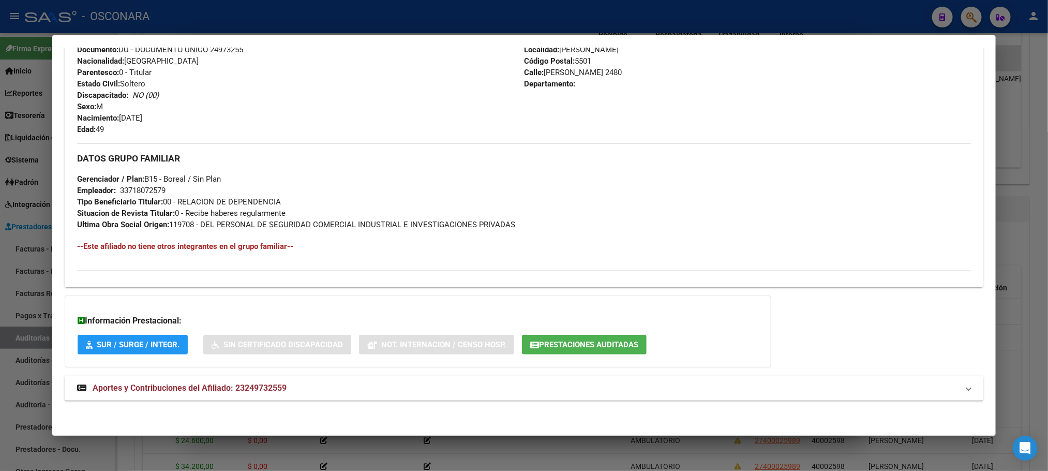
click at [1025, 219] on div at bounding box center [524, 235] width 1048 height 471
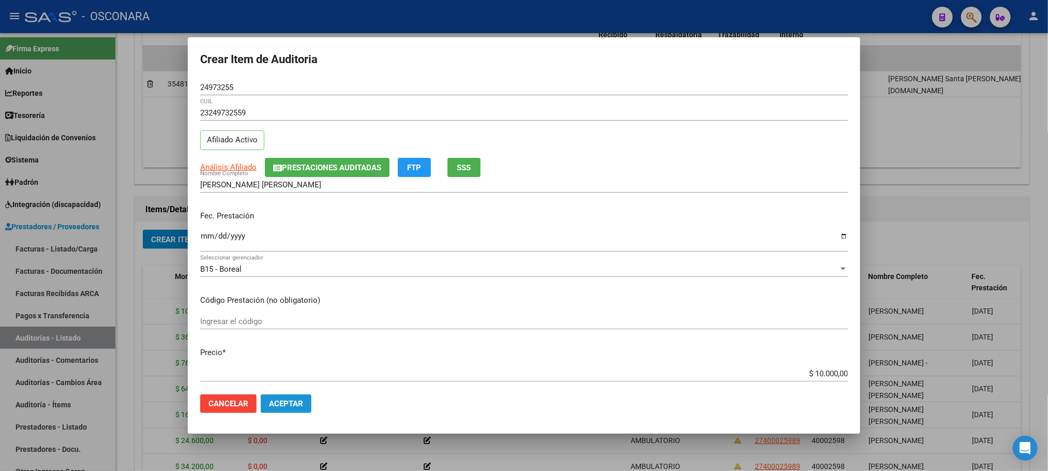
click at [297, 404] on span "Aceptar" at bounding box center [286, 403] width 34 height 9
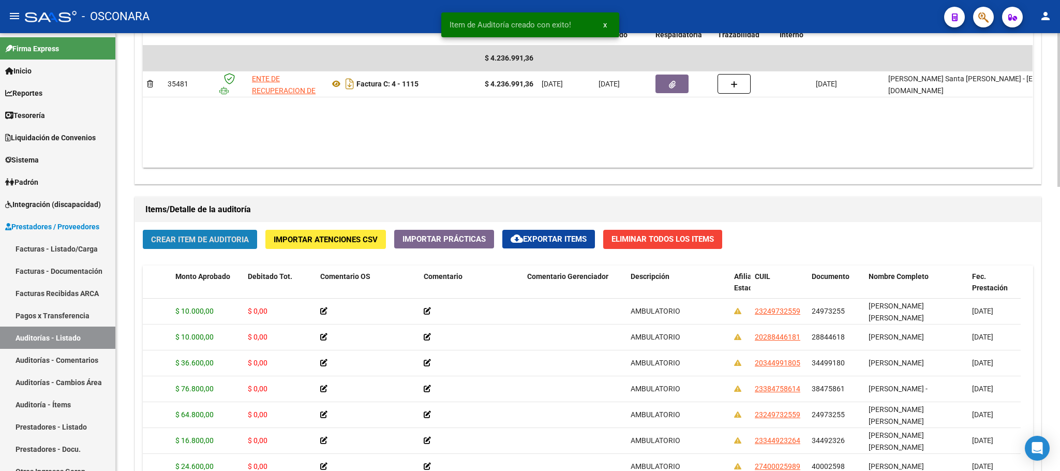
click at [199, 246] on button "Crear Item de Auditoria" at bounding box center [200, 239] width 114 height 19
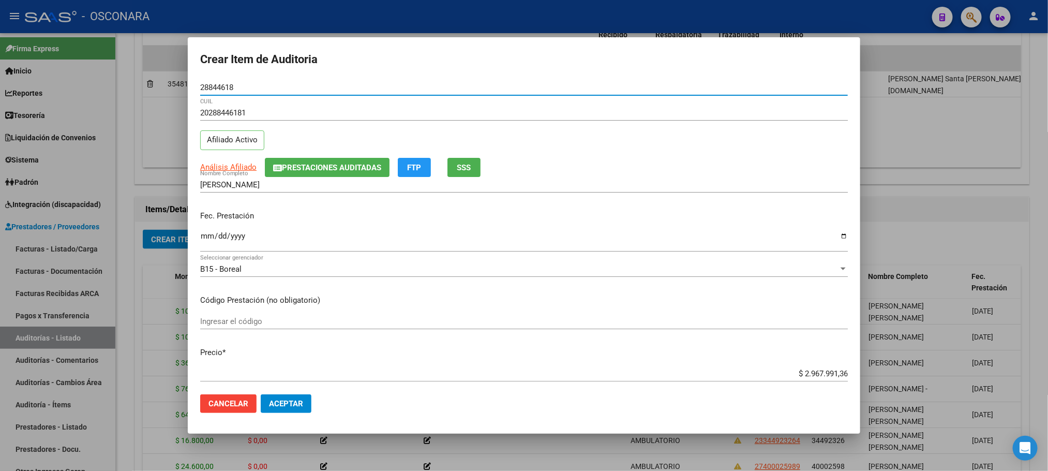
click at [205, 235] on input "Ingresar la fecha" at bounding box center [524, 240] width 648 height 17
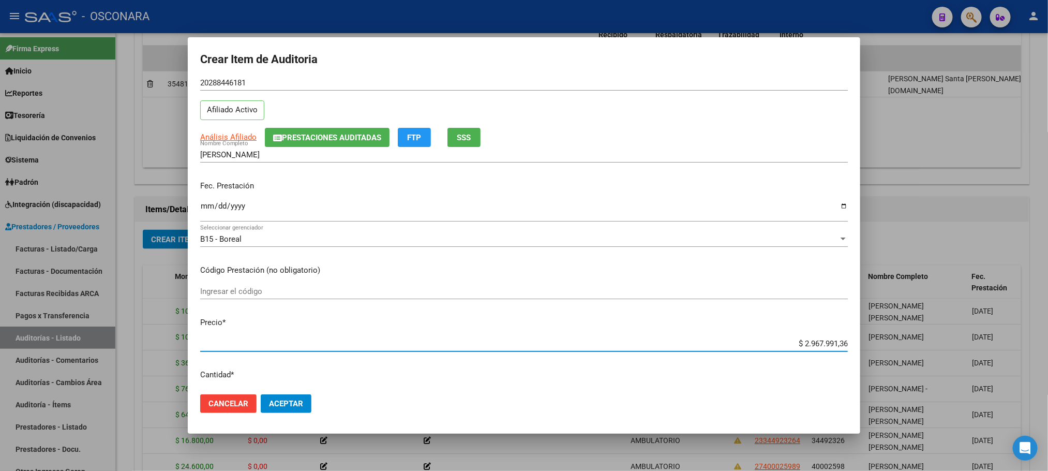
drag, startPoint x: 784, startPoint y: 373, endPoint x: 868, endPoint y: 354, distance: 85.9
click at [868, 372] on div "Crear Item de Auditoria 28844618 Nro Documento 20288446181 CUIL Afiliado Activo…" at bounding box center [524, 235] width 1048 height 471
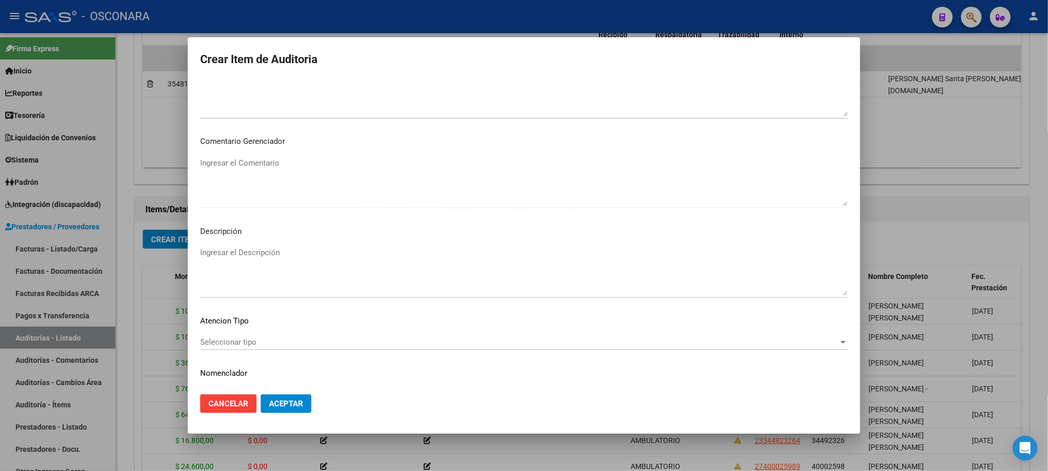
scroll to position [626, 0]
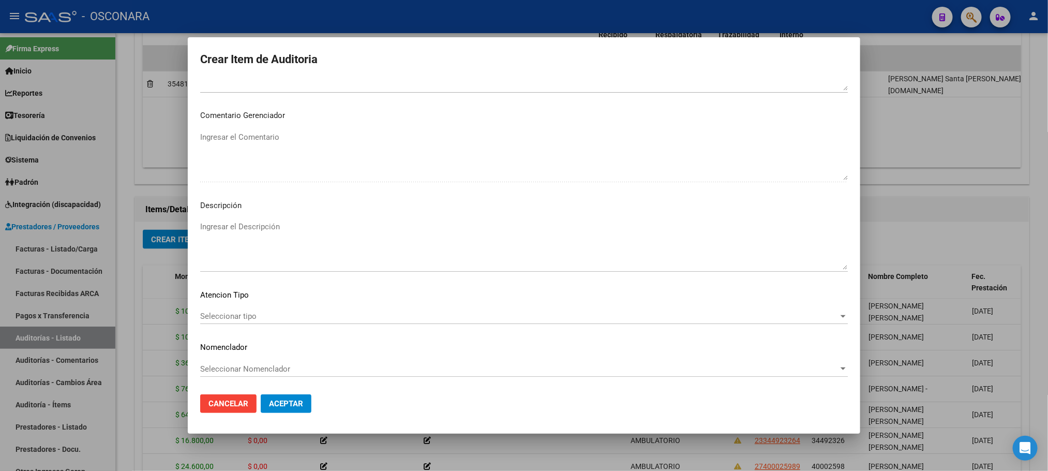
click at [322, 309] on div "Seleccionar tipo Seleccionar tipo" at bounding box center [524, 316] width 648 height 16
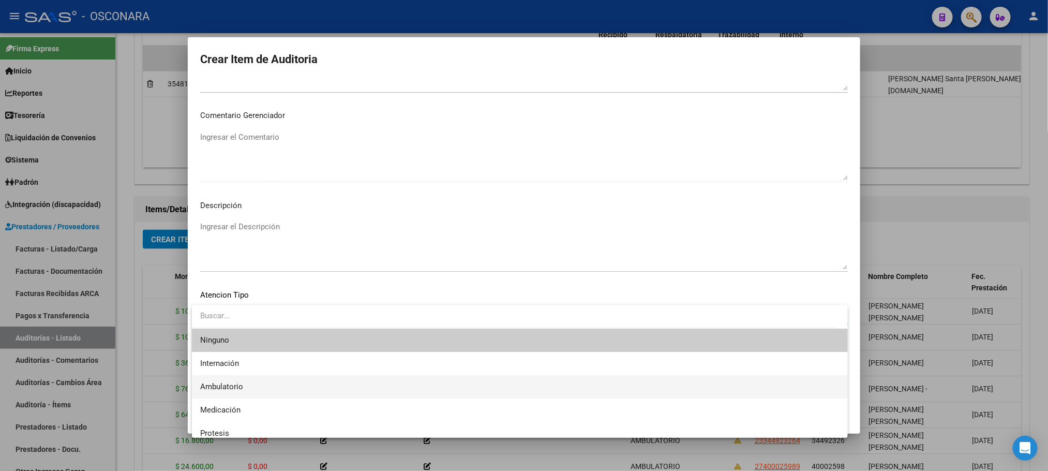
click at [250, 382] on span "Ambulatorio" at bounding box center [520, 386] width 640 height 23
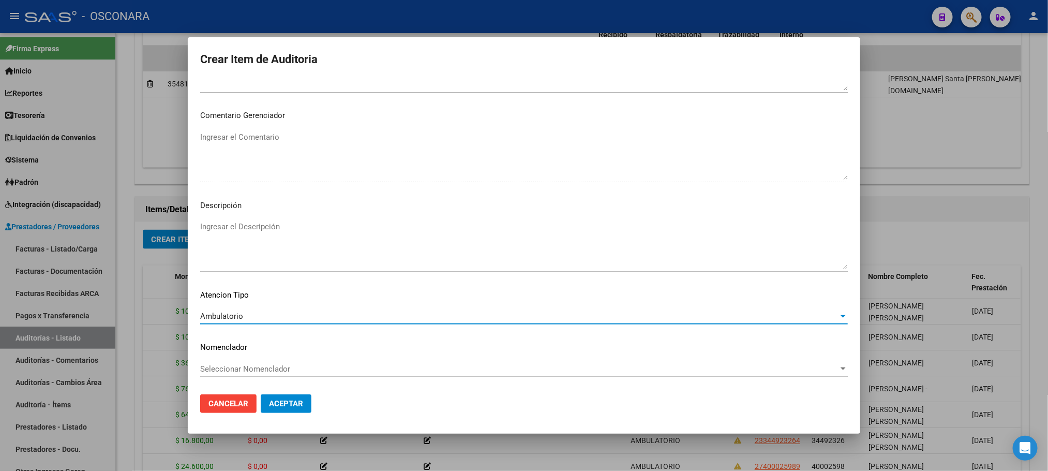
click at [281, 227] on textarea "Ingresar el Descripción" at bounding box center [524, 245] width 648 height 49
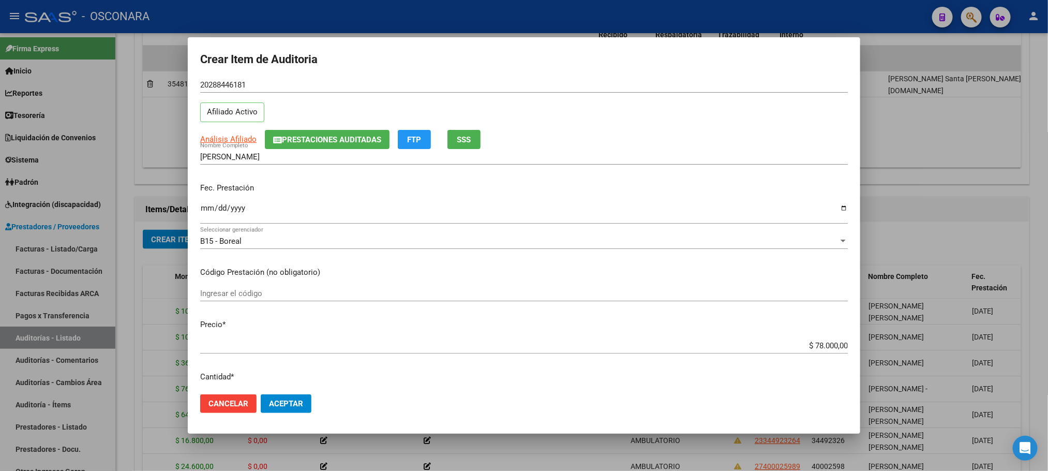
scroll to position [0, 0]
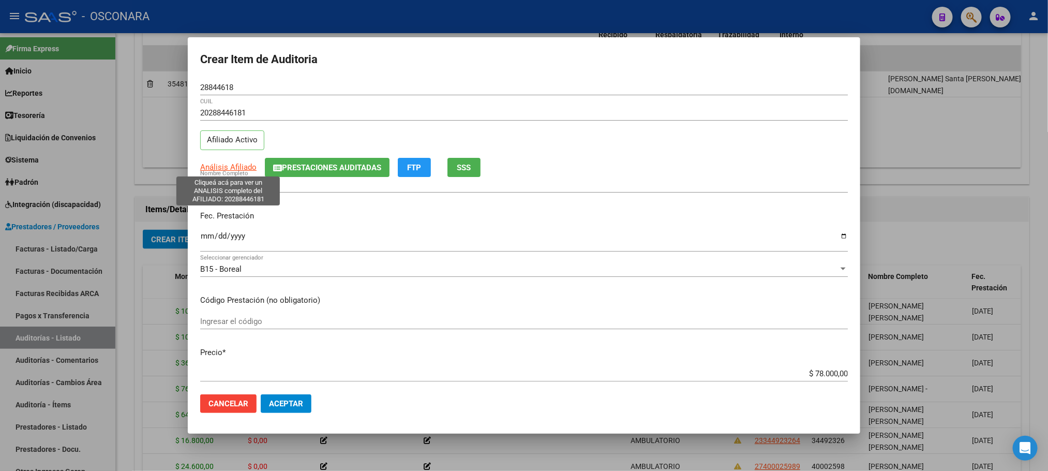
click at [238, 168] on span "Análisis Afiliado" at bounding box center [228, 166] width 56 height 9
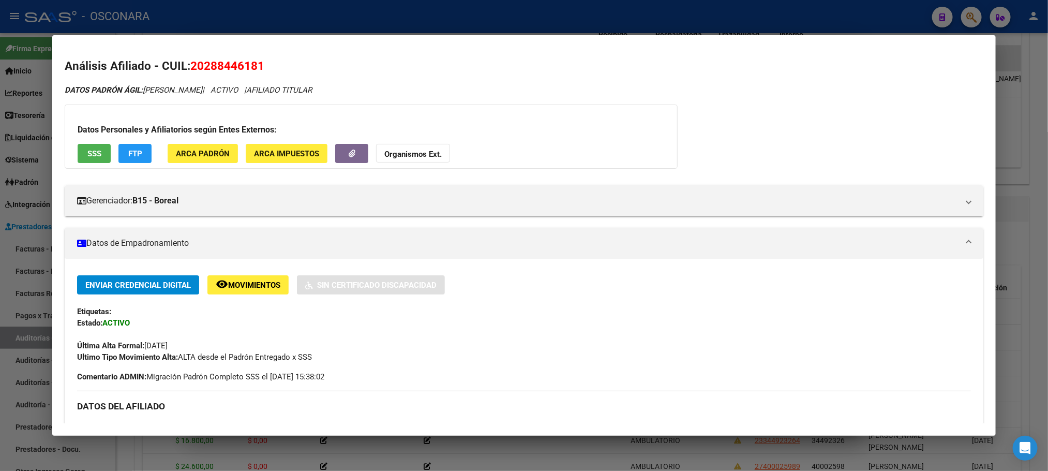
click at [87, 151] on span "SSS" at bounding box center [94, 153] width 14 height 9
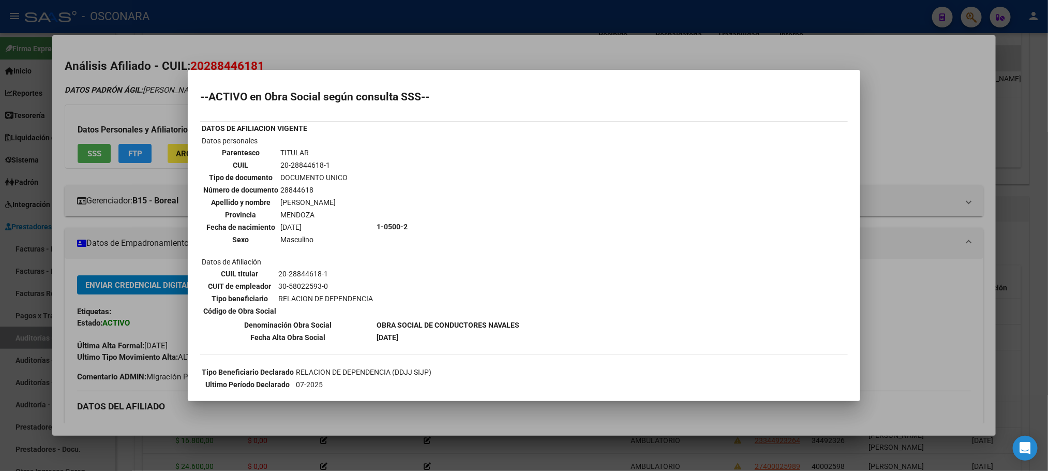
click at [613, 467] on div at bounding box center [524, 235] width 1048 height 471
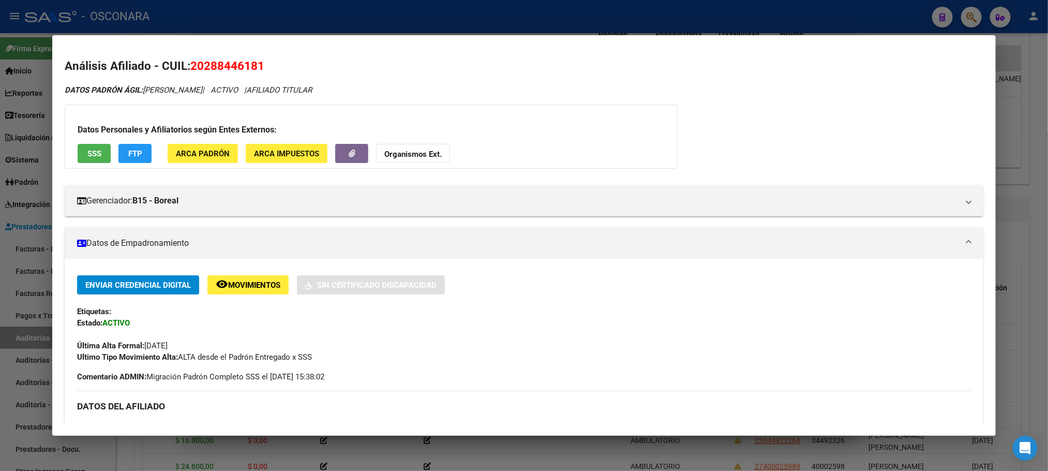
click at [587, 452] on div at bounding box center [524, 235] width 1048 height 471
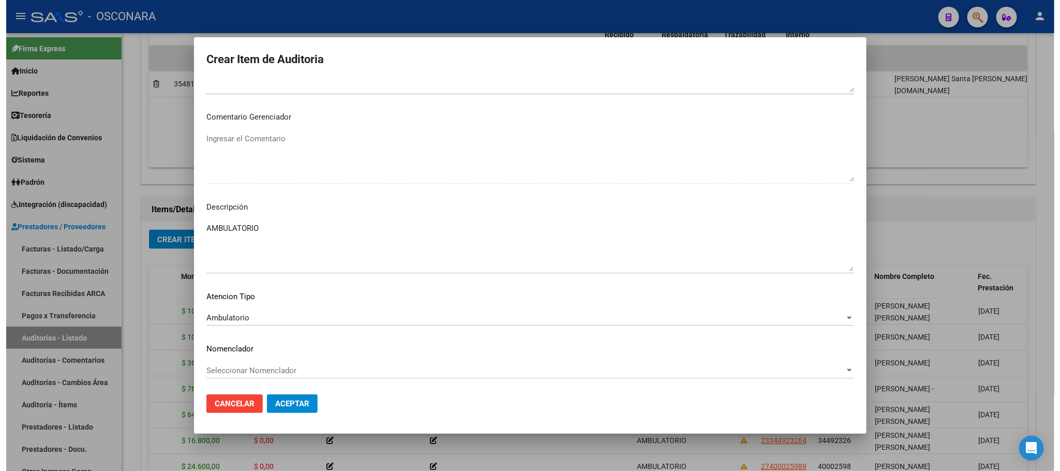
scroll to position [626, 0]
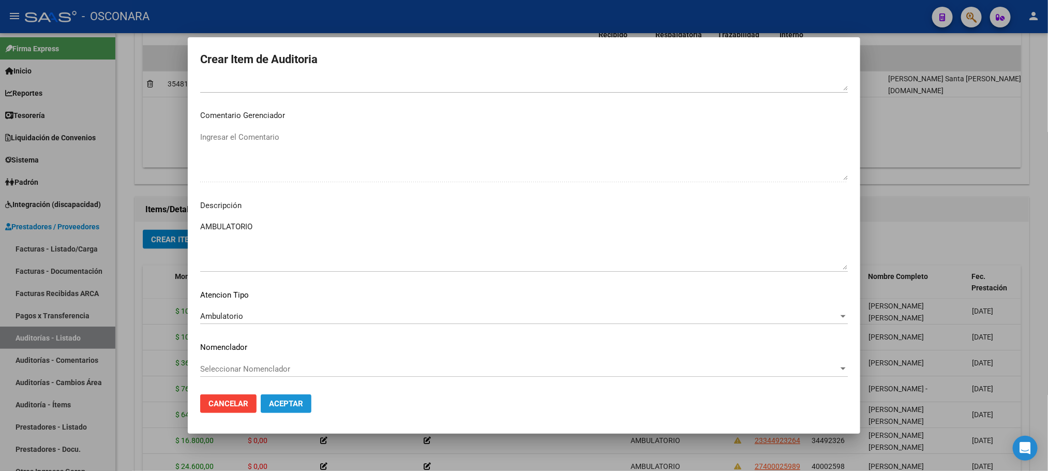
click at [289, 394] on button "Aceptar" at bounding box center [286, 403] width 51 height 19
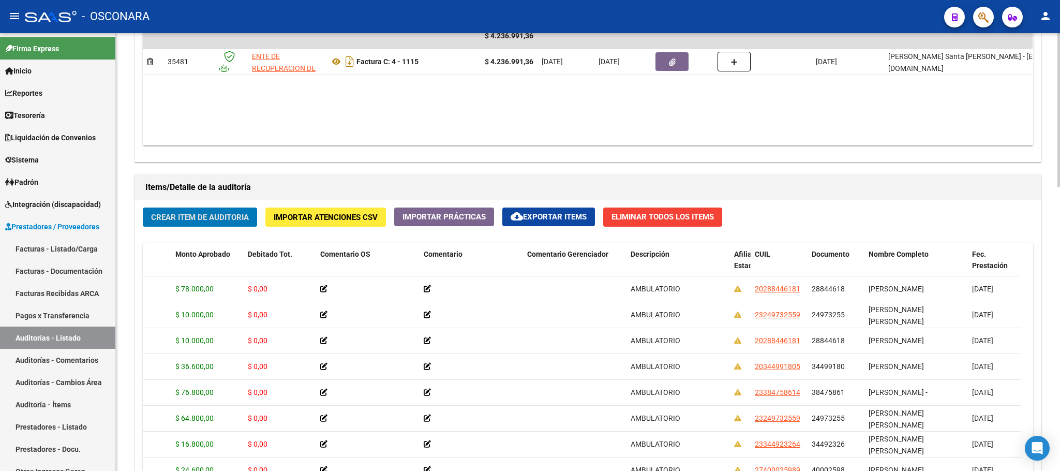
scroll to position [669, 0]
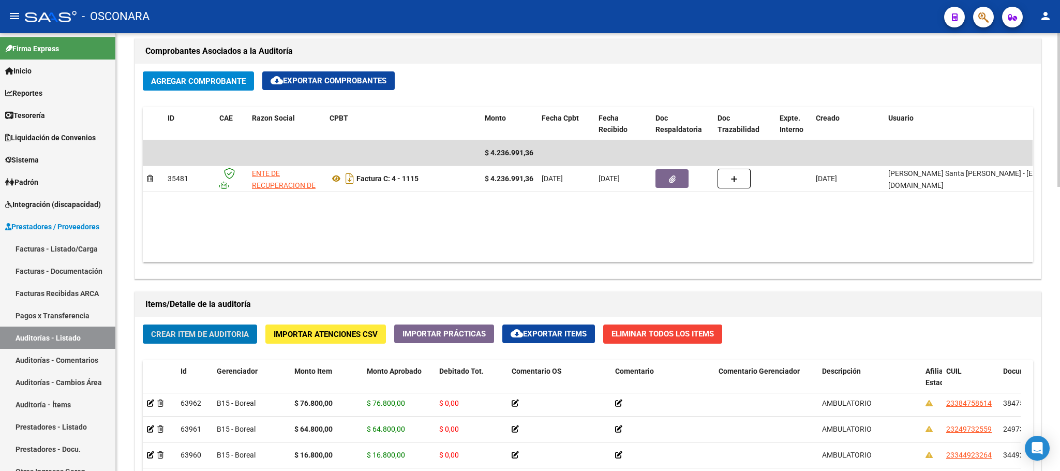
scroll to position [419, 0]
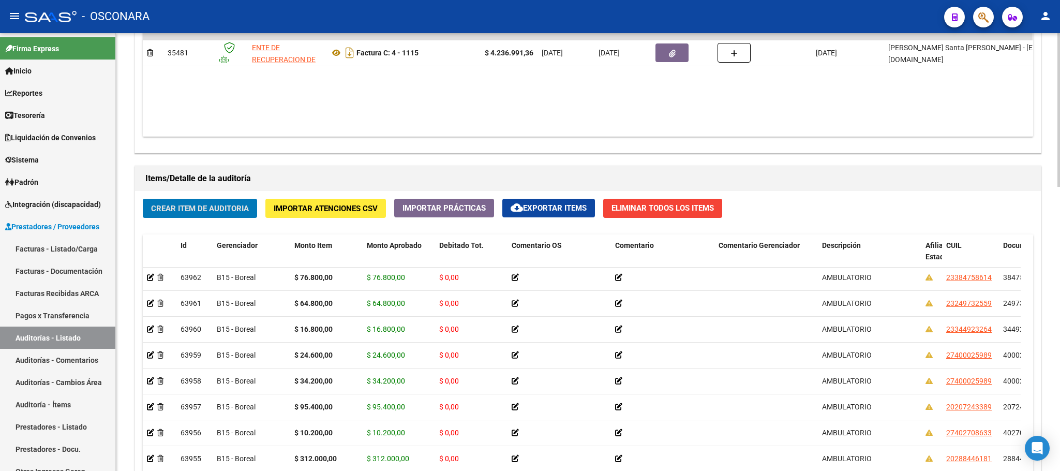
click at [1039, 314] on div "arrow_back Editar 10108 cloud_download Generar informe Puede notificar al geren…" at bounding box center [589, 32] width 947 height 1243
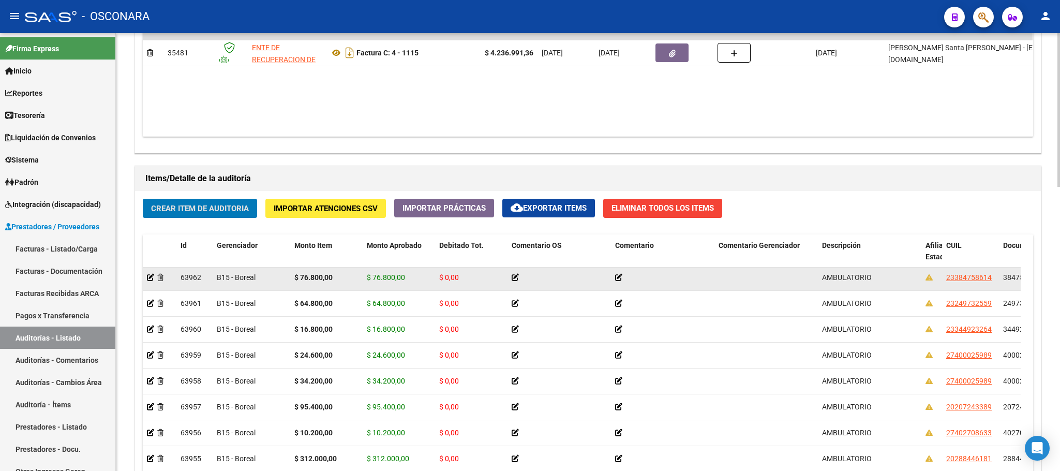
scroll to position [620, 0]
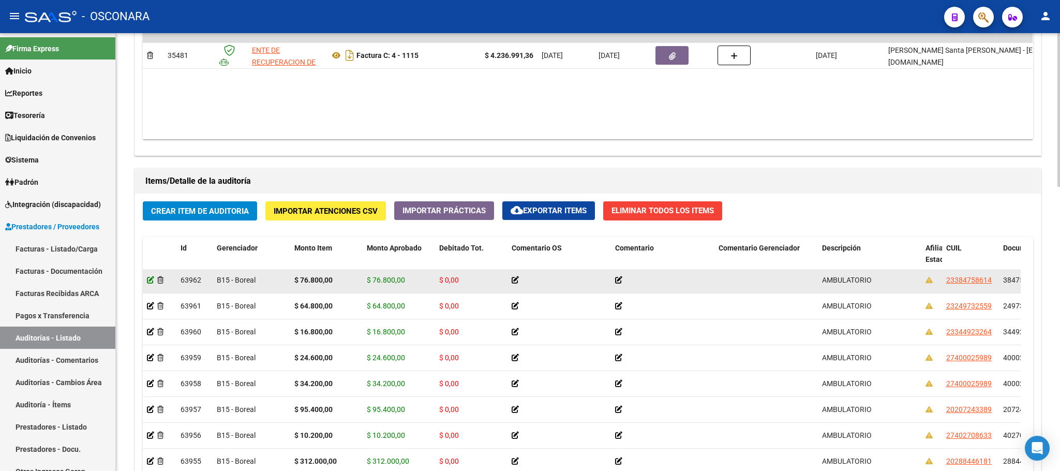
click at [149, 283] on icon at bounding box center [150, 279] width 7 height 7
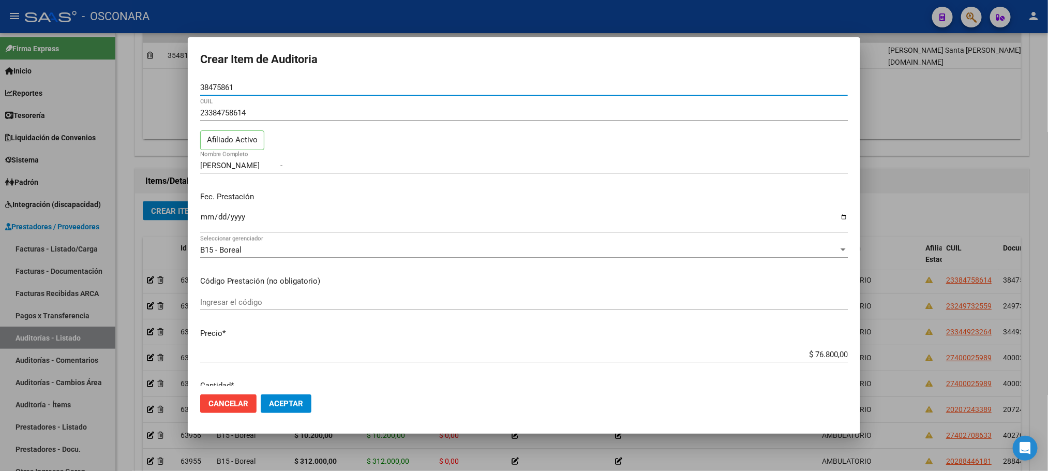
click at [933, 91] on div at bounding box center [524, 235] width 1048 height 471
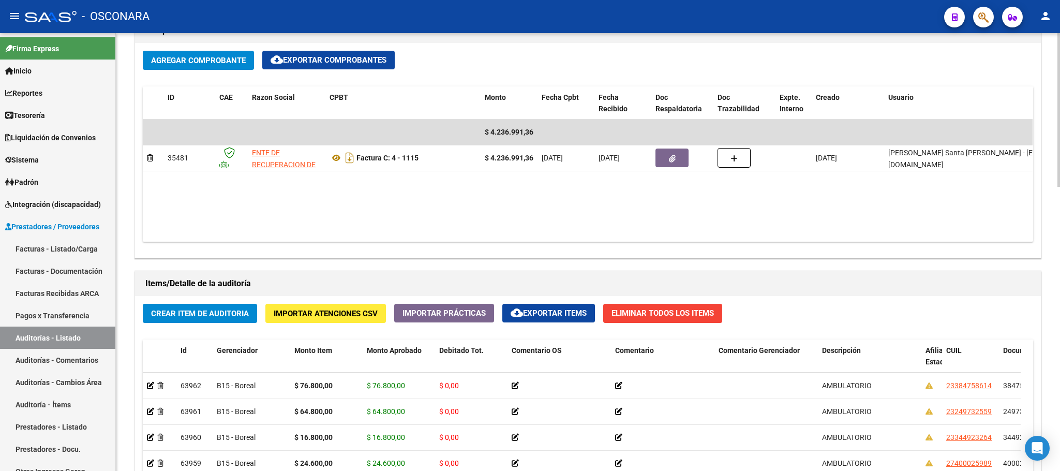
scroll to position [601, 0]
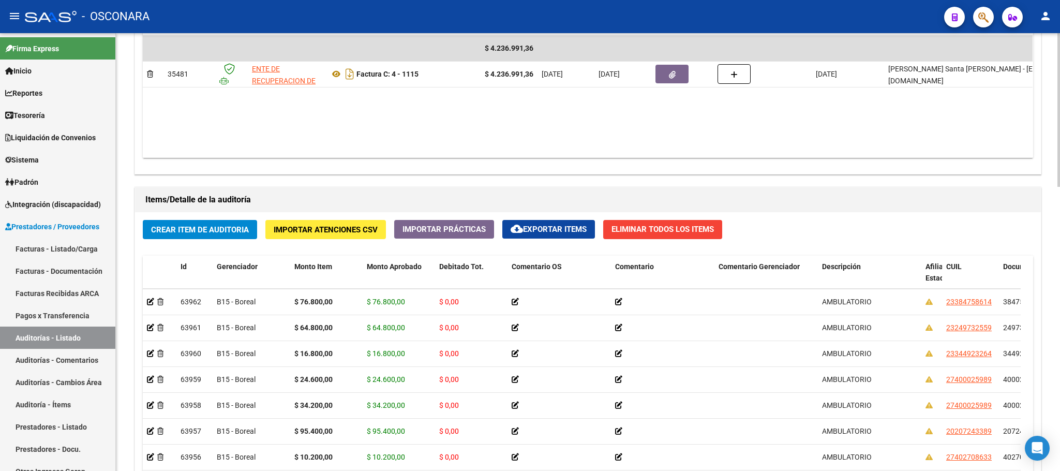
click at [1037, 345] on div "arrow_back Editar 10108 cloud_download Generar informe Puede notificar al geren…" at bounding box center [589, 53] width 947 height 1243
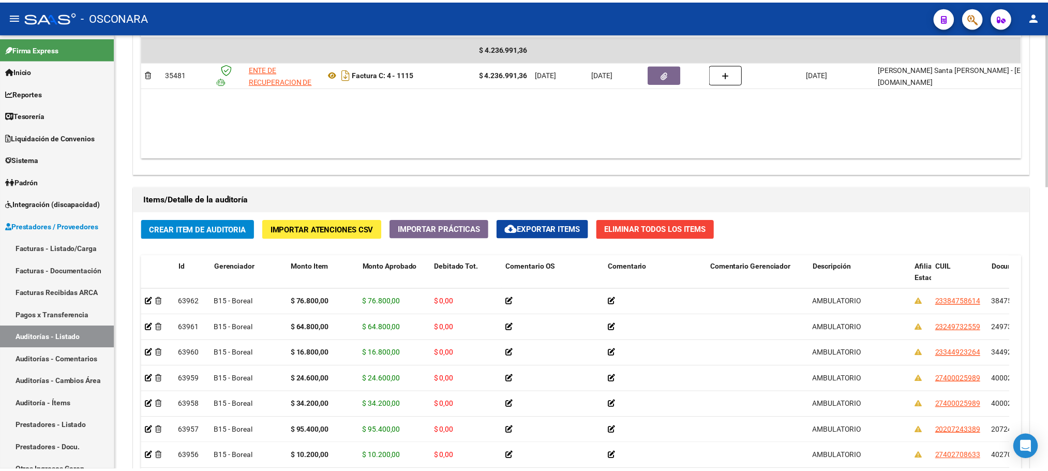
scroll to position [0, 0]
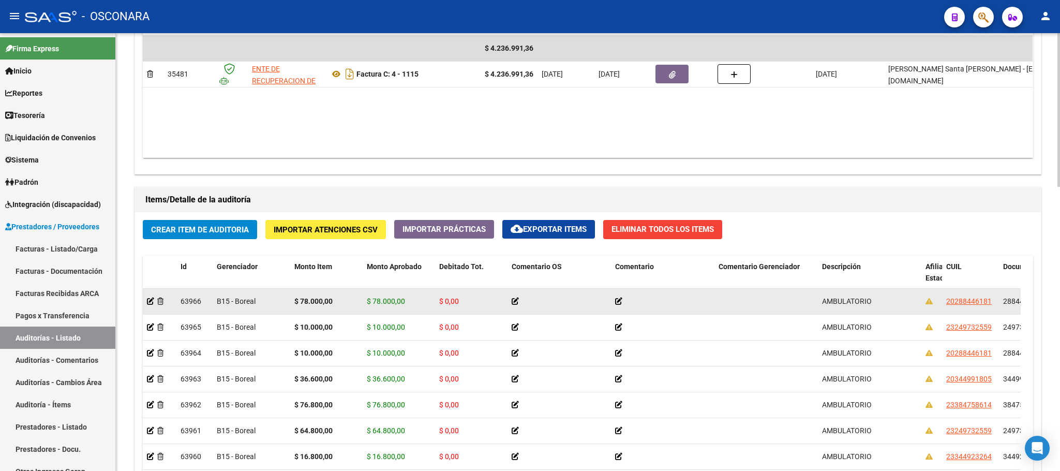
click at [144, 301] on datatable-body-cell at bounding box center [160, 301] width 34 height 25
click at [148, 302] on icon at bounding box center [150, 301] width 7 height 7
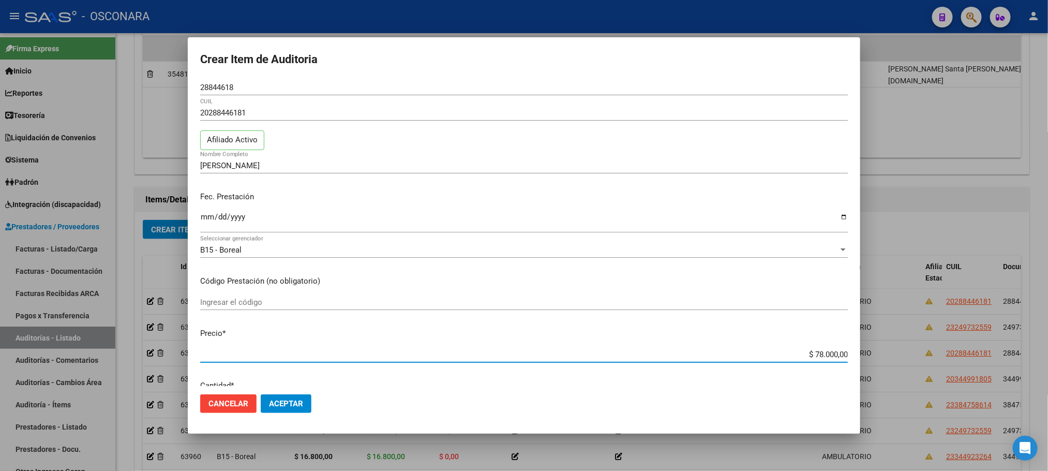
drag, startPoint x: 780, startPoint y: 355, endPoint x: 868, endPoint y: 368, distance: 88.8
click at [868, 368] on div "Crear Item de Auditoria 28844618 Nro Documento 20288446181 CUIL Afiliado Activo…" at bounding box center [524, 235] width 1048 height 471
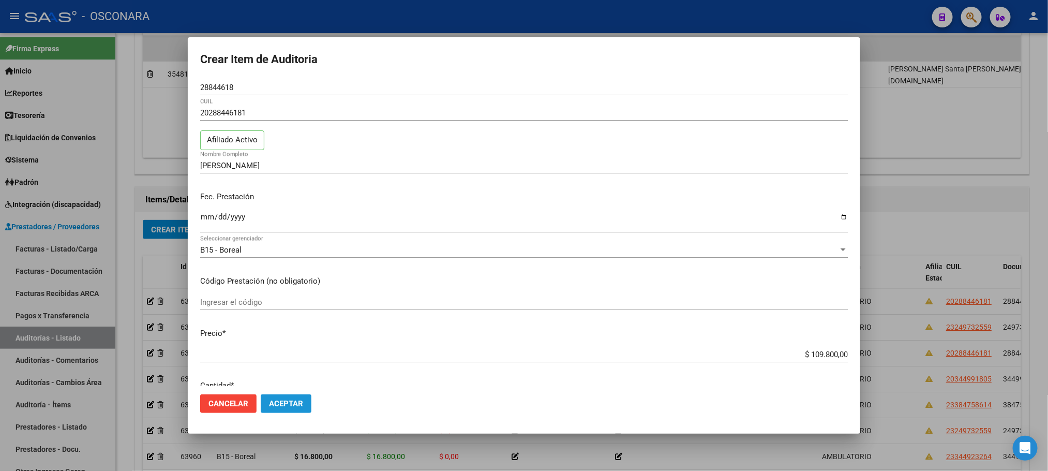
click at [295, 402] on span "Aceptar" at bounding box center [286, 403] width 34 height 9
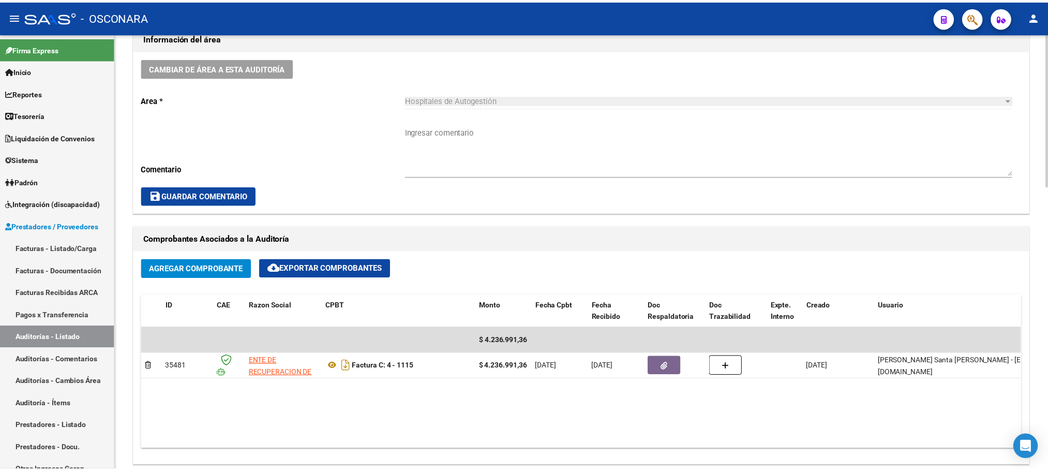
scroll to position [388, 0]
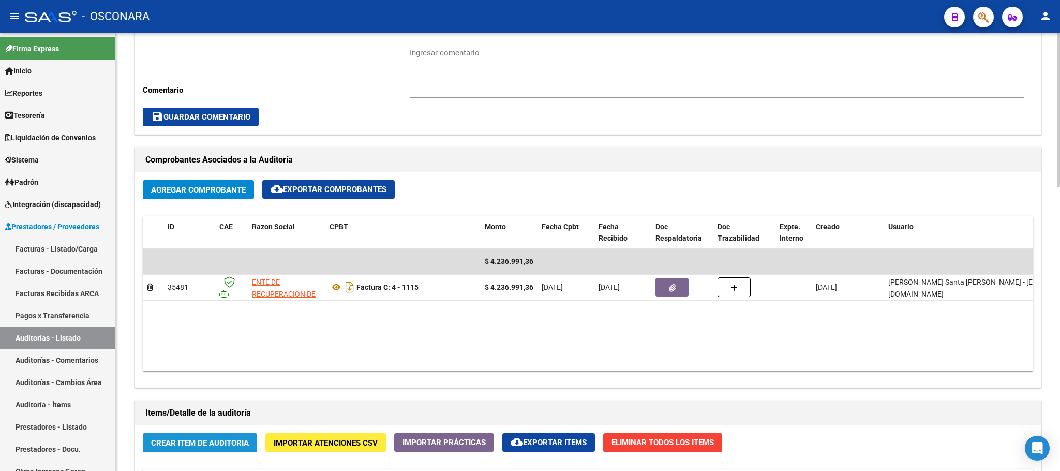
click at [185, 442] on span "Crear Item de Auditoria" at bounding box center [200, 442] width 98 height 9
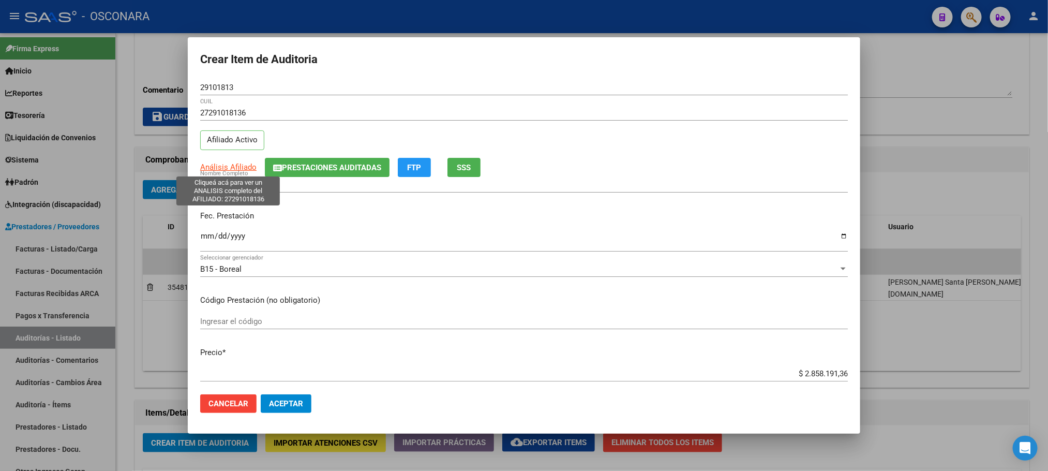
click at [244, 165] on span "Análisis Afiliado" at bounding box center [228, 166] width 56 height 9
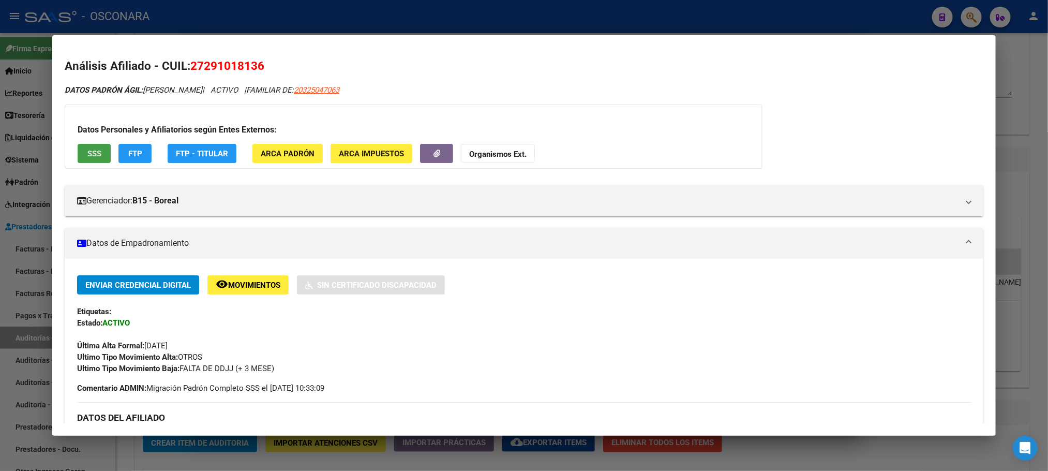
click at [95, 151] on span "SSS" at bounding box center [94, 153] width 14 height 9
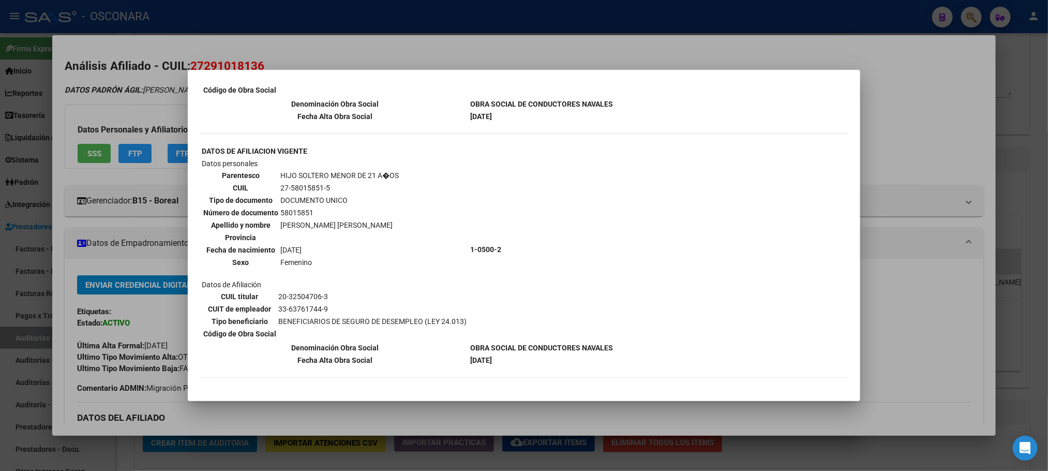
scroll to position [1118, 0]
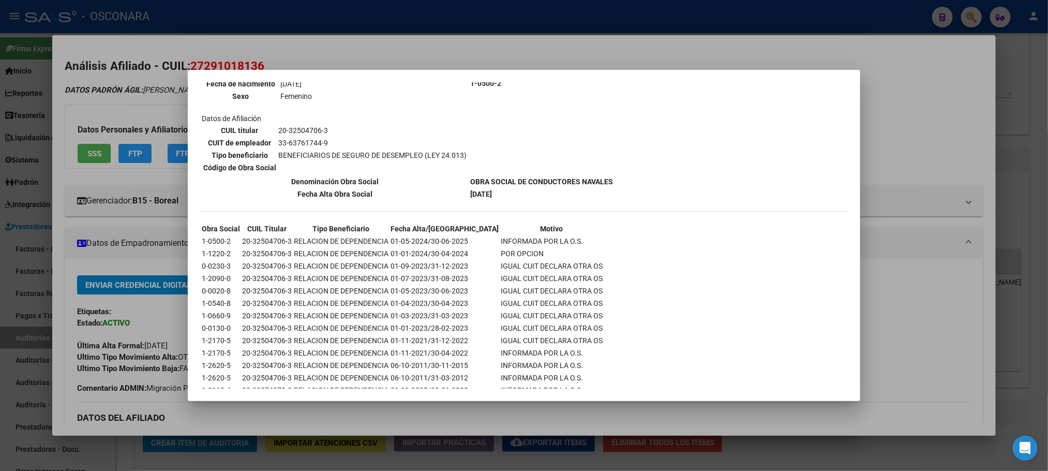
click at [922, 168] on div at bounding box center [524, 235] width 1048 height 471
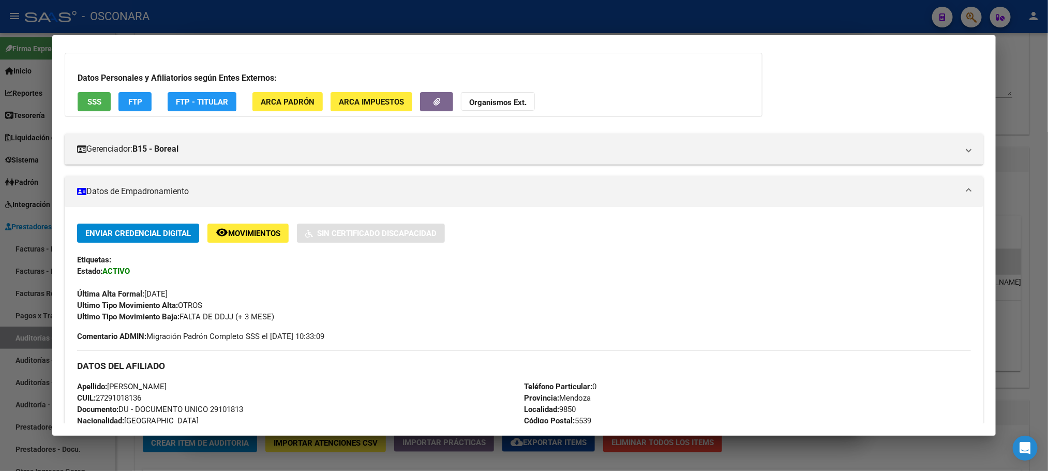
scroll to position [78, 0]
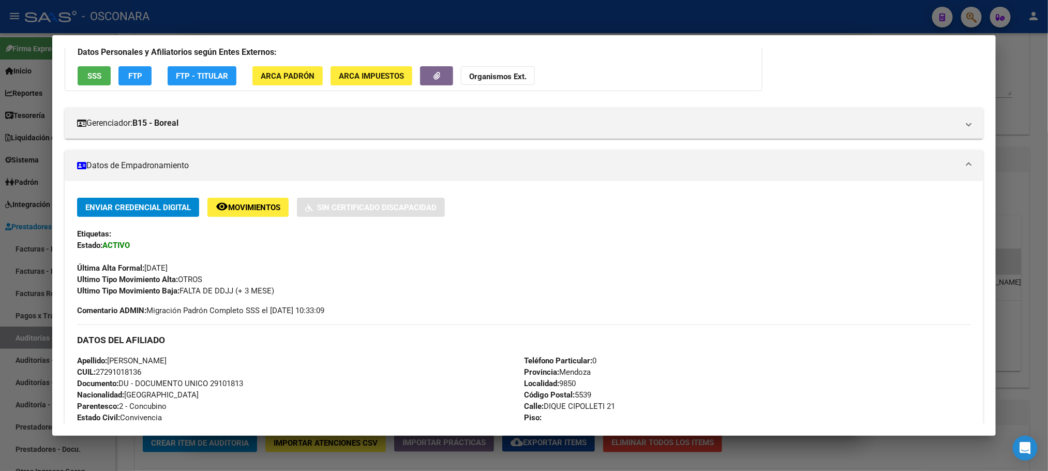
click at [812, 453] on div at bounding box center [524, 235] width 1048 height 471
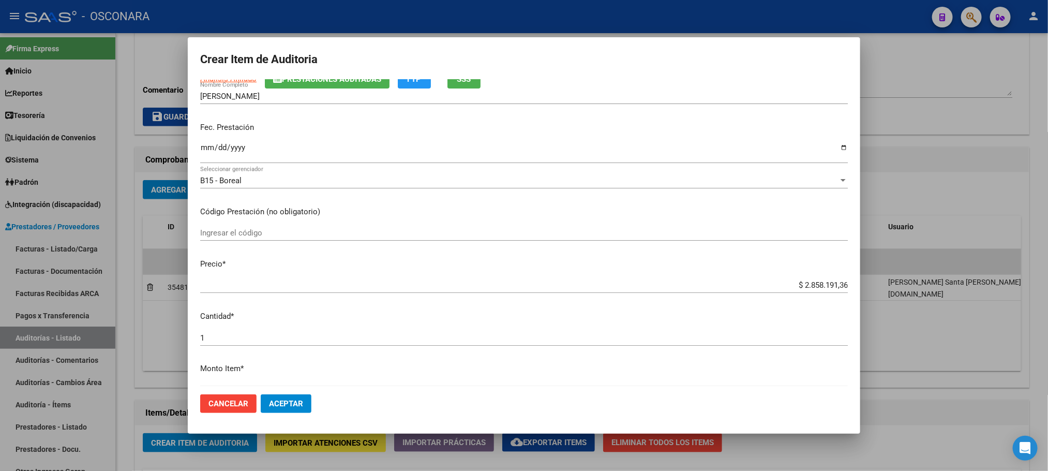
drag, startPoint x: 789, startPoint y: 365, endPoint x: 848, endPoint y: 382, distance: 61.4
click at [848, 382] on mat-dialog-content "29101813 Nro Documento 27291018136 CUIL Afiliado Activo Análisis Afiliado Prest…" at bounding box center [524, 233] width 673 height 306
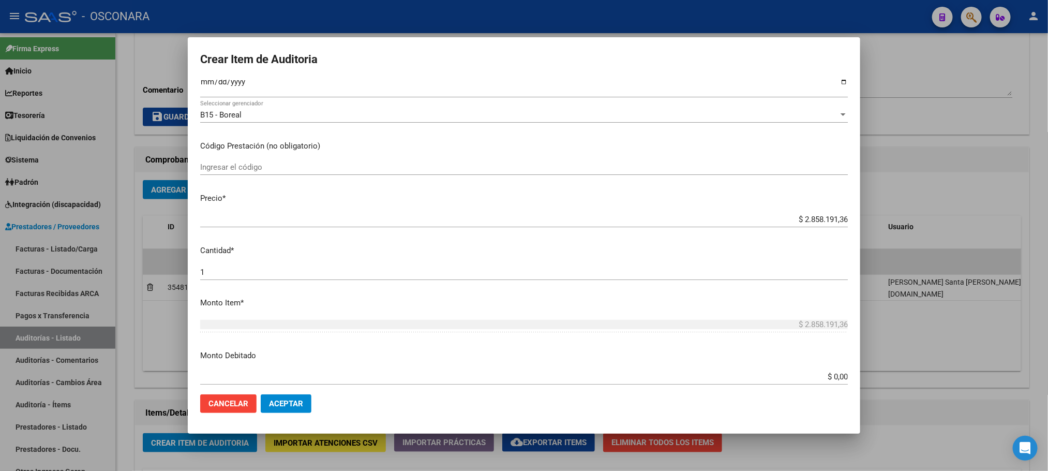
click at [813, 227] on div "$ 2.858.191,36 Ingresar el precio" at bounding box center [524, 224] width 648 height 25
drag, startPoint x: 789, startPoint y: 218, endPoint x: 923, endPoint y: 229, distance: 134.5
click at [923, 229] on div "Crear Item de Auditoria 29101813 Nro Documento 27291018136 CUIL Afiliado Activo…" at bounding box center [524, 235] width 1048 height 471
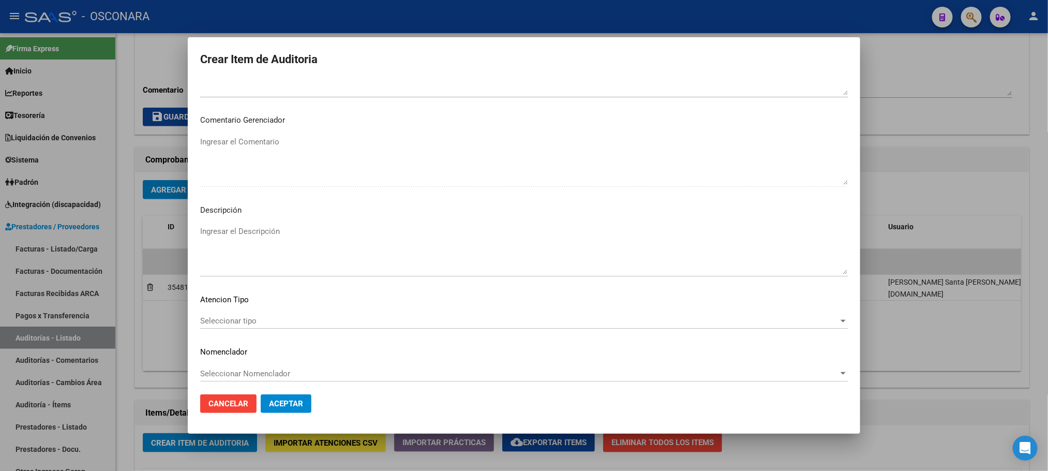
scroll to position [626, 0]
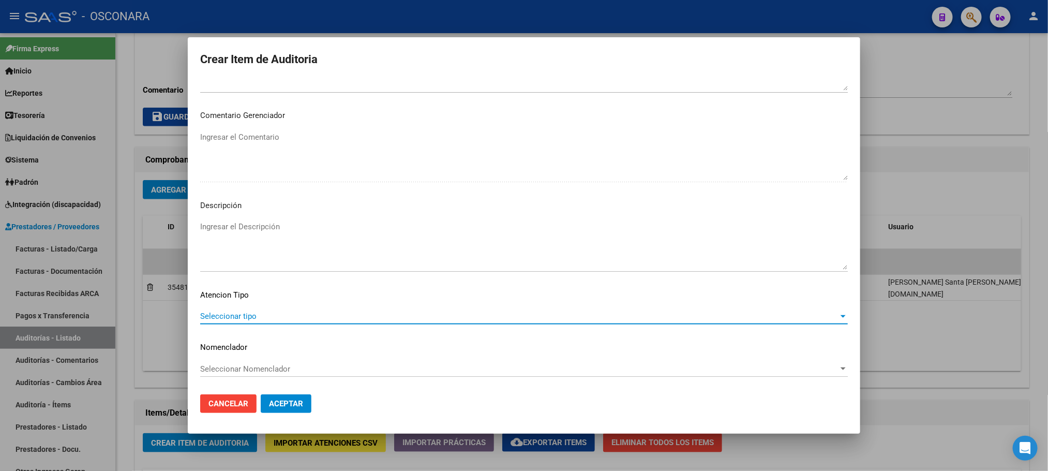
click at [250, 318] on span "Seleccionar tipo" at bounding box center [519, 315] width 639 height 9
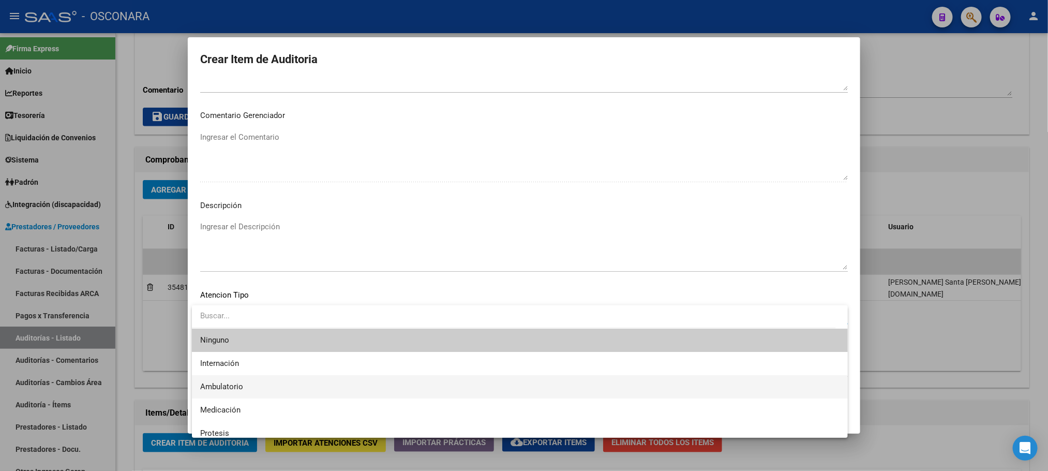
click at [241, 393] on span "Ambulatorio" at bounding box center [520, 386] width 640 height 23
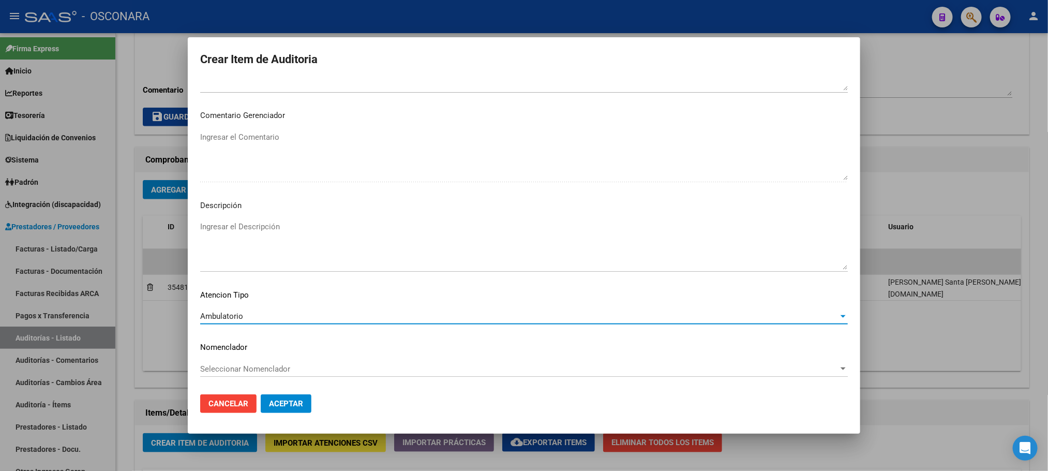
click at [273, 230] on textarea "Ingresar el Descripción" at bounding box center [524, 245] width 648 height 49
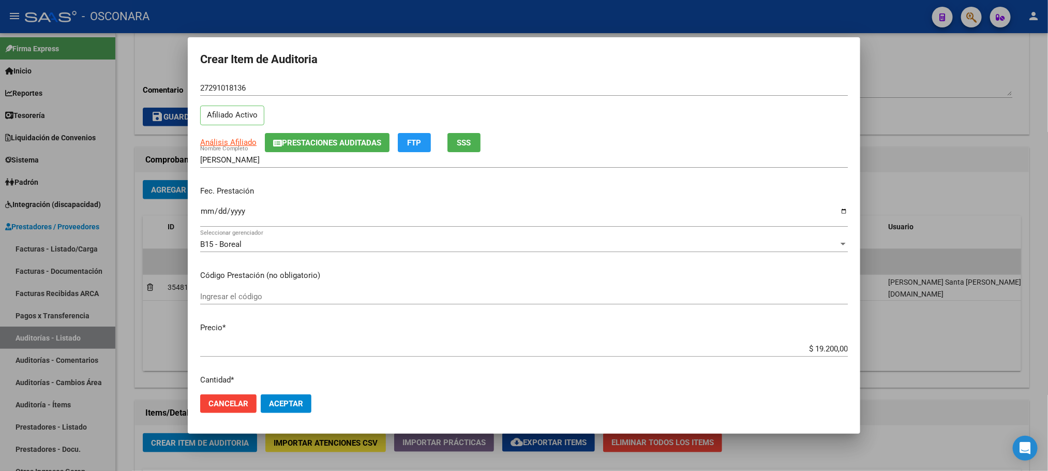
scroll to position [0, 0]
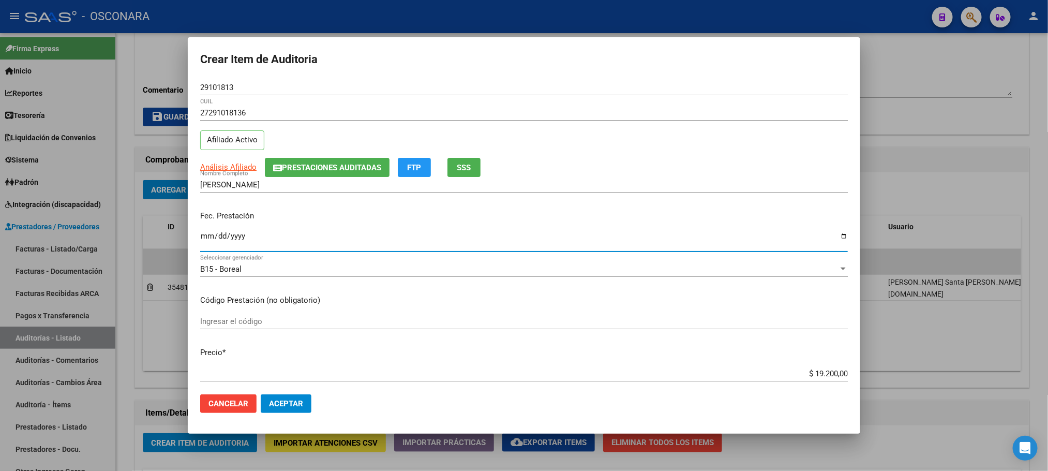
click at [202, 233] on input "Ingresar la fecha" at bounding box center [524, 240] width 648 height 17
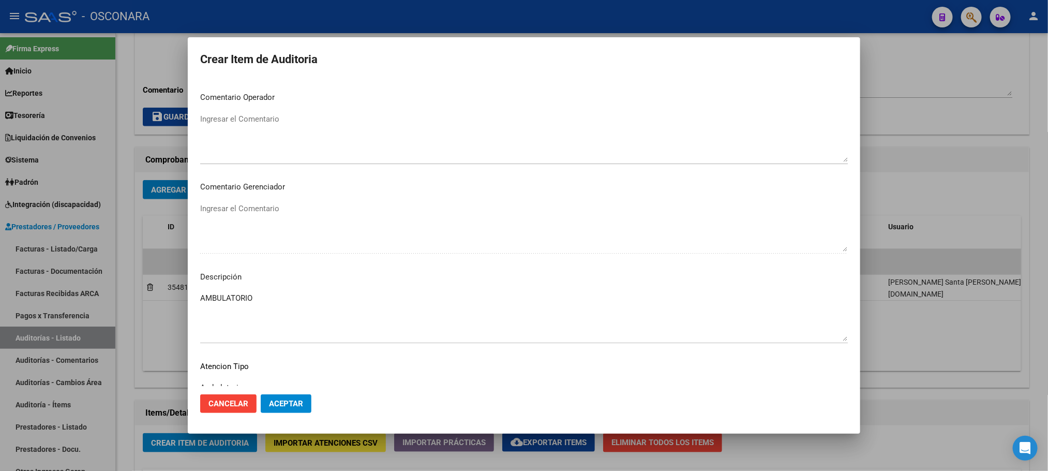
scroll to position [626, 0]
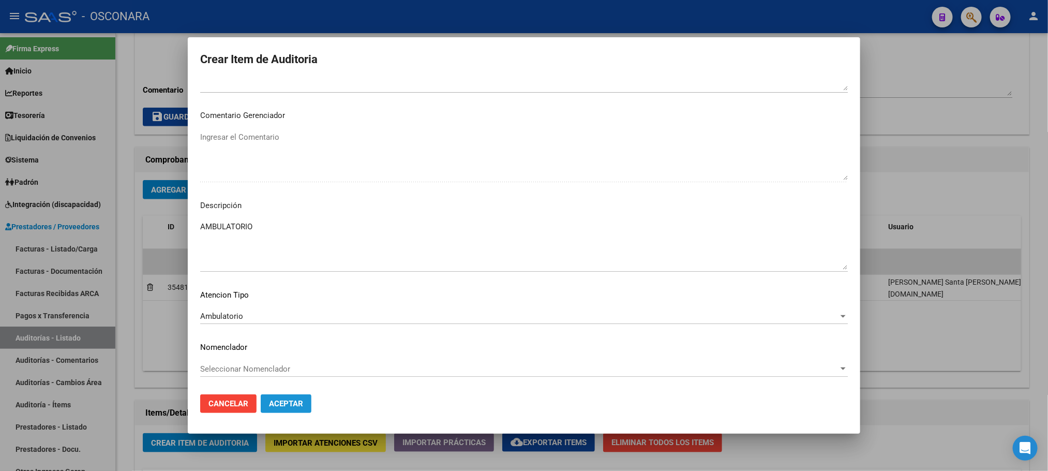
click at [290, 397] on button "Aceptar" at bounding box center [286, 403] width 51 height 19
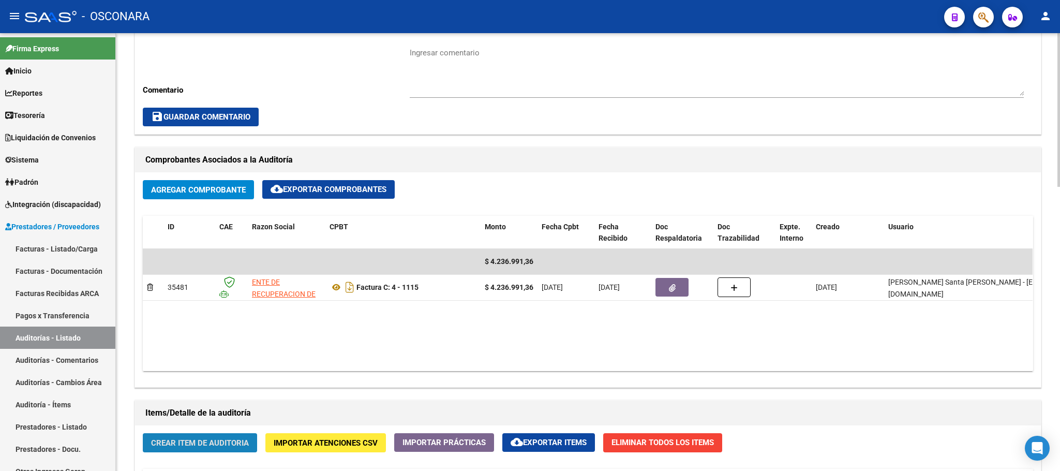
click at [171, 444] on span "Crear Item de Auditoria" at bounding box center [200, 442] width 98 height 9
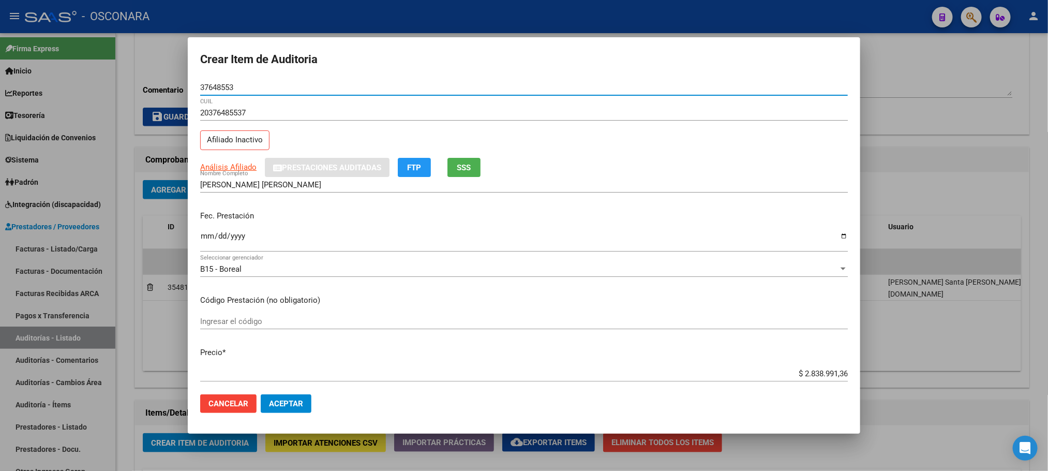
click at [207, 241] on input "Ingresar la fecha" at bounding box center [524, 240] width 648 height 17
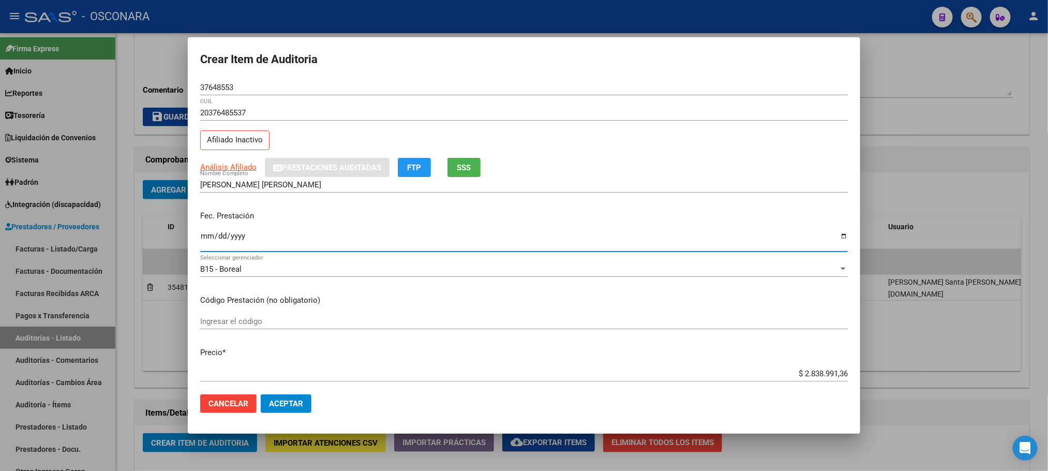
scroll to position [78, 0]
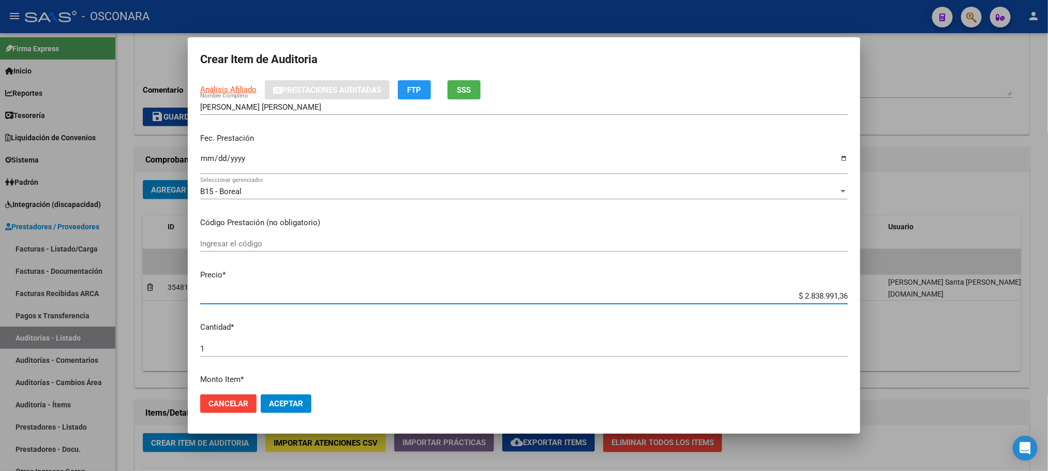
drag, startPoint x: 833, startPoint y: 297, endPoint x: 854, endPoint y: 293, distance: 22.0
click at [854, 293] on mat-dialog-content "37648553 Nro Documento 20376485537 CUIL Afiliado Inactivo Análisis Afiliado Pre…" at bounding box center [524, 233] width 673 height 306
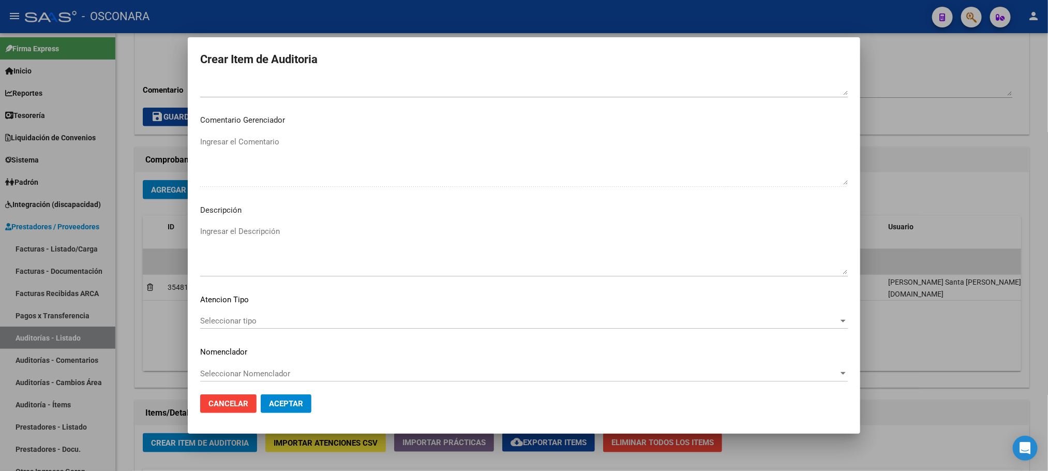
scroll to position [626, 0]
click at [310, 316] on span "Seleccionar tipo" at bounding box center [519, 315] width 639 height 9
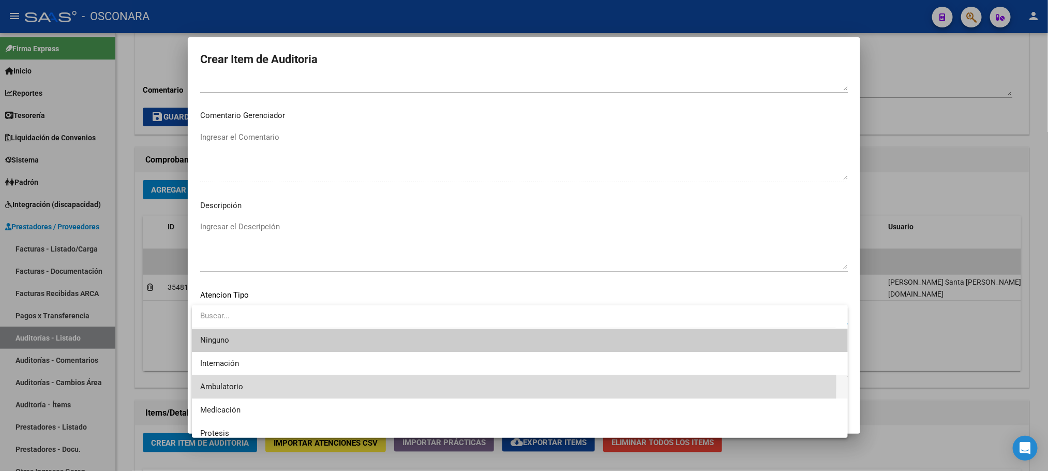
click at [254, 382] on span "Ambulatorio" at bounding box center [520, 386] width 640 height 23
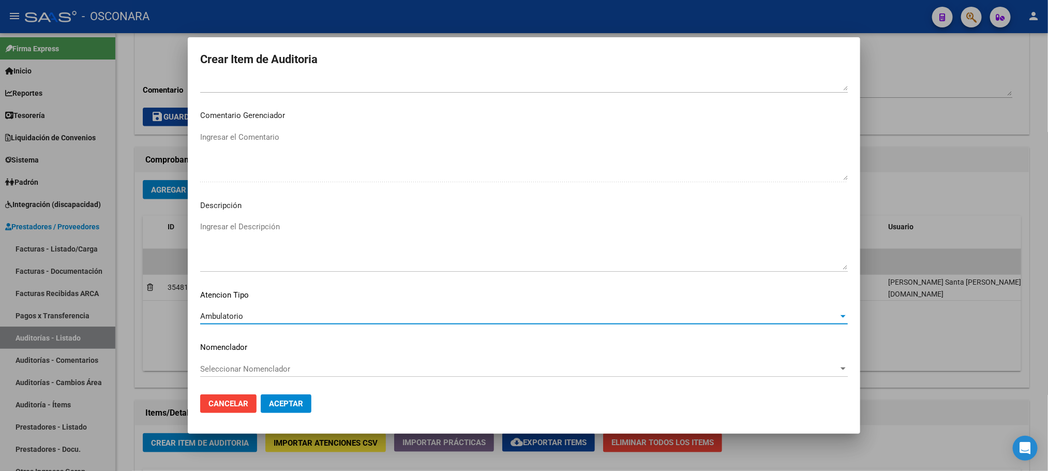
click at [311, 233] on textarea "Ingresar el Descripción" at bounding box center [524, 245] width 648 height 49
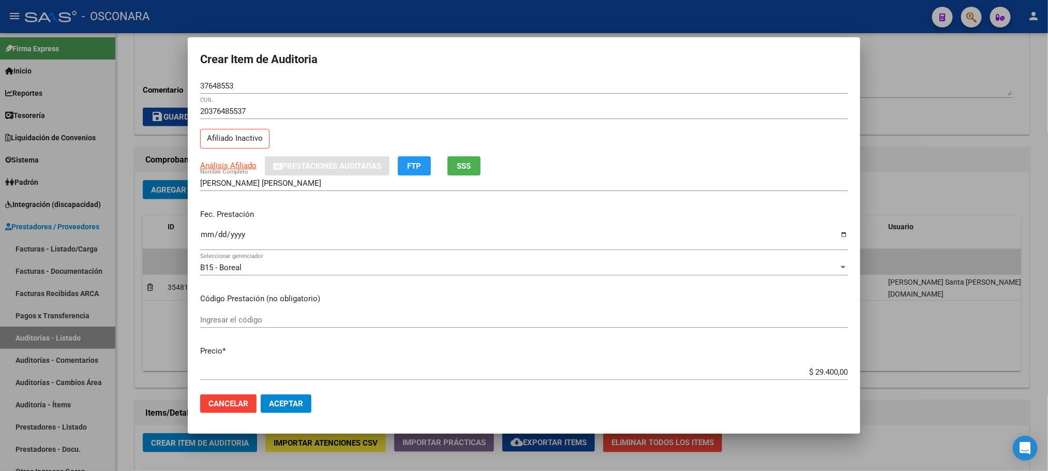
scroll to position [0, 0]
click at [238, 167] on span "Análisis Afiliado" at bounding box center [228, 166] width 56 height 9
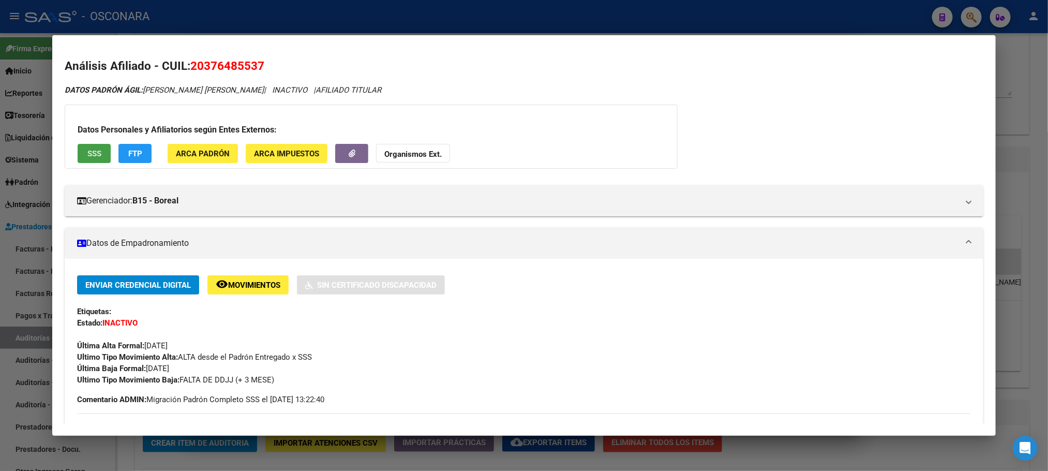
click at [88, 158] on button "SSS" at bounding box center [94, 153] width 33 height 19
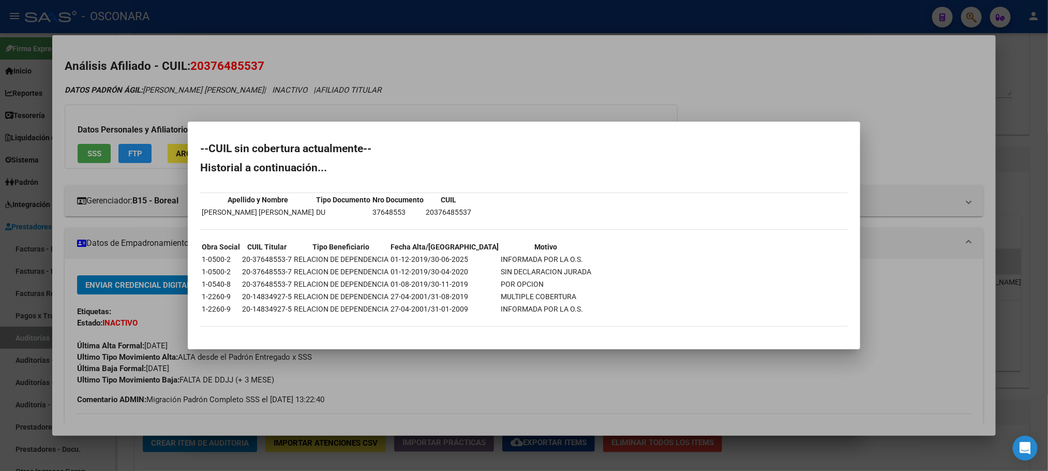
click at [885, 451] on div at bounding box center [524, 235] width 1048 height 471
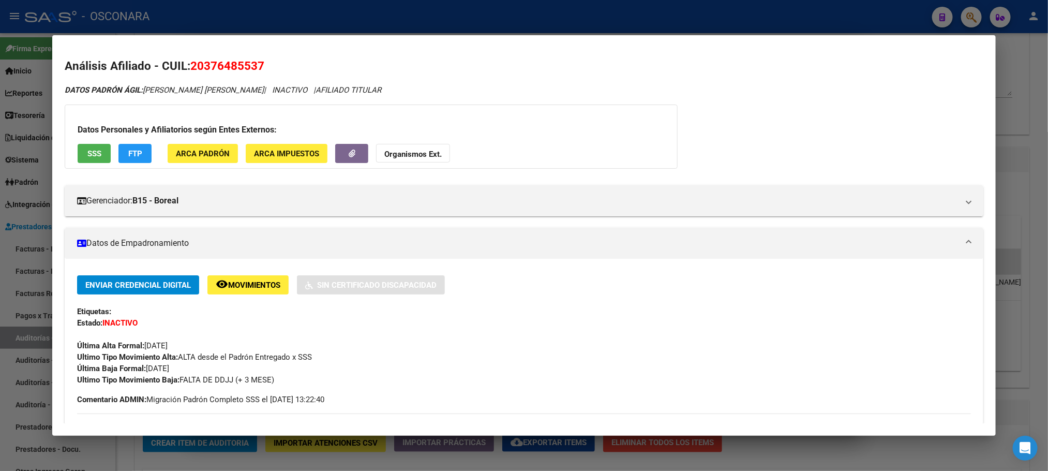
click at [885, 451] on div at bounding box center [524, 235] width 1048 height 471
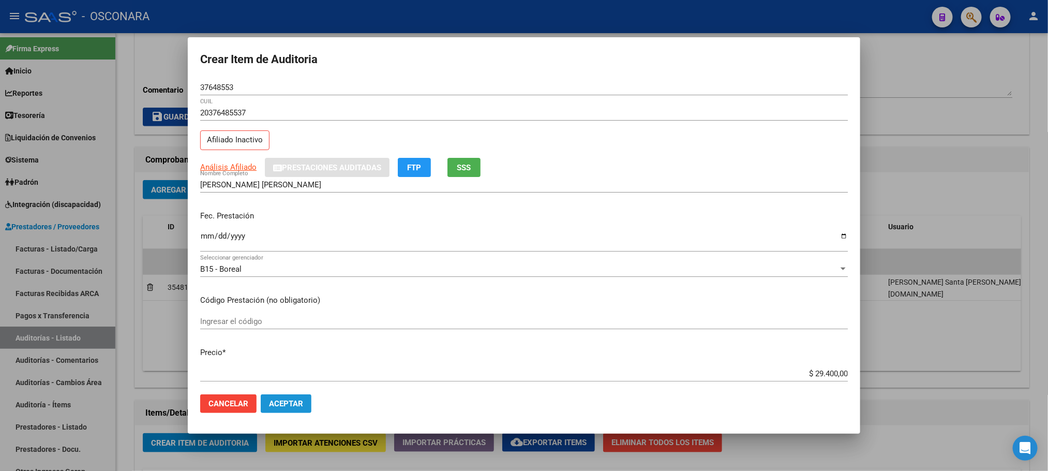
click at [295, 394] on button "Aceptar" at bounding box center [286, 403] width 51 height 19
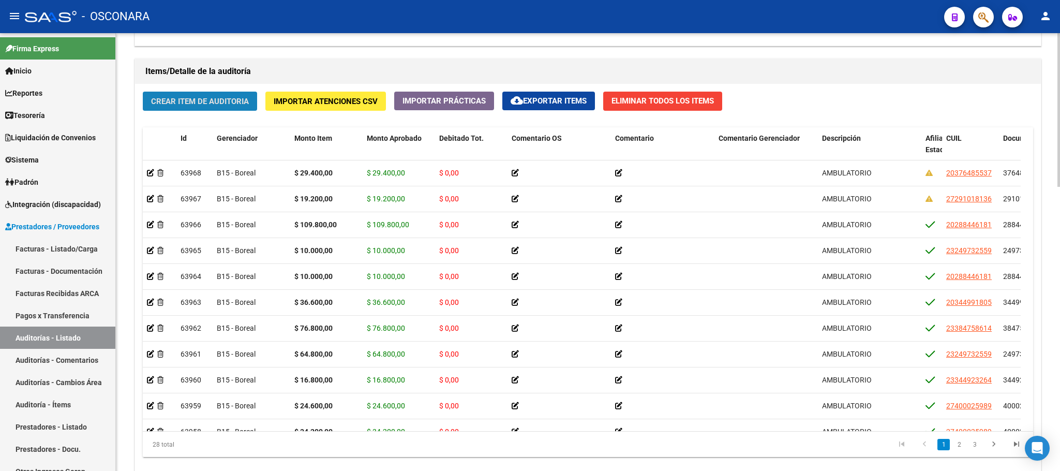
click at [211, 102] on span "Crear Item de Auditoria" at bounding box center [200, 101] width 98 height 9
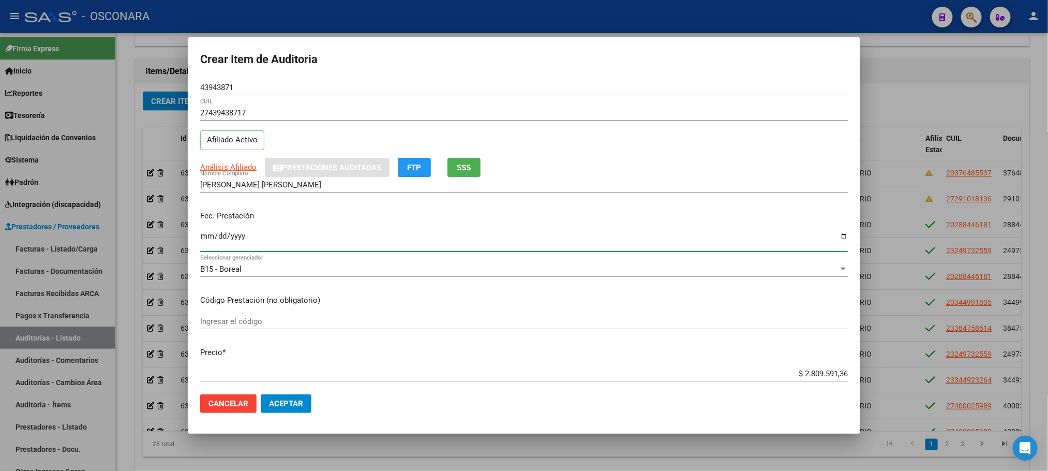
click at [200, 241] on input "Ingresar la fecha" at bounding box center [524, 240] width 648 height 17
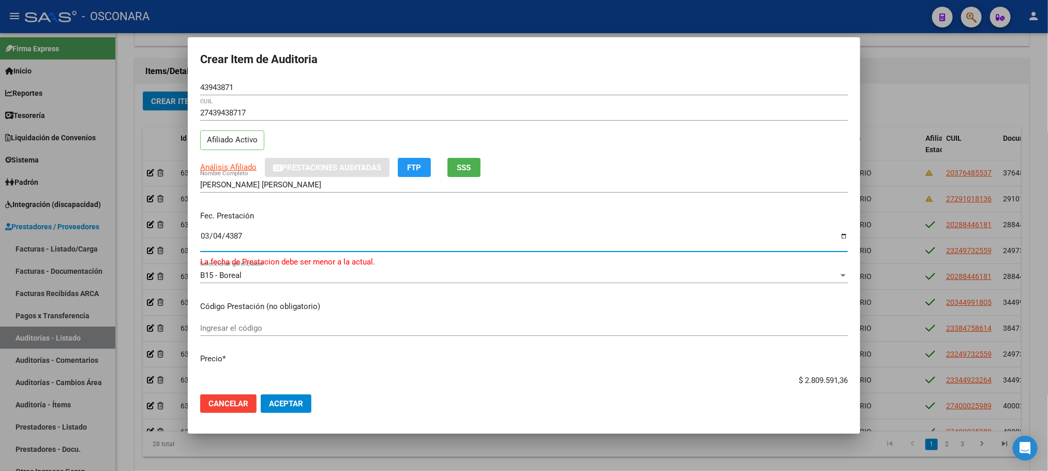
click at [205, 233] on input "4387-03-04" at bounding box center [524, 240] width 648 height 17
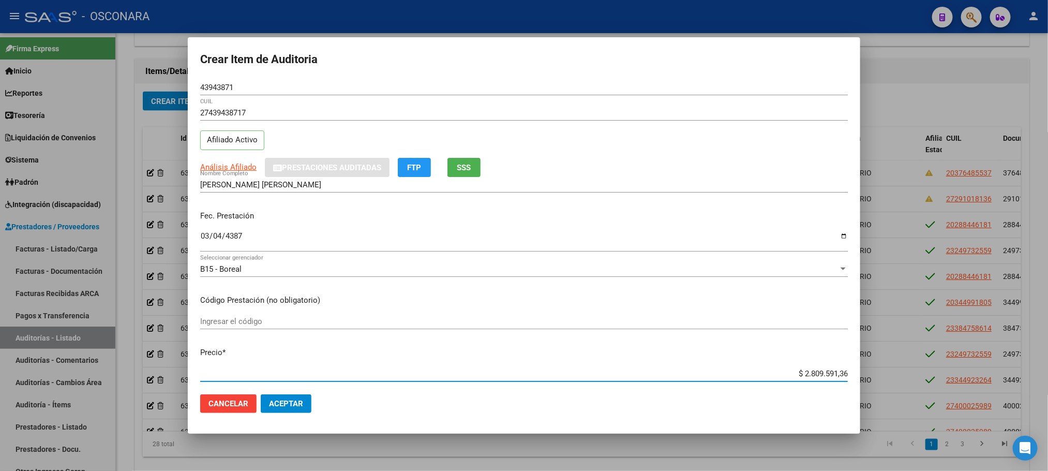
drag, startPoint x: 764, startPoint y: 373, endPoint x: 857, endPoint y: 356, distance: 94.7
click at [857, 356] on mat-dialog-content "43943871 Nro Documento 27439438717 CUIL Afiliado Activo Análisis Afiliado Prest…" at bounding box center [524, 233] width 673 height 306
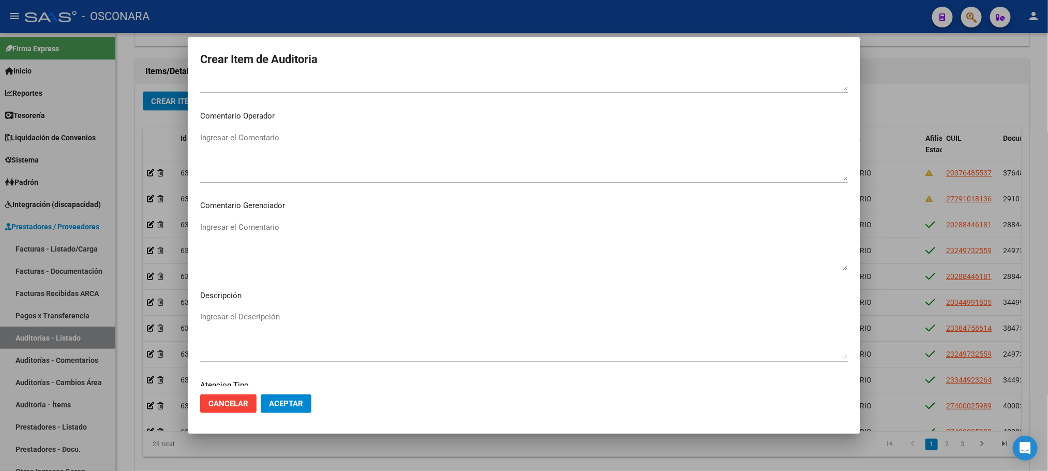
scroll to position [626, 0]
click at [302, 328] on div "Seleccionar tipo Seleccionar tipo" at bounding box center [524, 320] width 648 height 25
click at [302, 326] on div "Seleccionar tipo Seleccionar tipo" at bounding box center [524, 320] width 648 height 25
click at [264, 308] on div "Seleccionar tipo Seleccionar tipo" at bounding box center [524, 316] width 648 height 16
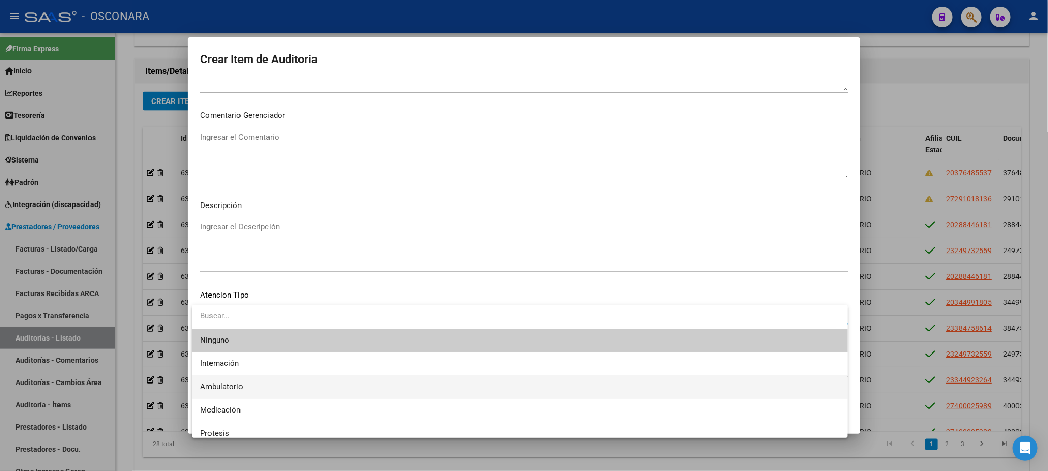
click at [247, 377] on span "Ambulatorio" at bounding box center [520, 386] width 640 height 23
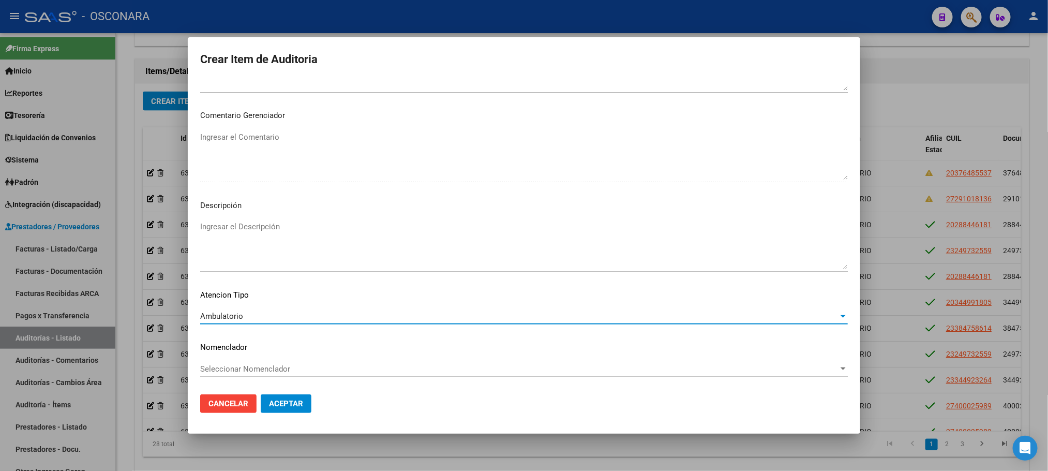
click at [253, 236] on textarea "Ingresar el Descripción" at bounding box center [524, 245] width 648 height 49
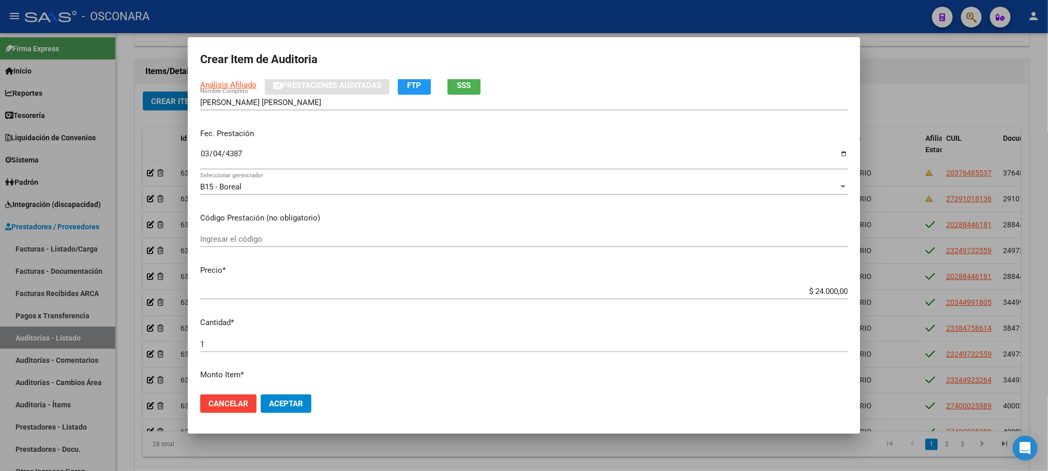
scroll to position [0, 0]
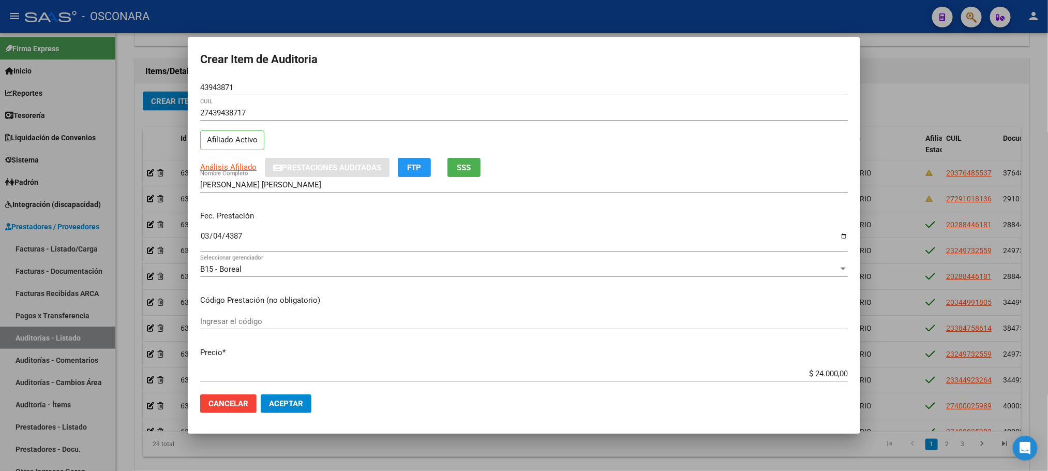
click at [283, 403] on span "Aceptar" at bounding box center [286, 403] width 34 height 9
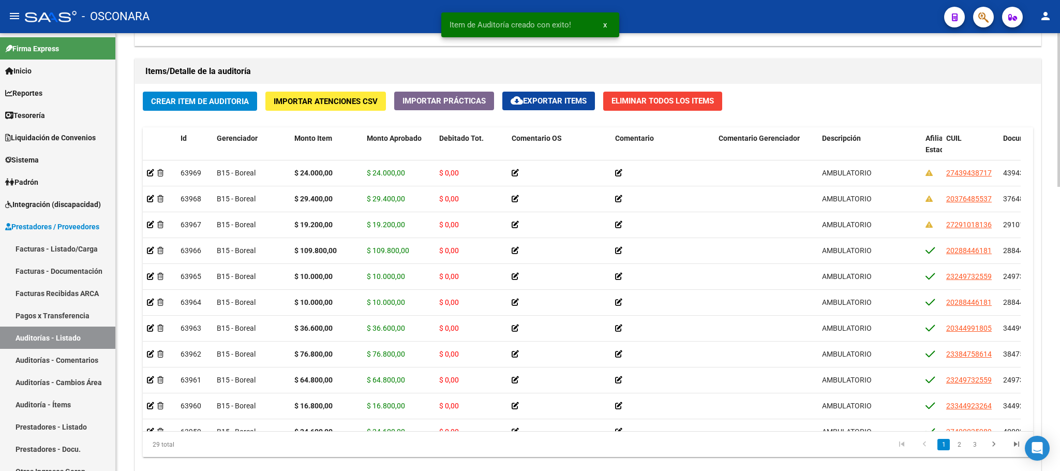
click at [203, 112] on div "Crear Item de Auditoria Importar Atenciones CSV Importar Prácticas cloud_downlo…" at bounding box center [588, 278] width 906 height 389
click at [229, 101] on span "Crear Item de Auditoria" at bounding box center [200, 101] width 98 height 9
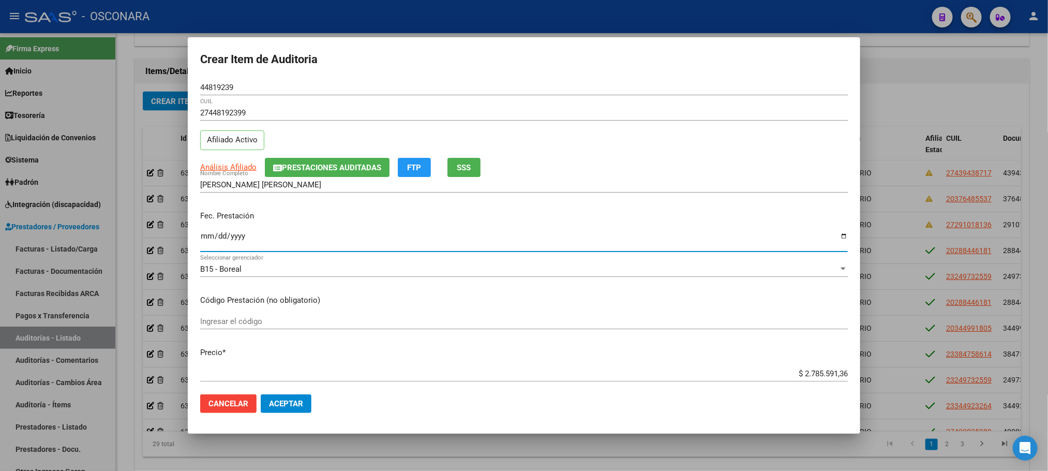
click at [208, 236] on input "Ingresar la fecha" at bounding box center [524, 240] width 648 height 17
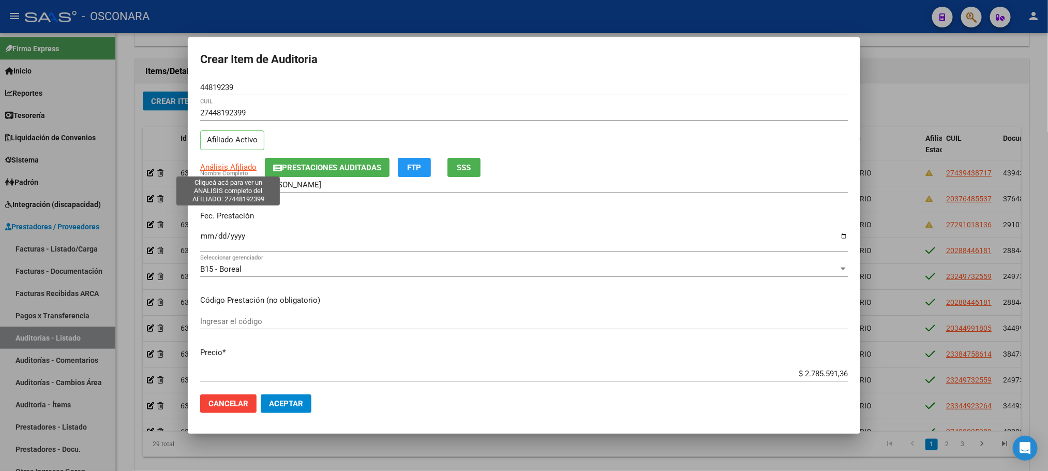
click at [247, 168] on span "Análisis Afiliado" at bounding box center [228, 166] width 56 height 9
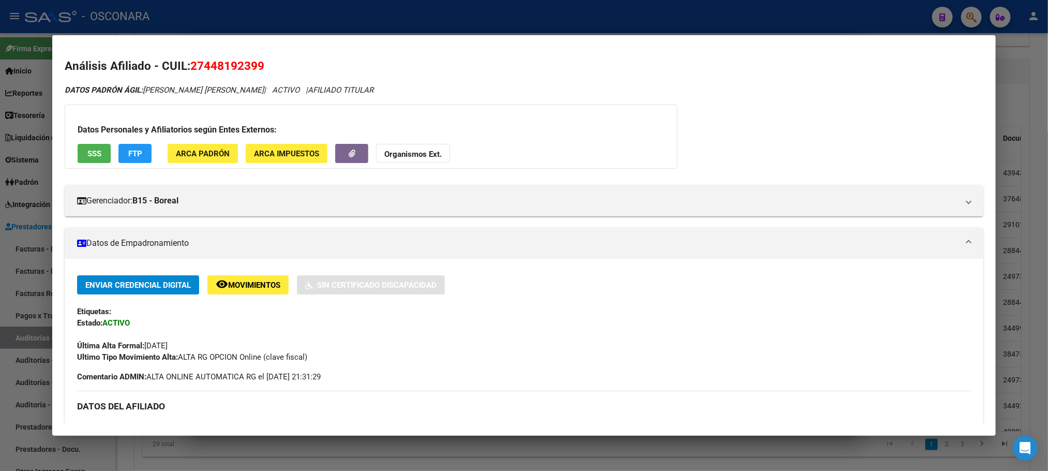
click at [90, 156] on span "SSS" at bounding box center [94, 153] width 14 height 9
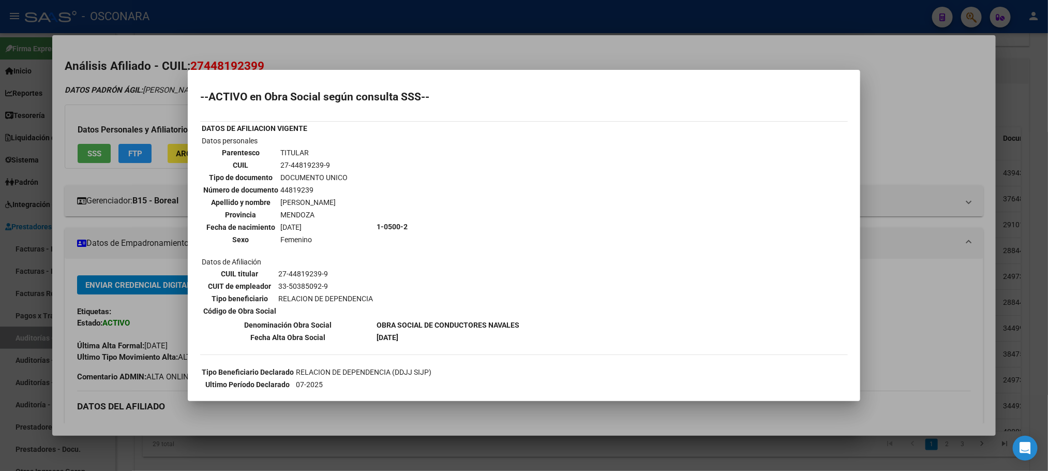
click at [1043, 296] on div at bounding box center [524, 235] width 1048 height 471
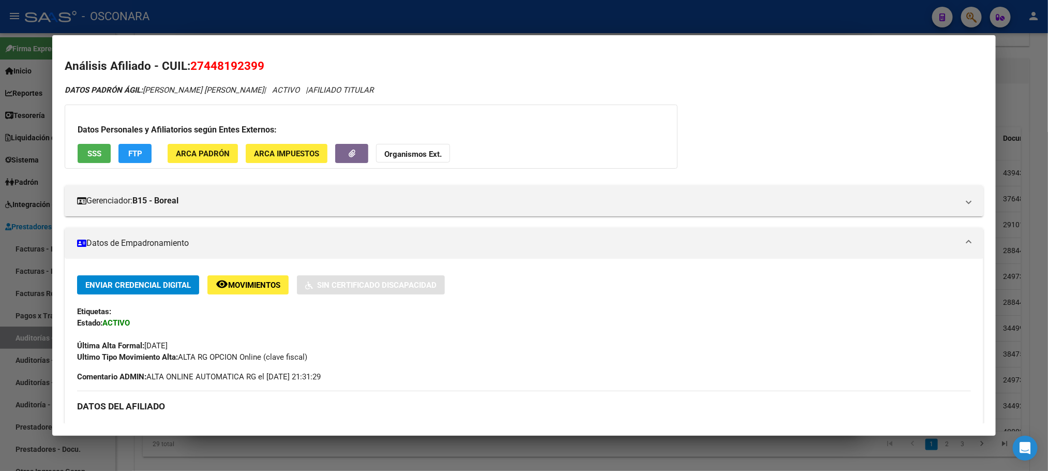
click at [691, 455] on div at bounding box center [524, 235] width 1048 height 471
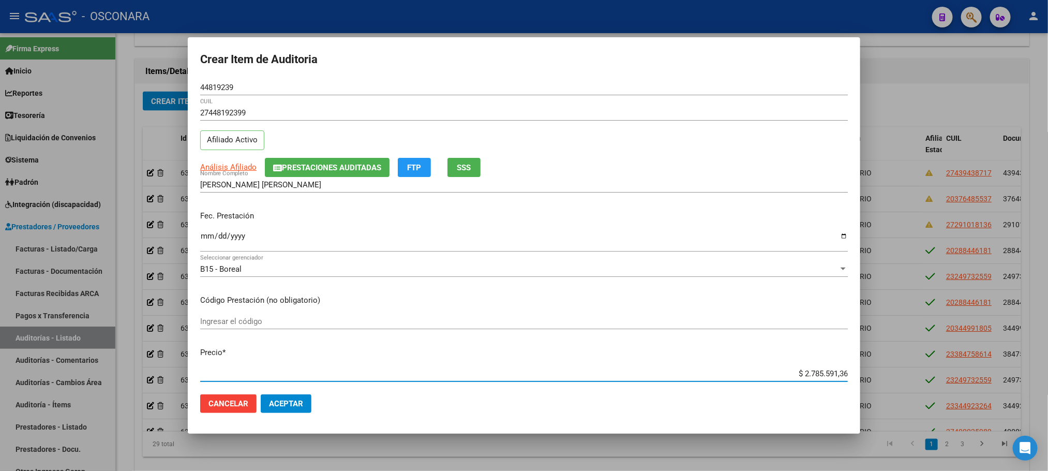
scroll to position [11, 0]
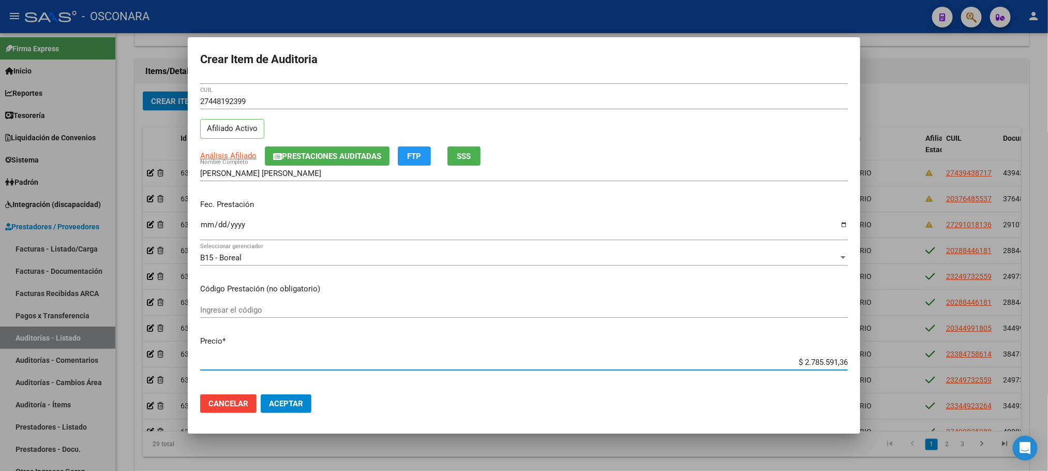
drag, startPoint x: 778, startPoint y: 372, endPoint x: 875, endPoint y: 363, distance: 98.1
click at [875, 363] on div "Crear Item de Auditoria 44819239 Nro Documento 27448192399 CUIL Afiliado Activo…" at bounding box center [524, 235] width 1048 height 471
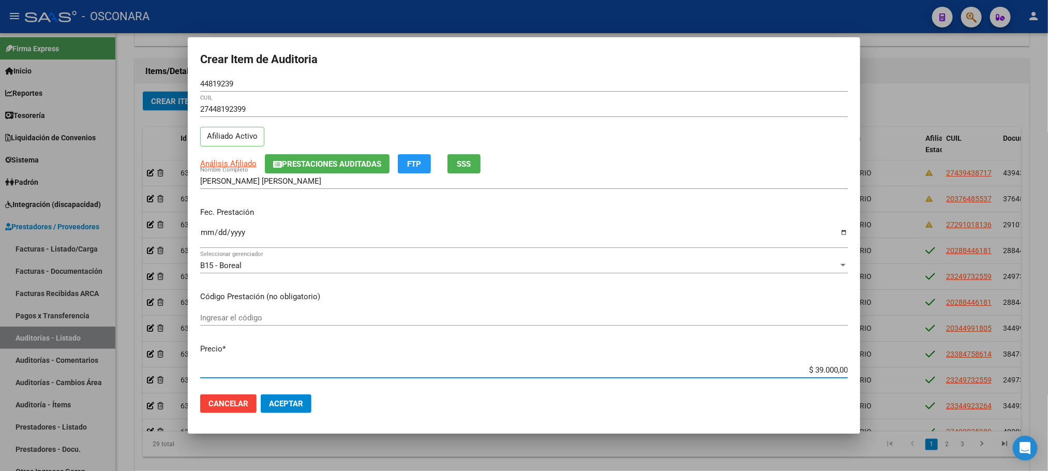
scroll to position [0, 0]
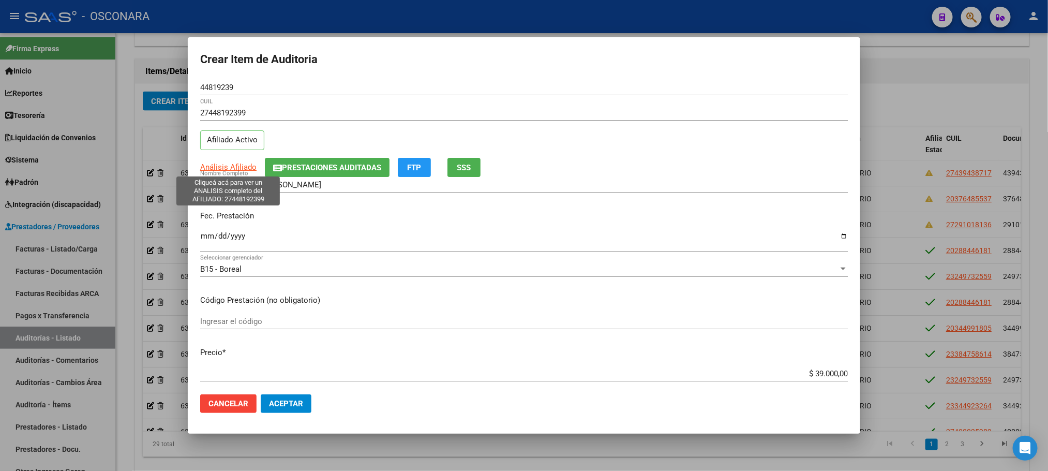
click at [241, 171] on span "Análisis Afiliado" at bounding box center [228, 166] width 56 height 9
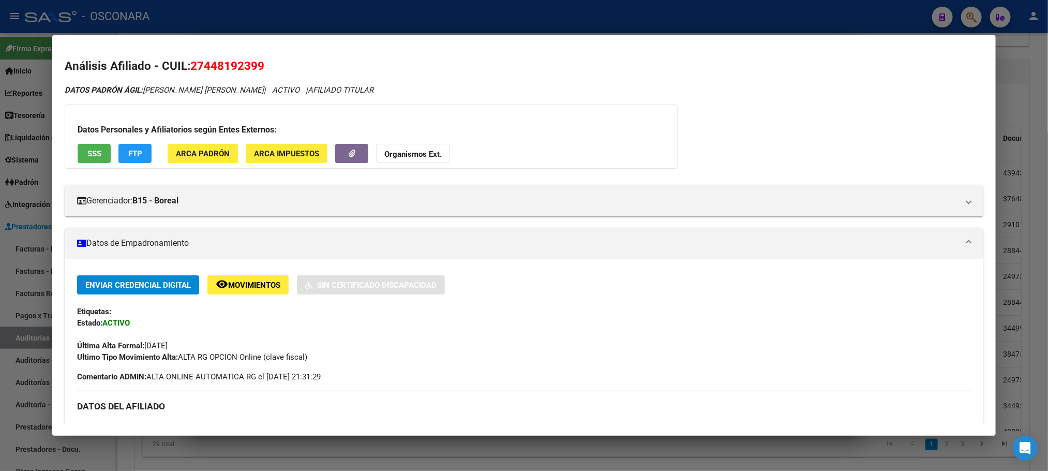
click at [92, 154] on span "SSS" at bounding box center [94, 153] width 14 height 9
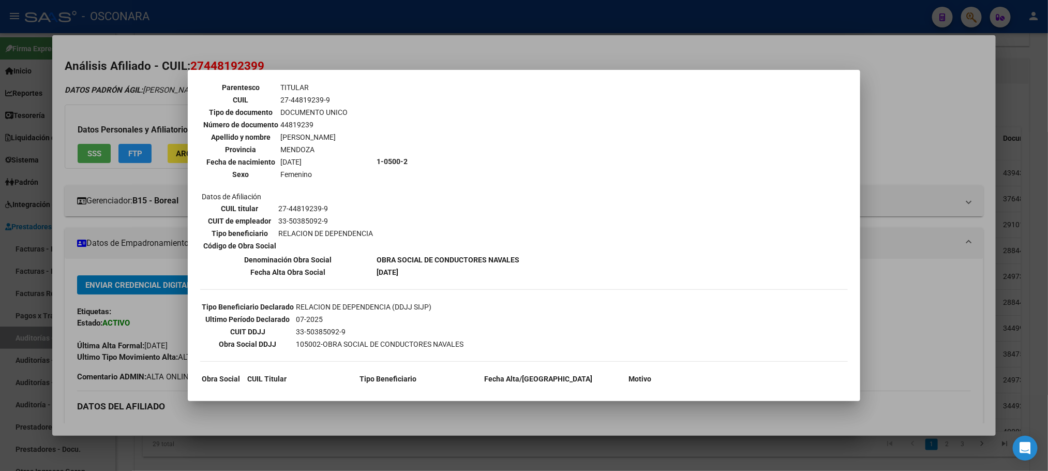
scroll to position [126, 0]
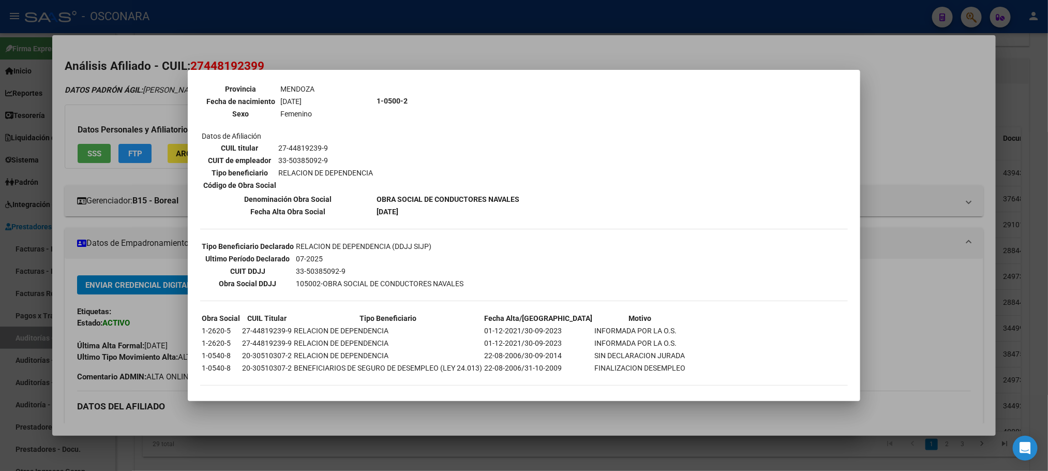
click at [614, 457] on div at bounding box center [524, 235] width 1048 height 471
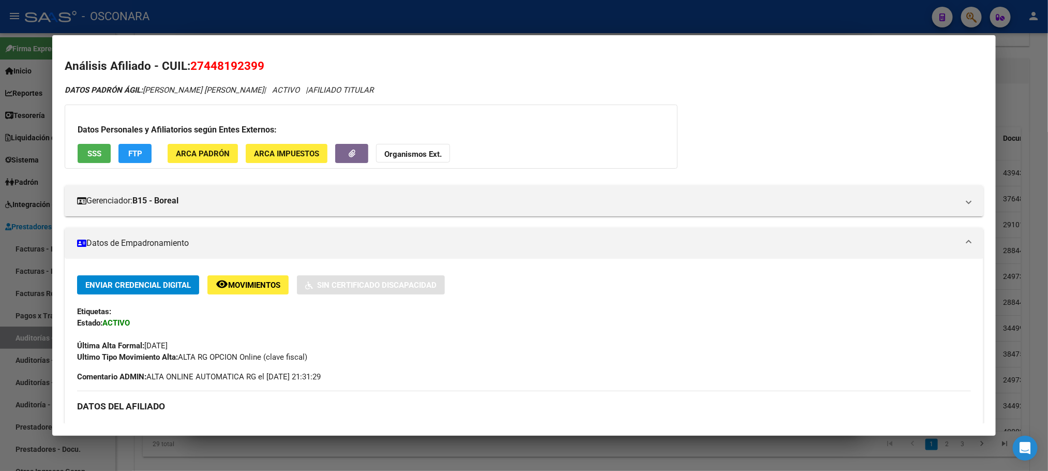
click at [613, 456] on div at bounding box center [524, 235] width 1048 height 471
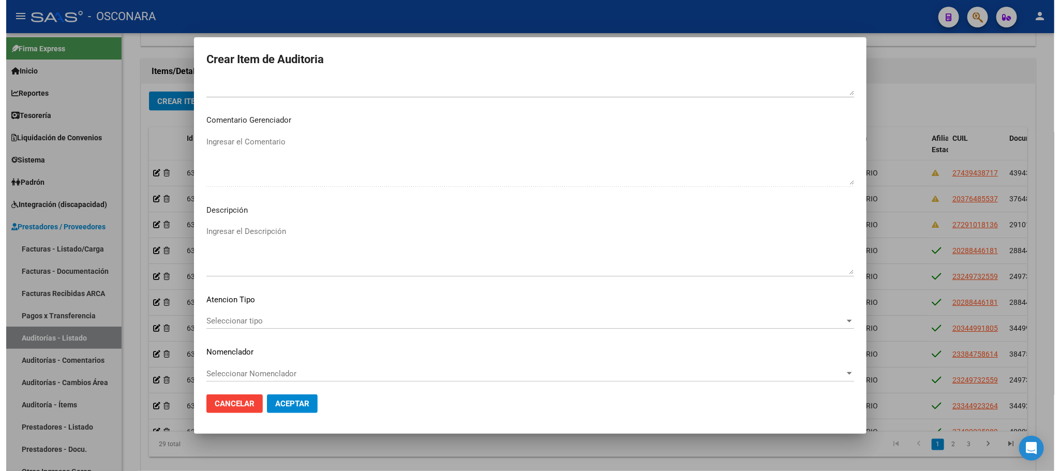
scroll to position [626, 0]
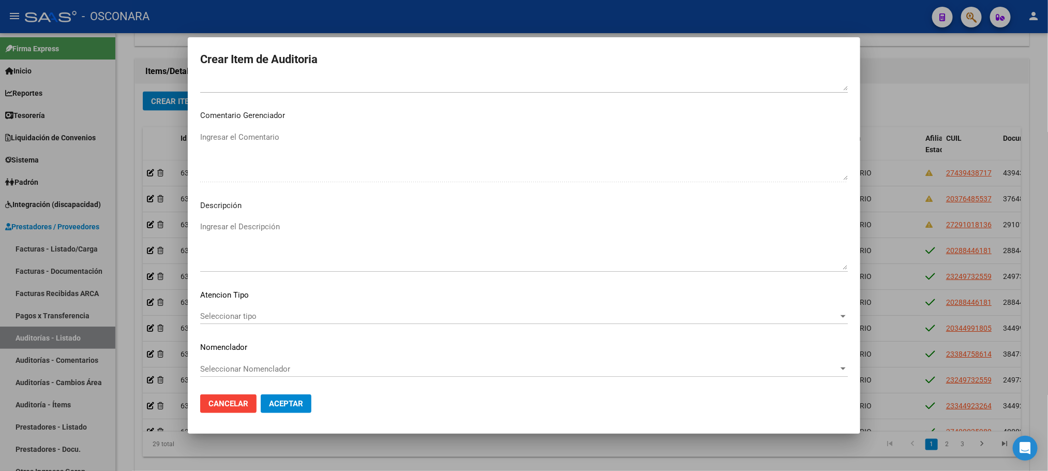
click at [314, 316] on span "Seleccionar tipo" at bounding box center [519, 315] width 639 height 9
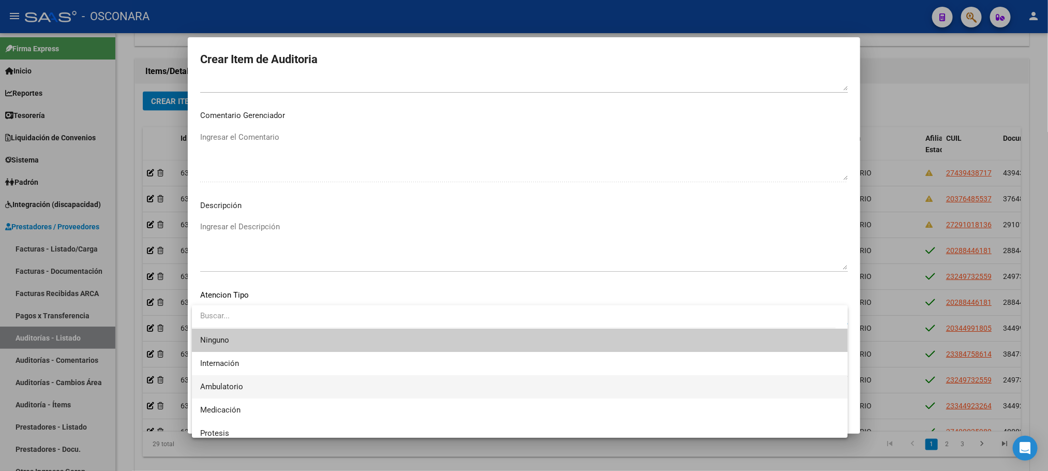
click at [256, 385] on span "Ambulatorio" at bounding box center [520, 386] width 640 height 23
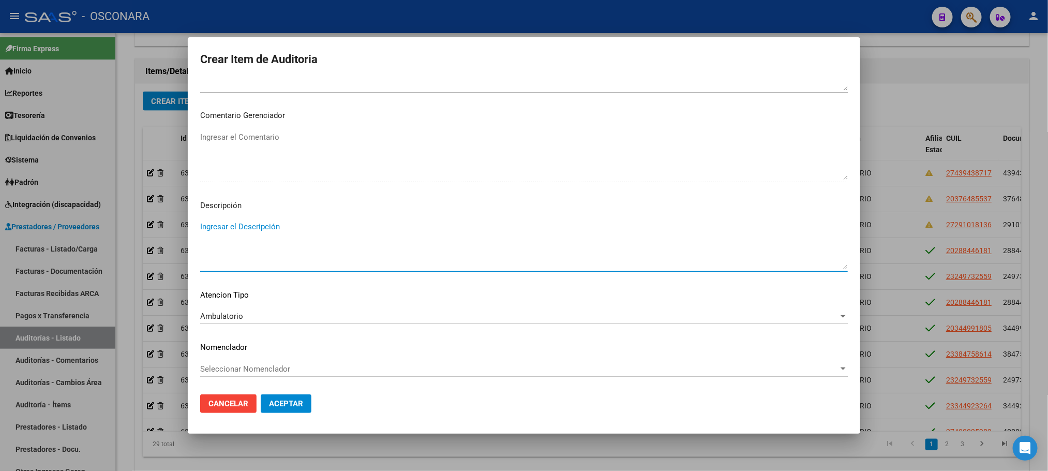
click at [278, 236] on textarea "Ingresar el Descripción" at bounding box center [524, 245] width 648 height 49
click at [222, 228] on textarea "AMBNULATORIO" at bounding box center [524, 245] width 648 height 49
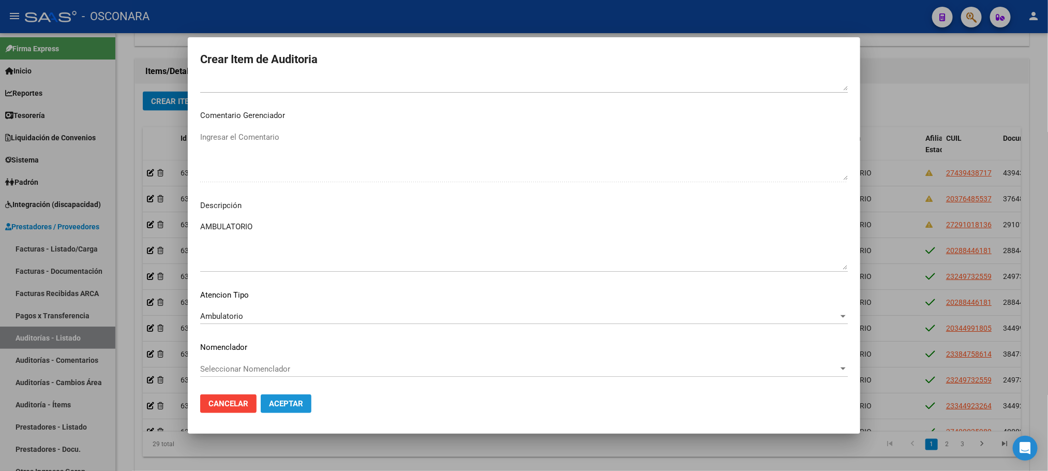
click at [278, 395] on button "Aceptar" at bounding box center [286, 403] width 51 height 19
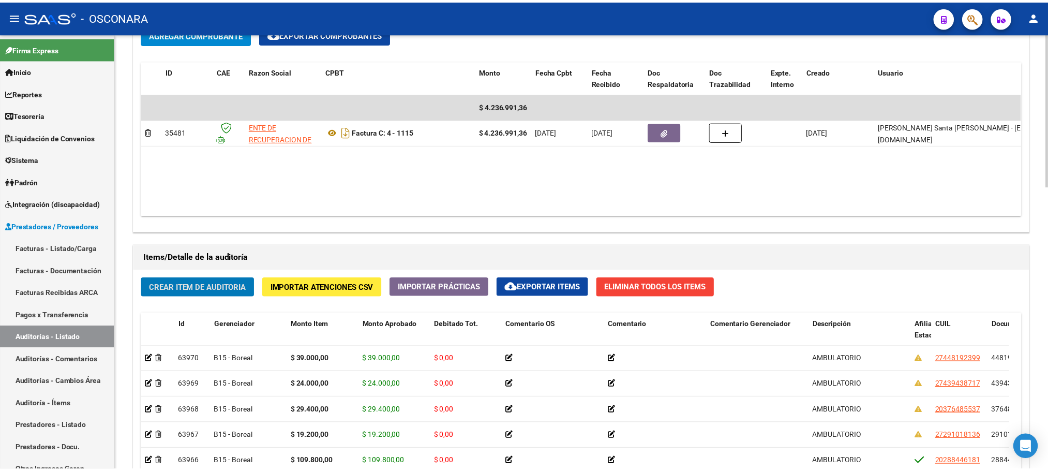
scroll to position [621, 0]
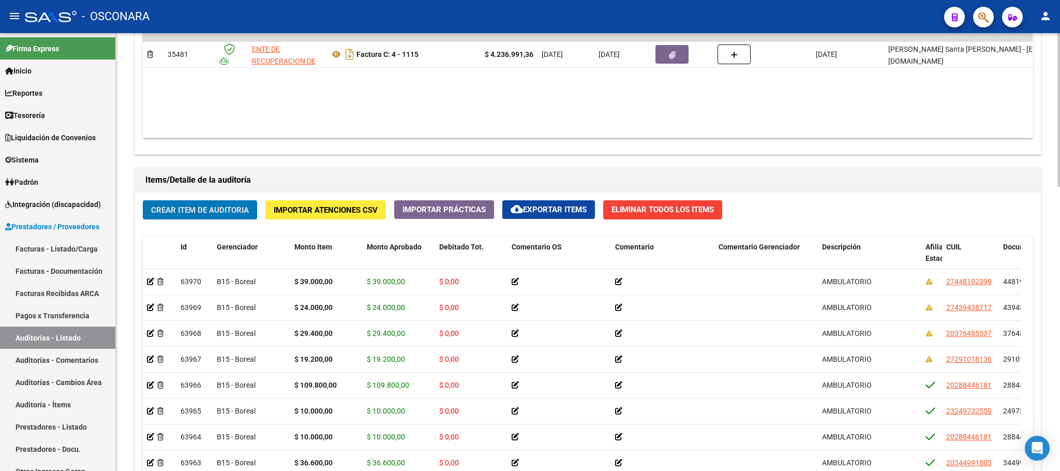
click at [222, 213] on span "Crear Item de Auditoria" at bounding box center [200, 209] width 98 height 9
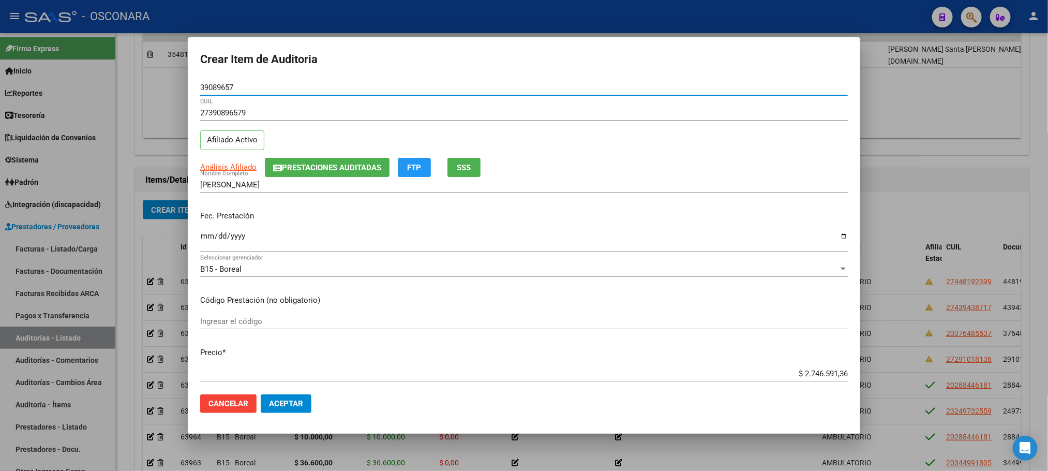
click at [205, 236] on input "Ingresar la fecha" at bounding box center [524, 240] width 648 height 17
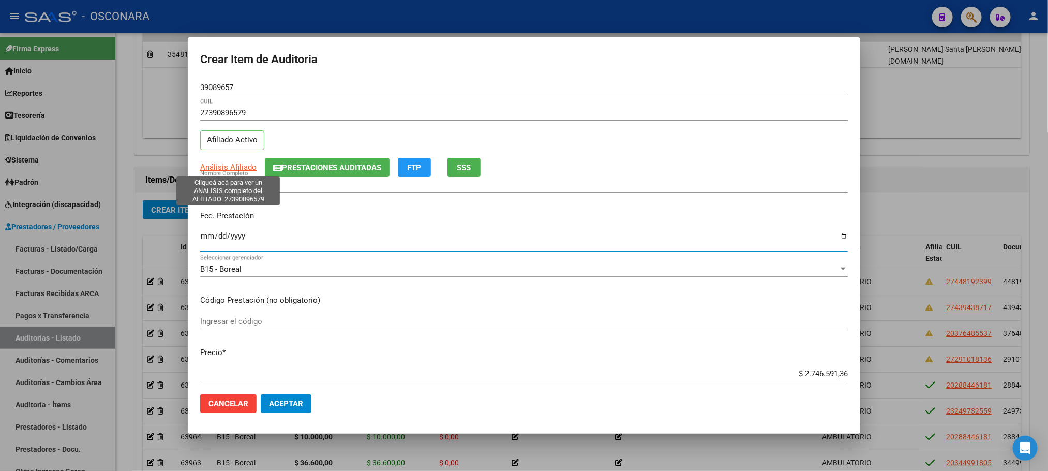
click at [224, 162] on span "Análisis Afiliado" at bounding box center [228, 166] width 56 height 9
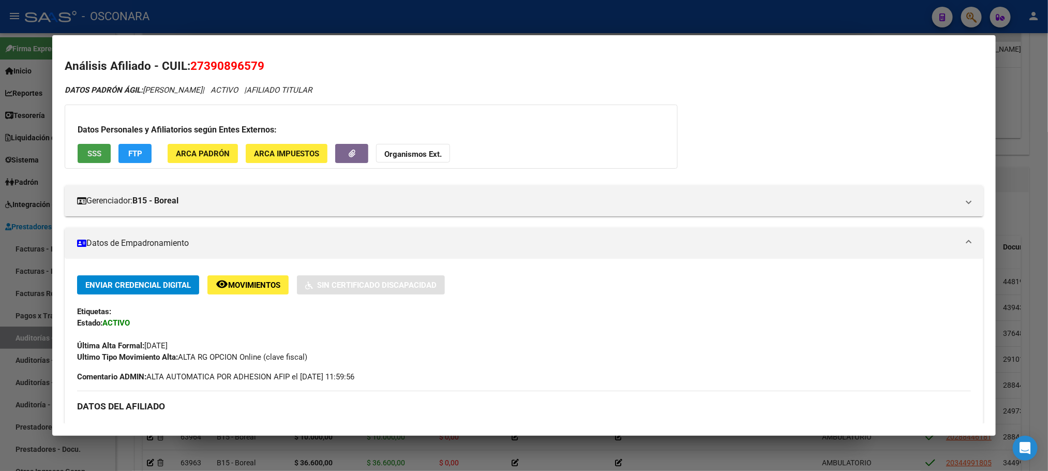
click at [87, 154] on span "SSS" at bounding box center [94, 153] width 14 height 9
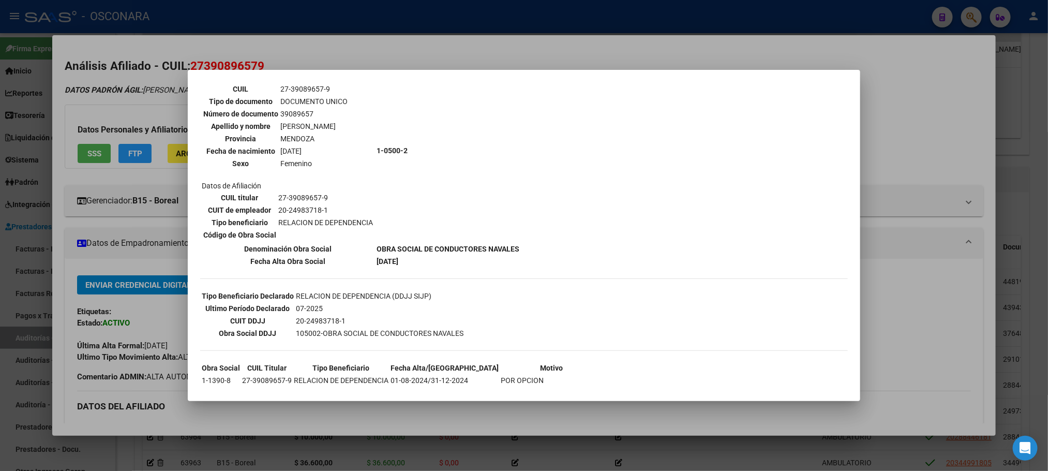
scroll to position [150, 0]
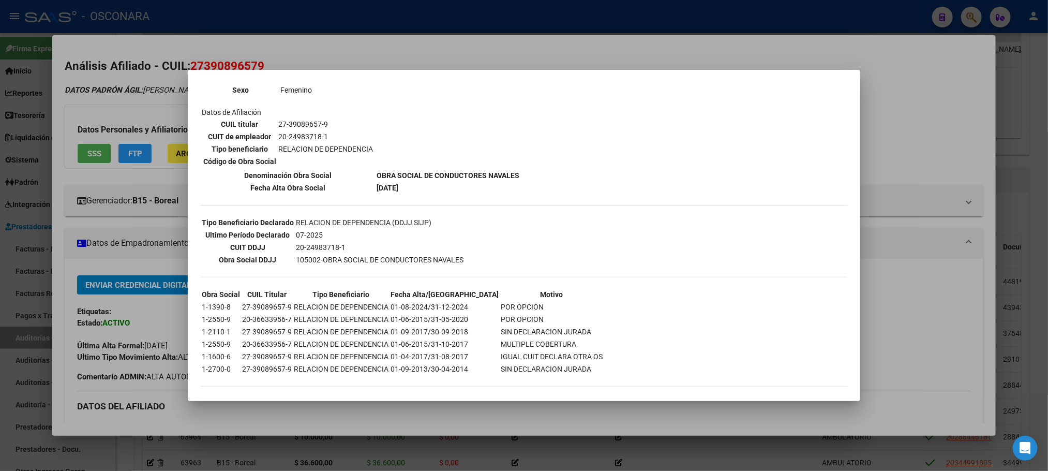
click at [778, 413] on div at bounding box center [524, 235] width 1048 height 471
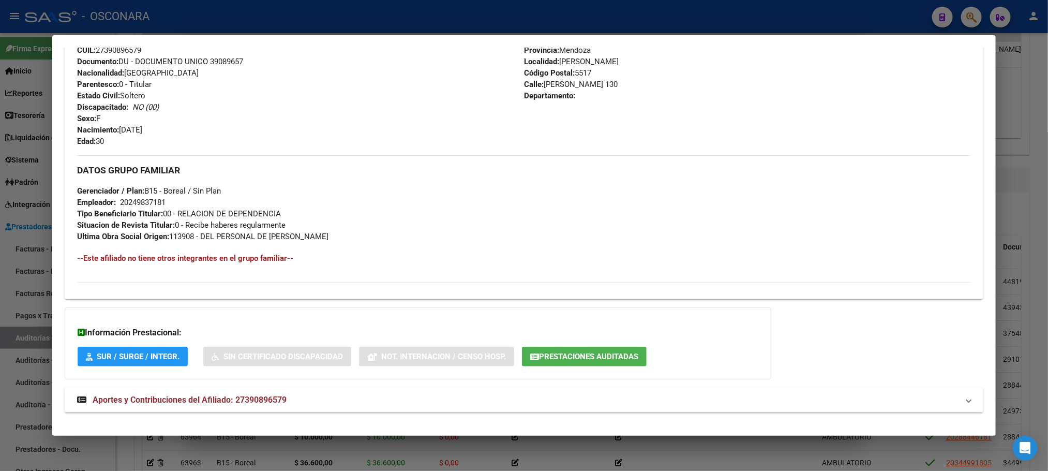
scroll to position [401, 0]
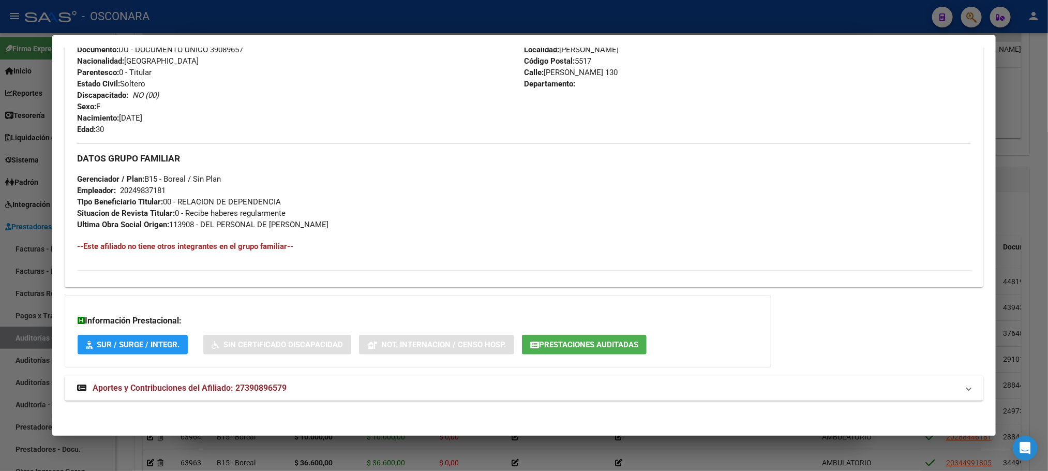
click at [258, 385] on span "Aportes y Contribuciones del Afiliado: 27390896579" at bounding box center [190, 388] width 194 height 10
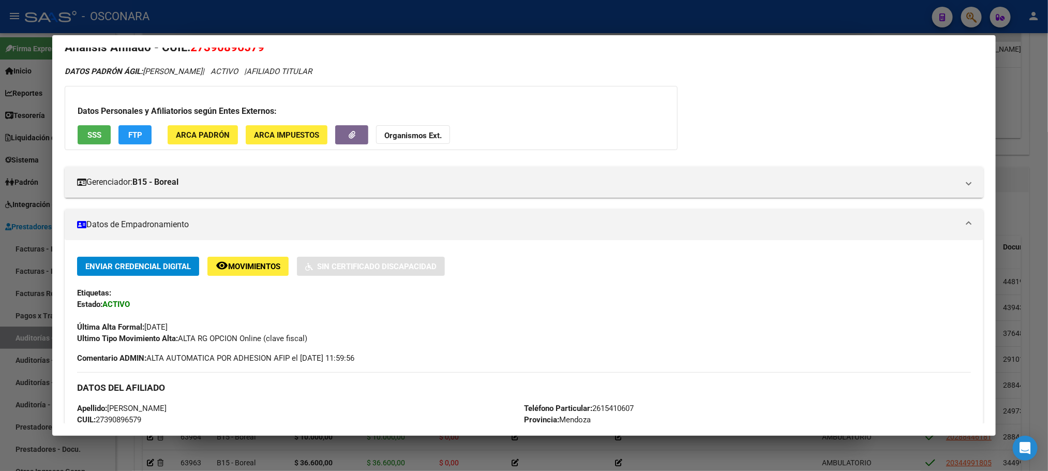
scroll to position [0, 0]
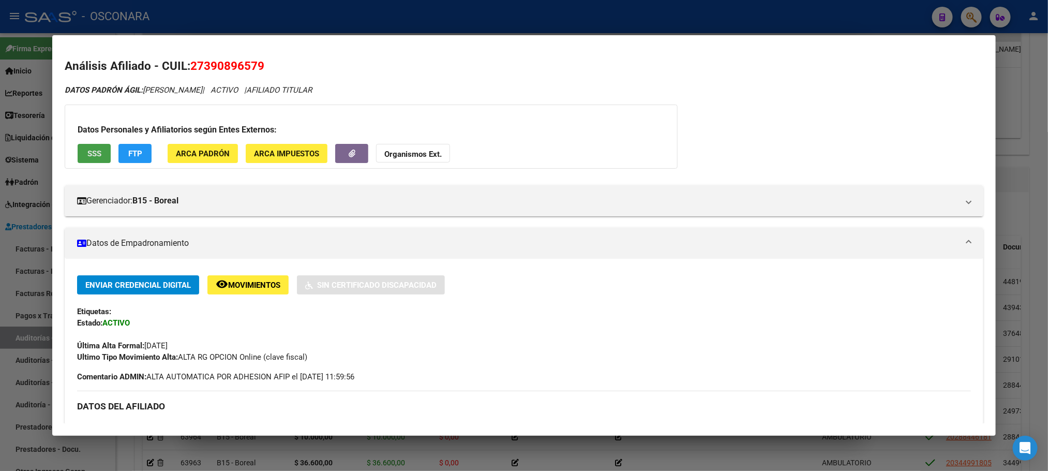
click at [93, 157] on span "SSS" at bounding box center [94, 153] width 14 height 9
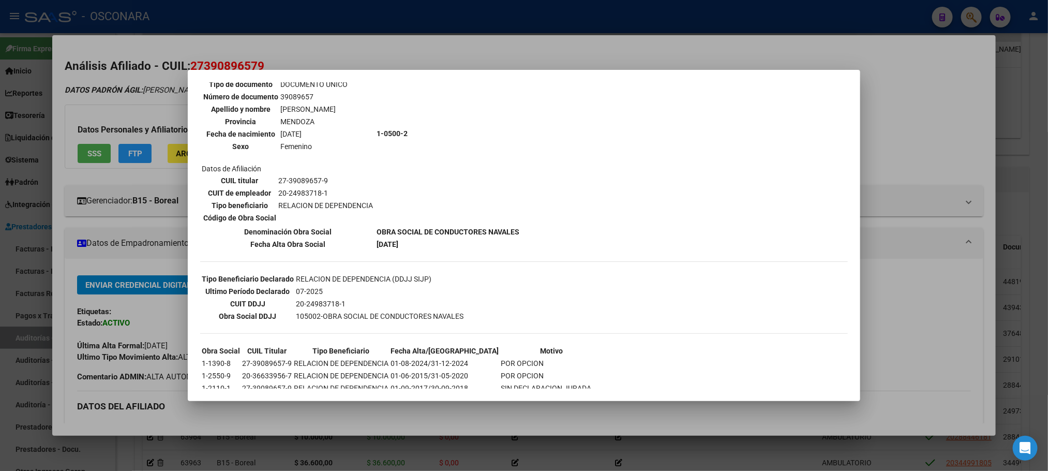
scroll to position [150, 0]
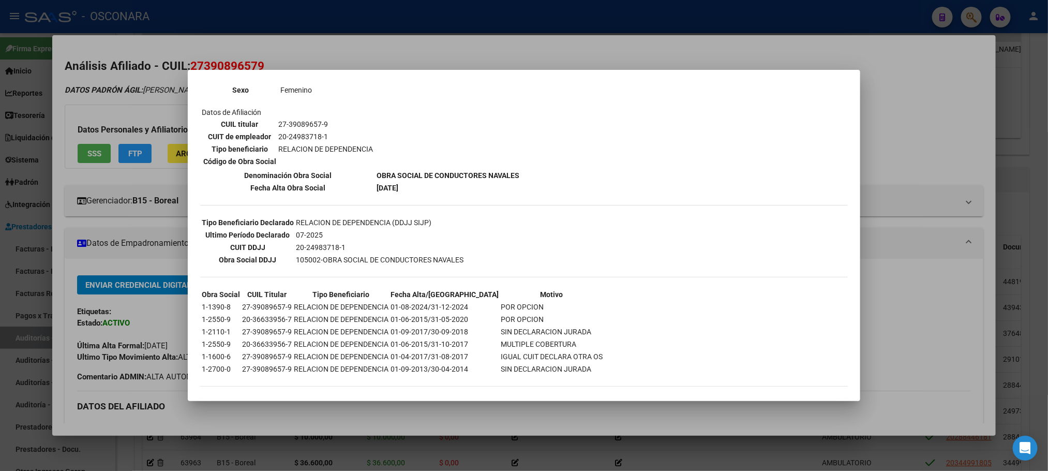
click at [1028, 197] on div at bounding box center [524, 235] width 1048 height 471
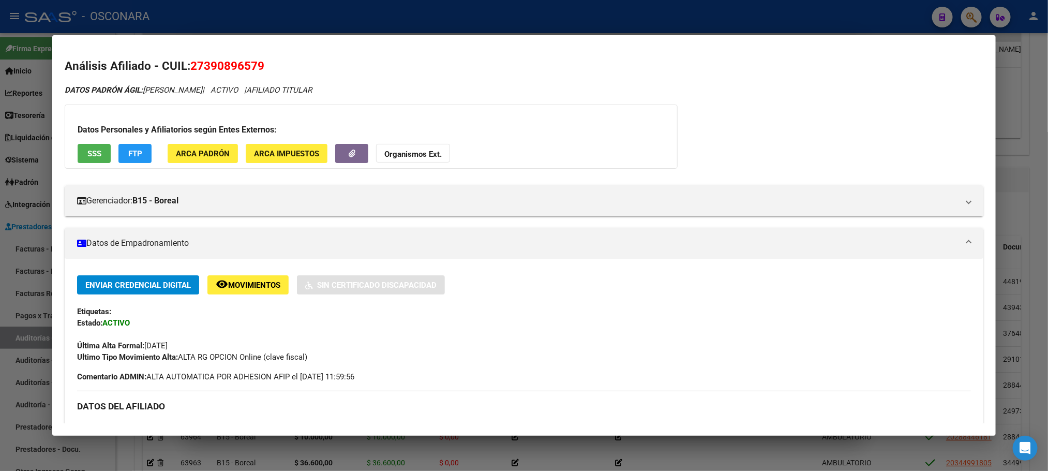
click at [1021, 198] on div at bounding box center [524, 235] width 1048 height 471
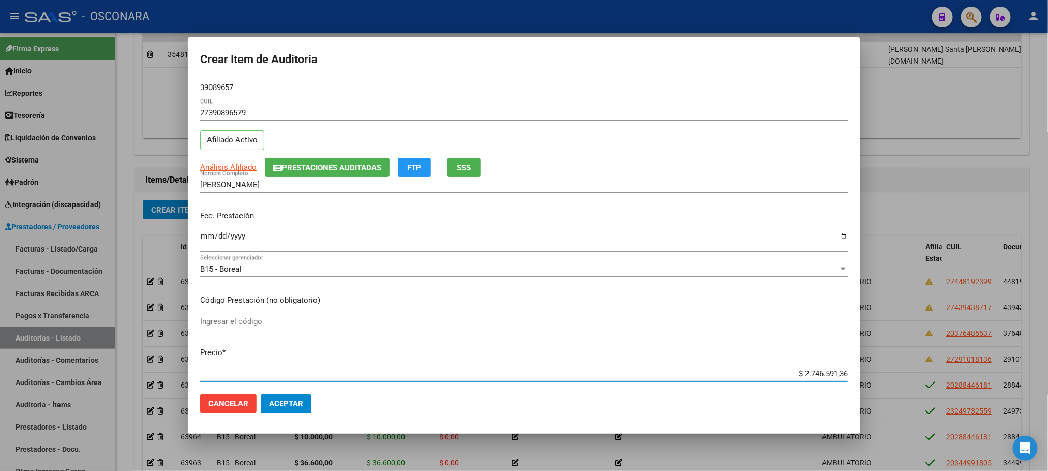
drag, startPoint x: 780, startPoint y: 371, endPoint x: 882, endPoint y: 357, distance: 103.4
click at [882, 357] on div "Crear Item de Auditoria 39089657 Nro Documento 27390896579 CUIL Afiliado Activo…" at bounding box center [524, 235] width 1048 height 471
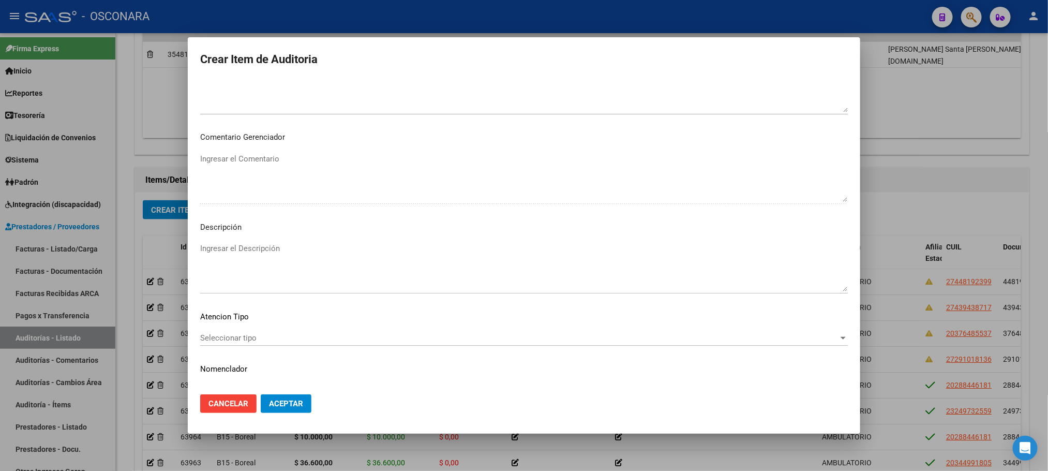
scroll to position [626, 0]
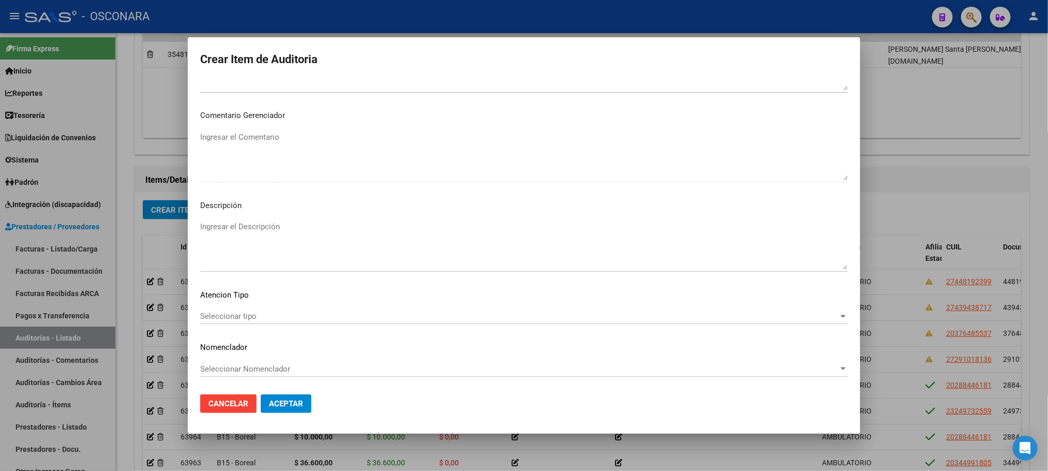
click at [234, 314] on span "Seleccionar tipo" at bounding box center [519, 315] width 639 height 9
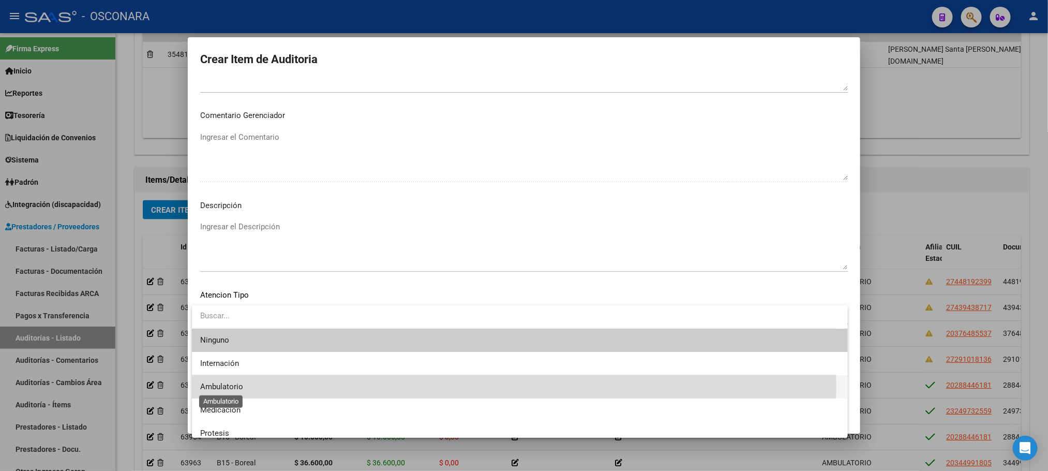
click at [233, 387] on span "Ambulatorio" at bounding box center [221, 386] width 43 height 9
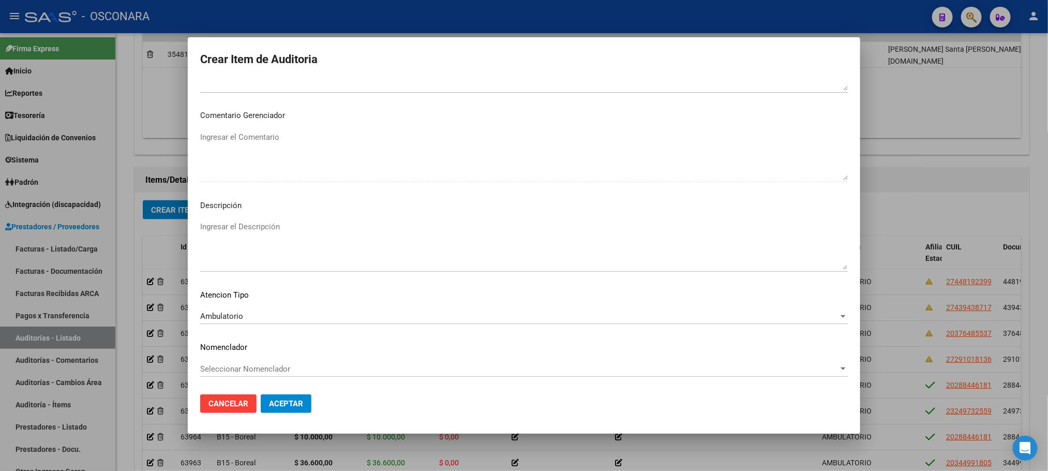
click at [290, 219] on div "Ingresar el Descripción" at bounding box center [524, 245] width 648 height 53
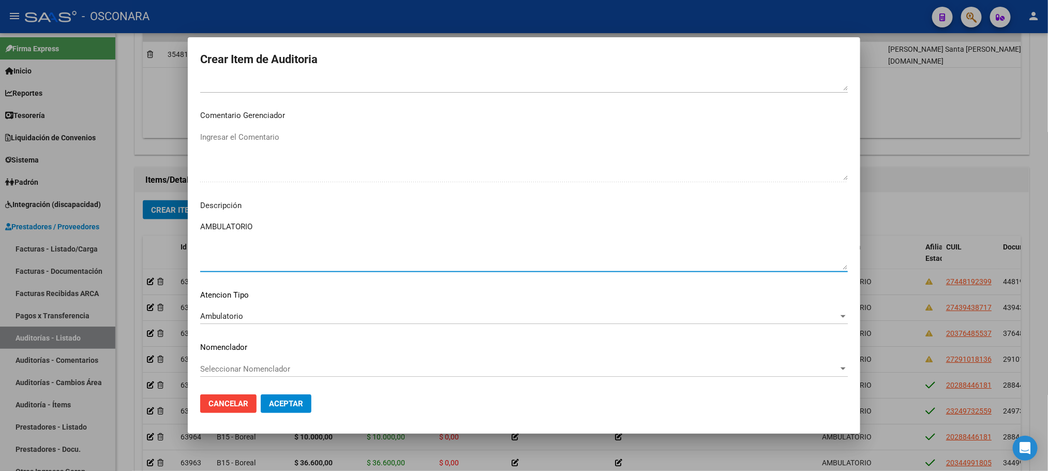
click at [281, 402] on span "Aceptar" at bounding box center [286, 403] width 34 height 9
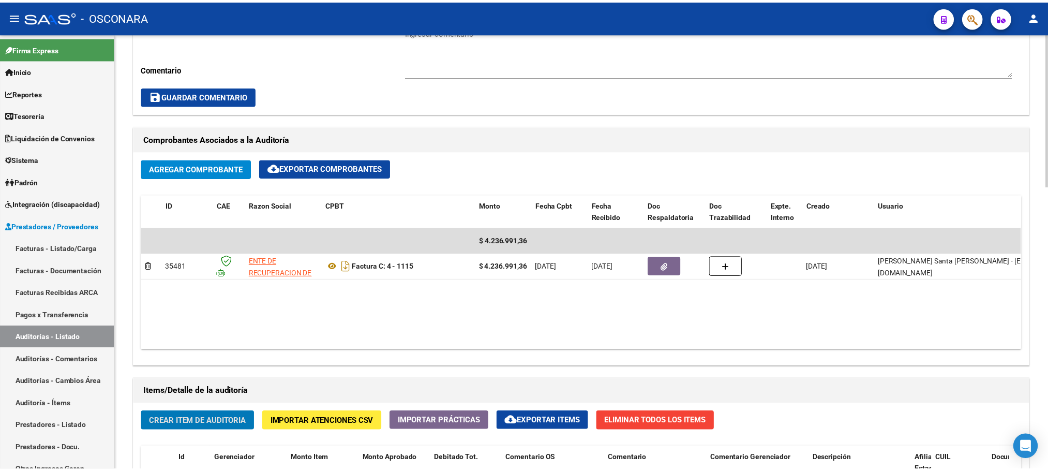
scroll to position [466, 0]
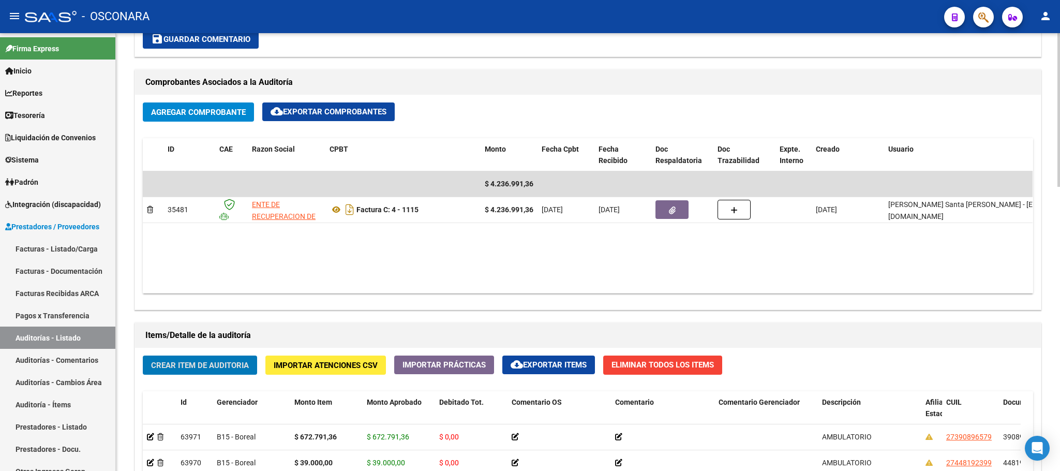
click at [229, 363] on span "Crear Item de Auditoria" at bounding box center [200, 365] width 98 height 9
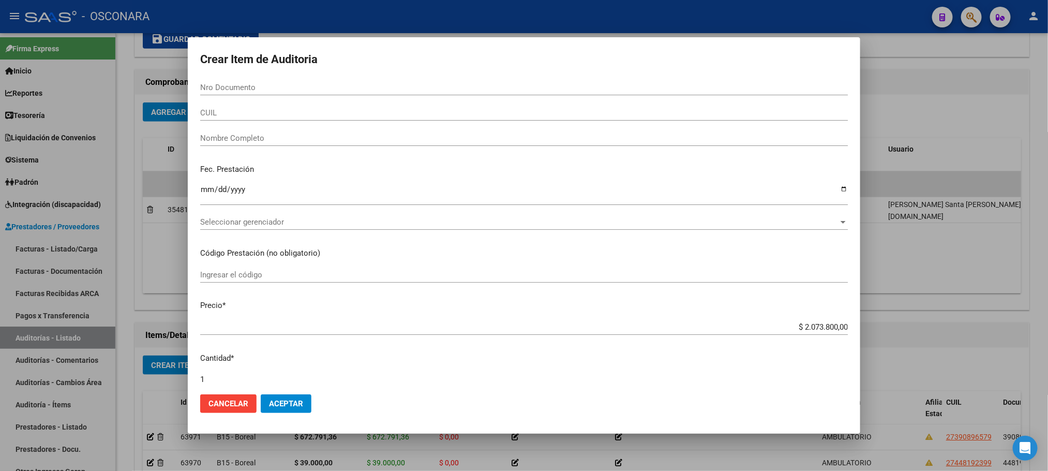
click at [274, 92] on div "Nro Documento" at bounding box center [524, 88] width 648 height 16
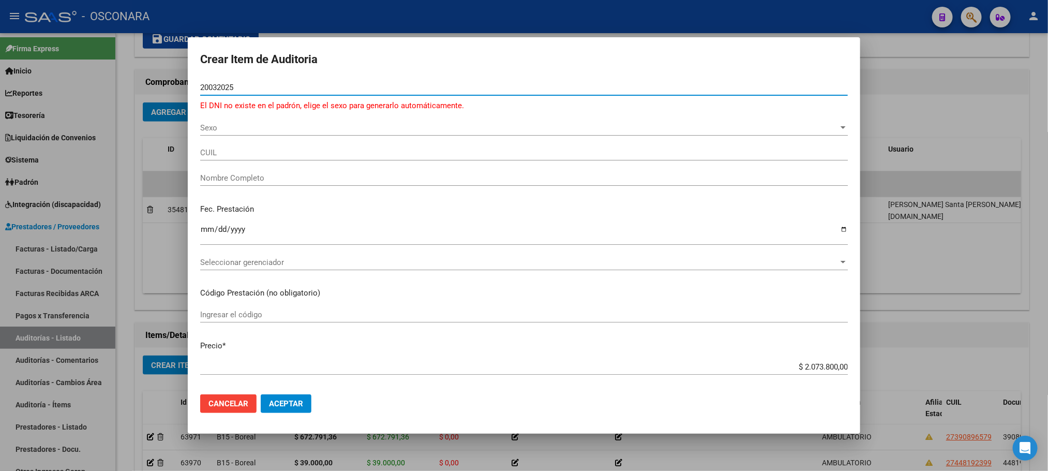
drag, startPoint x: 261, startPoint y: 84, endPoint x: 185, endPoint y: 82, distance: 75.6
click at [185, 82] on div "Crear Item de Auditoria 20032025 Nro Documento El DNI no existe en el padrón, e…" at bounding box center [524, 235] width 1048 height 471
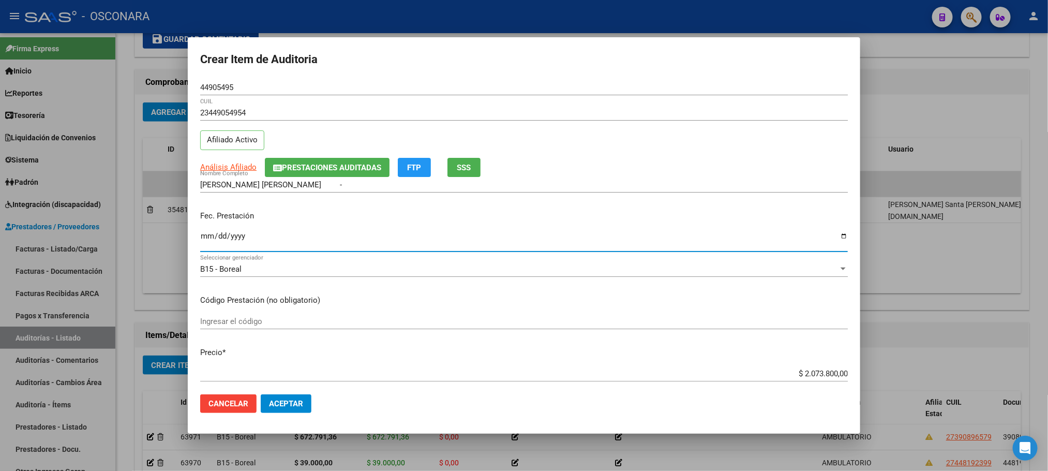
click at [207, 239] on input "Ingresar la fecha" at bounding box center [524, 240] width 648 height 17
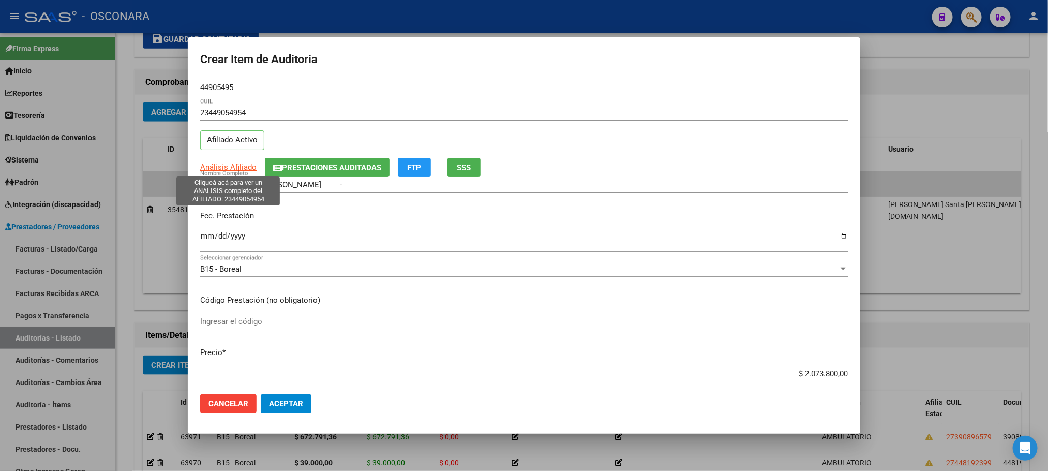
click at [240, 170] on span "Análisis Afiliado" at bounding box center [228, 166] width 56 height 9
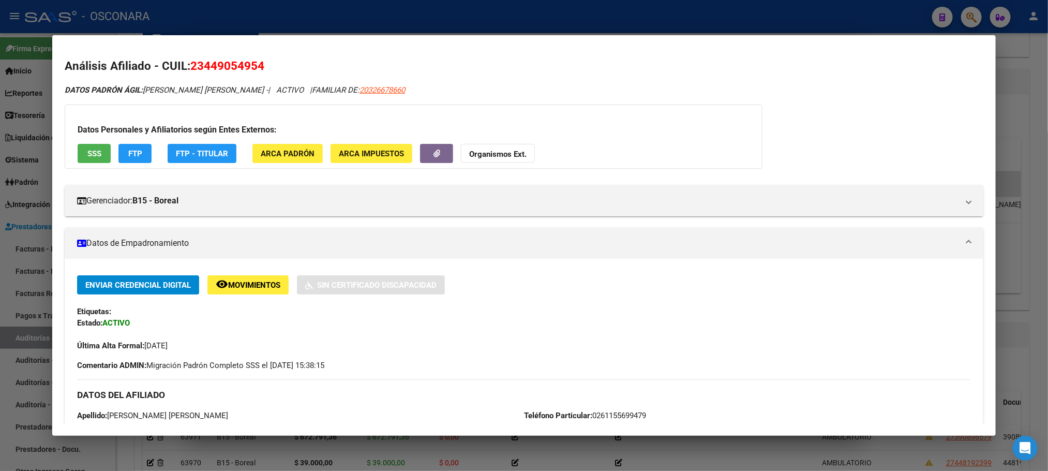
click at [87, 151] on span "SSS" at bounding box center [94, 153] width 14 height 9
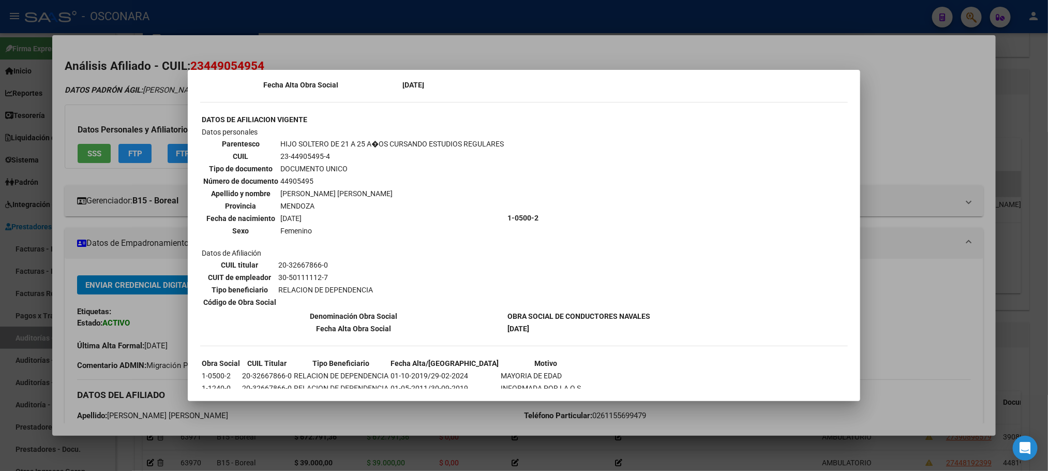
scroll to position [1068, 0]
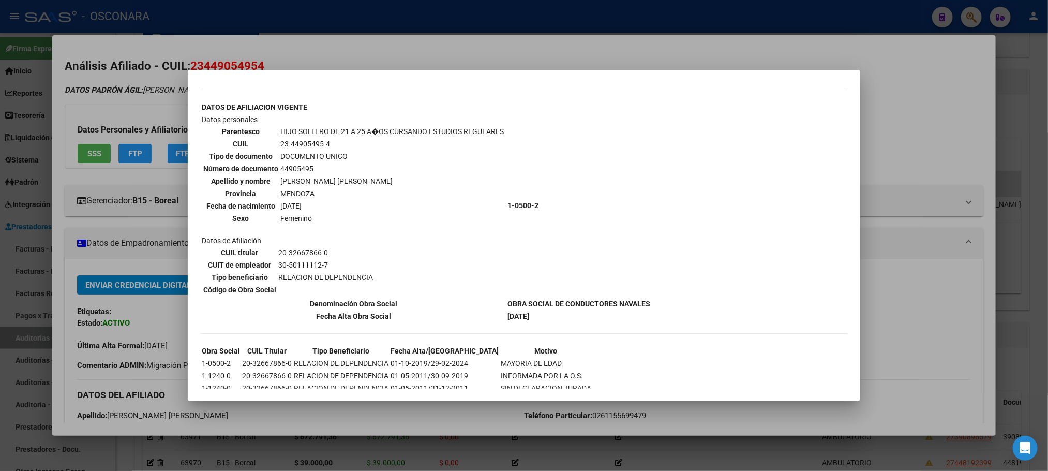
click at [921, 337] on div at bounding box center [524, 235] width 1048 height 471
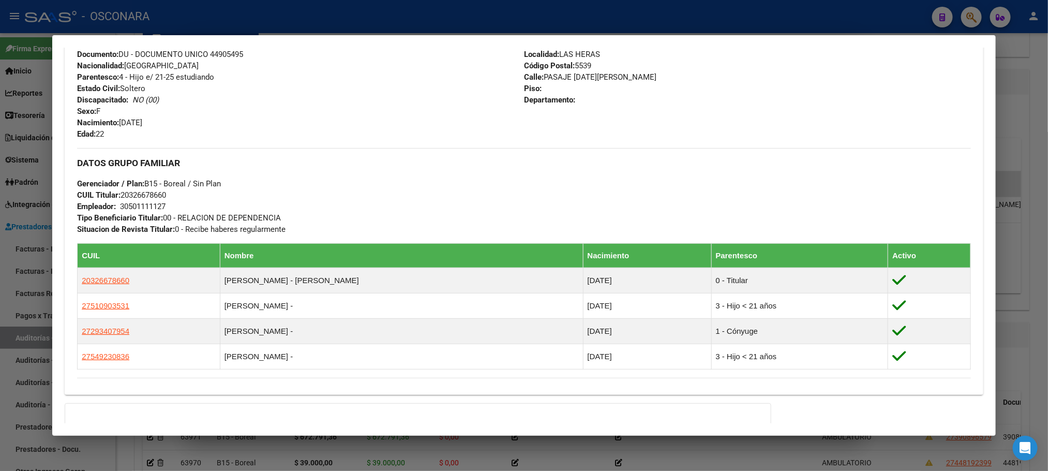
scroll to position [519, 0]
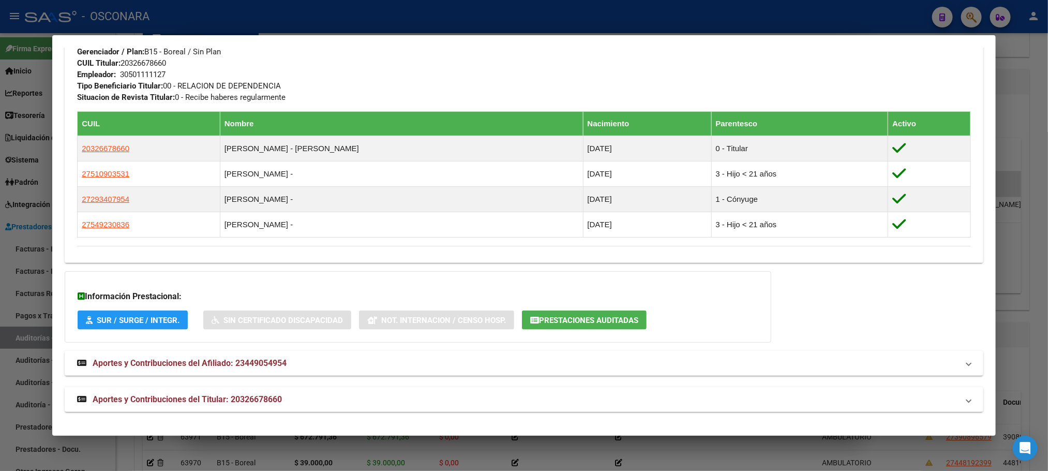
click at [1035, 290] on div at bounding box center [524, 235] width 1048 height 471
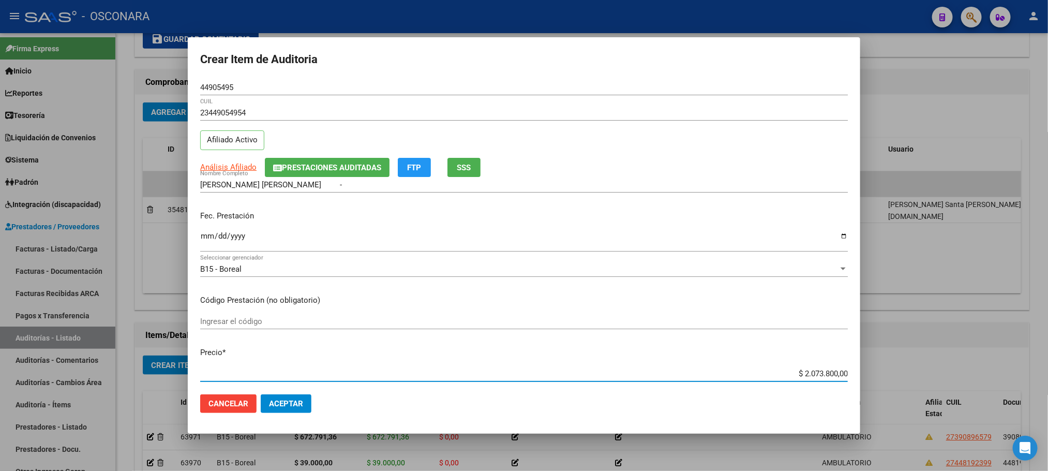
click at [812, 376] on input "$ 2.073.800,00" at bounding box center [524, 373] width 648 height 9
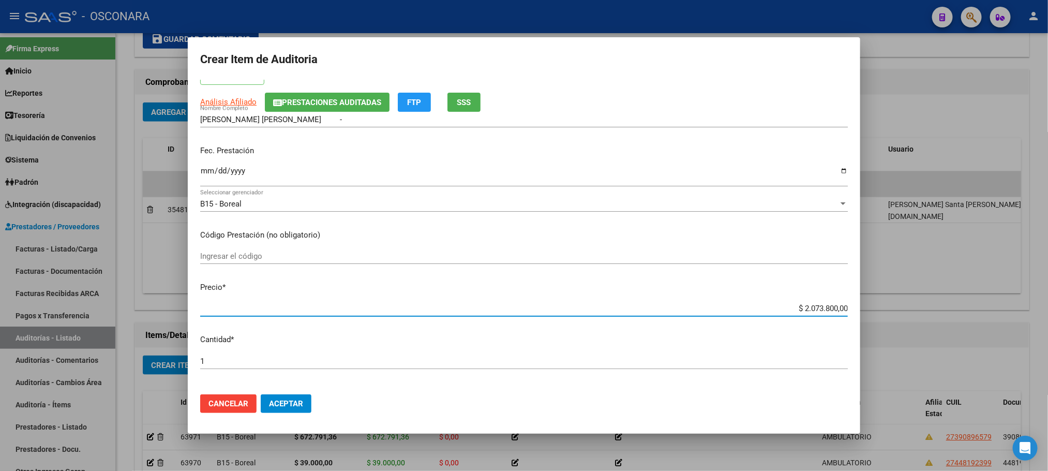
scroll to position [107, 0]
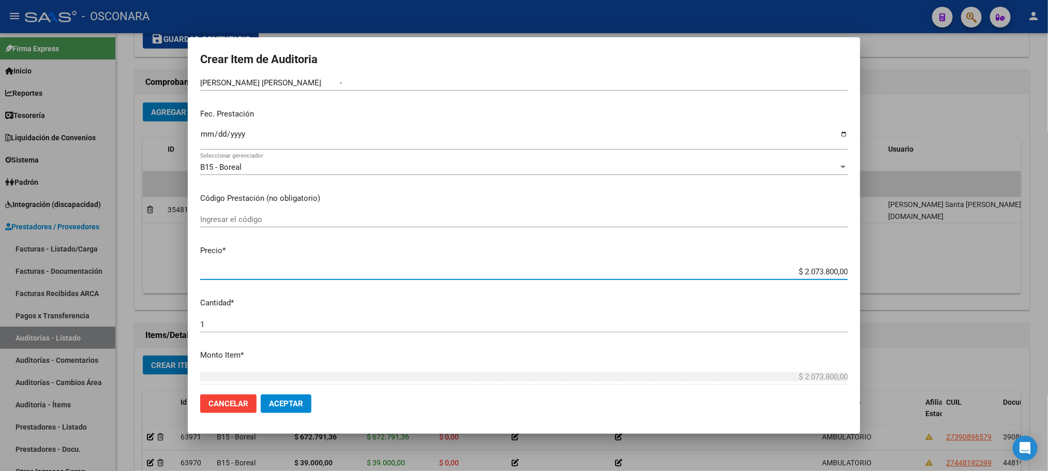
click at [836, 374] on mat-dialog-content "44905495 Nro Documento 23449054954 CUIL Afiliado Activo Análisis Afiliado Prest…" at bounding box center [524, 233] width 673 height 306
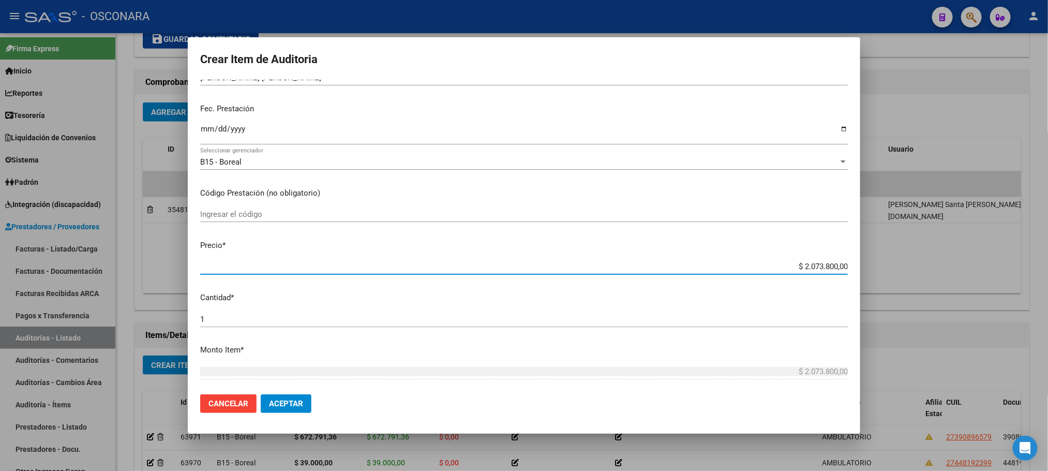
click at [848, 267] on mat-dialog-content "44905495 Nro Documento 23449054954 CUIL Afiliado Activo Análisis Afiliado Prest…" at bounding box center [524, 233] width 673 height 306
drag, startPoint x: 809, startPoint y: 266, endPoint x: 845, endPoint y: 268, distance: 35.7
click at [845, 268] on mat-dialog-content "44905495 Nro Documento 23449054954 CUIL Afiliado Activo Análisis Afiliado Prest…" at bounding box center [524, 233] width 673 height 306
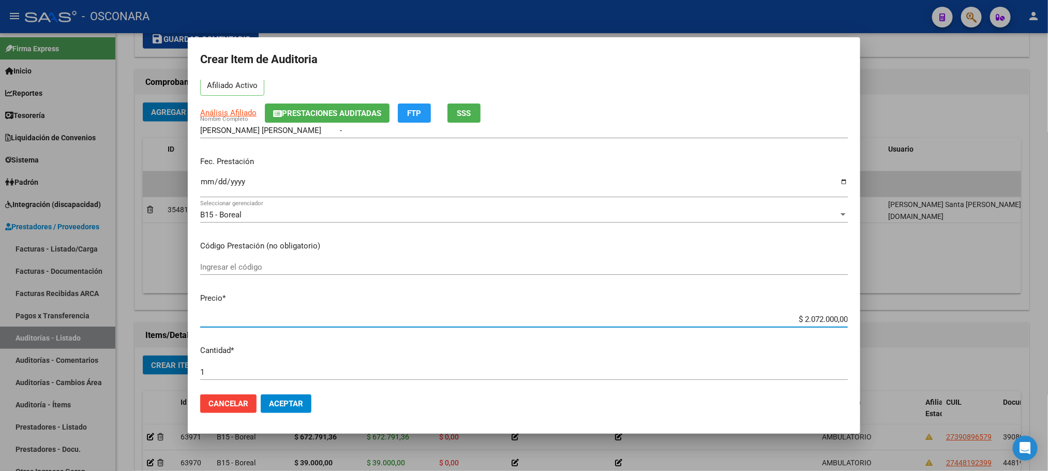
scroll to position [0, 0]
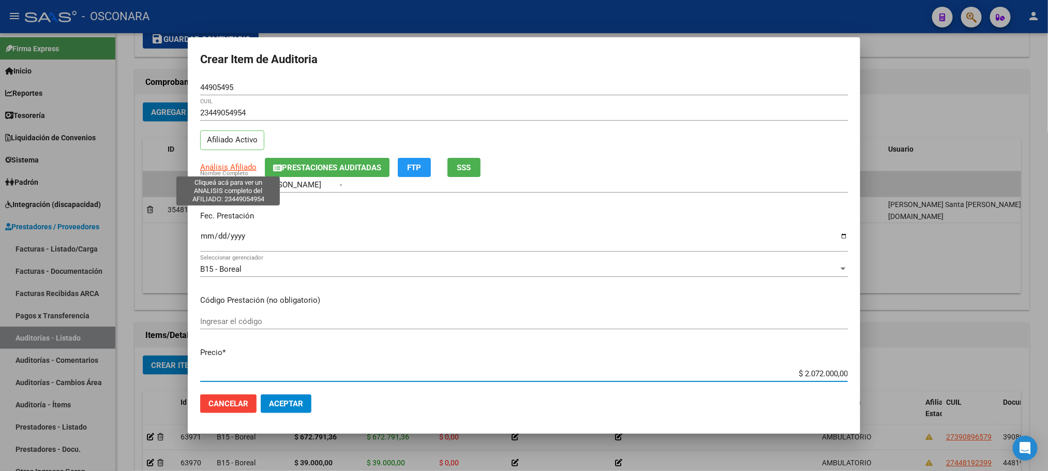
click at [249, 168] on span "Análisis Afiliado" at bounding box center [228, 166] width 56 height 9
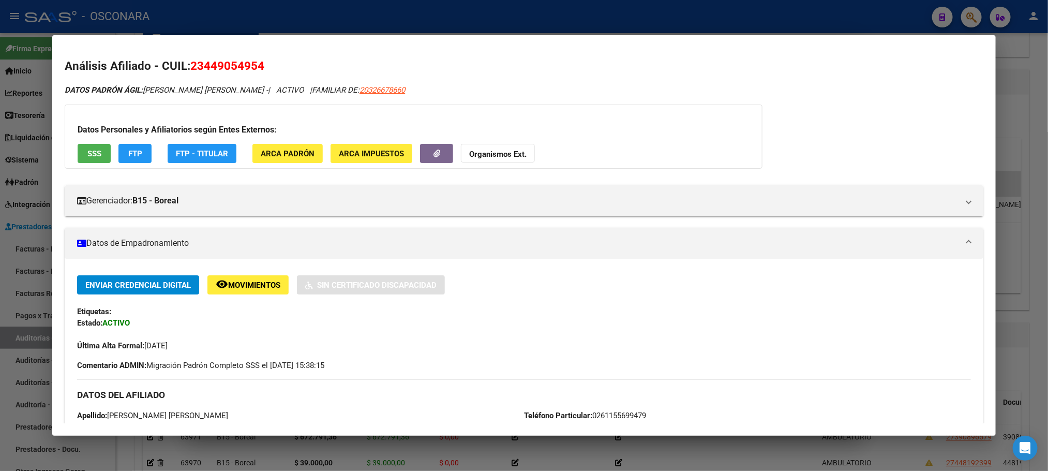
click at [87, 159] on button "SSS" at bounding box center [94, 153] width 33 height 19
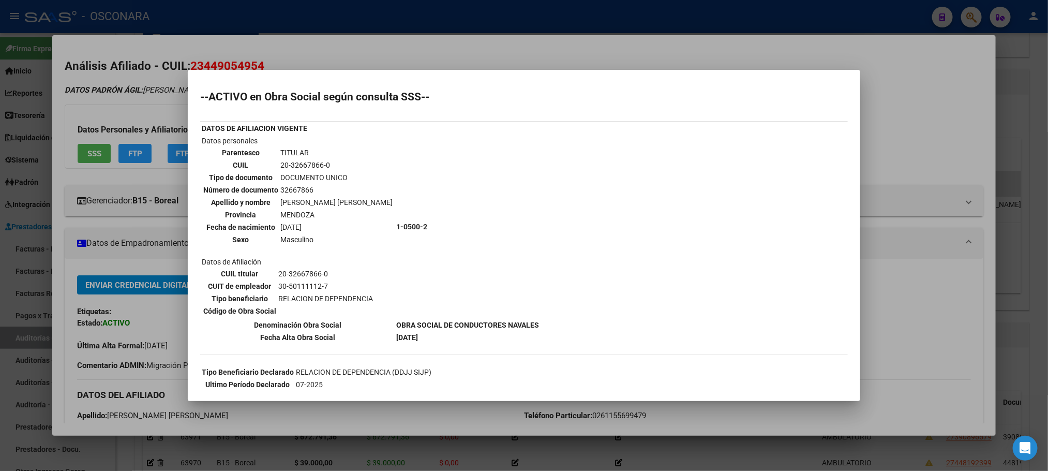
click at [1038, 213] on div at bounding box center [524, 235] width 1048 height 471
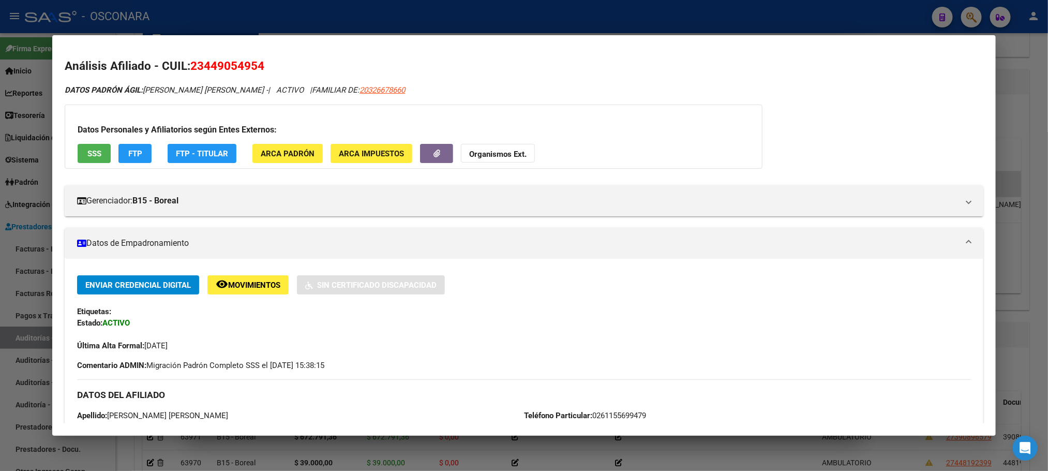
click at [1039, 209] on div at bounding box center [524, 235] width 1048 height 471
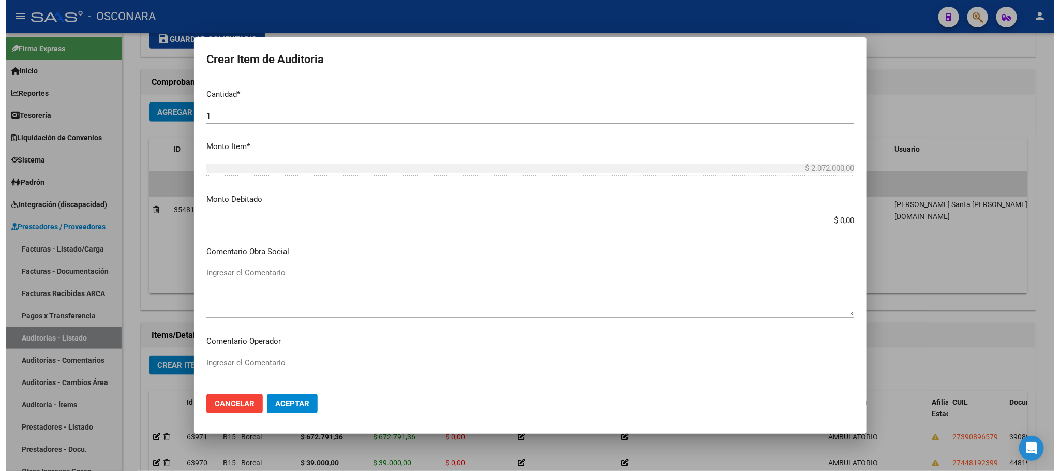
scroll to position [626, 0]
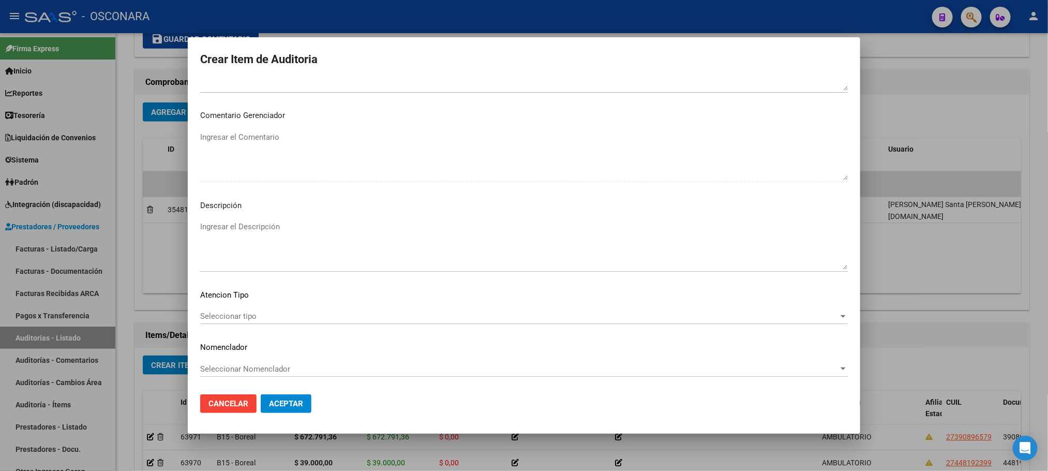
click at [292, 322] on div "Seleccionar tipo Seleccionar tipo" at bounding box center [524, 316] width 648 height 16
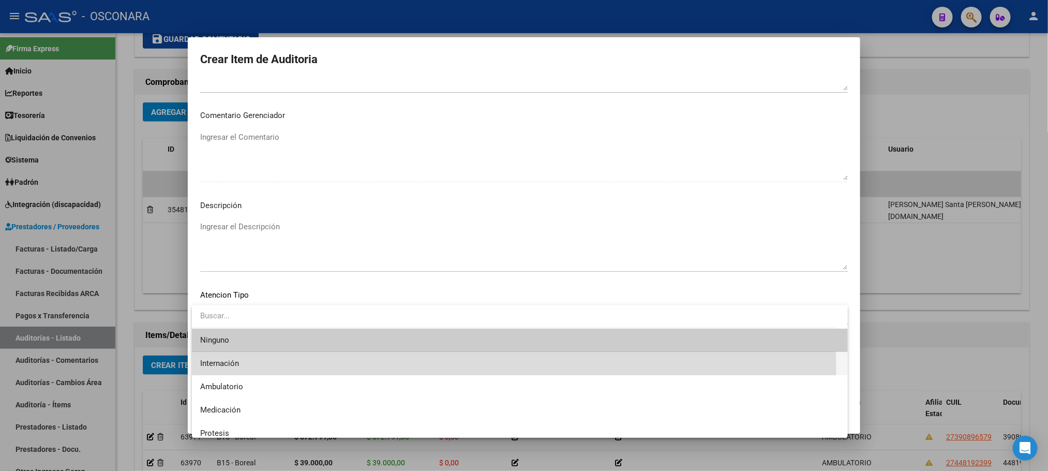
click at [264, 370] on span "Internación" at bounding box center [520, 363] width 640 height 23
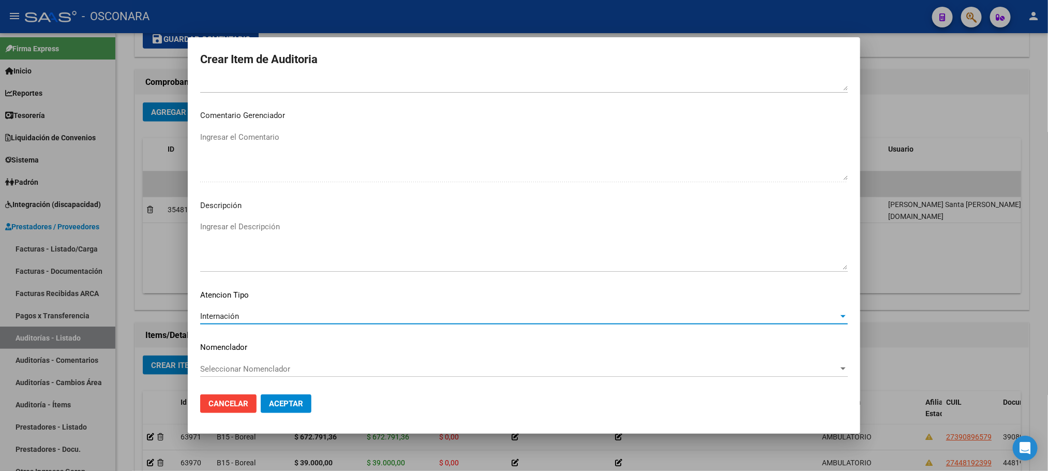
click at [292, 250] on textarea "Ingresar el Descripción" at bounding box center [524, 245] width 648 height 49
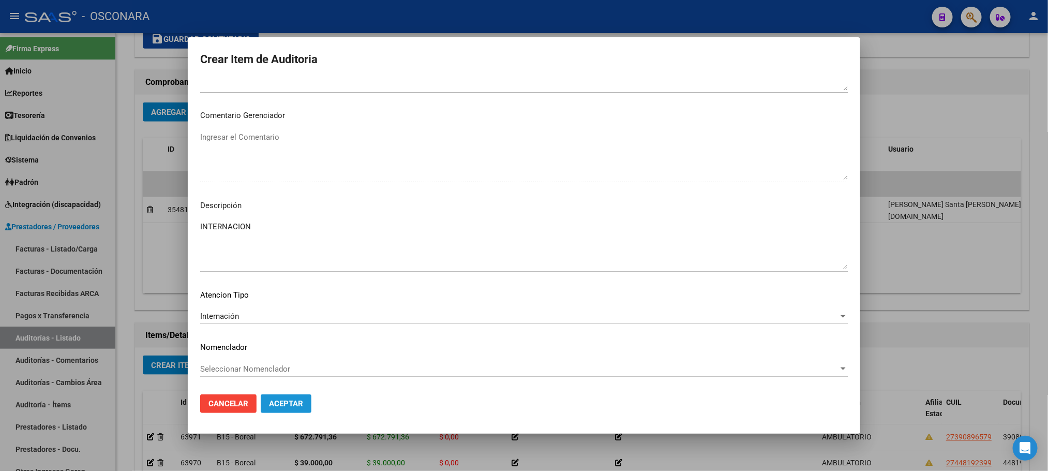
click at [292, 409] on button "Aceptar" at bounding box center [286, 403] width 51 height 19
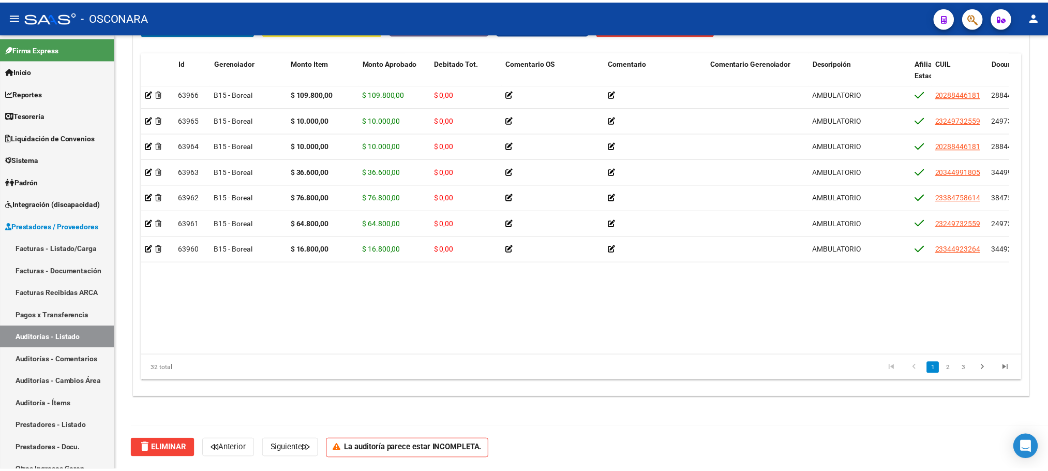
scroll to position [0, 0]
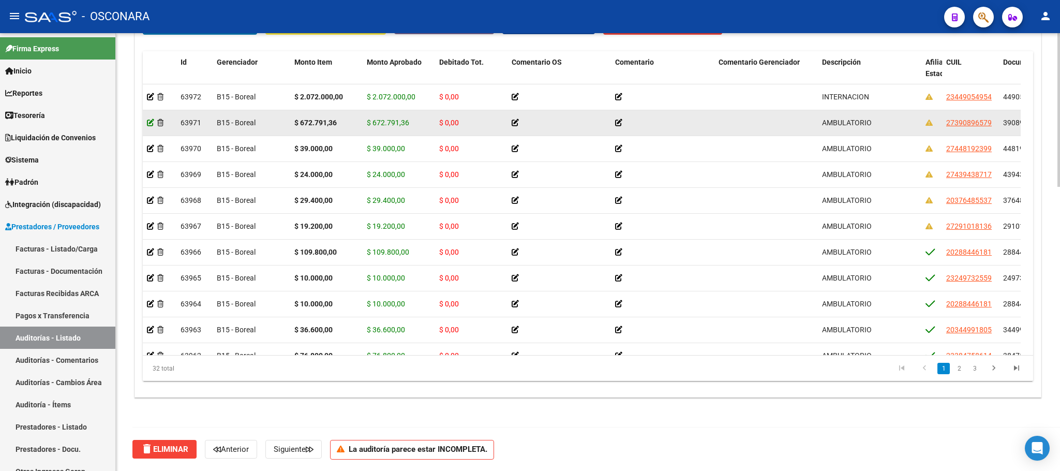
click at [147, 123] on icon at bounding box center [150, 122] width 7 height 7
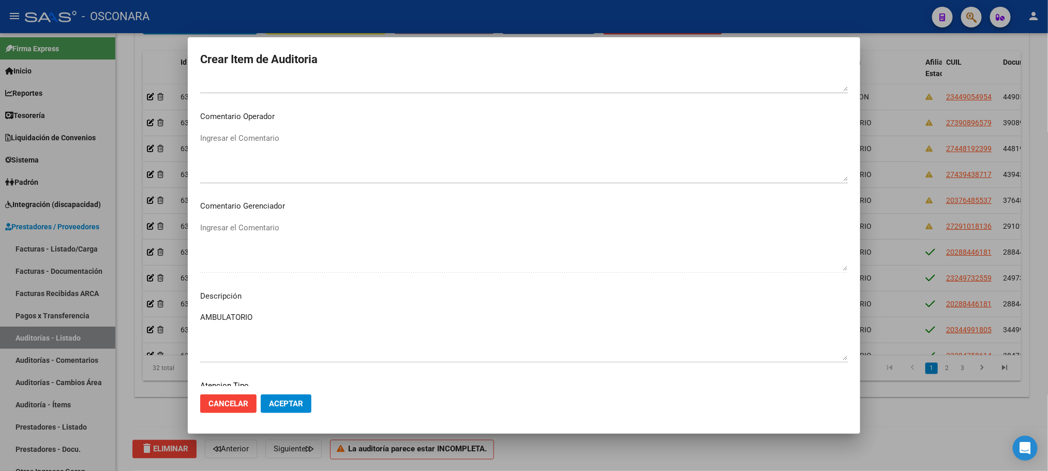
scroll to position [543, 0]
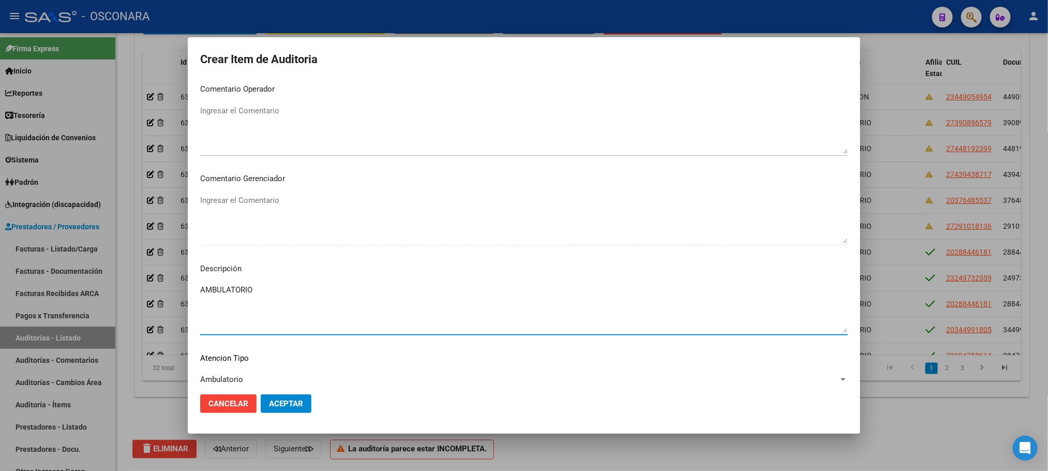
drag, startPoint x: 275, startPoint y: 295, endPoint x: 165, endPoint y: 272, distance: 112.6
click at [165, 272] on div "Crear Item de Auditoria 39089657 Nro Documento 27390896579 CUIL Afiliado Activo…" at bounding box center [524, 235] width 1048 height 471
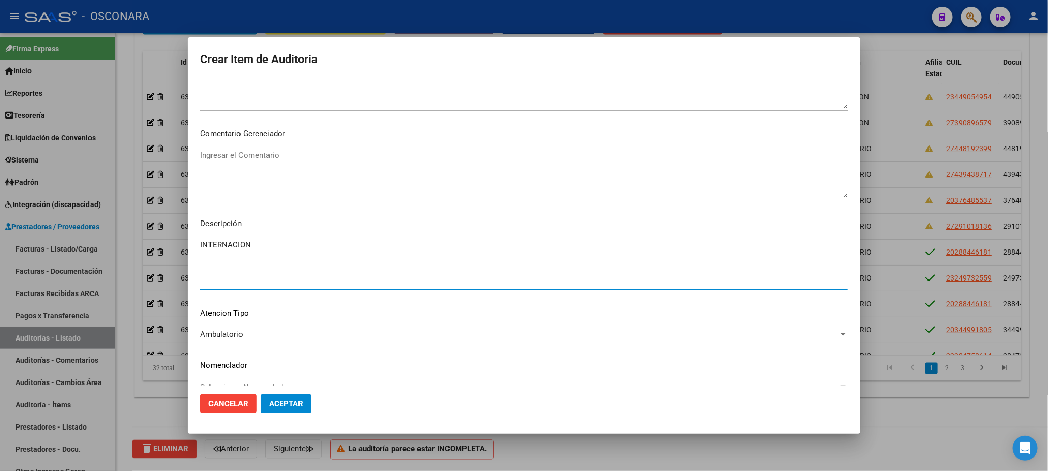
scroll to position [607, 0]
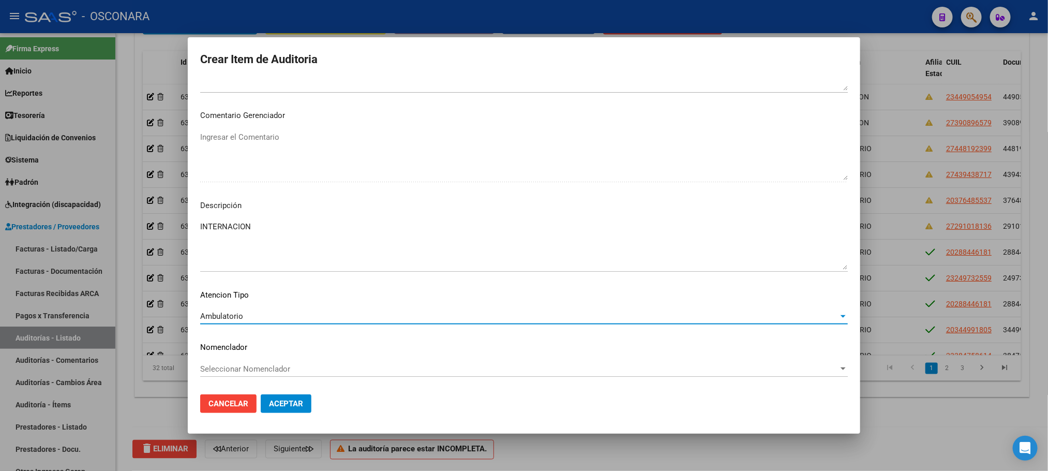
click at [250, 319] on div "Ambulatorio" at bounding box center [519, 315] width 639 height 9
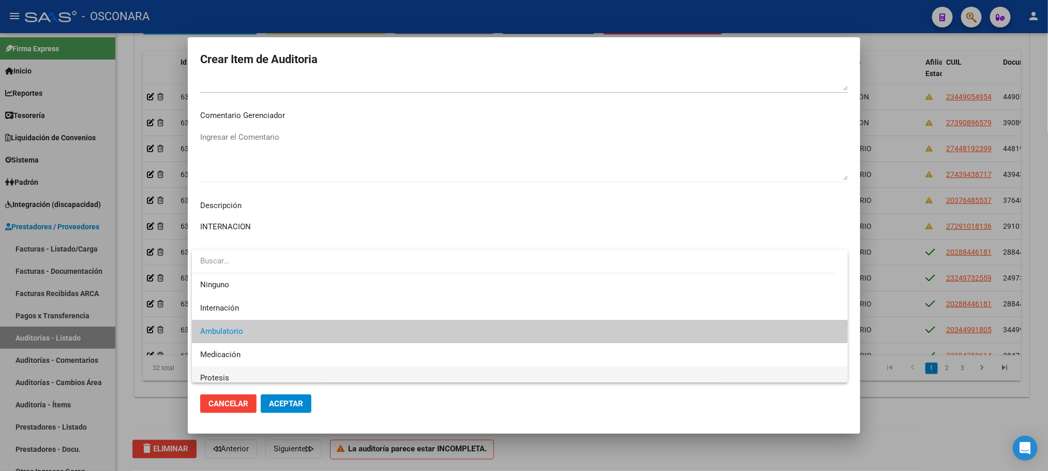
scroll to position [16, 0]
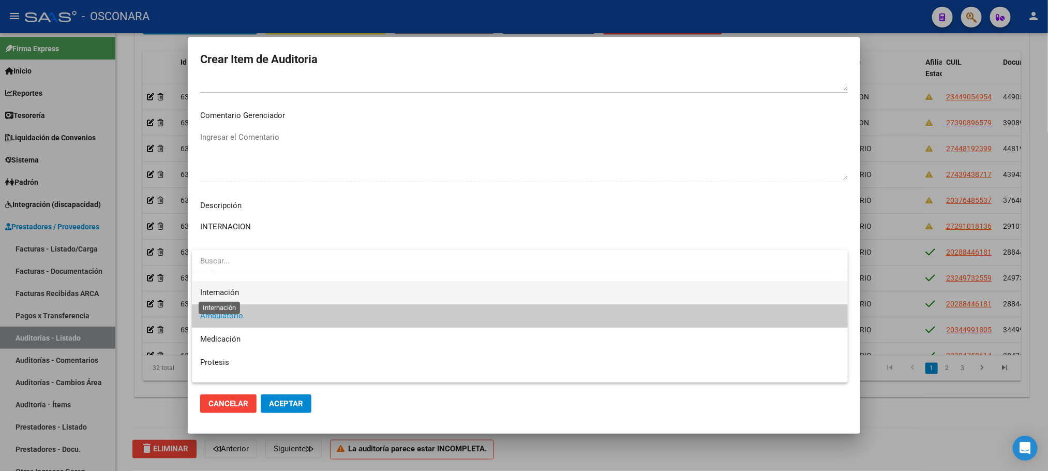
click at [239, 291] on span "Internación" at bounding box center [219, 292] width 39 height 9
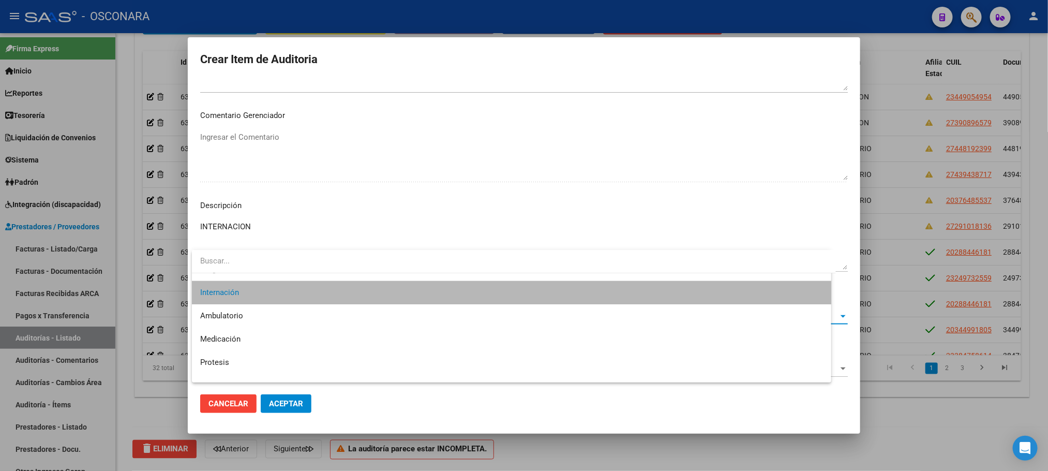
scroll to position [23, 0]
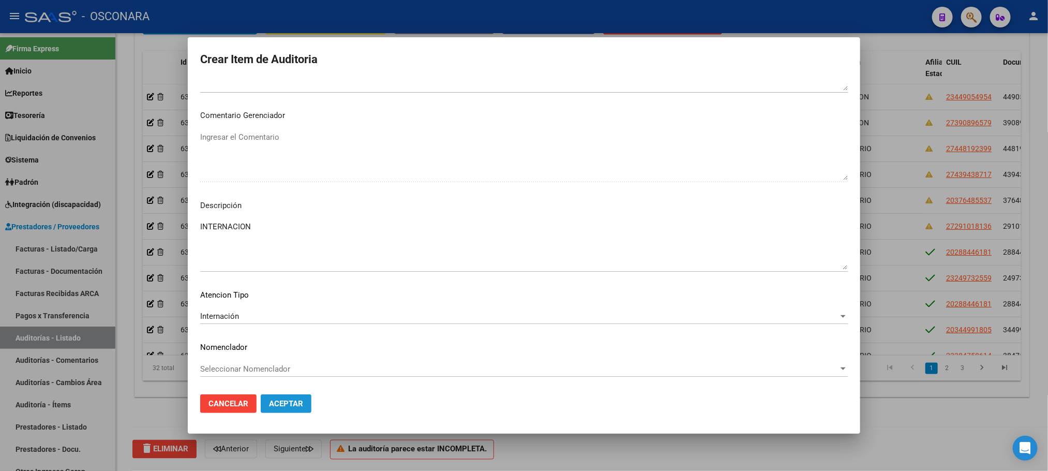
click at [306, 399] on button "Aceptar" at bounding box center [286, 403] width 51 height 19
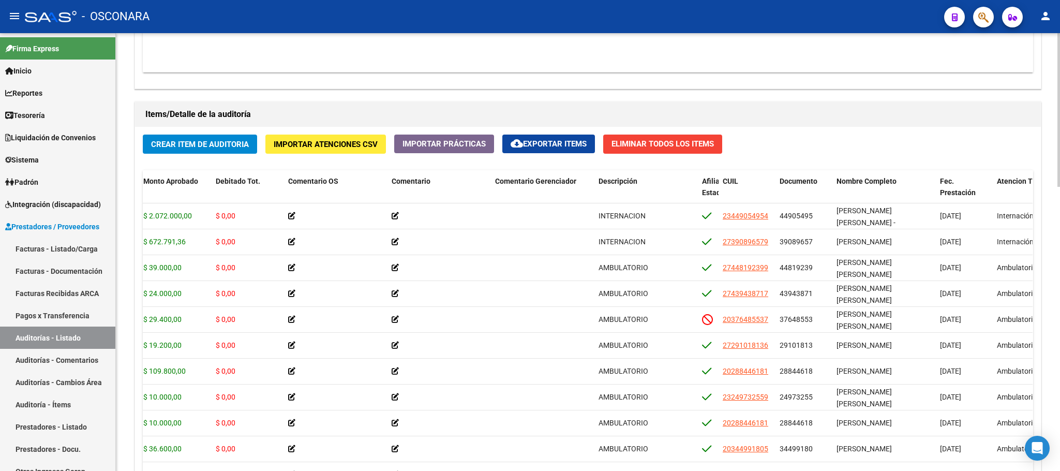
scroll to position [666, 0]
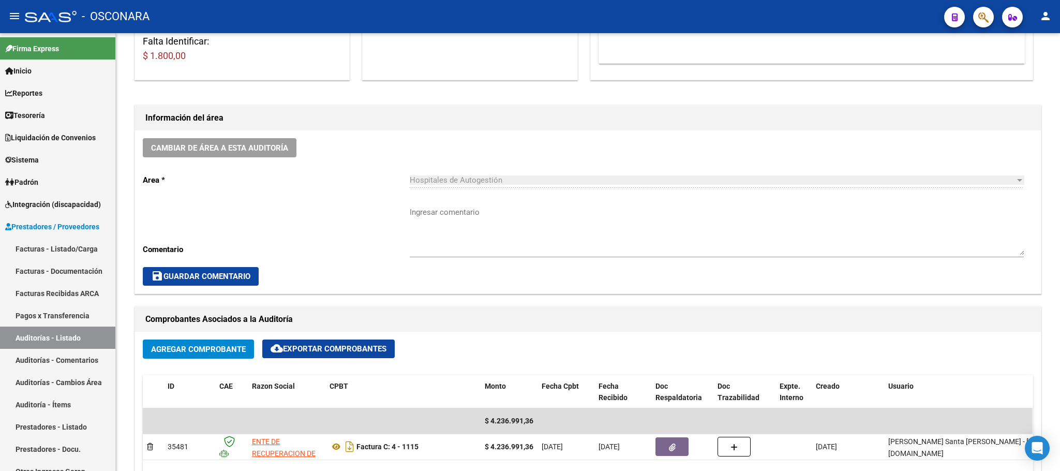
click at [1048, 281] on div at bounding box center [1059, 252] width 3 height 438
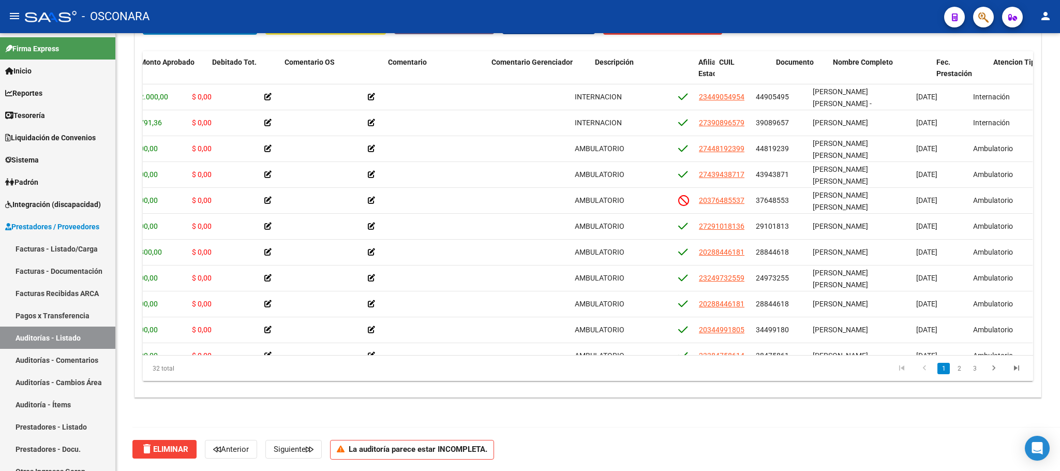
scroll to position [0, 225]
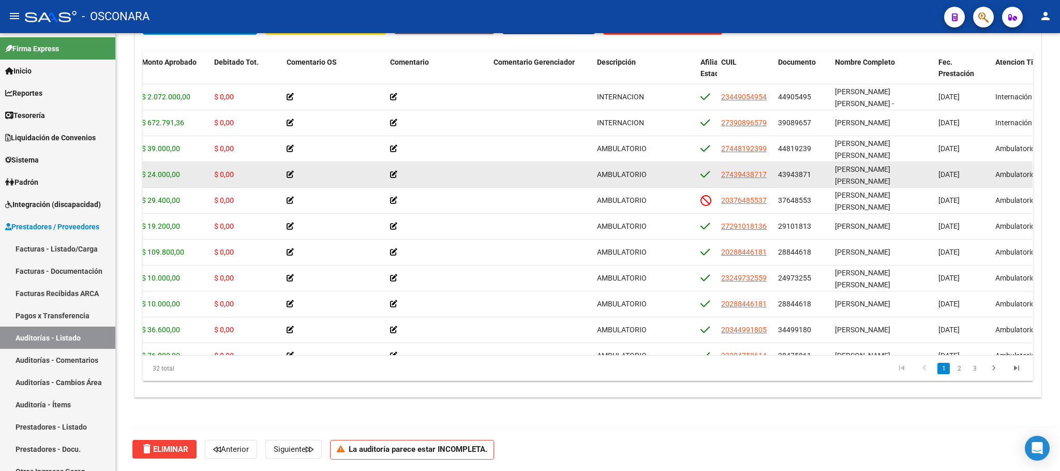
click at [172, 175] on span "$ 24.000,00" at bounding box center [161, 174] width 38 height 8
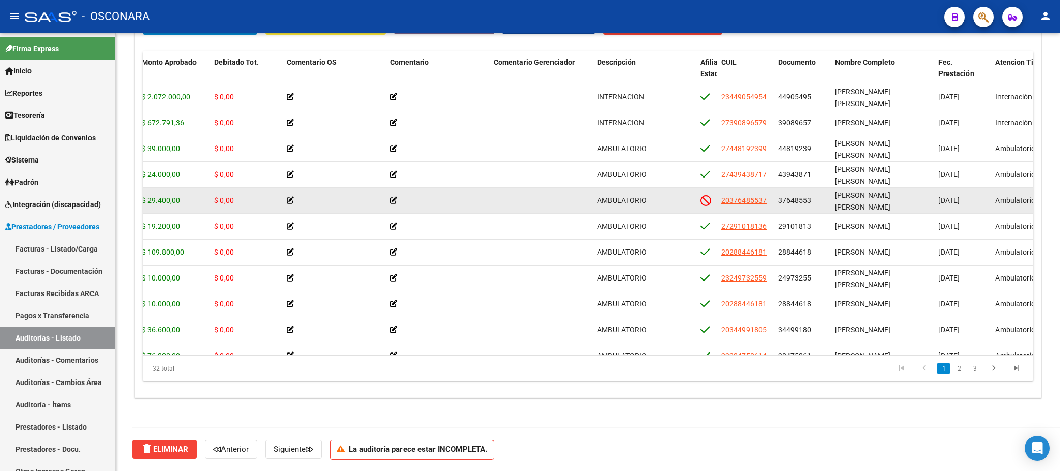
click at [172, 203] on span "$ 29.400,00" at bounding box center [161, 200] width 38 height 8
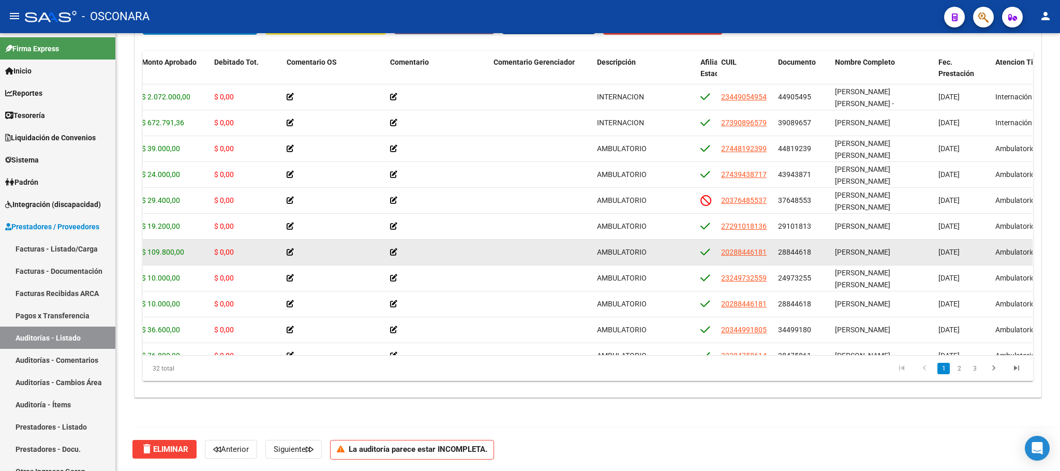
drag, startPoint x: 157, startPoint y: 251, endPoint x: 185, endPoint y: 249, distance: 28.6
click at [185, 249] on div "$ 109.800,00" at bounding box center [174, 252] width 64 height 12
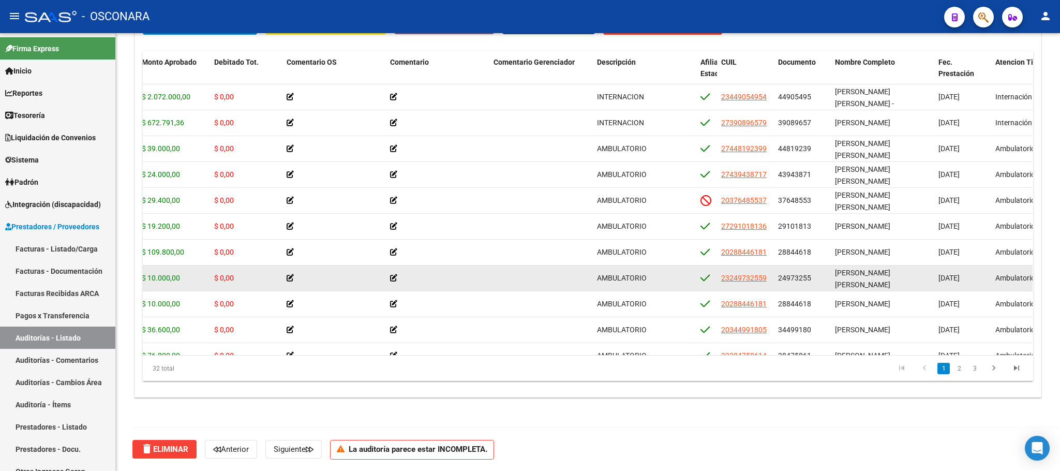
drag, startPoint x: 157, startPoint y: 275, endPoint x: 171, endPoint y: 275, distance: 14.0
click at [171, 275] on span "$ 10.000,00" at bounding box center [161, 278] width 38 height 8
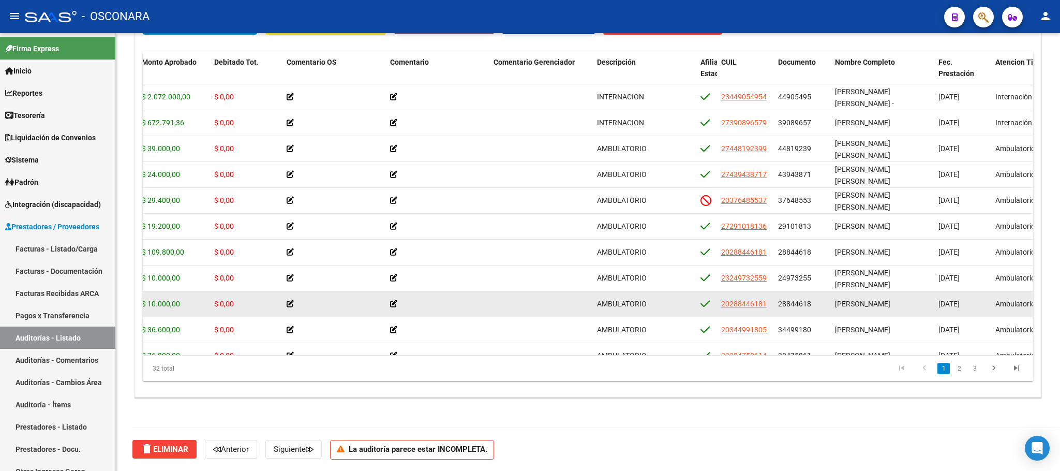
scroll to position [0, 202]
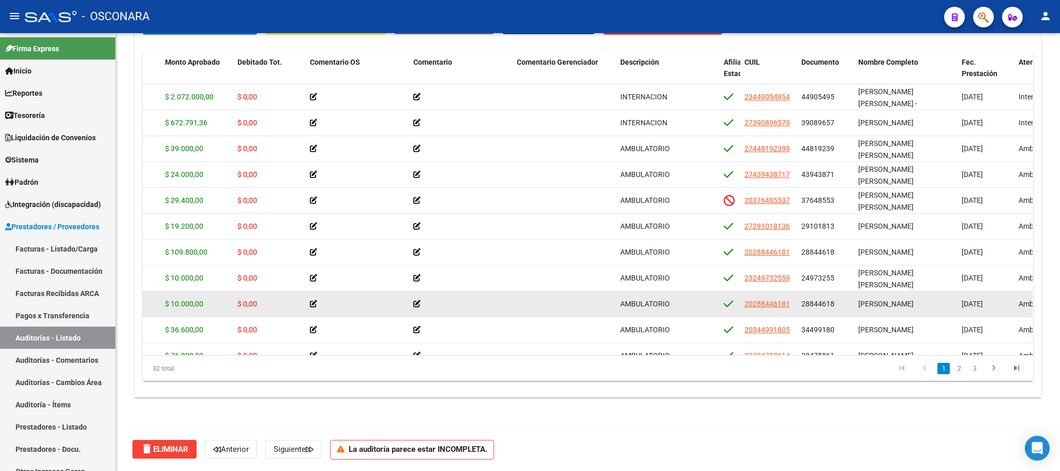
drag, startPoint x: 148, startPoint y: 303, endPoint x: 201, endPoint y: 306, distance: 52.8
click at [201, 306] on span "$ 10.000,00" at bounding box center [184, 304] width 38 height 8
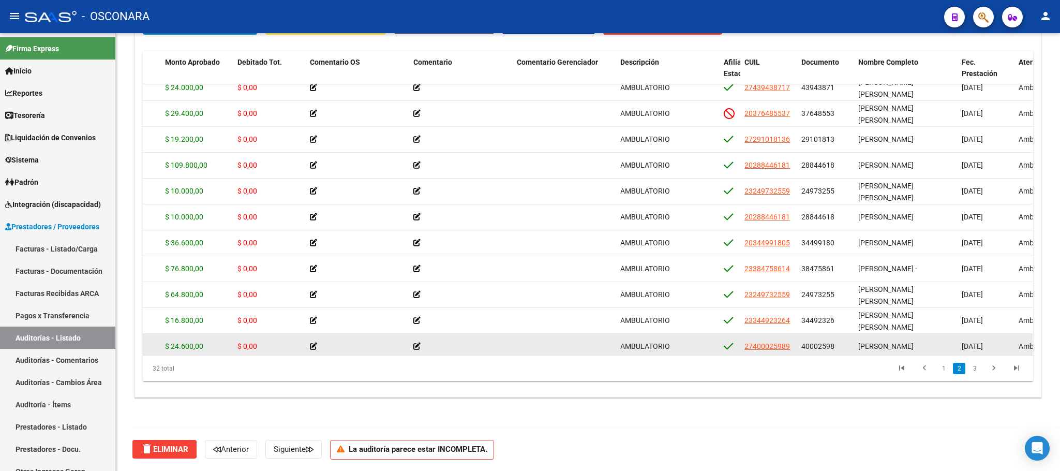
drag, startPoint x: 168, startPoint y: 332, endPoint x: 185, endPoint y: 329, distance: 16.8
click at [185, 329] on datatable-scroller "63969 B15 - Boreal $ 24.000,00 $ 24.000,00 $ 0,00 AMBULATORIO 27439438717 43943…" at bounding box center [386, 411] width 890 height 828
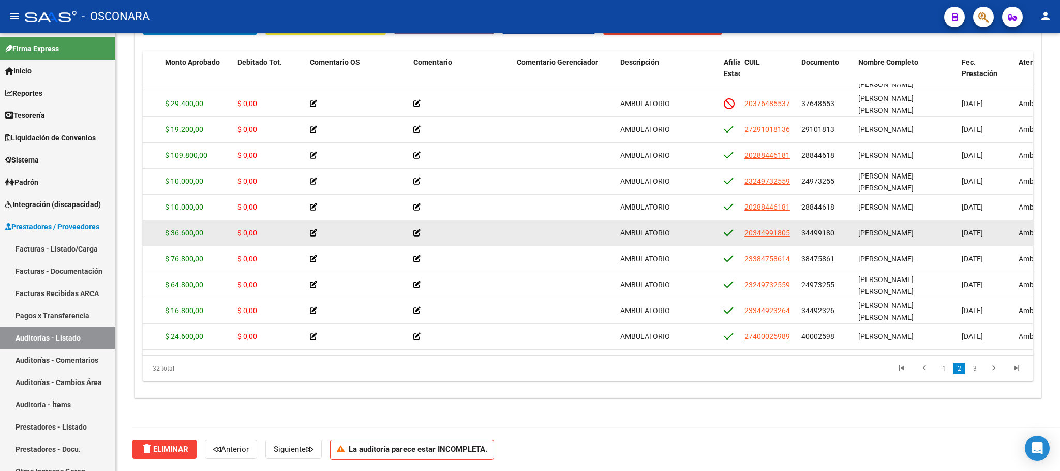
click at [188, 236] on span "$ 36.600,00" at bounding box center [184, 233] width 38 height 8
drag, startPoint x: 174, startPoint y: 231, endPoint x: 233, endPoint y: 243, distance: 60.1
click at [233, 243] on div "63963 B15 - Boreal $ 36.600,00 $ 36.600,00 $ 0,00 AMBULATORIO 20344991805 34499…" at bounding box center [708, 233] width 1534 height 26
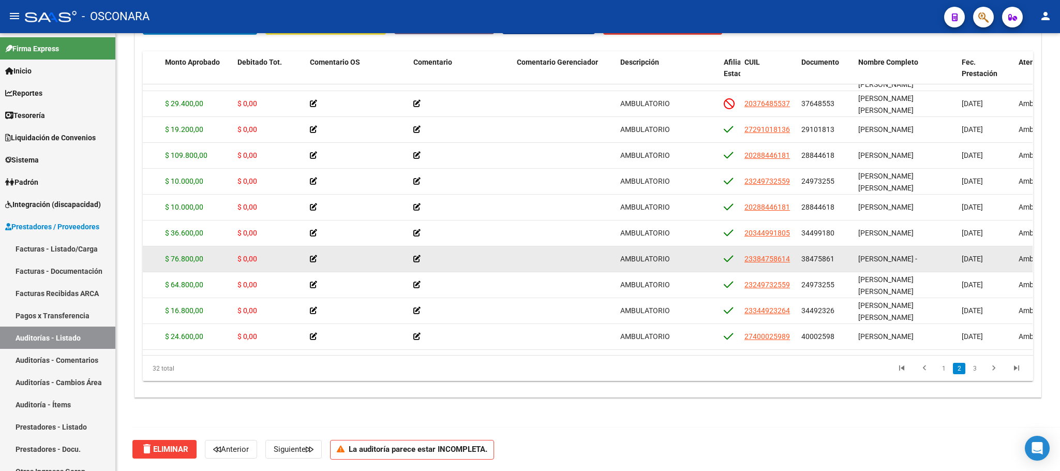
drag, startPoint x: 179, startPoint y: 261, endPoint x: 194, endPoint y: 260, distance: 15.0
click at [194, 260] on span "$ 76.800,00" at bounding box center [184, 259] width 38 height 8
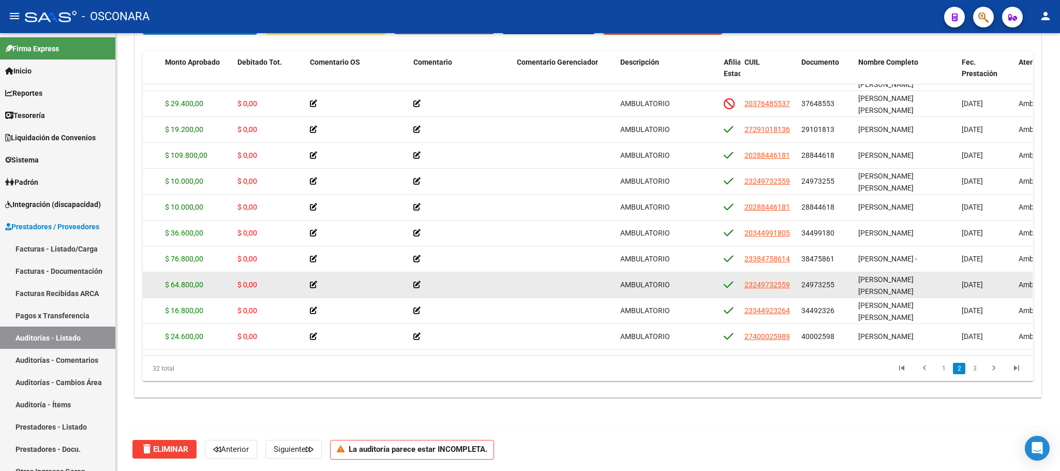
drag, startPoint x: 185, startPoint y: 286, endPoint x: 201, endPoint y: 287, distance: 16.1
click at [201, 287] on span "$ 64.800,00" at bounding box center [184, 284] width 38 height 8
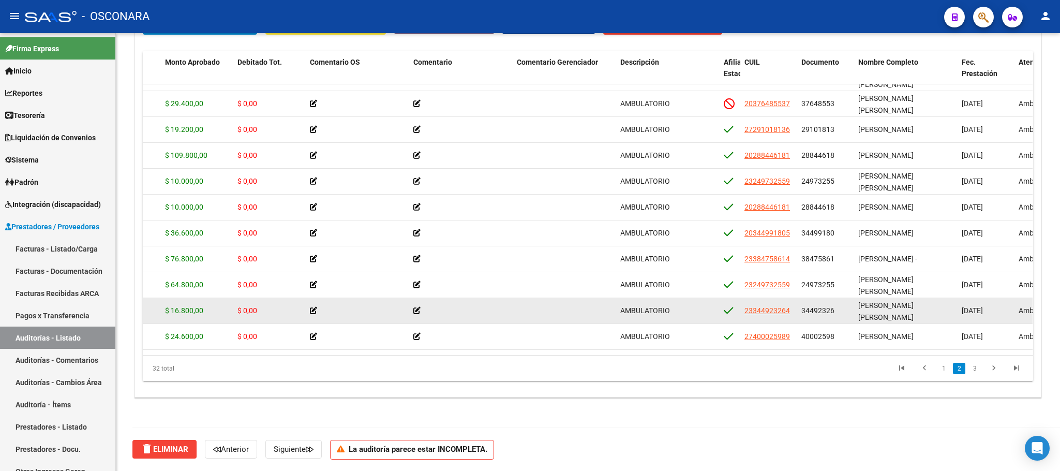
drag, startPoint x: 183, startPoint y: 309, endPoint x: 194, endPoint y: 310, distance: 10.9
click at [193, 310] on span "$ 16.800,00" at bounding box center [184, 310] width 38 height 8
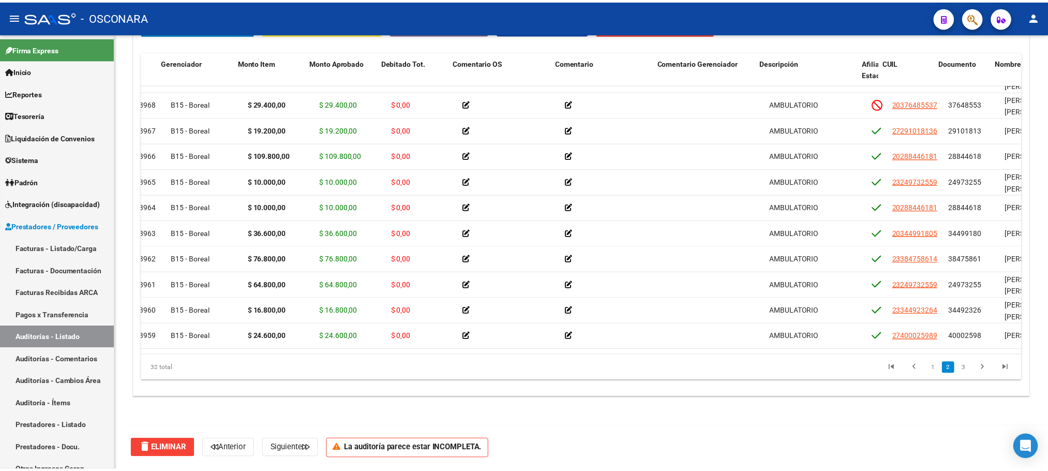
scroll to position [97, 0]
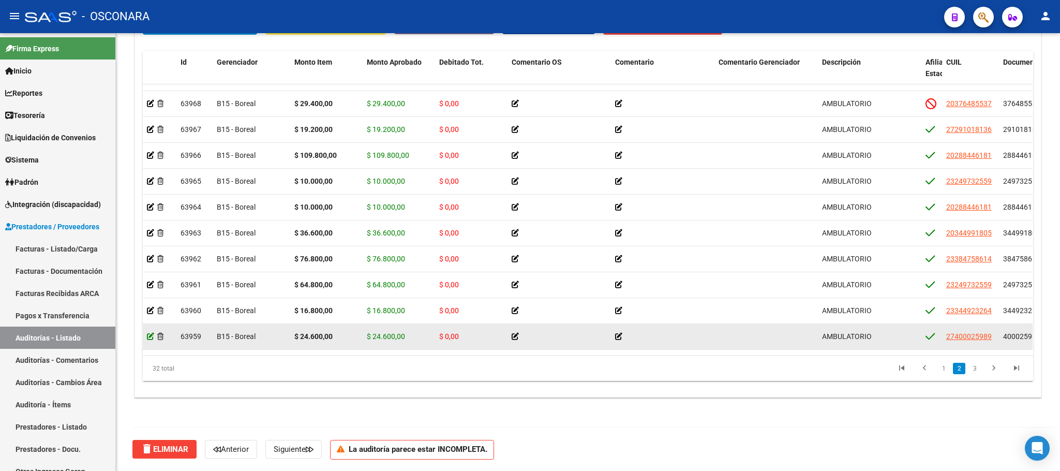
click at [152, 334] on icon at bounding box center [150, 336] width 7 height 7
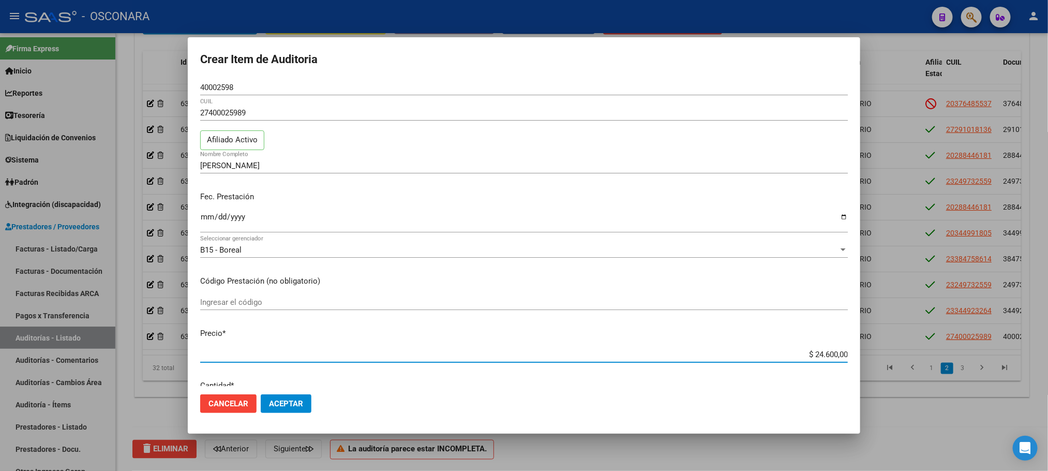
drag, startPoint x: 804, startPoint y: 359, endPoint x: 847, endPoint y: 362, distance: 42.5
click at [847, 362] on mat-dialog-content "40002598 Nro Documento 27400025989 CUIL Afiliado Activo [PERSON_NAME] Nombre Co…" at bounding box center [524, 233] width 673 height 306
click at [296, 409] on button "Aceptar" at bounding box center [286, 403] width 51 height 19
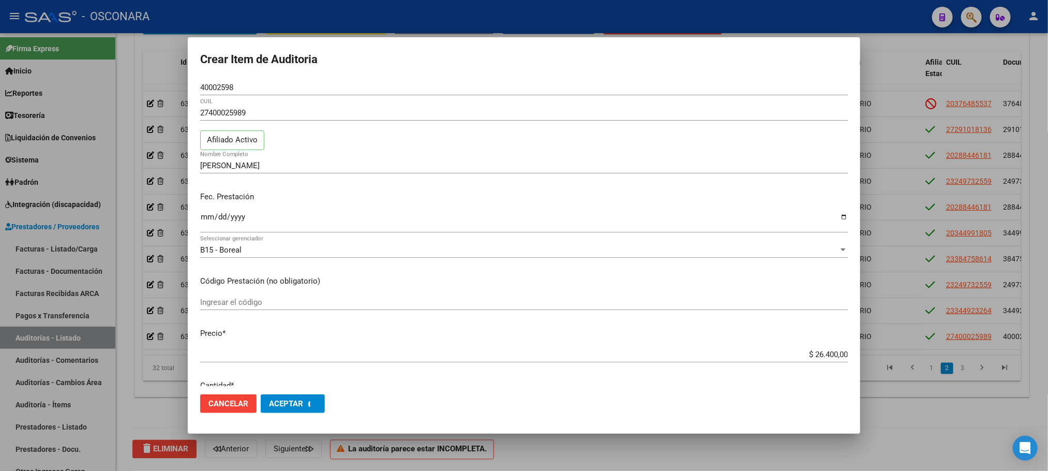
scroll to position [0, 0]
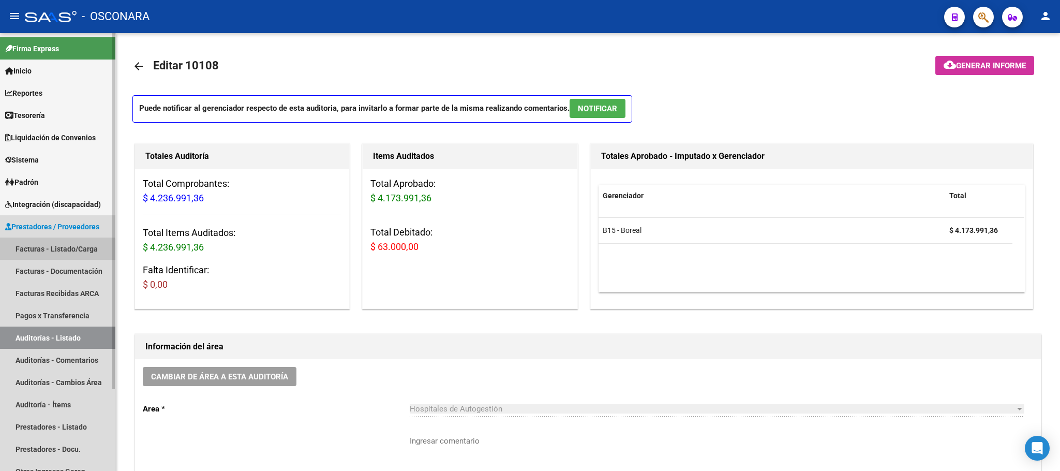
click at [47, 254] on link "Facturas - Listado/Carga" at bounding box center [57, 249] width 115 height 22
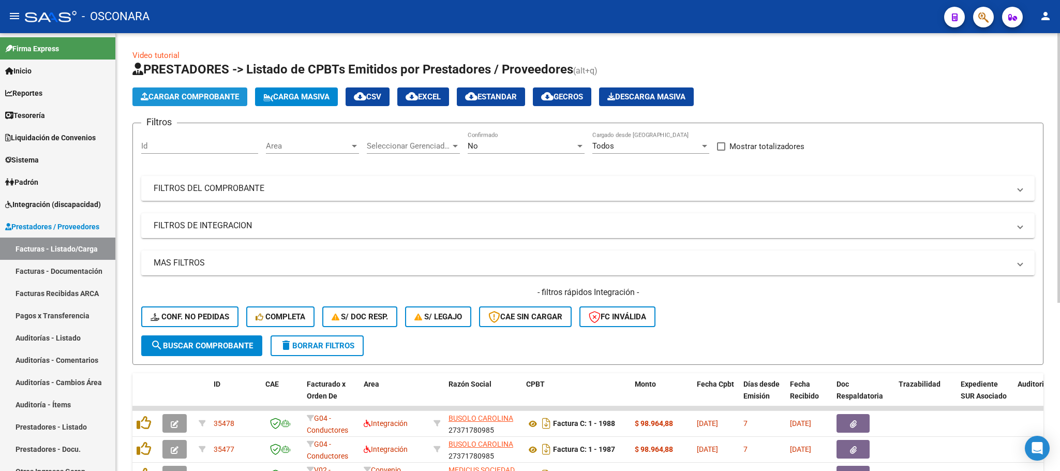
click at [198, 92] on span "Cargar Comprobante" at bounding box center [190, 96] width 98 height 9
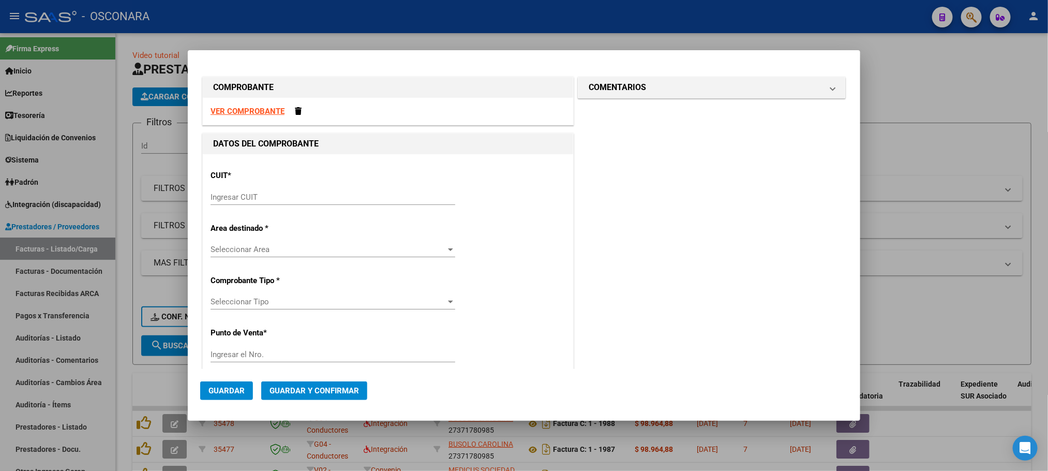
click at [705, 250] on div "COMENTARIOS Comentarios De la Obra Social: Comentarios de la Obra Social (no vi…" at bounding box center [712, 459] width 272 height 769
click at [315, 198] on input "Ingresar CUIT" at bounding box center [333, 196] width 245 height 9
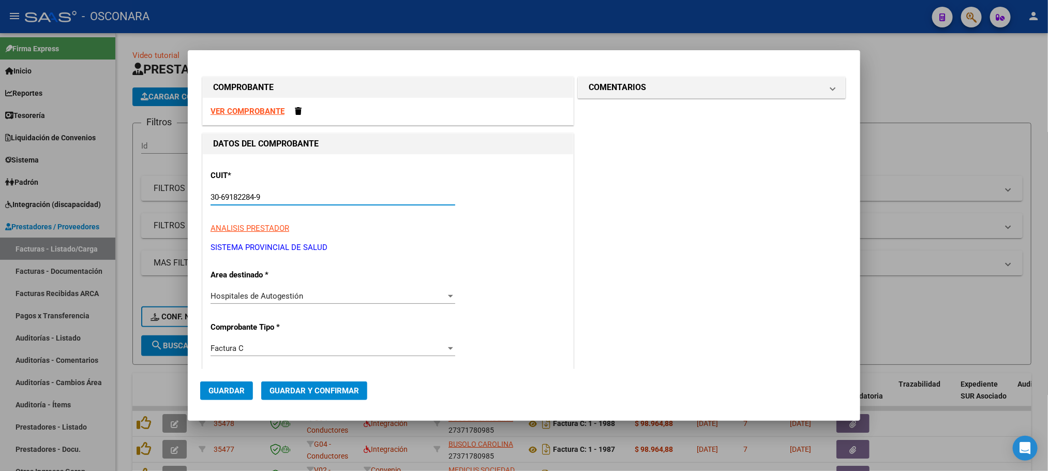
click at [438, 298] on div "Hospitales de Autogestión" at bounding box center [328, 295] width 235 height 9
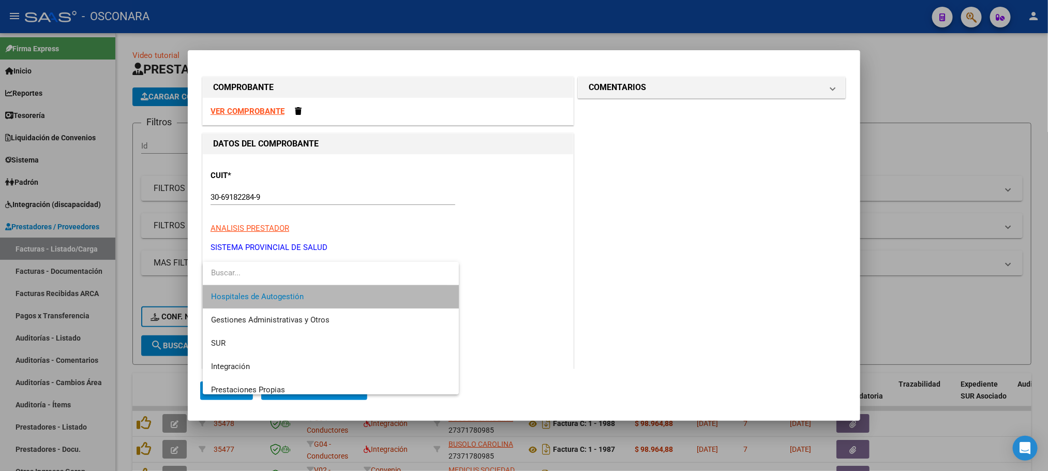
click at [354, 300] on span "Hospitales de Autogestión" at bounding box center [331, 296] width 240 height 23
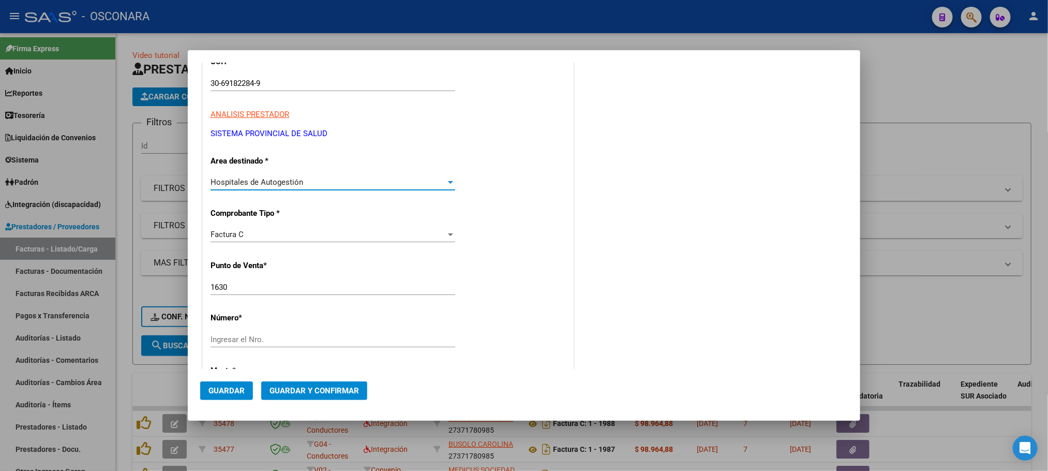
scroll to position [155, 0]
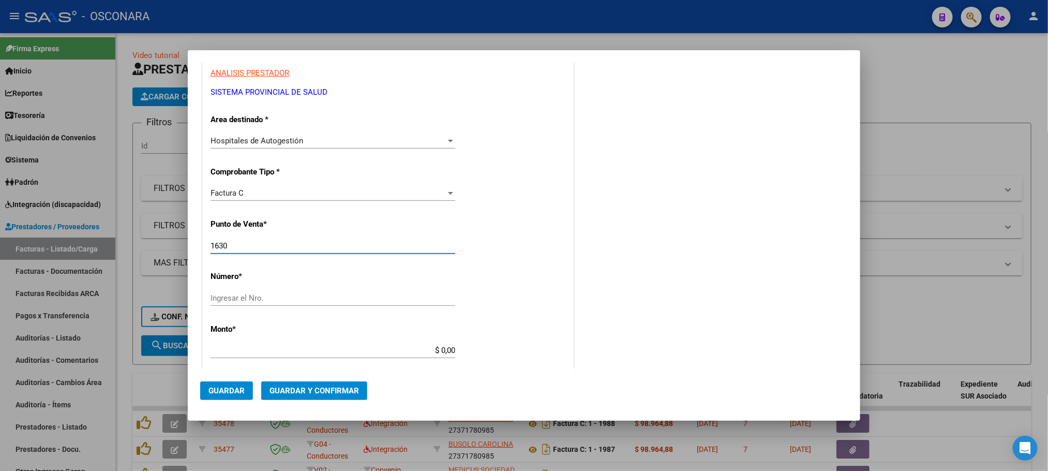
click at [228, 241] on input "1630" at bounding box center [333, 245] width 245 height 9
drag, startPoint x: 234, startPoint y: 246, endPoint x: 221, endPoint y: 246, distance: 13.5
click at [221, 246] on input "1630" at bounding box center [333, 245] width 245 height 9
click at [245, 301] on input "Ingresar el Nro." at bounding box center [333, 297] width 245 height 9
drag, startPoint x: 417, startPoint y: 352, endPoint x: 508, endPoint y: 338, distance: 92.6
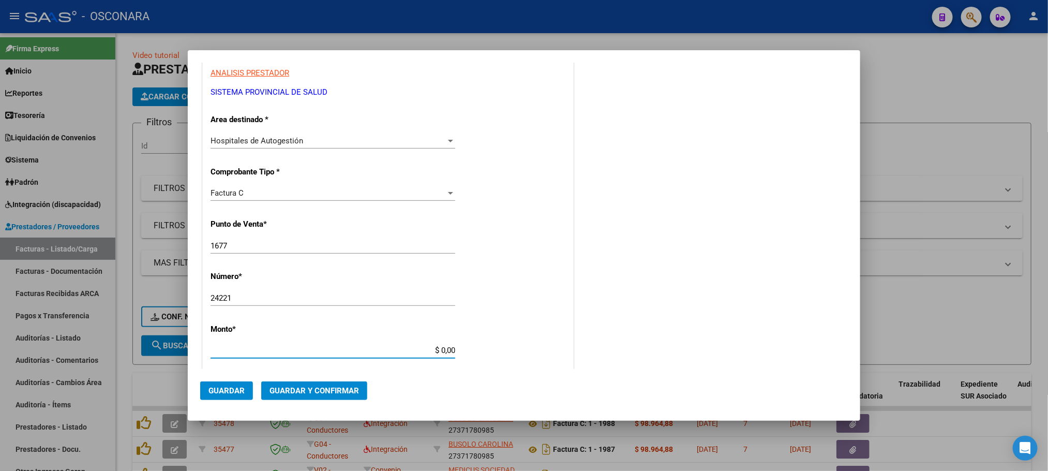
click at [508, 338] on div "CUIT * 30-69182284-9 Ingresar CUIT ANALISIS PRESTADOR SISTEMA PROVINCIAL DE [PE…" at bounding box center [388, 366] width 370 height 734
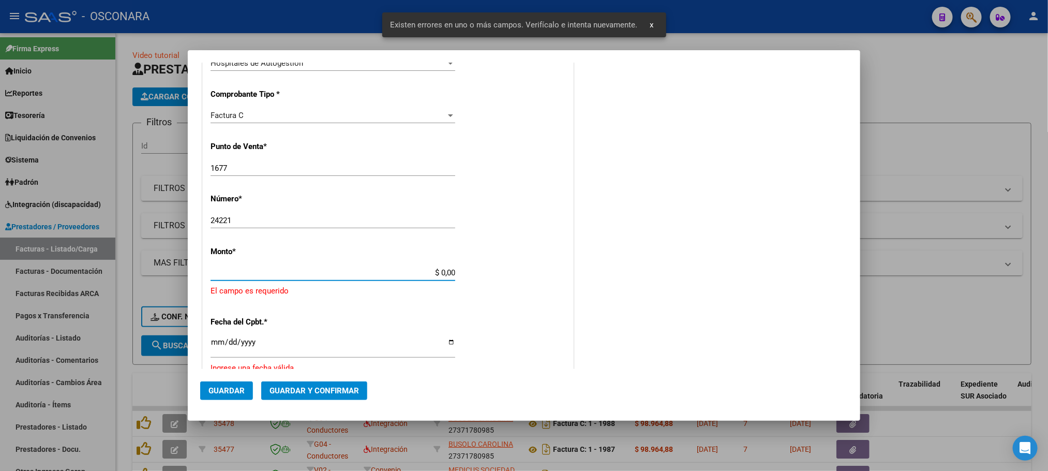
scroll to position [286, 0]
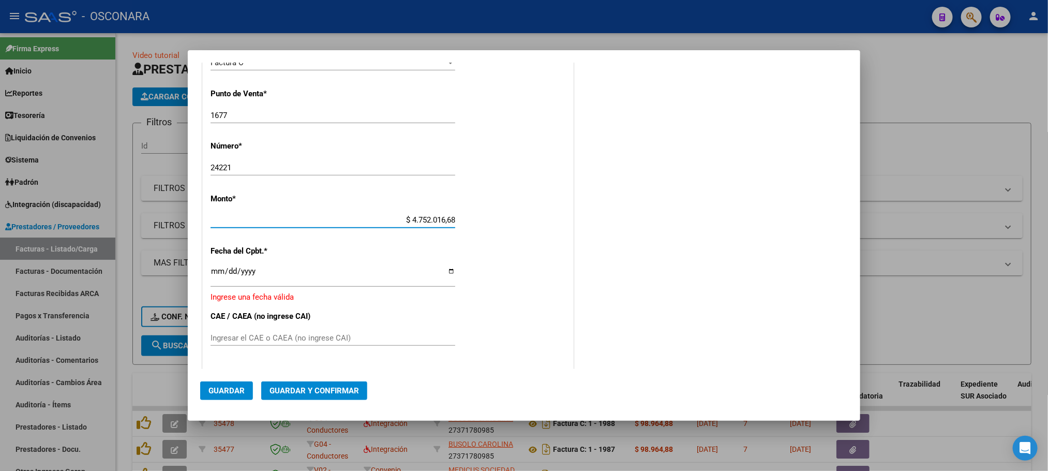
click at [213, 273] on input "Ingresar la fecha" at bounding box center [333, 275] width 245 height 17
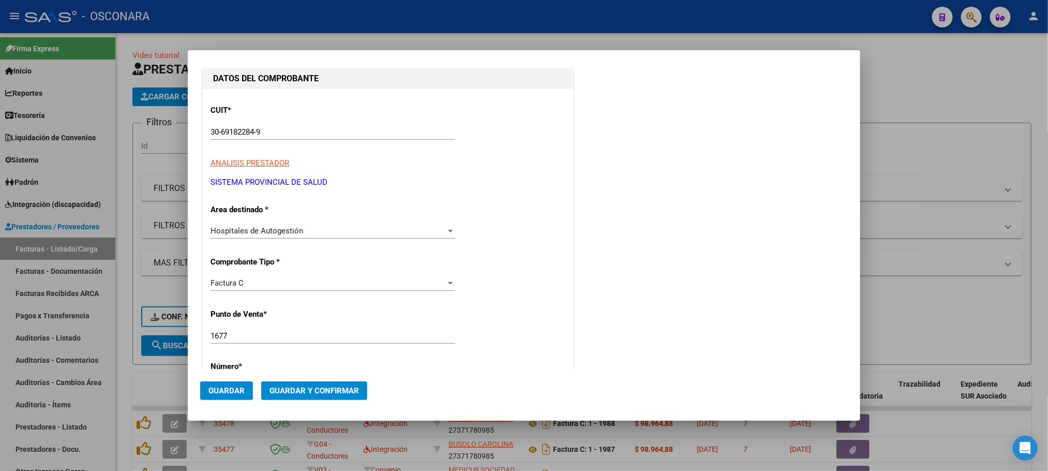
scroll to position [0, 0]
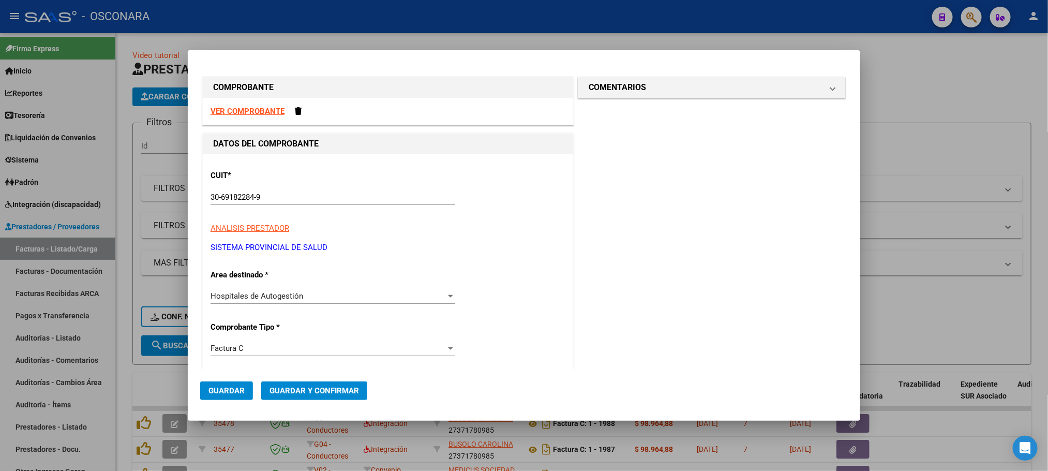
click at [326, 388] on span "Guardar y Confirmar" at bounding box center [315, 390] width 90 height 9
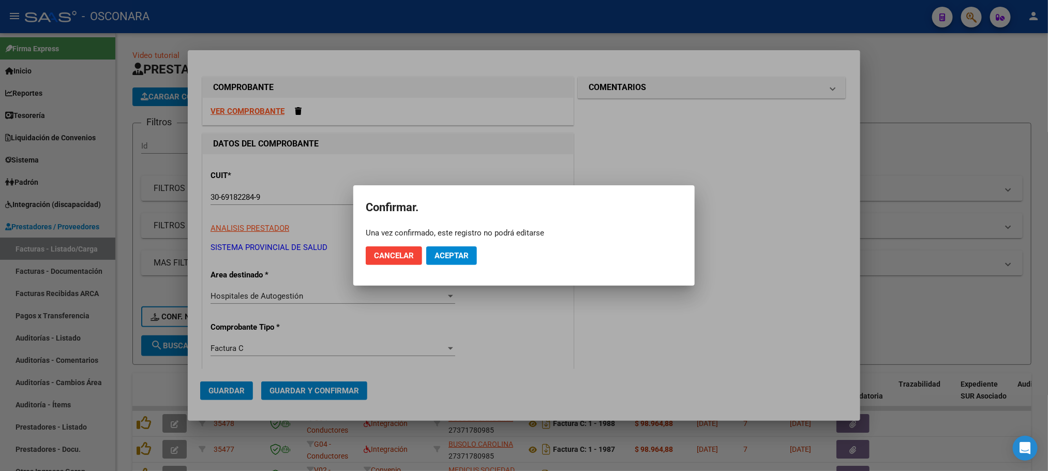
click at [446, 265] on mat-dialog-actions "Cancelar Aceptar" at bounding box center [524, 255] width 317 height 35
click at [452, 254] on span "Aceptar" at bounding box center [452, 255] width 34 height 9
click at [456, 254] on span "Guardar igualmente." at bounding box center [478, 255] width 87 height 9
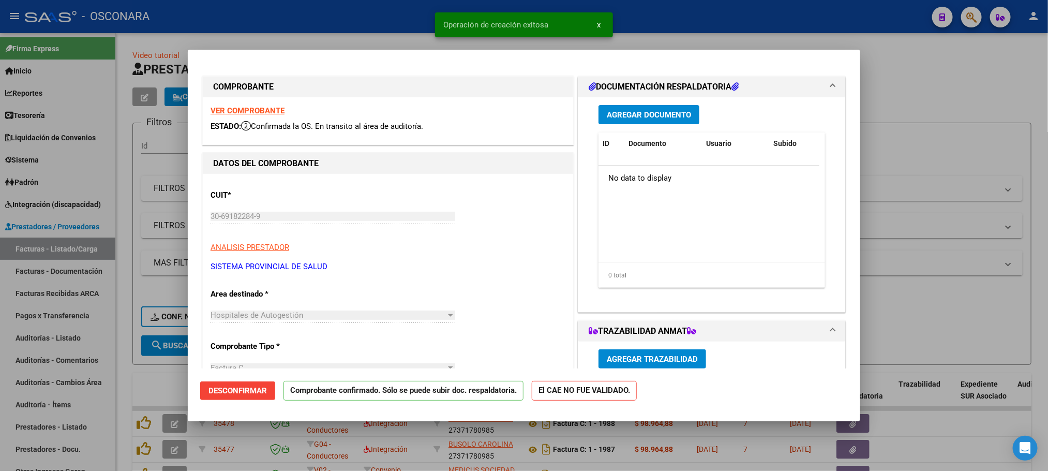
click at [241, 111] on strong "VER COMPROBANTE" at bounding box center [248, 110] width 74 height 9
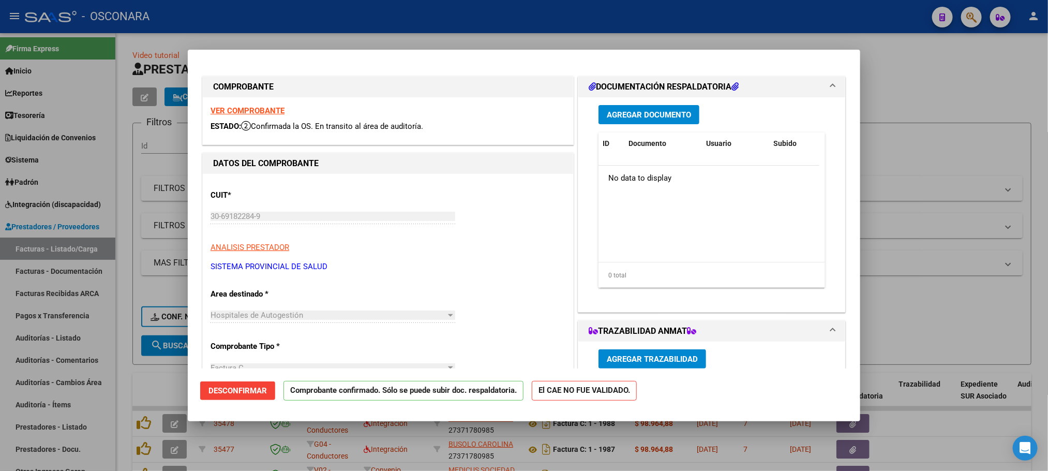
click at [972, 83] on div at bounding box center [524, 235] width 1048 height 471
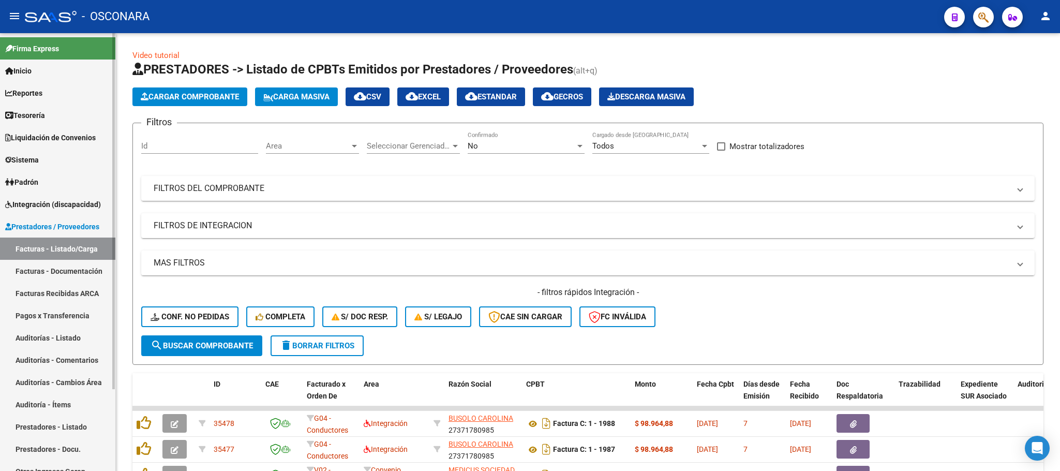
click at [77, 340] on link "Auditorías - Listado" at bounding box center [57, 337] width 115 height 22
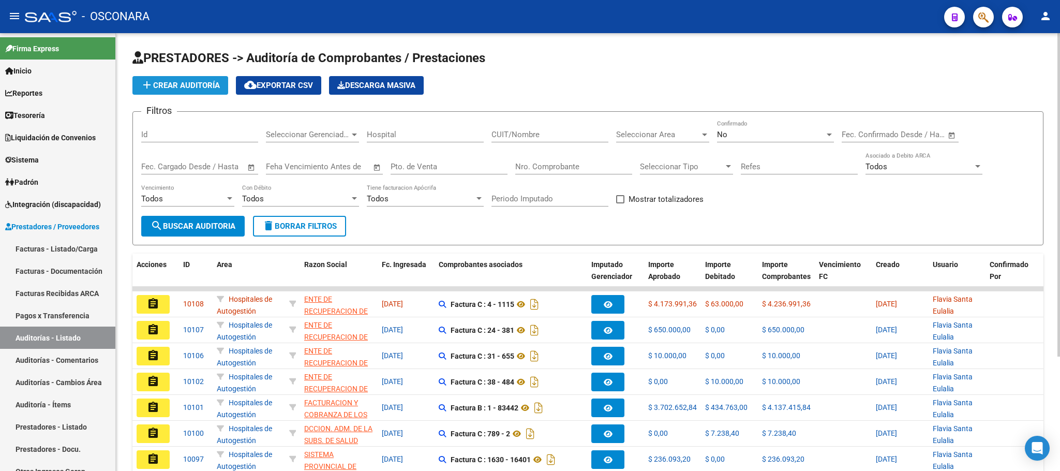
click at [209, 88] on span "add Crear Auditoría" at bounding box center [180, 85] width 79 height 9
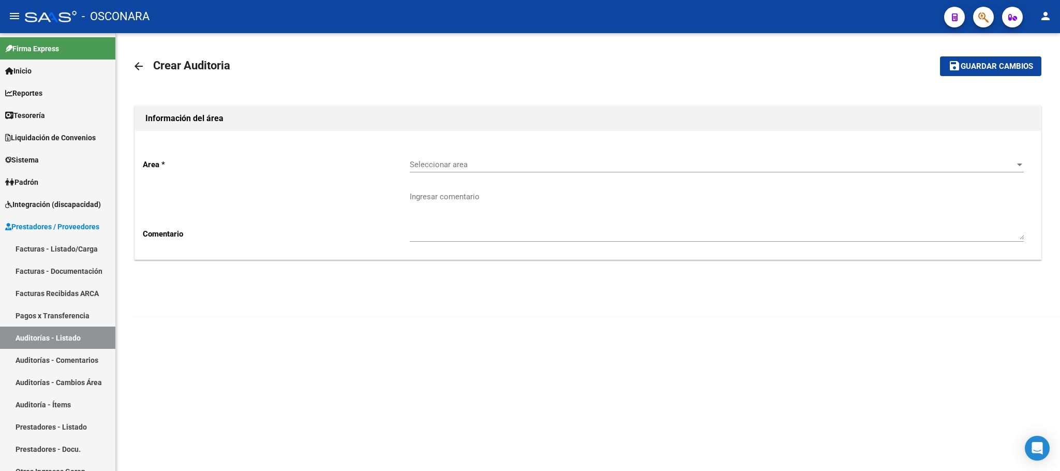
click at [924, 154] on div "Seleccionar area Seleccionar area" at bounding box center [717, 161] width 614 height 22
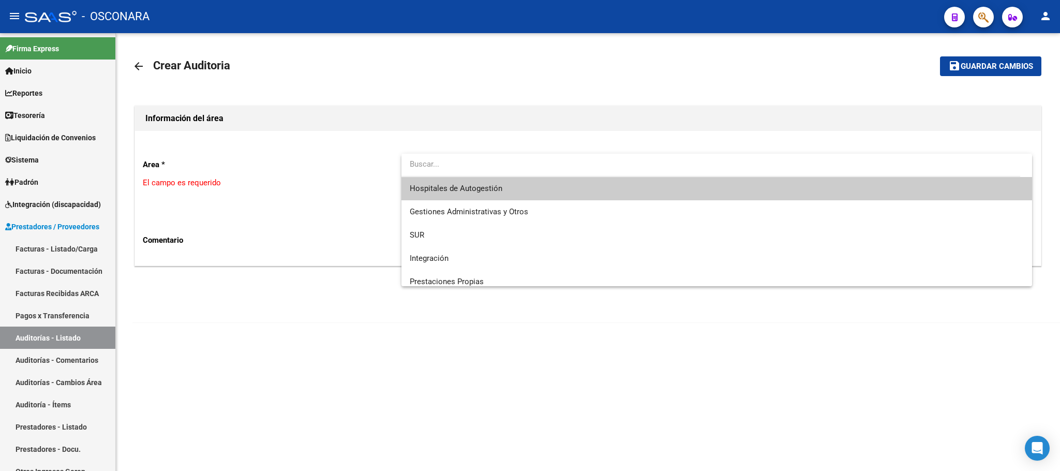
click at [578, 184] on span "Hospitales de Autogestión" at bounding box center [717, 188] width 614 height 23
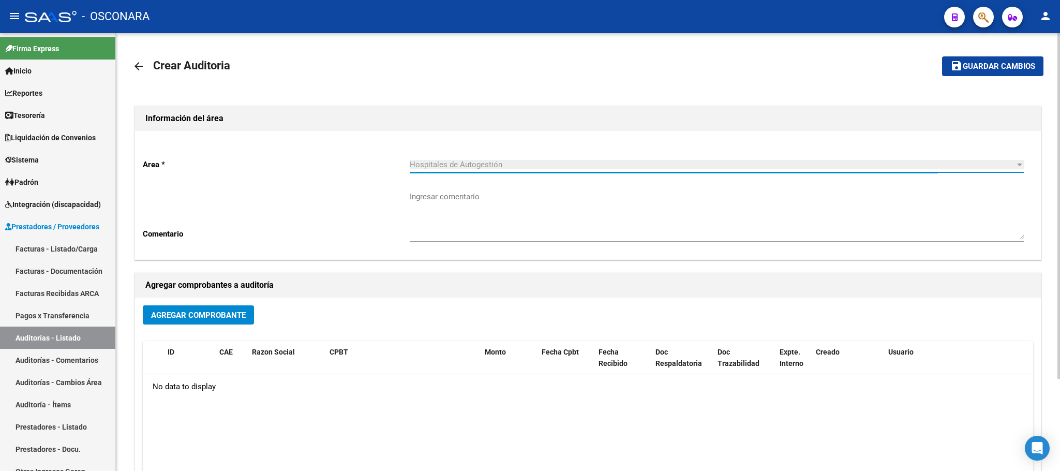
click at [214, 315] on span "Agregar Comprobante" at bounding box center [198, 314] width 95 height 9
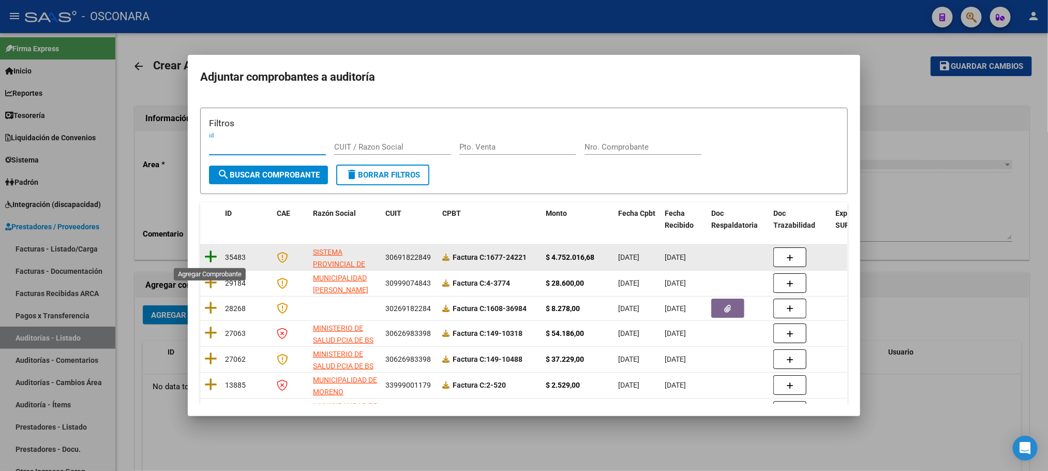
click at [214, 255] on icon at bounding box center [210, 256] width 13 height 14
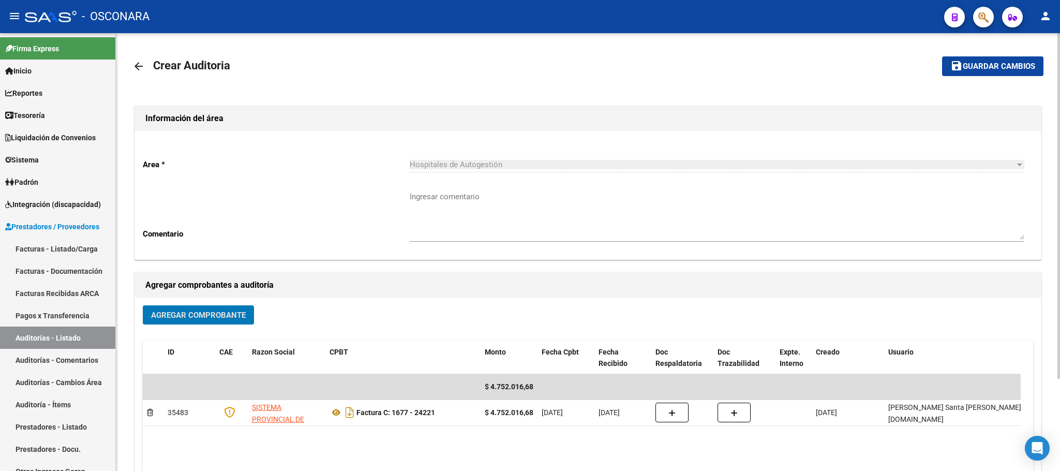
click at [989, 64] on span "Guardar cambios" at bounding box center [999, 66] width 72 height 9
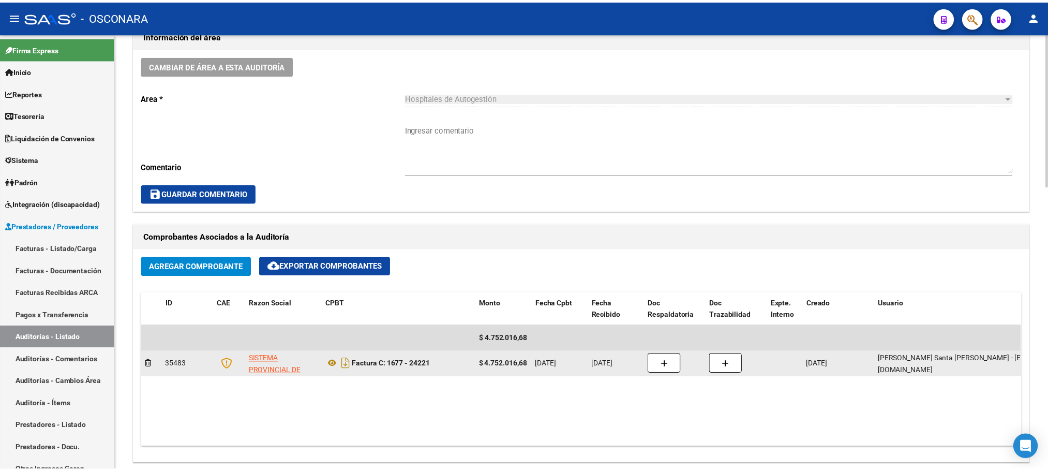
scroll to position [543, 0]
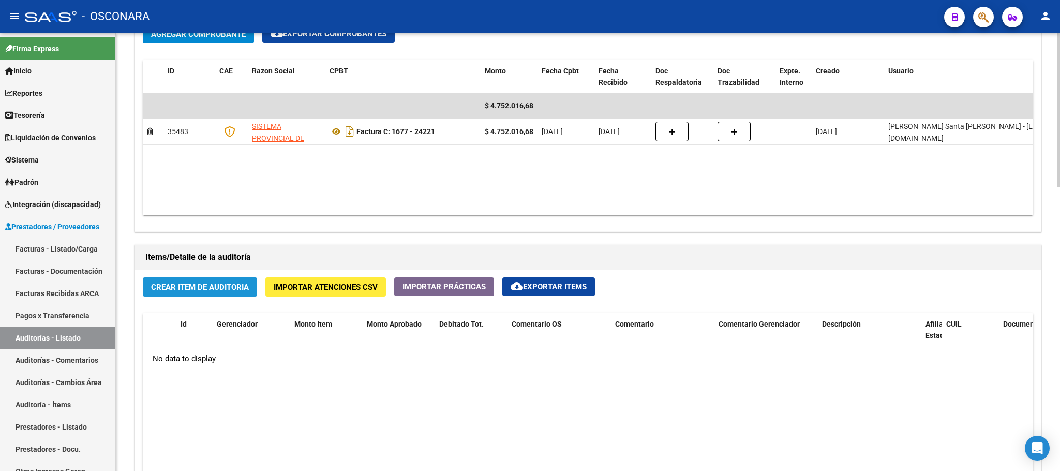
click at [219, 290] on span "Crear Item de Auditoria" at bounding box center [200, 287] width 98 height 9
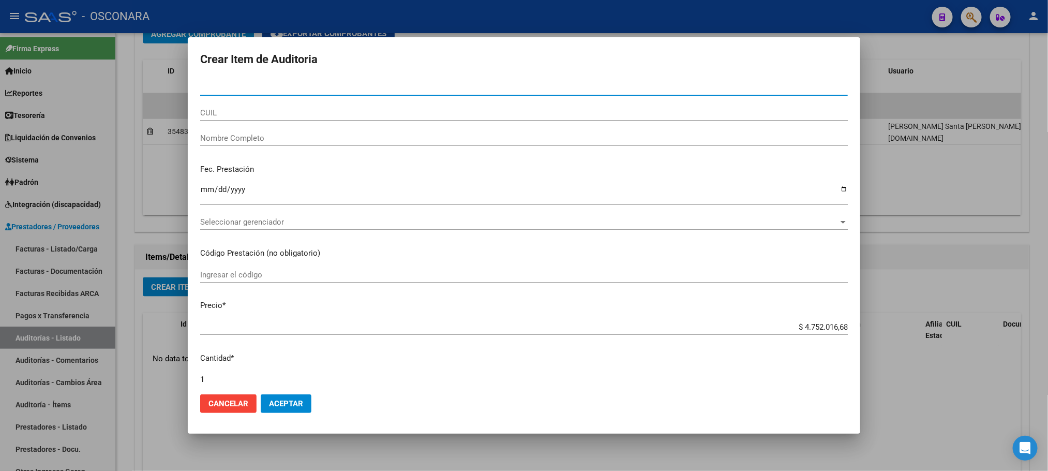
click at [274, 90] on input "Nro Documento" at bounding box center [524, 87] width 648 height 9
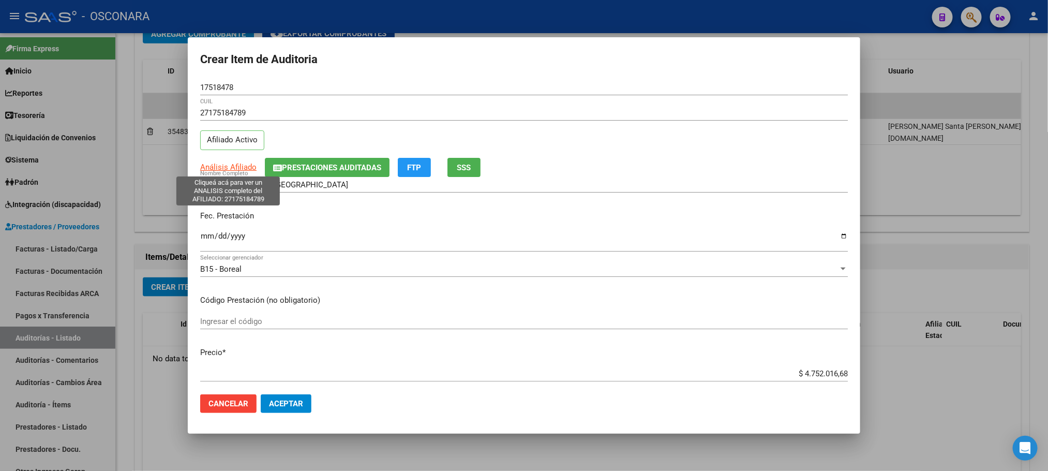
click at [217, 165] on span "Análisis Afiliado" at bounding box center [228, 166] width 56 height 9
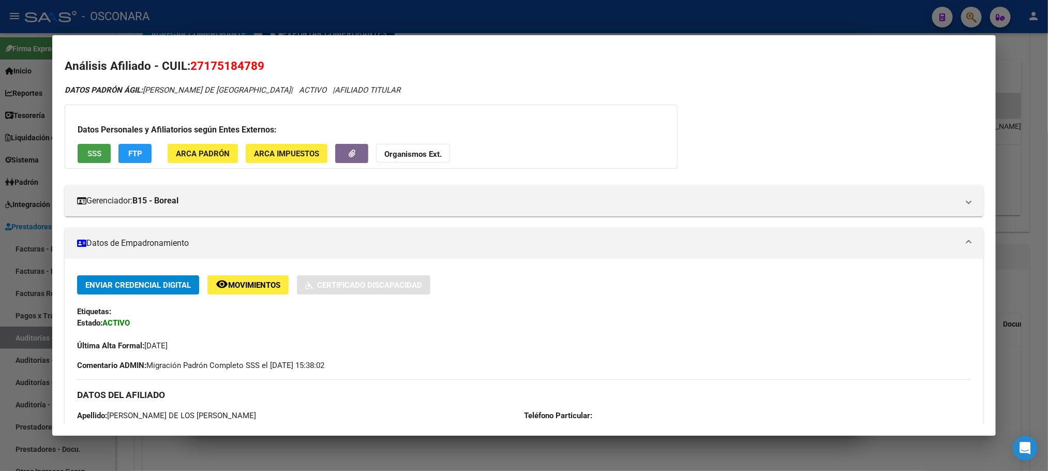
click at [90, 155] on span "SSS" at bounding box center [94, 153] width 14 height 9
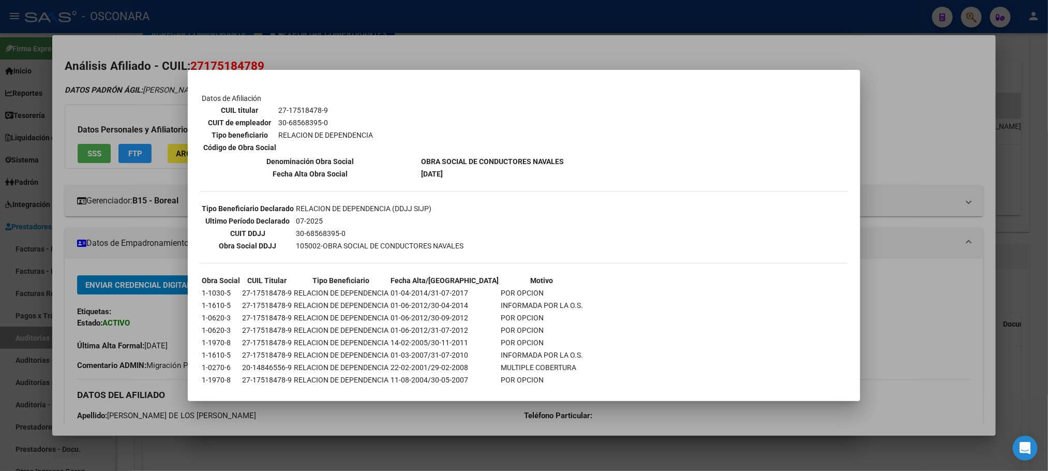
scroll to position [174, 0]
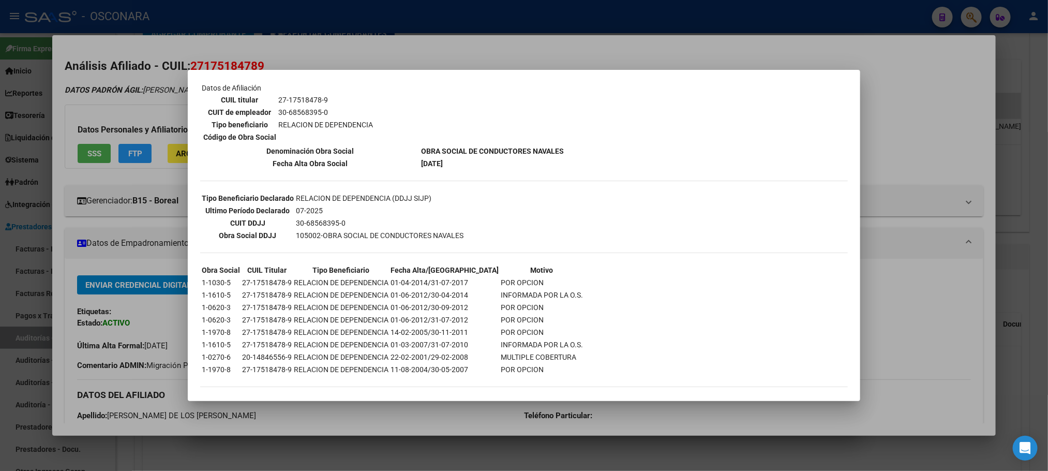
click at [675, 424] on div at bounding box center [524, 235] width 1048 height 471
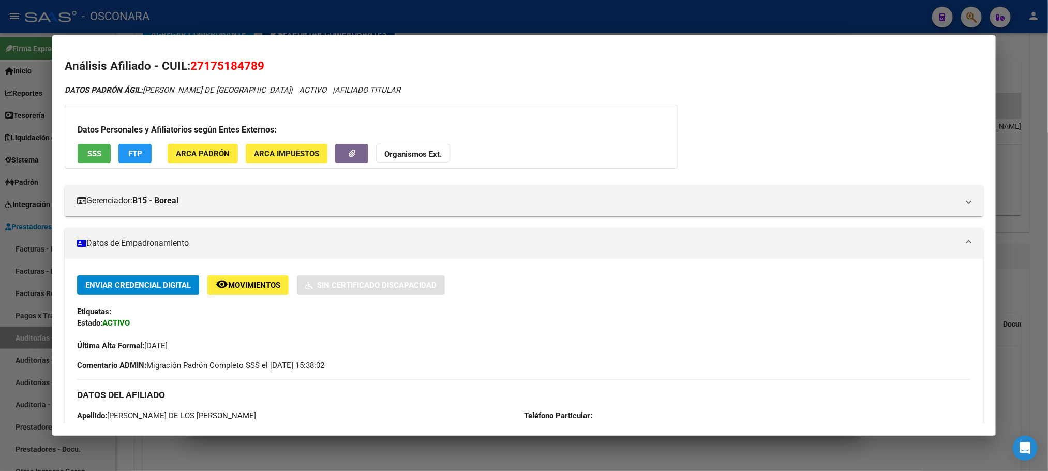
scroll to position [378, 0]
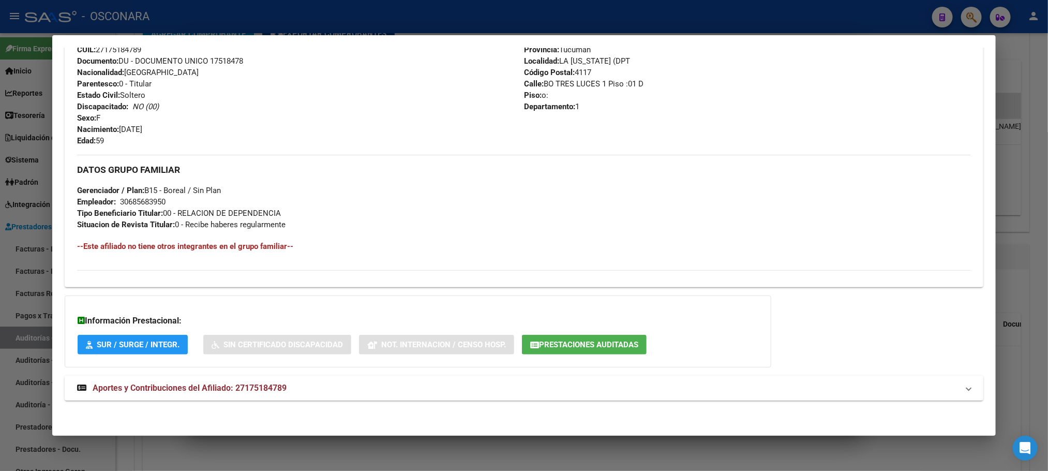
click at [291, 385] on mat-panel-title "Aportes y Contribuciones del Afiliado: 27175184789" at bounding box center [517, 388] width 881 height 12
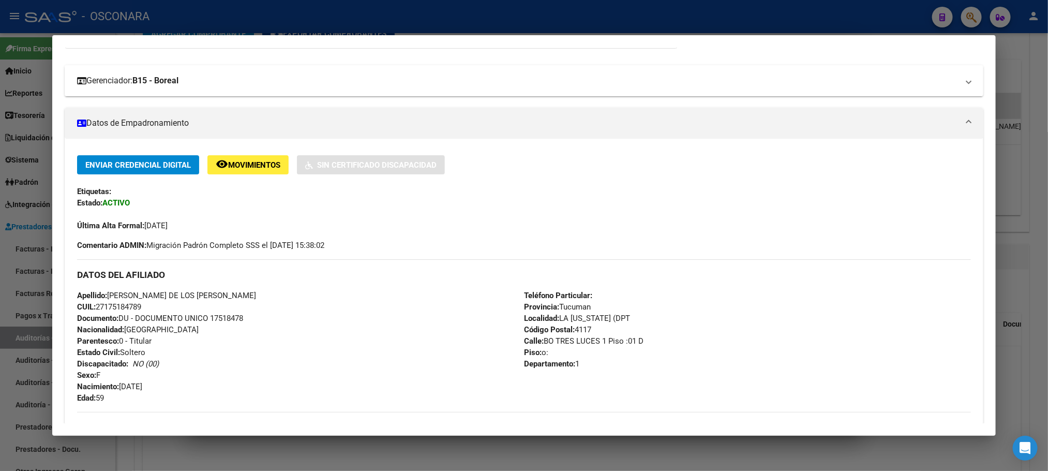
scroll to position [0, 0]
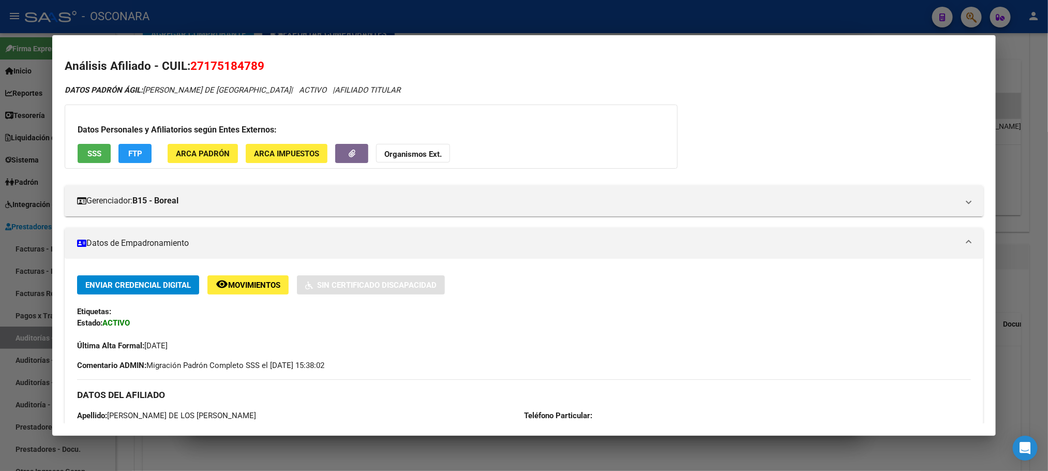
click at [87, 154] on span "SSS" at bounding box center [94, 153] width 14 height 9
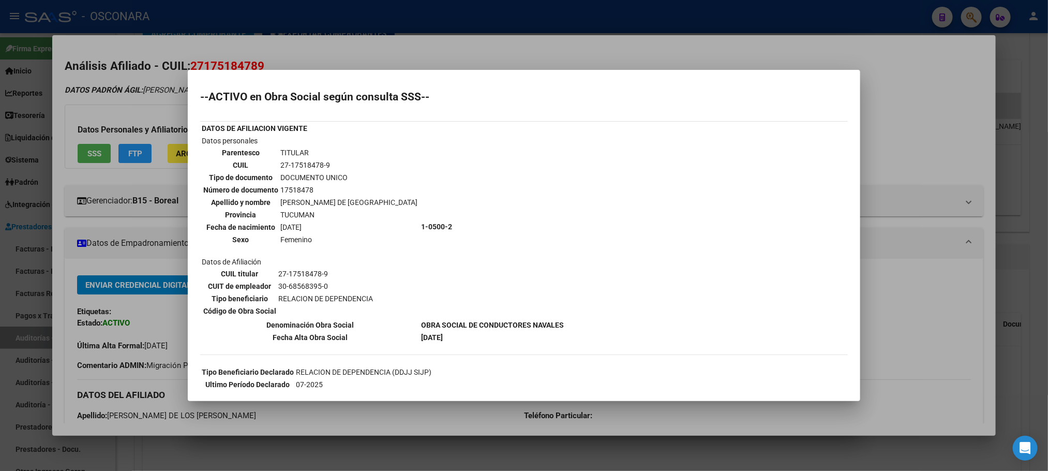
click at [777, 423] on div at bounding box center [524, 235] width 1048 height 471
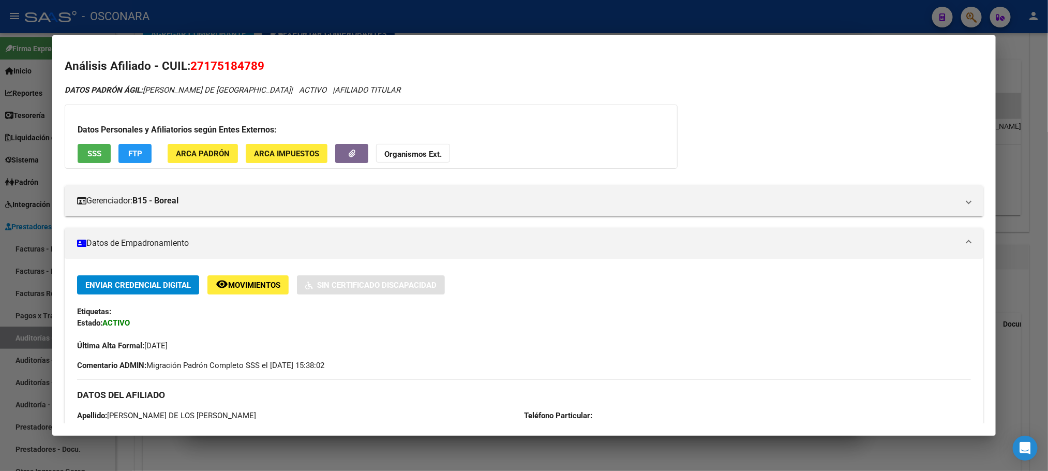
click at [1031, 176] on div at bounding box center [524, 235] width 1048 height 471
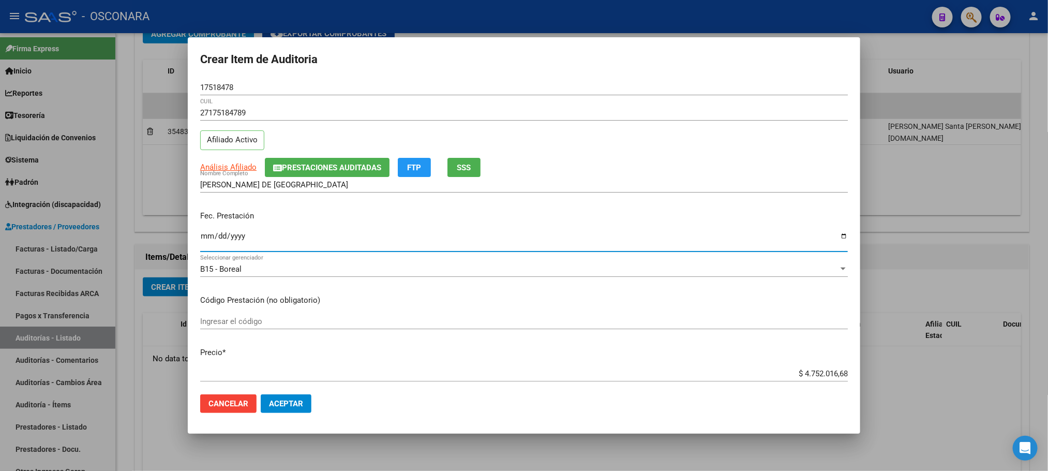
click at [209, 238] on input "Ingresar la fecha" at bounding box center [524, 240] width 648 height 17
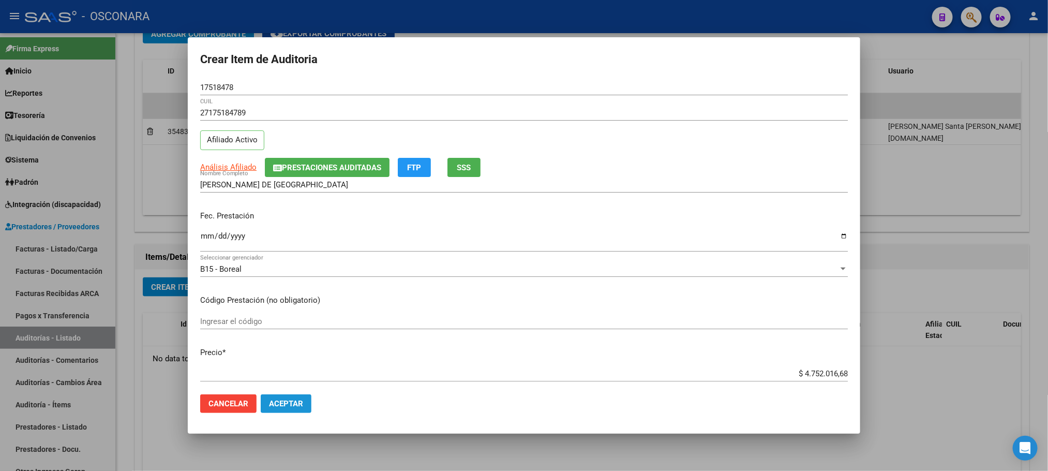
click at [293, 407] on span "Aceptar" at bounding box center [286, 403] width 34 height 9
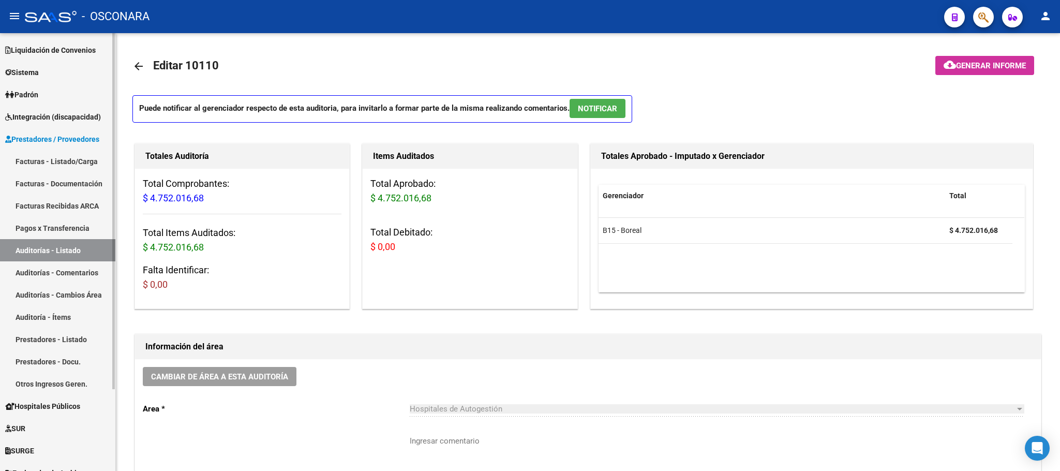
scroll to position [100, 0]
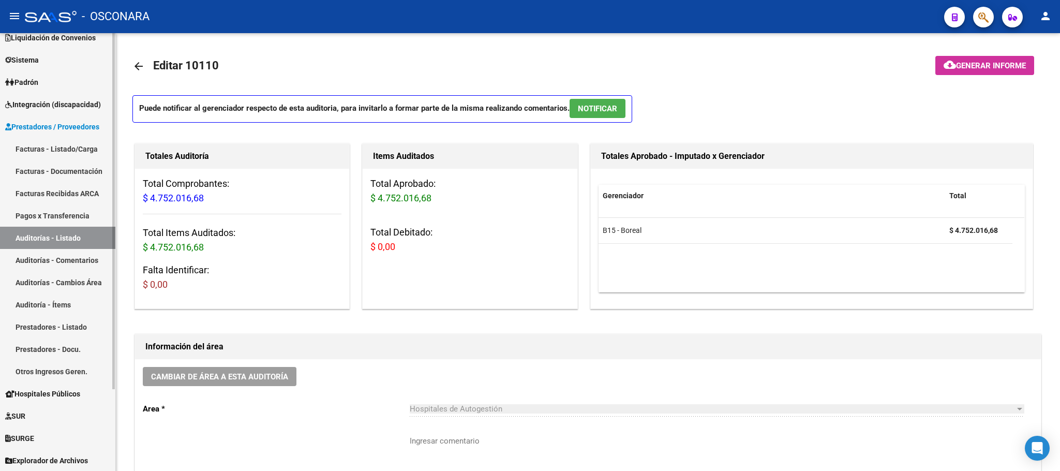
click at [69, 230] on link "Auditorías - Listado" at bounding box center [57, 238] width 115 height 22
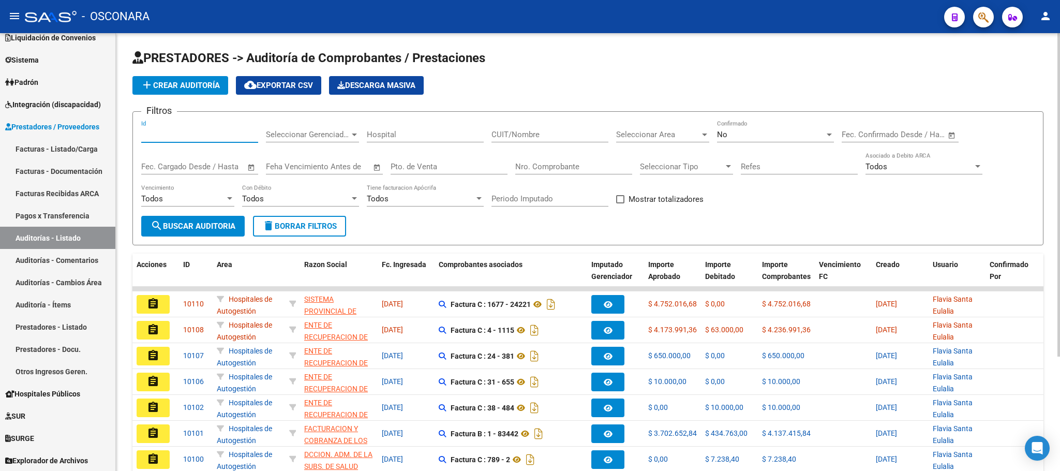
click at [182, 136] on input "Id" at bounding box center [199, 134] width 117 height 9
click at [192, 231] on span "search Buscar Auditoria" at bounding box center [193, 225] width 85 height 9
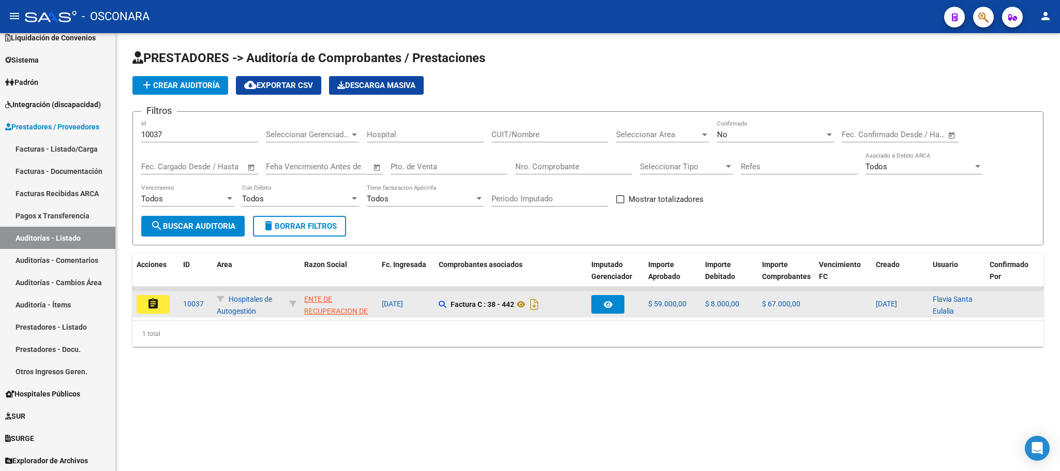
click at [150, 306] on mat-icon "assignment" at bounding box center [153, 304] width 12 height 12
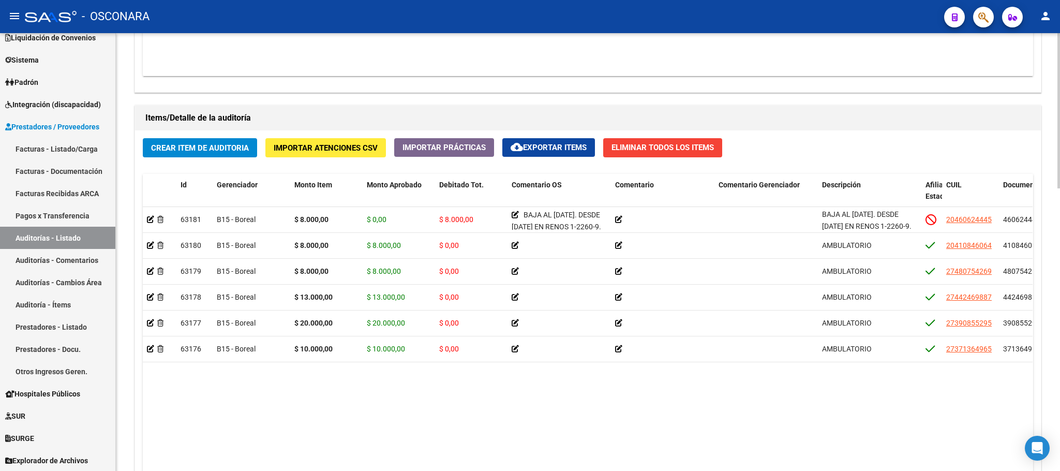
scroll to position [798, 0]
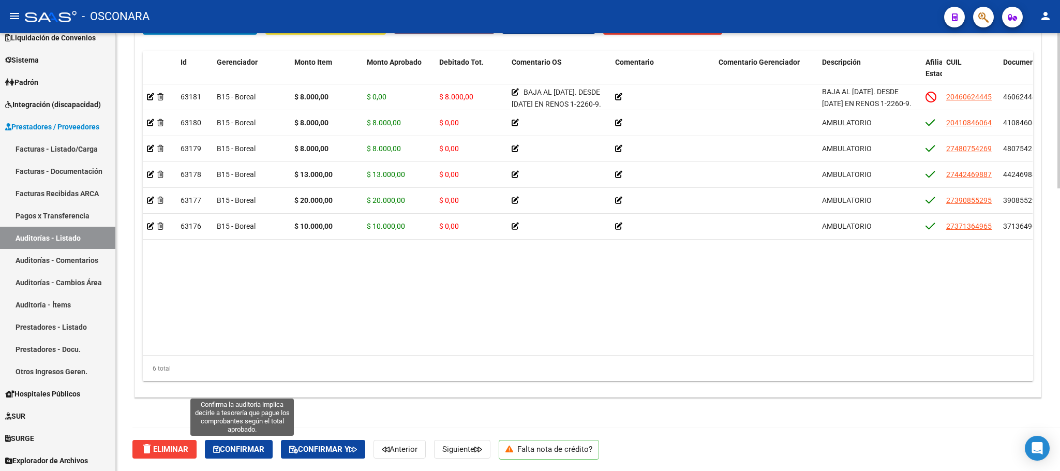
click at [258, 444] on span "Confirmar" at bounding box center [238, 448] width 51 height 9
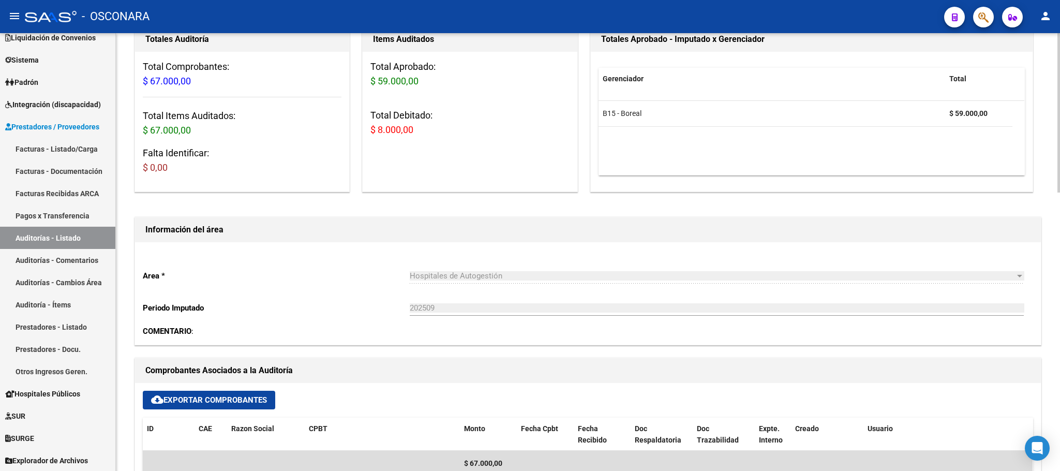
scroll to position [0, 0]
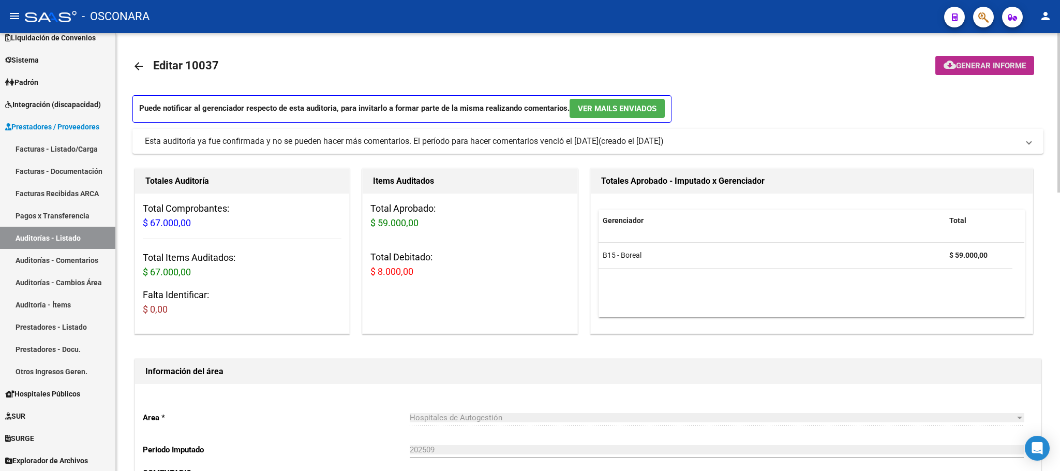
click at [961, 61] on span "Generar informe" at bounding box center [991, 65] width 70 height 9
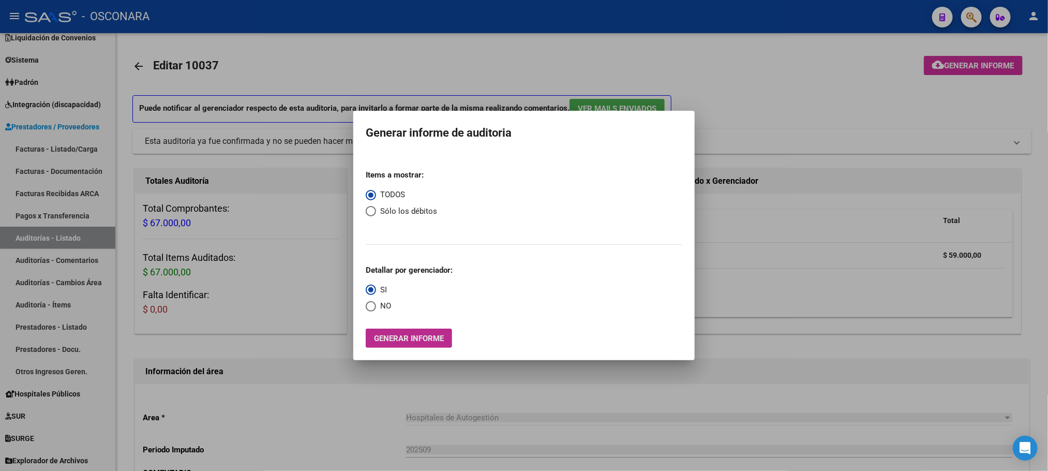
click at [405, 334] on span "Generar informe" at bounding box center [409, 338] width 70 height 9
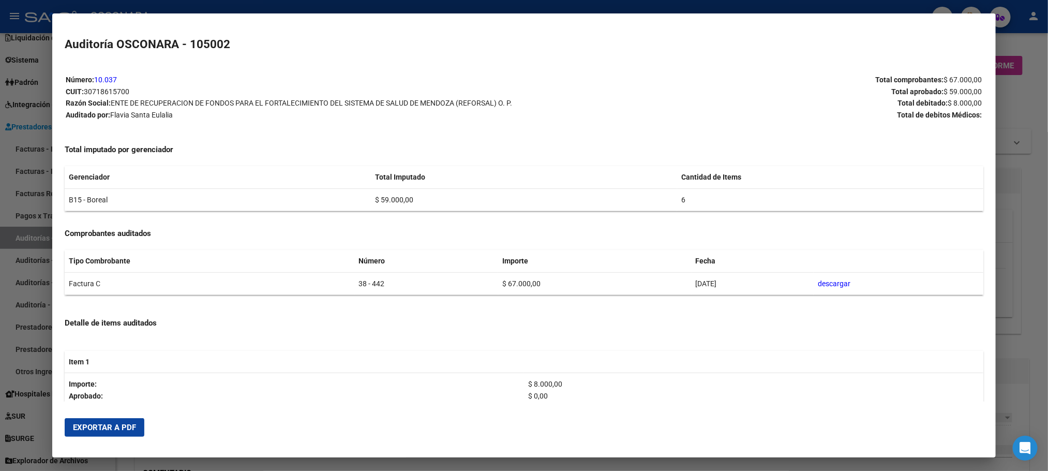
click at [123, 424] on span "Exportar a PDF" at bounding box center [104, 427] width 63 height 9
click at [1032, 317] on div at bounding box center [524, 235] width 1048 height 471
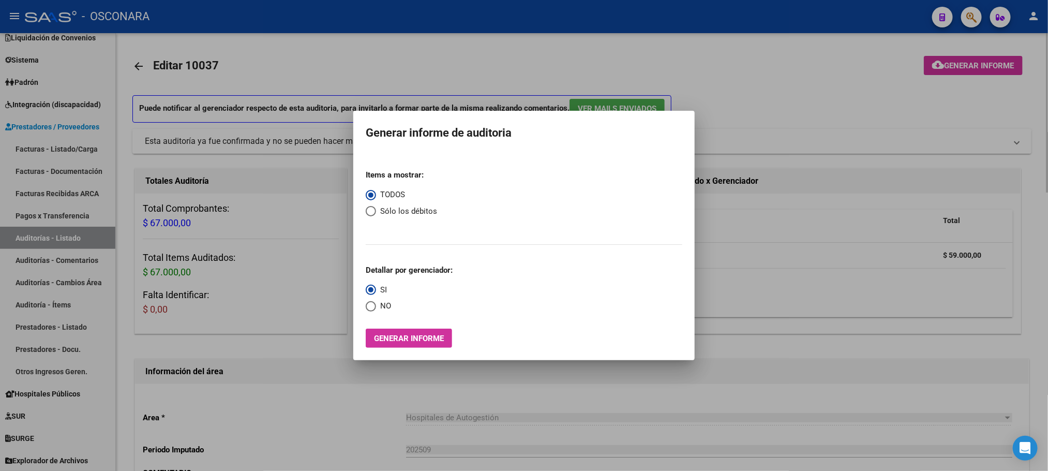
drag, startPoint x: 807, startPoint y: 124, endPoint x: 796, endPoint y: 131, distance: 12.8
click at [803, 126] on div at bounding box center [524, 235] width 1048 height 471
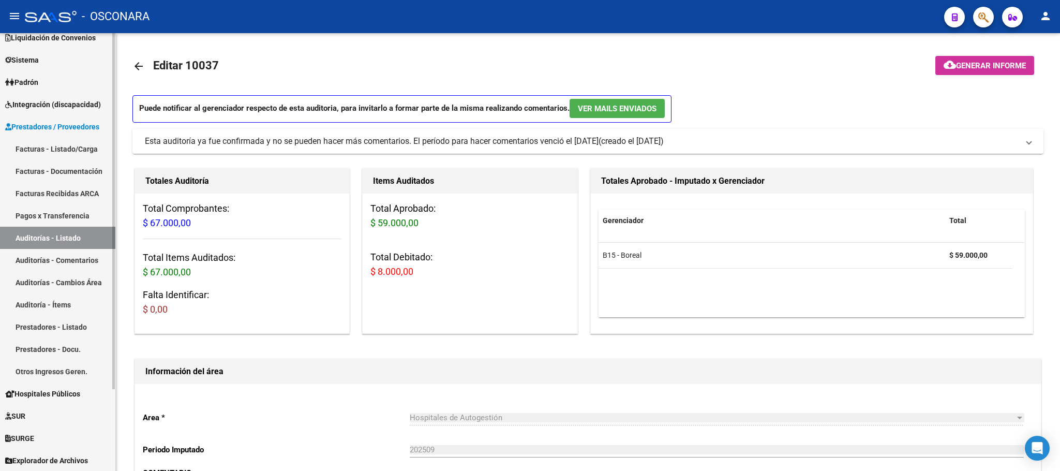
click at [39, 233] on link "Auditorías - Listado" at bounding box center [57, 238] width 115 height 22
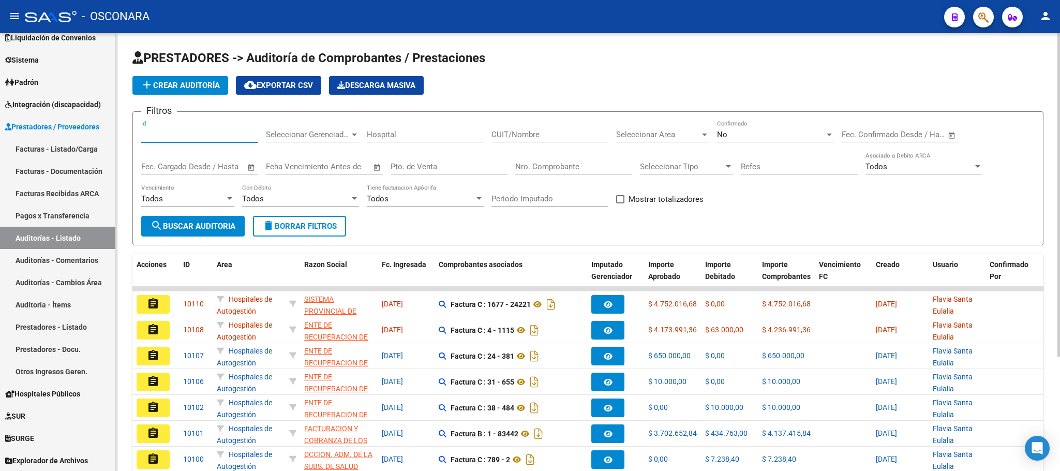
click at [213, 131] on input "Id" at bounding box center [199, 134] width 117 height 9
click at [204, 225] on span "search Buscar Auditoria" at bounding box center [193, 225] width 85 height 9
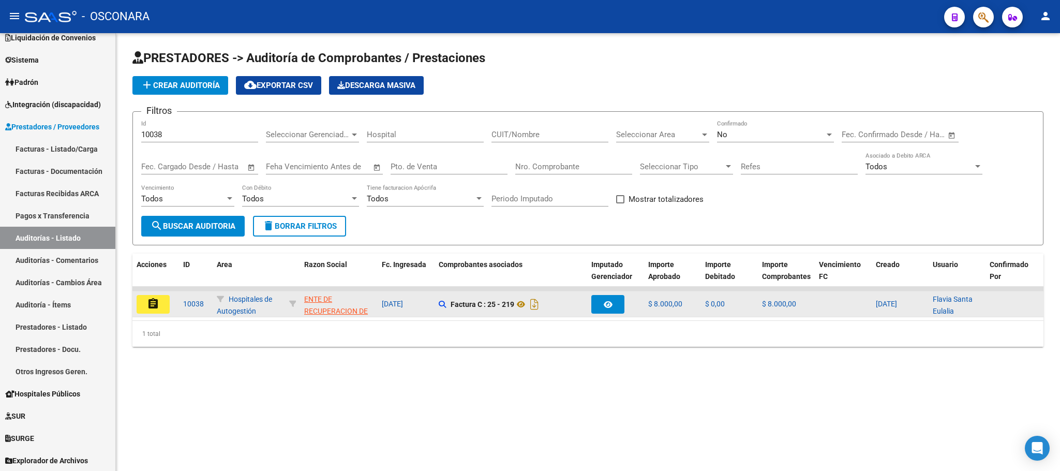
click at [153, 308] on mat-icon "assignment" at bounding box center [153, 304] width 12 height 12
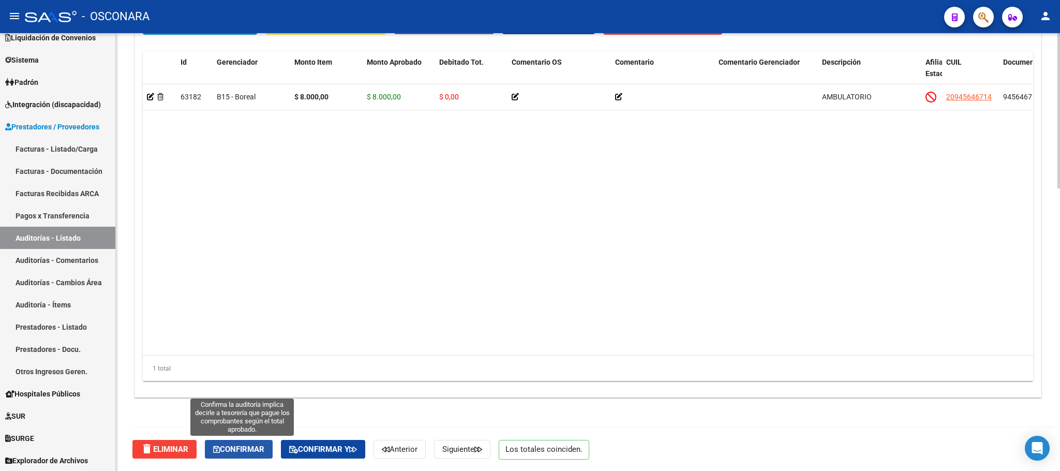
click at [255, 453] on span "Confirmar" at bounding box center [238, 448] width 51 height 9
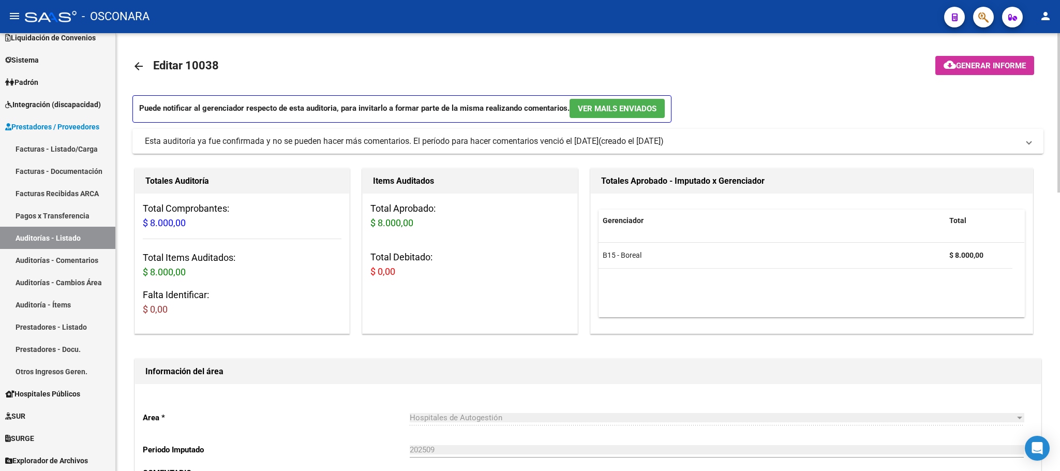
click at [979, 69] on span "Generar informe" at bounding box center [991, 65] width 70 height 9
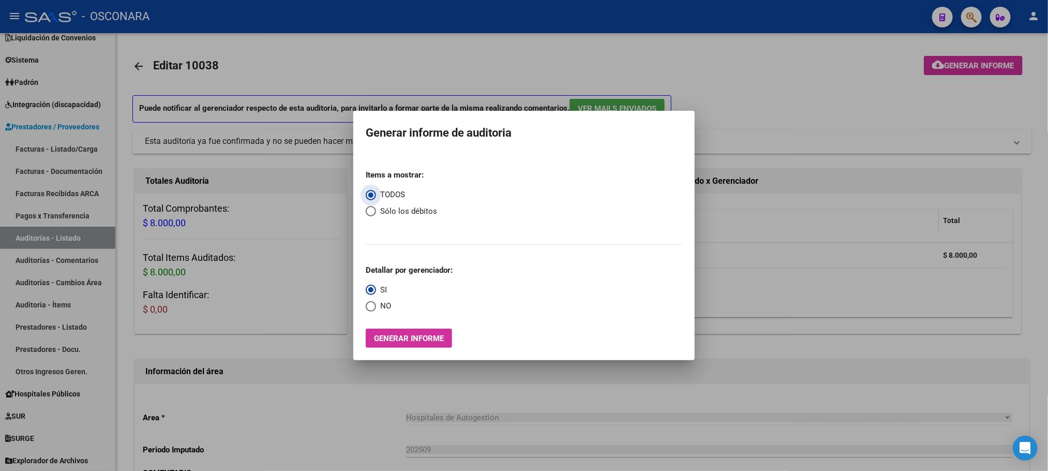
click at [402, 338] on span "Generar informe" at bounding box center [409, 338] width 70 height 9
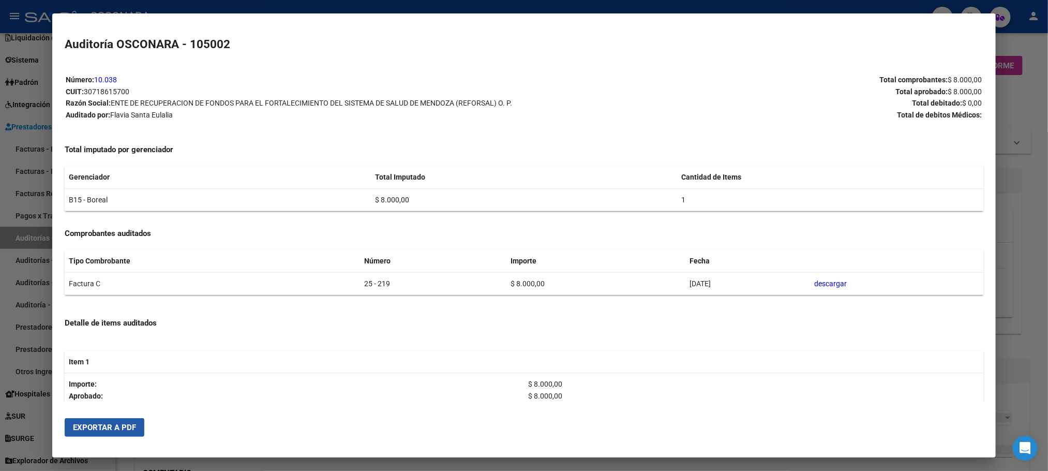
click at [126, 431] on span "Exportar a PDF" at bounding box center [104, 427] width 63 height 9
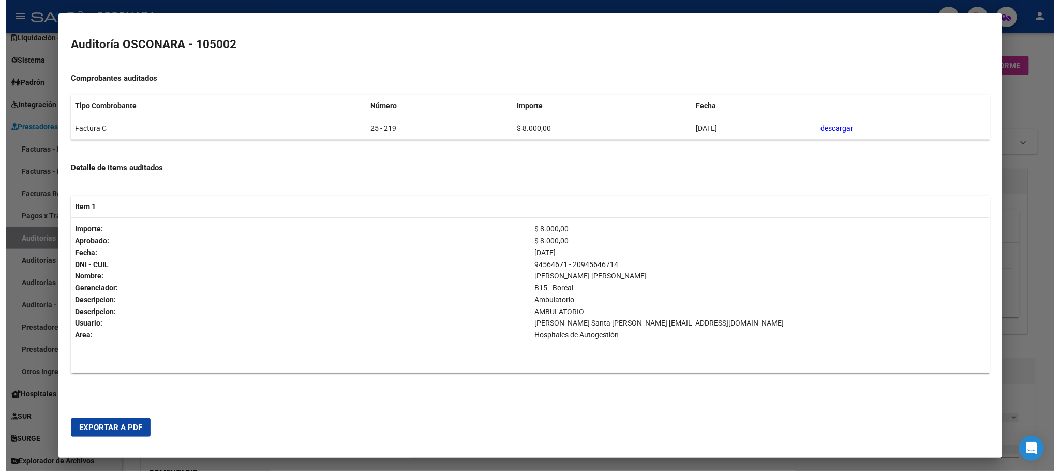
scroll to position [156, 0]
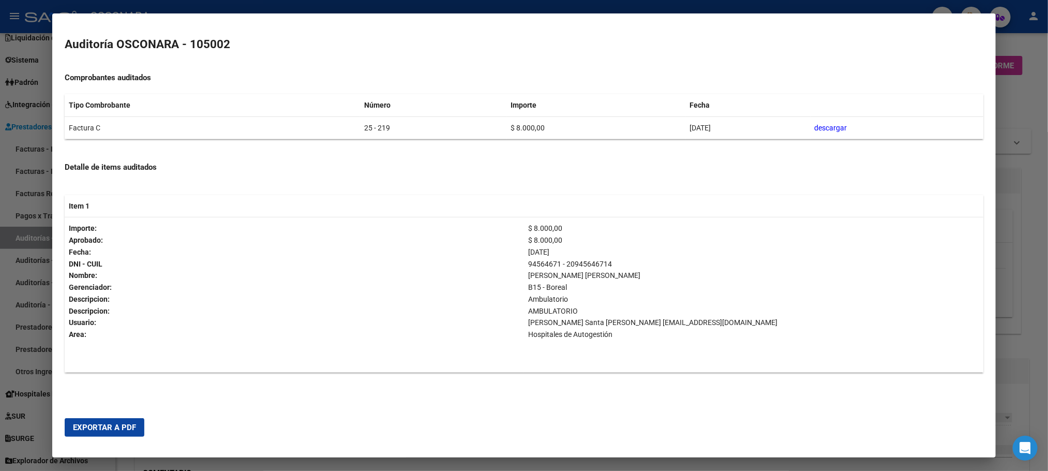
click at [1034, 165] on div at bounding box center [524, 235] width 1048 height 471
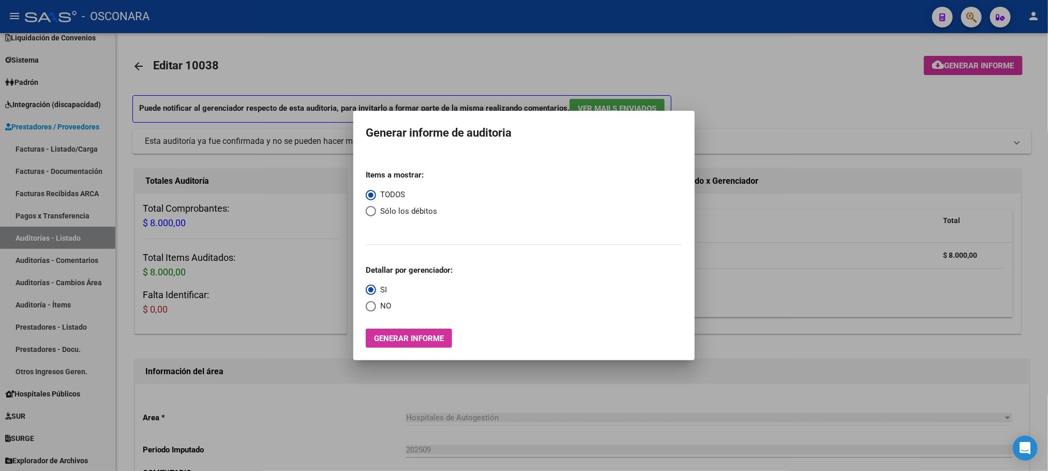
click at [851, 132] on div at bounding box center [524, 235] width 1048 height 471
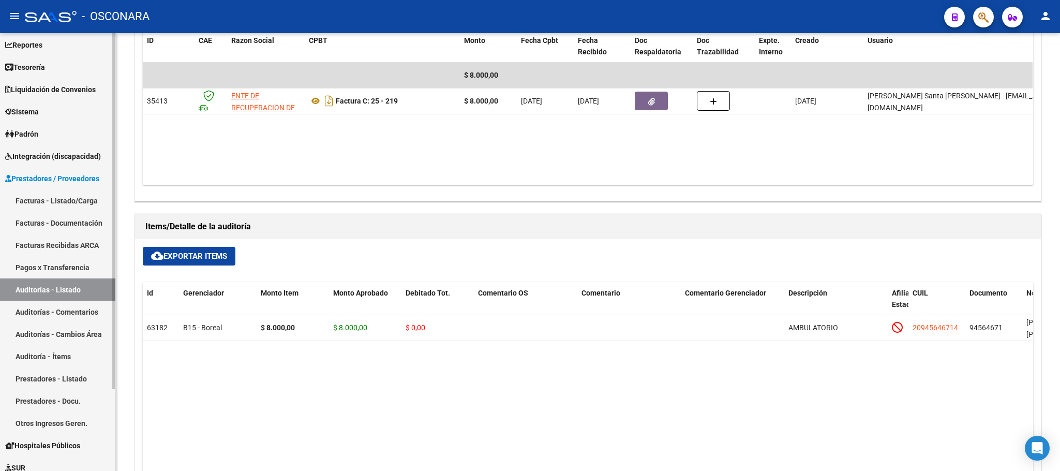
scroll to position [0, 0]
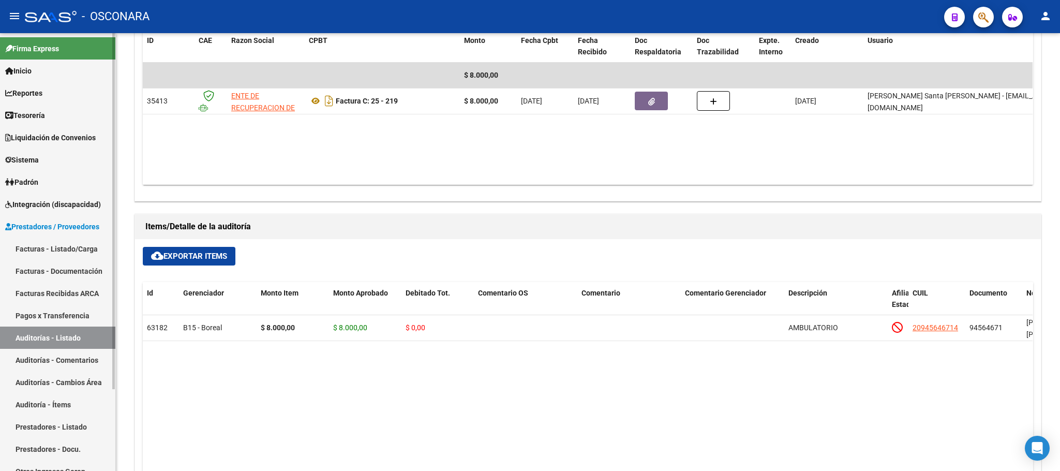
click at [47, 345] on link "Auditorías - Listado" at bounding box center [57, 337] width 115 height 22
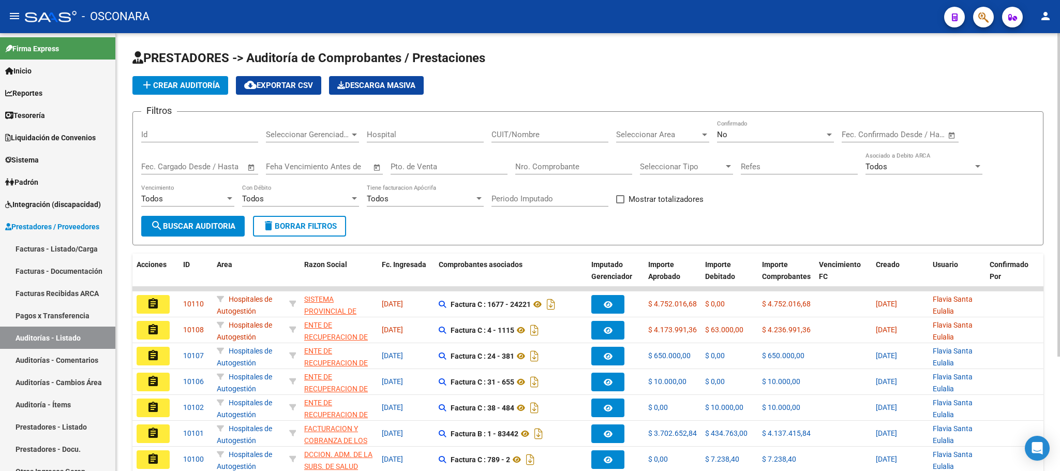
click at [195, 124] on div "Id" at bounding box center [199, 131] width 117 height 22
click at [185, 227] on span "search Buscar Auditoria" at bounding box center [193, 225] width 85 height 9
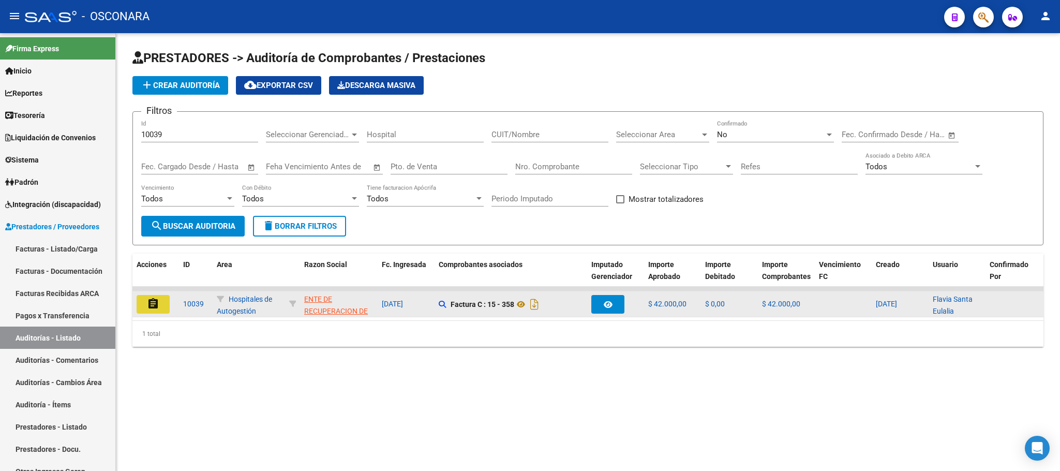
click at [152, 303] on mat-icon "assignment" at bounding box center [153, 304] width 12 height 12
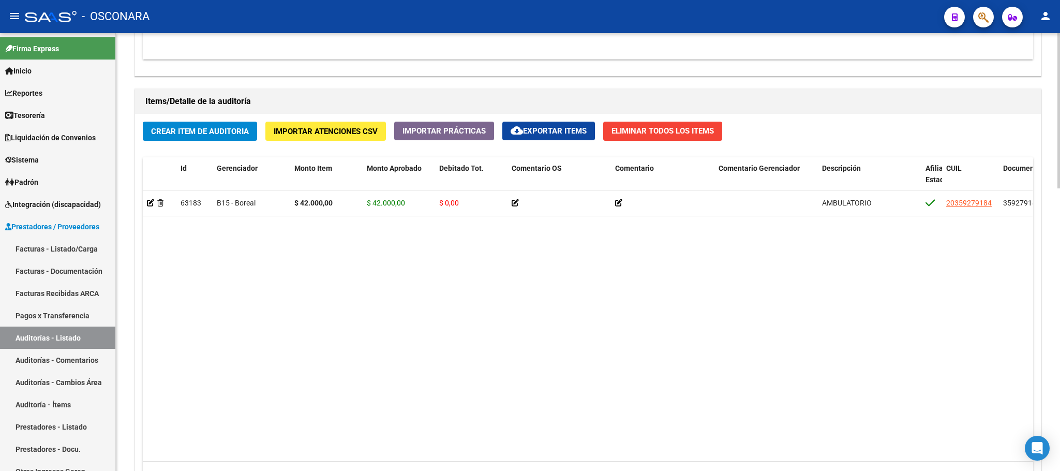
scroll to position [798, 0]
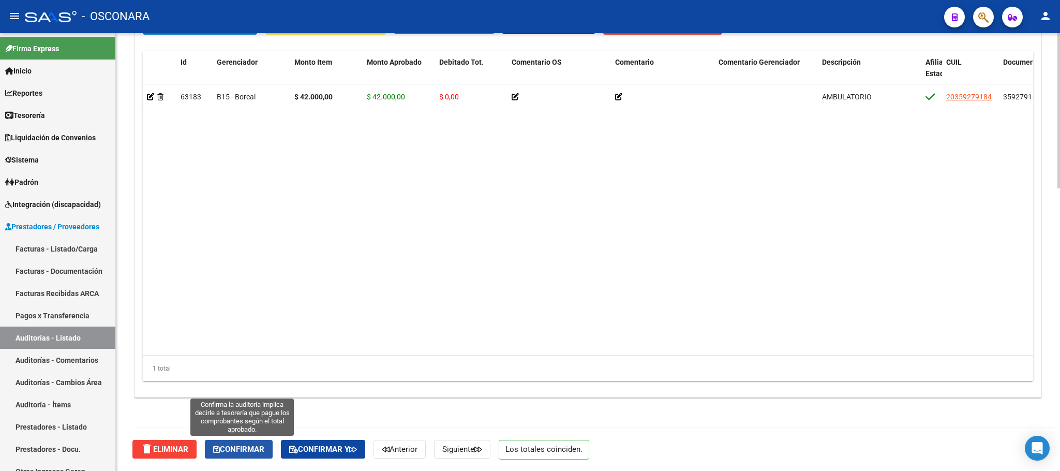
click at [231, 453] on span "Confirmar" at bounding box center [238, 448] width 51 height 9
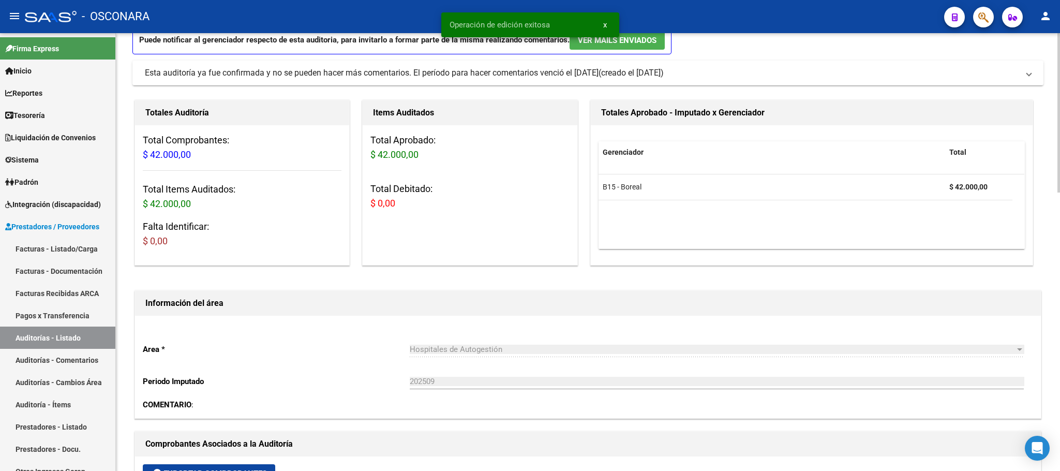
scroll to position [0, 0]
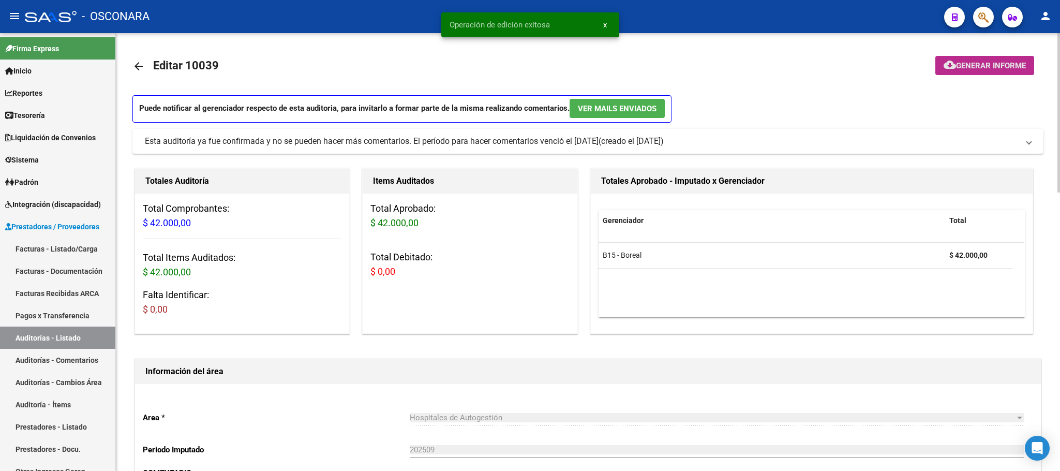
click at [1002, 64] on span "Generar informe" at bounding box center [991, 65] width 70 height 9
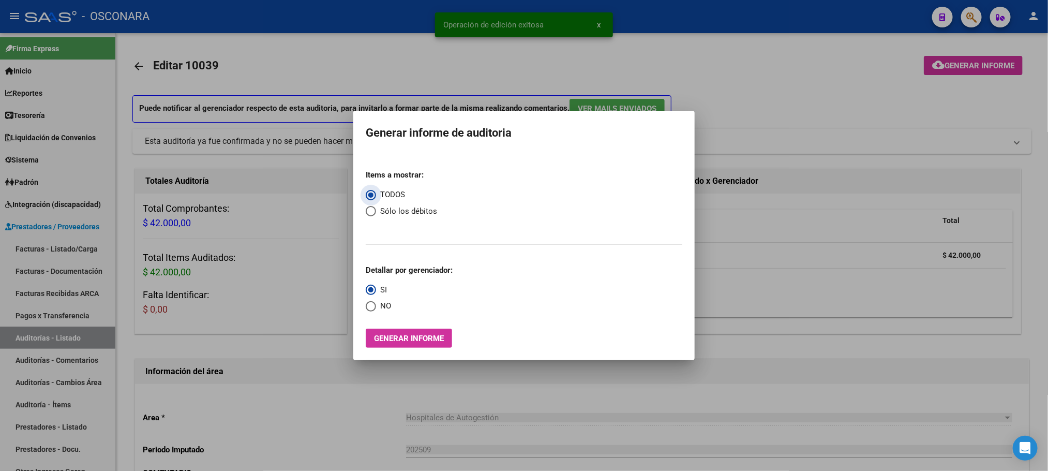
click at [438, 345] on button "Generar informe" at bounding box center [409, 338] width 86 height 19
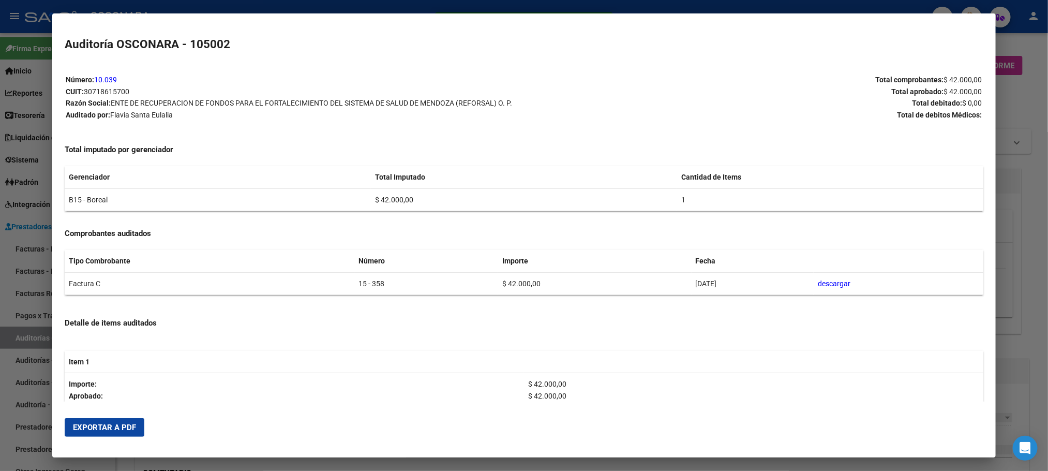
click at [109, 419] on button "Exportar a PDF" at bounding box center [105, 427] width 80 height 19
click at [1043, 257] on div at bounding box center [524, 235] width 1048 height 471
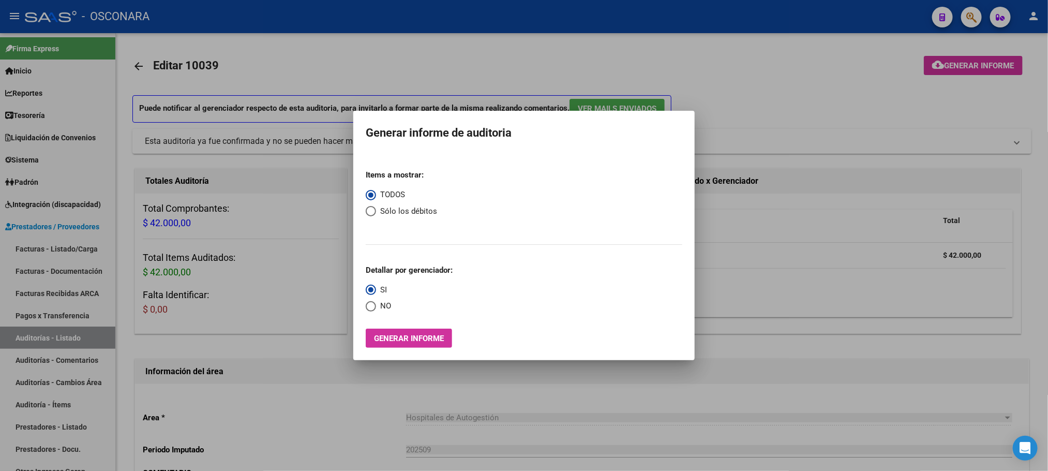
click at [495, 70] on div at bounding box center [524, 235] width 1048 height 471
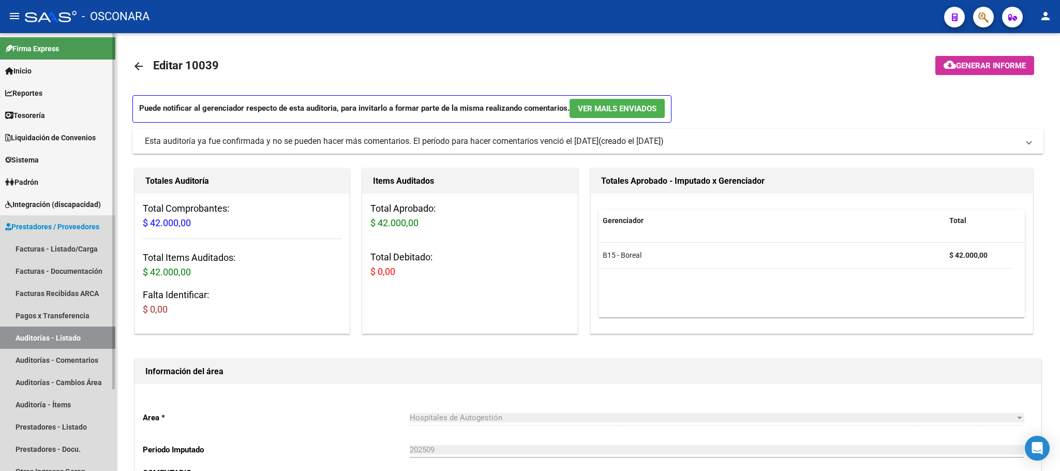
click at [36, 340] on link "Auditorías - Listado" at bounding box center [57, 337] width 115 height 22
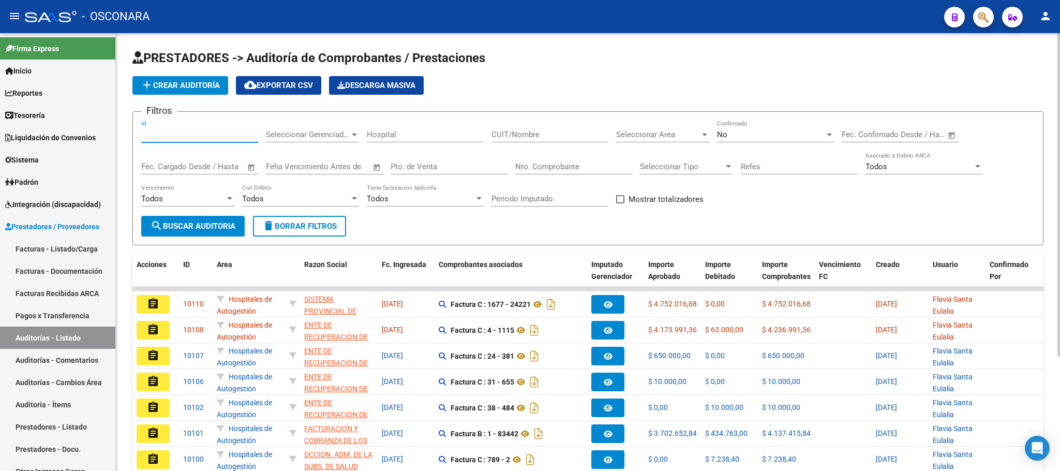
click at [189, 135] on input "Id" at bounding box center [199, 134] width 117 height 9
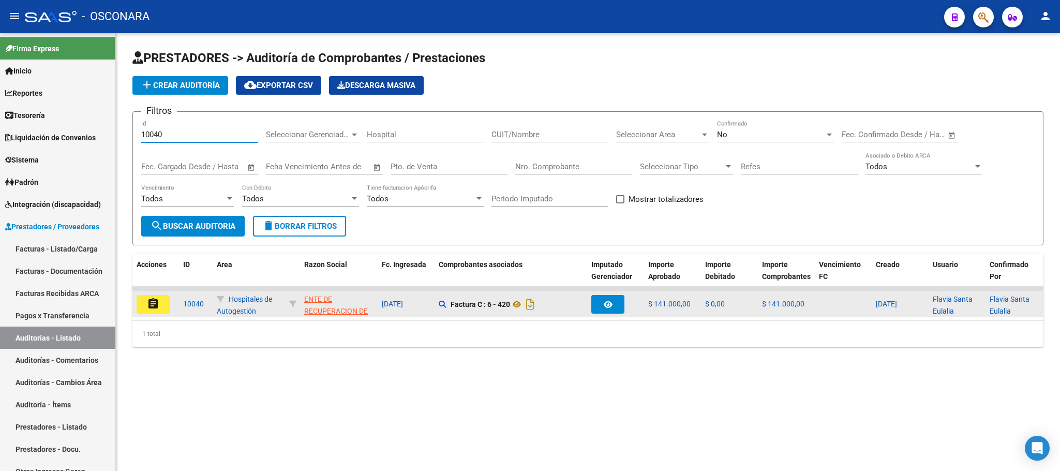
click at [148, 306] on mat-icon "assignment" at bounding box center [153, 304] width 12 height 12
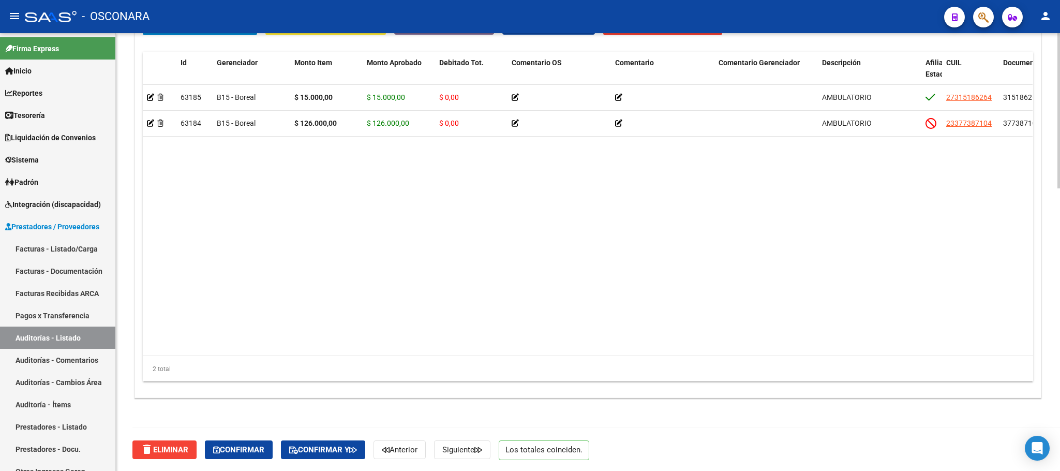
scroll to position [798, 0]
click at [255, 449] on span "Confirmar" at bounding box center [238, 448] width 51 height 9
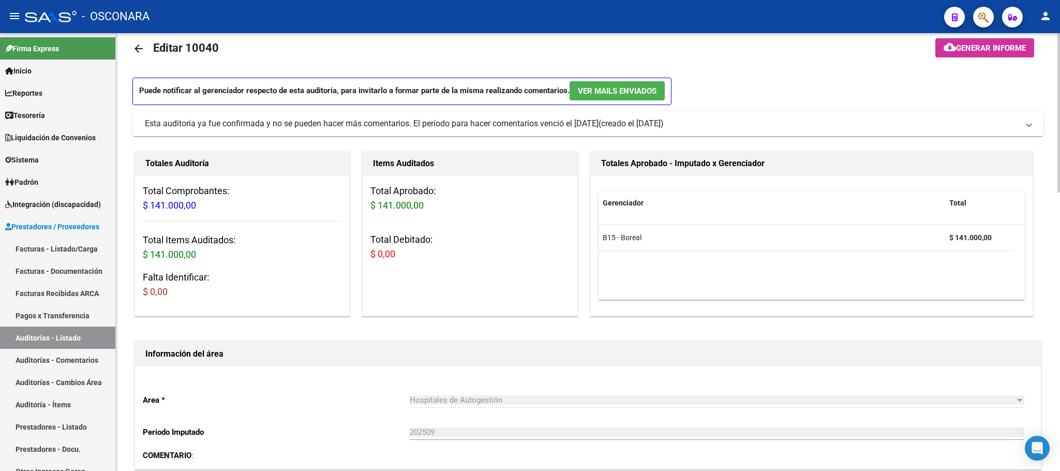
scroll to position [0, 0]
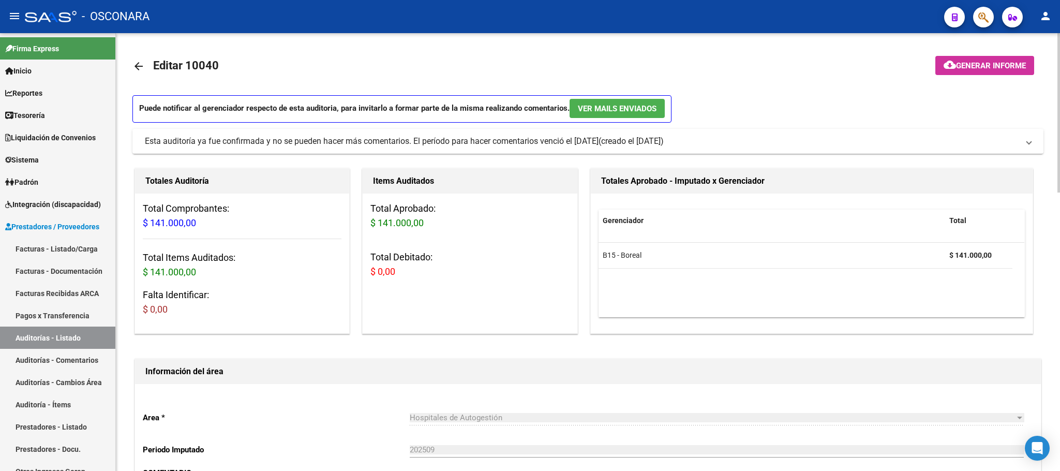
click at [998, 70] on span "Generar informe" at bounding box center [991, 65] width 70 height 9
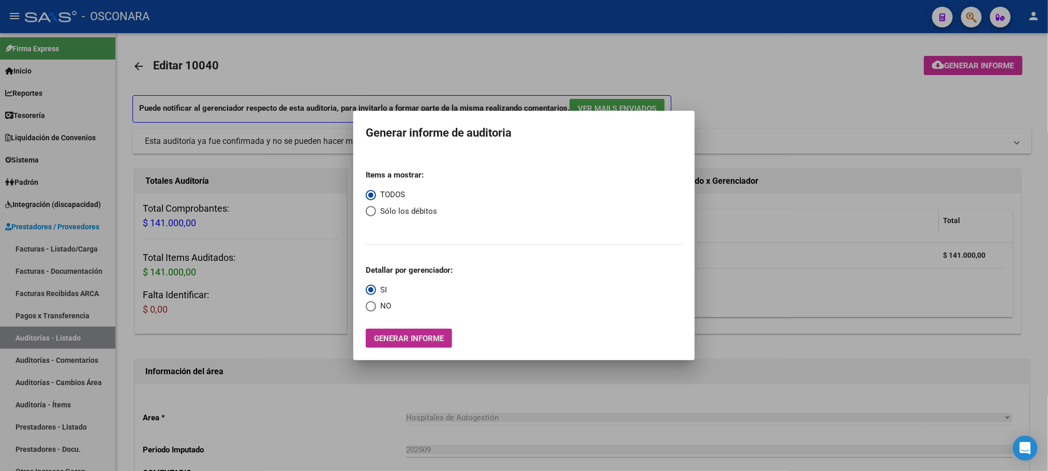
click at [421, 342] on span "Generar informe" at bounding box center [409, 338] width 70 height 9
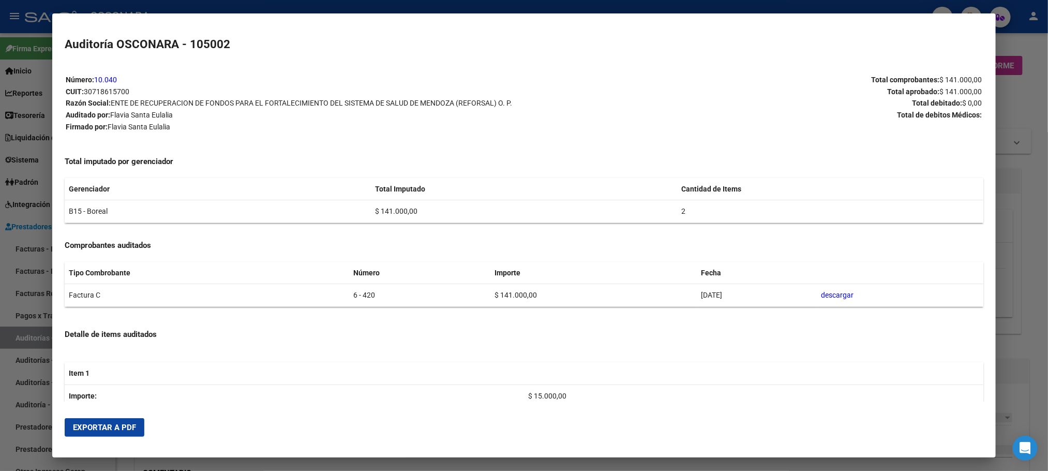
click at [88, 426] on span "Exportar a PDF" at bounding box center [104, 427] width 63 height 9
click at [1041, 113] on div at bounding box center [524, 235] width 1048 height 471
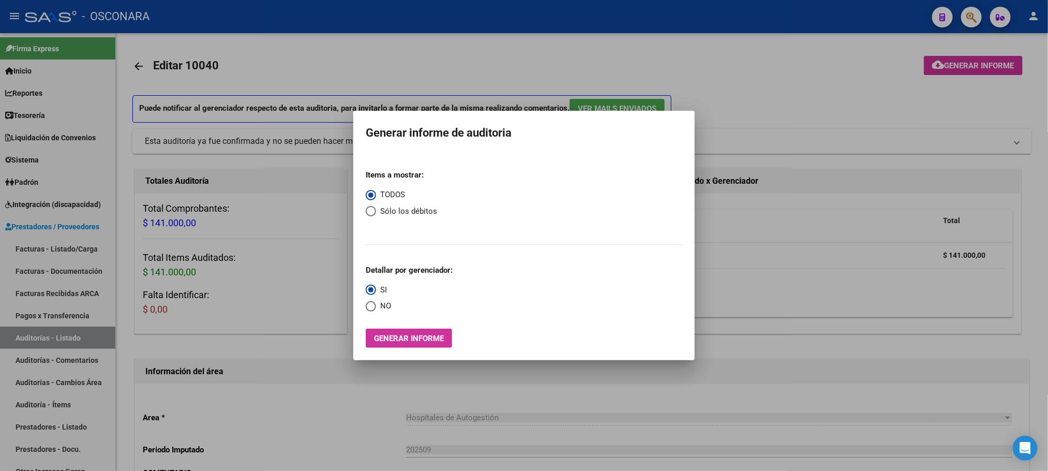
click at [298, 429] on div at bounding box center [524, 235] width 1048 height 471
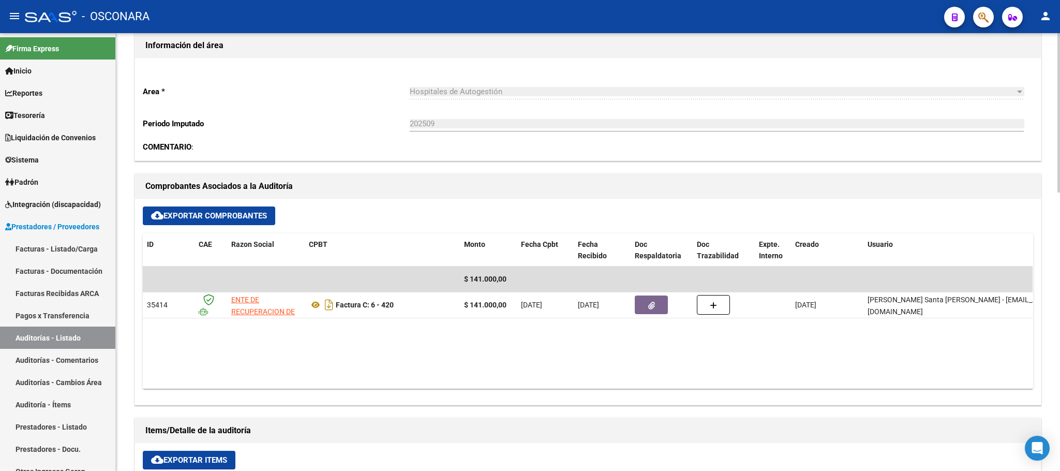
scroll to position [543, 0]
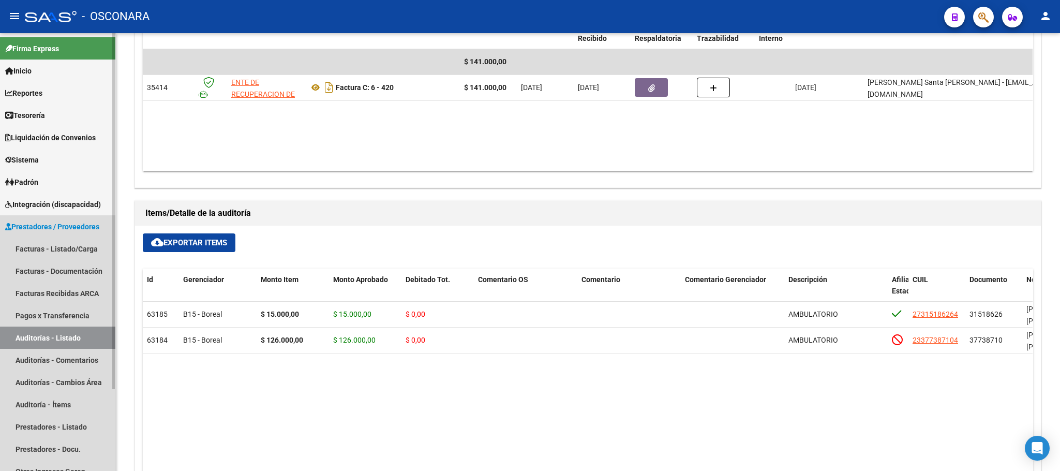
click at [31, 339] on link "Auditorías - Listado" at bounding box center [57, 337] width 115 height 22
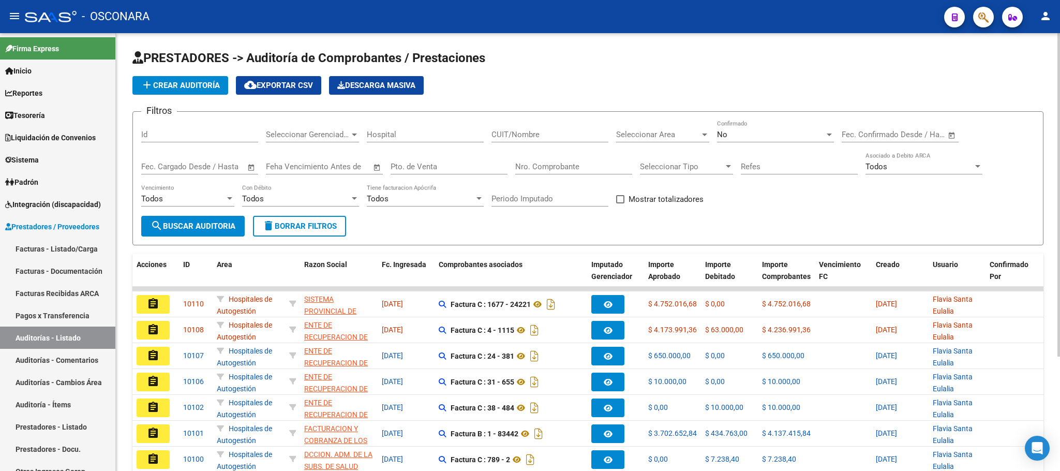
click at [209, 131] on input "Id" at bounding box center [199, 134] width 117 height 9
click at [208, 232] on button "search Buscar Auditoria" at bounding box center [192, 226] width 103 height 21
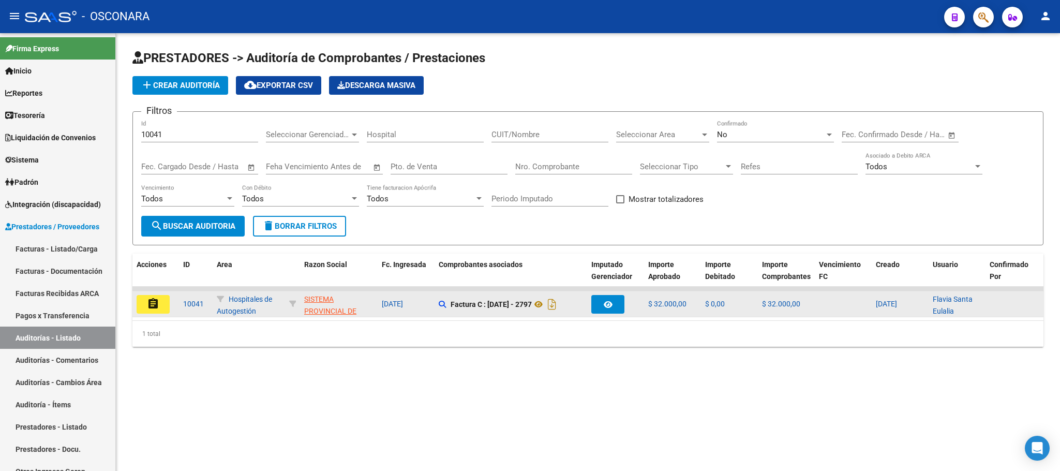
click at [160, 306] on button "assignment" at bounding box center [153, 304] width 33 height 19
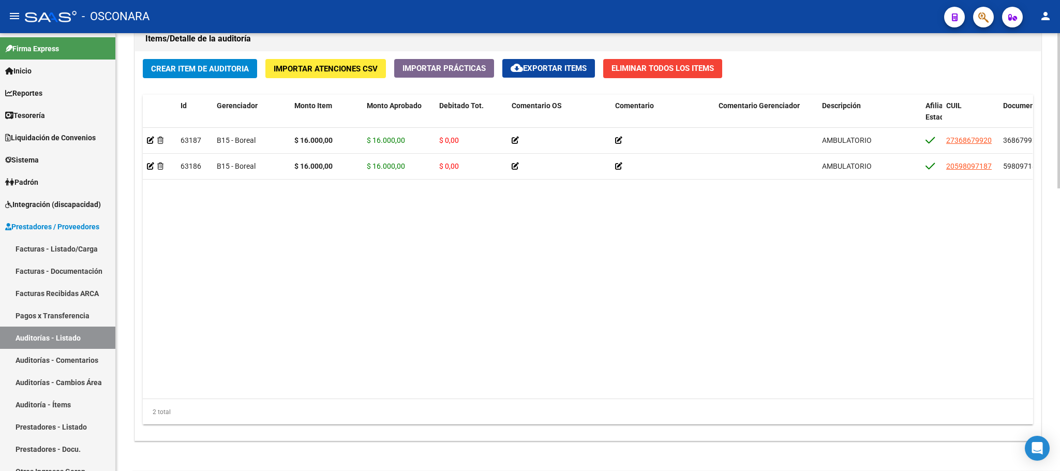
scroll to position [798, 0]
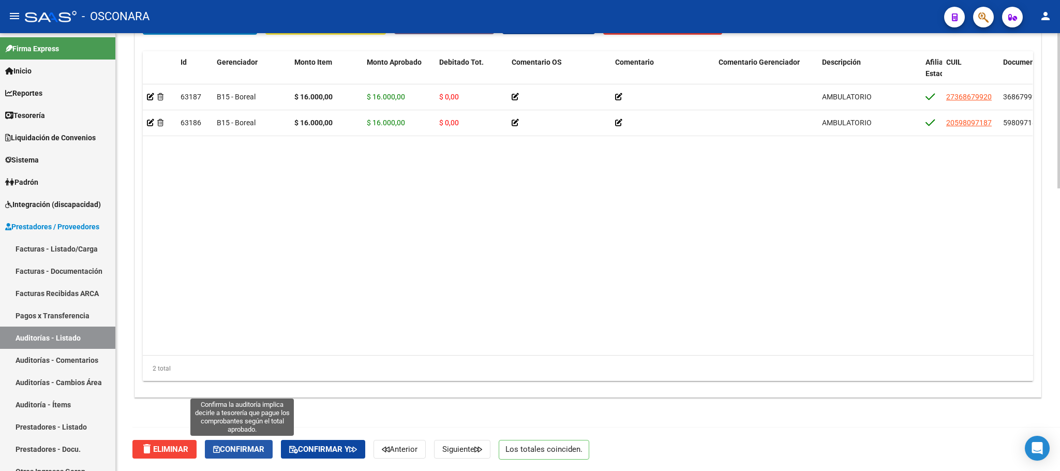
click at [236, 451] on span "Confirmar" at bounding box center [238, 448] width 51 height 9
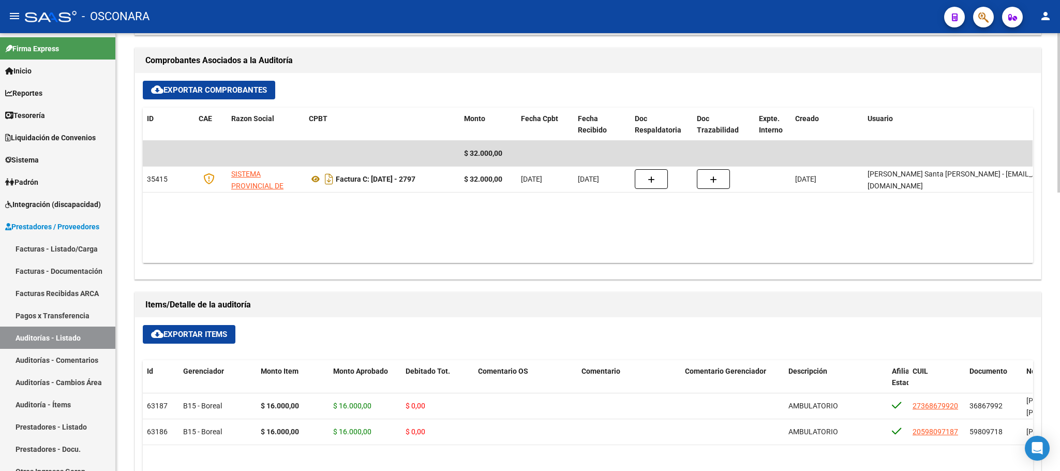
scroll to position [0, 0]
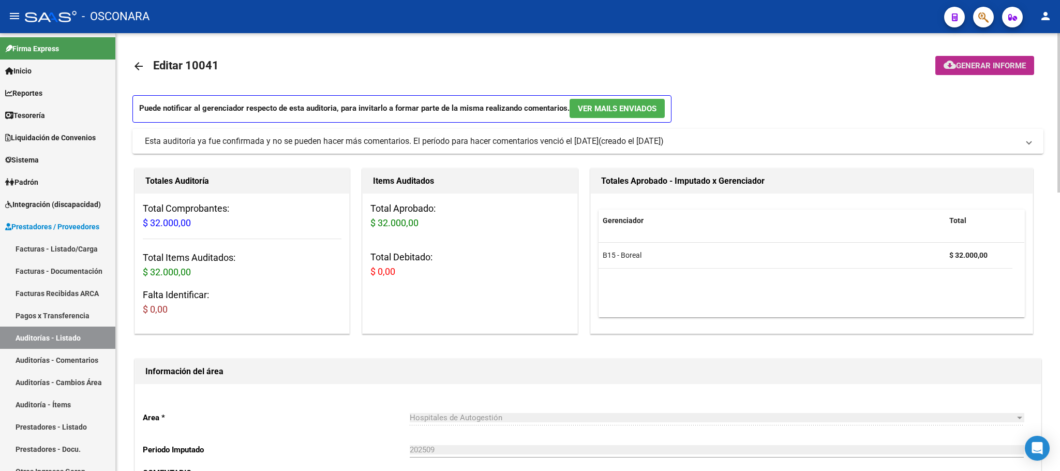
click at [994, 64] on span "Generar informe" at bounding box center [991, 65] width 70 height 9
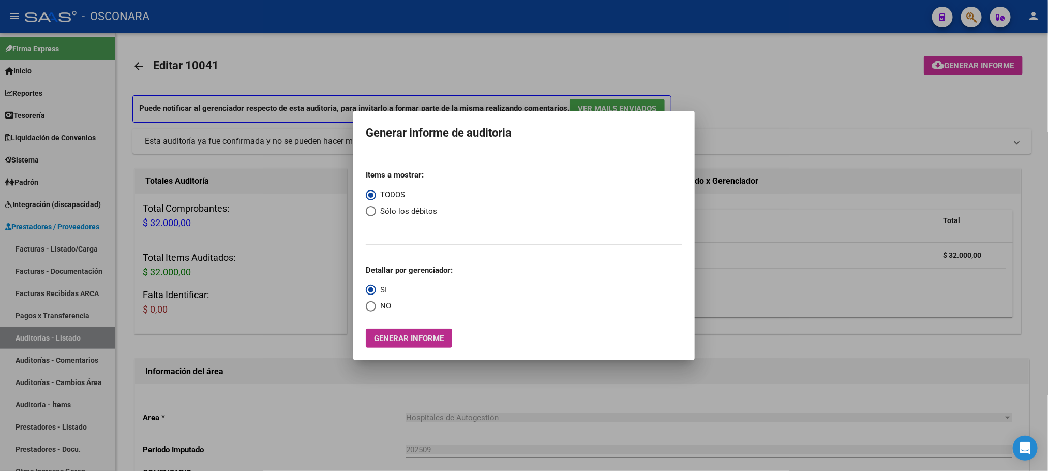
click at [438, 340] on span "Generar informe" at bounding box center [409, 338] width 70 height 9
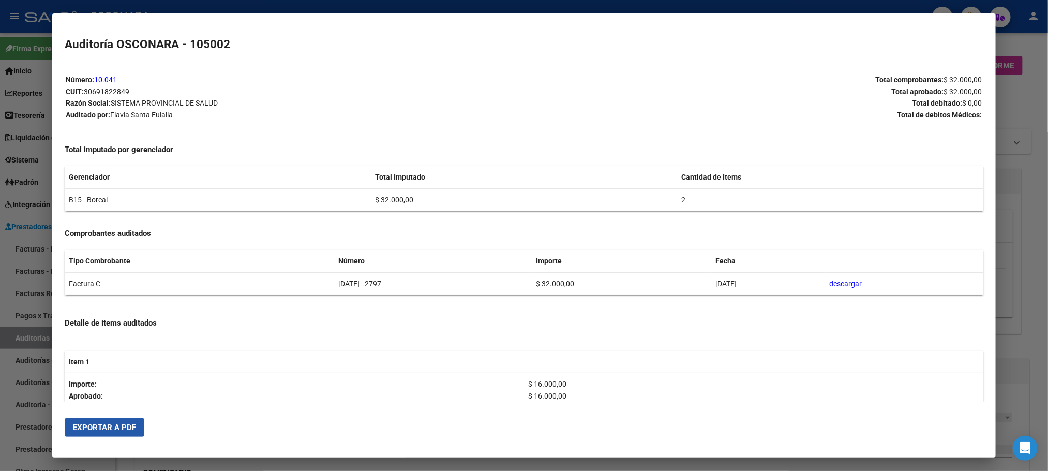
drag, startPoint x: 117, startPoint y: 422, endPoint x: 118, endPoint y: 417, distance: 5.9
click at [118, 423] on span "Exportar a PDF" at bounding box center [104, 427] width 63 height 9
click at [1041, 229] on div at bounding box center [524, 235] width 1048 height 471
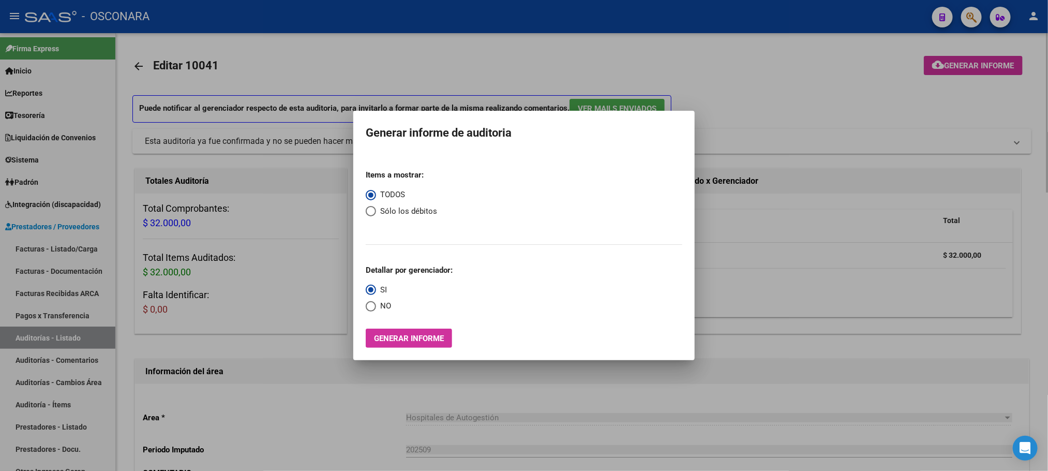
drag, startPoint x: 815, startPoint y: 124, endPoint x: 804, endPoint y: 112, distance: 16.5
click at [818, 126] on div at bounding box center [524, 235] width 1048 height 471
